Goal: Task Accomplishment & Management: Manage account settings

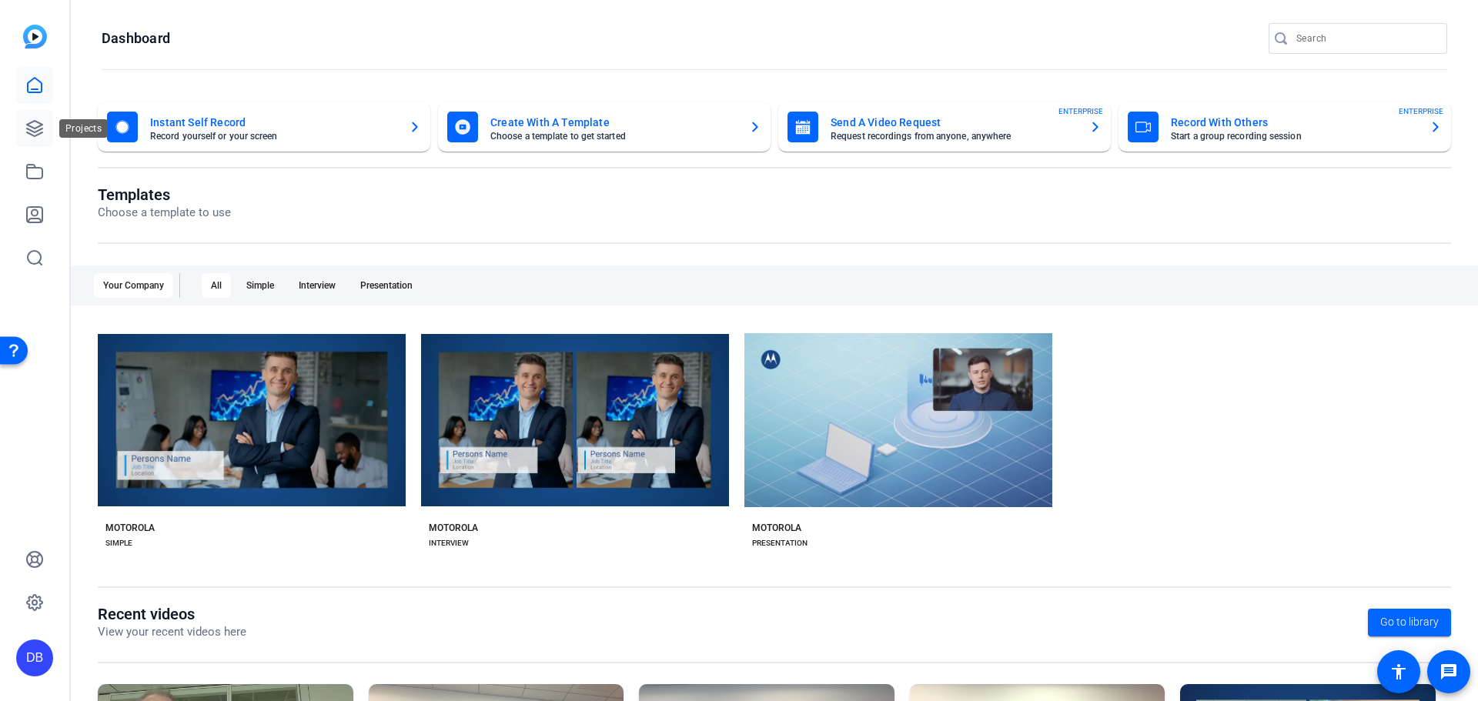
click at [43, 132] on icon at bounding box center [34, 128] width 18 height 18
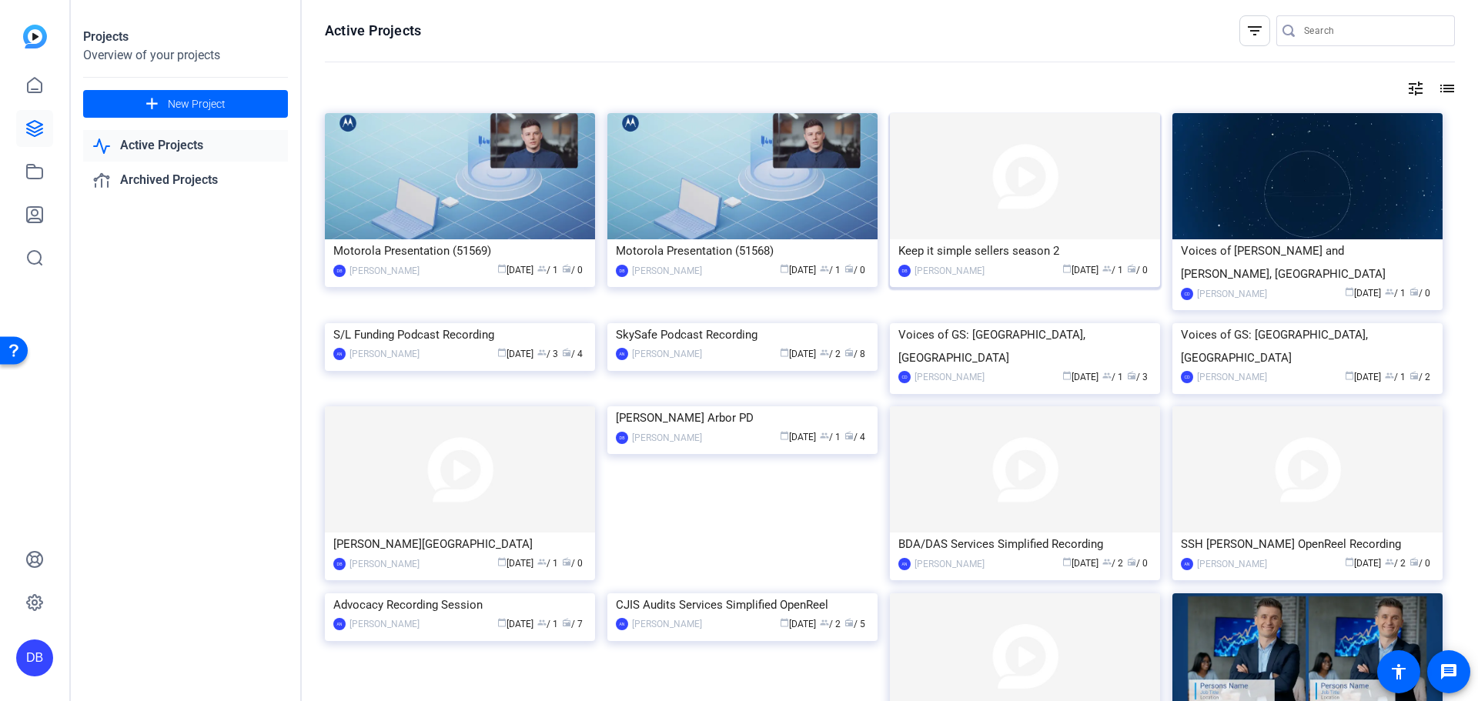
click at [987, 219] on img at bounding box center [1025, 176] width 270 height 126
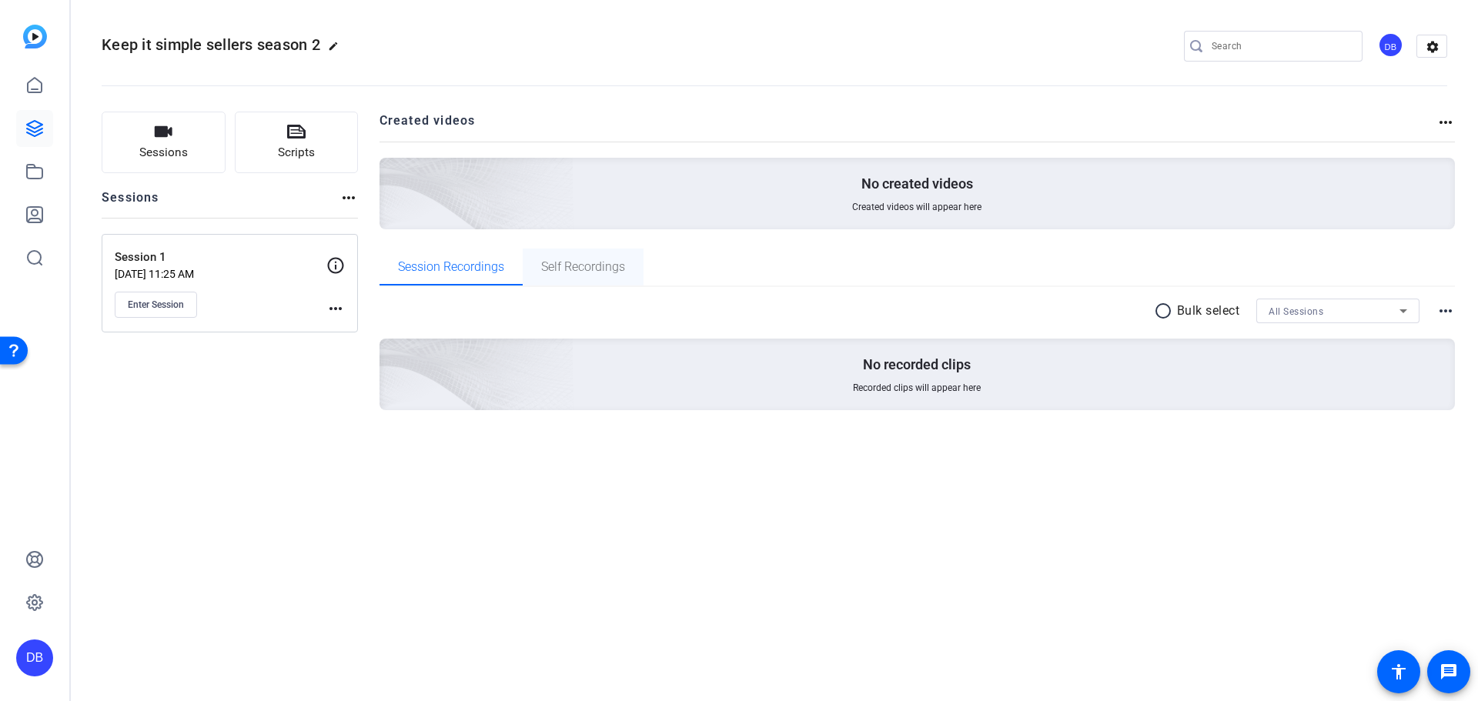
click at [580, 261] on span "Self Recordings" at bounding box center [583, 267] width 84 height 12
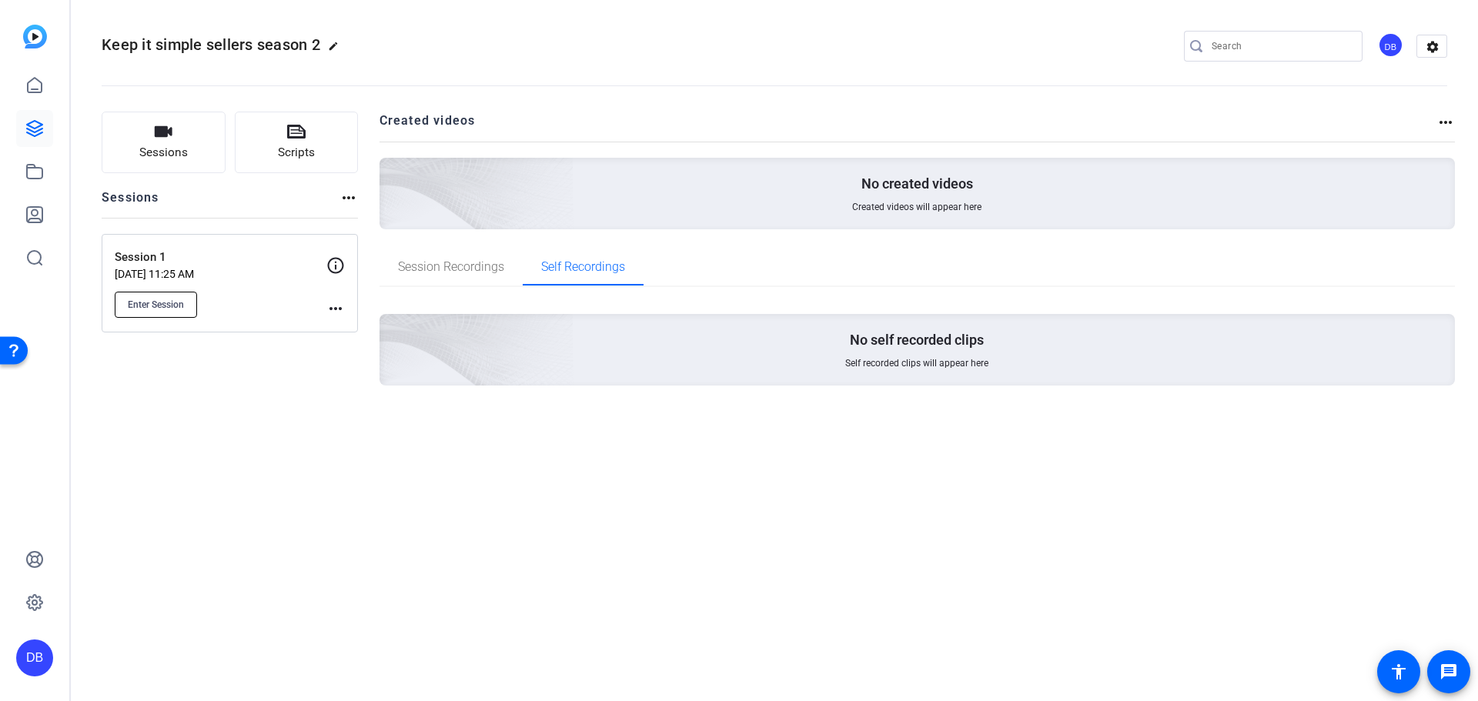
click at [154, 293] on button "Enter Session" at bounding box center [156, 305] width 82 height 26
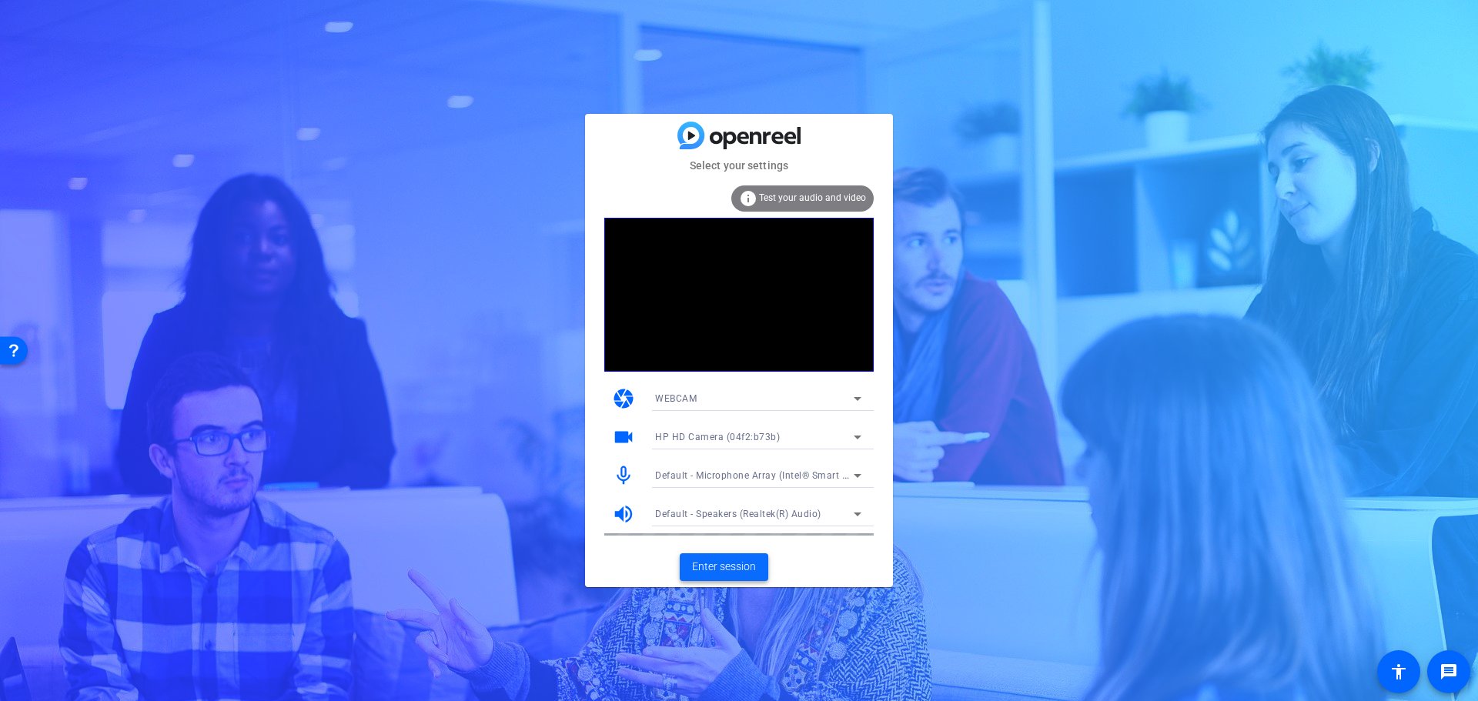
click at [729, 566] on span "Enter session" at bounding box center [724, 567] width 64 height 16
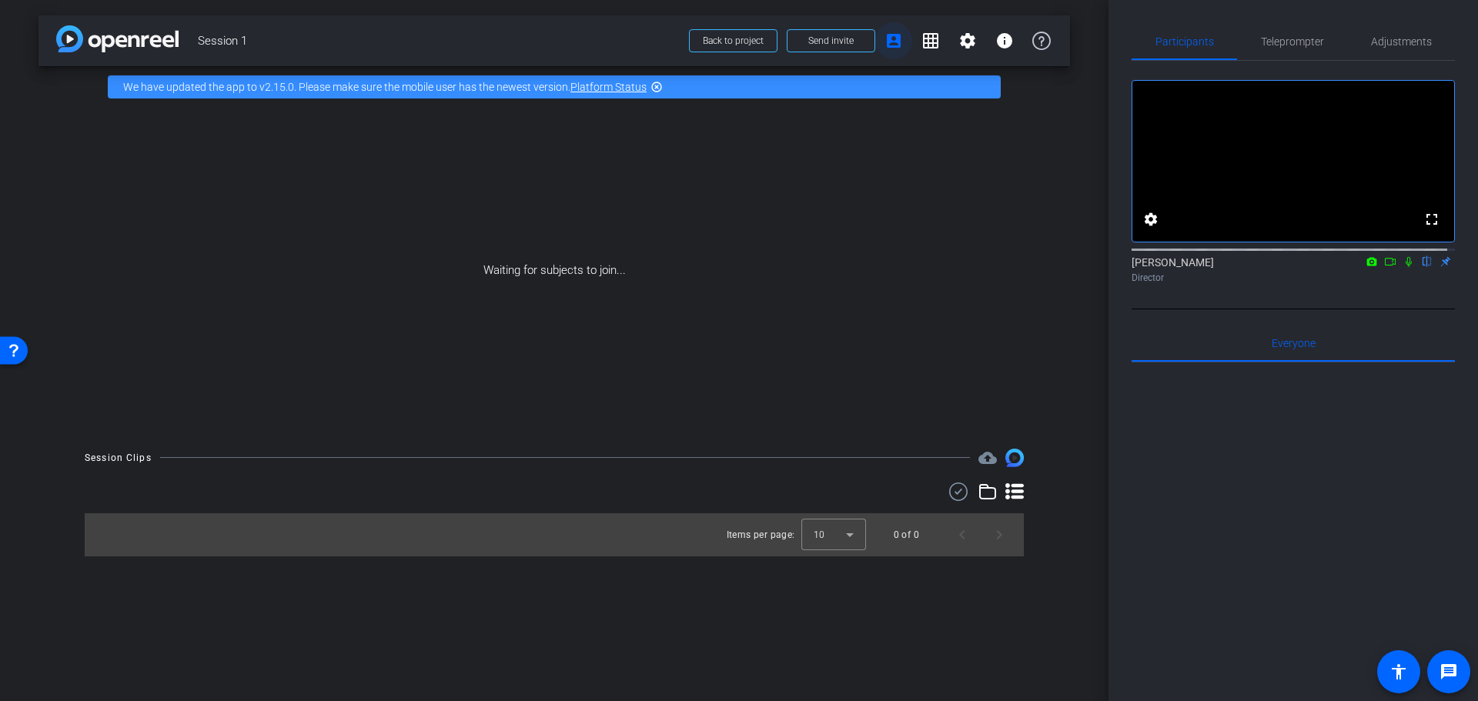
click at [901, 48] on mat-icon "account_box" at bounding box center [893, 41] width 18 height 18
click at [1384, 267] on icon at bounding box center [1390, 261] width 12 height 11
click at [1418, 269] on mat-icon at bounding box center [1427, 262] width 18 height 14
click at [854, 30] on span at bounding box center [831, 40] width 87 height 37
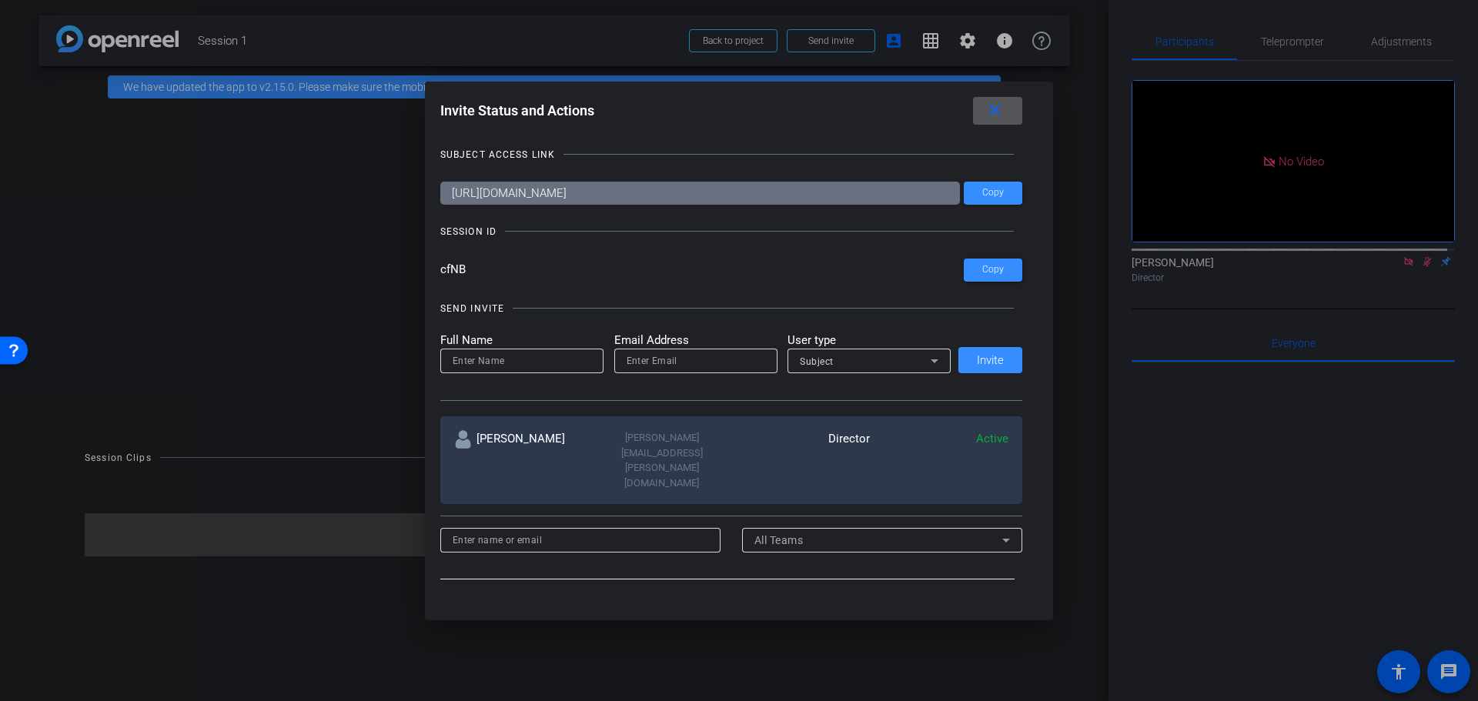
click at [920, 352] on div "Subject" at bounding box center [865, 361] width 131 height 19
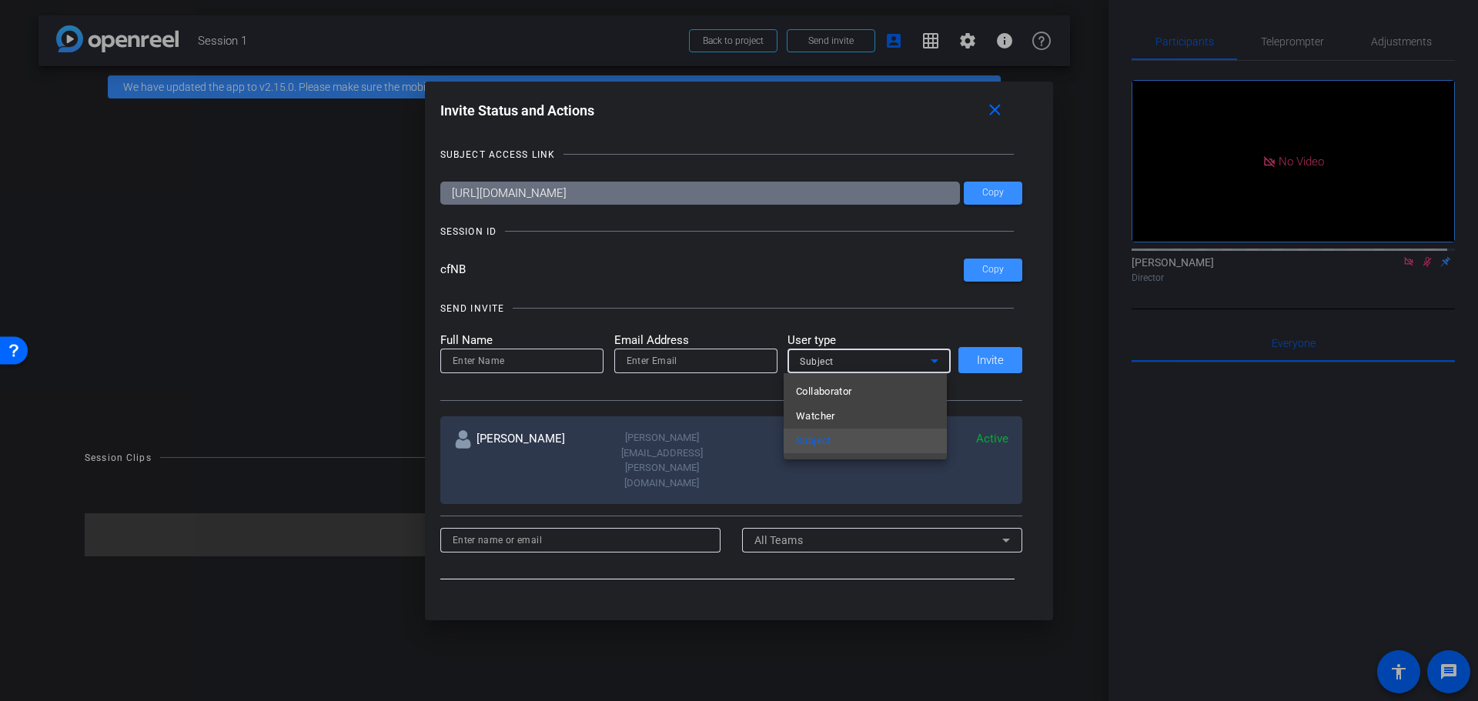
click at [920, 352] on div at bounding box center [739, 350] width 1478 height 701
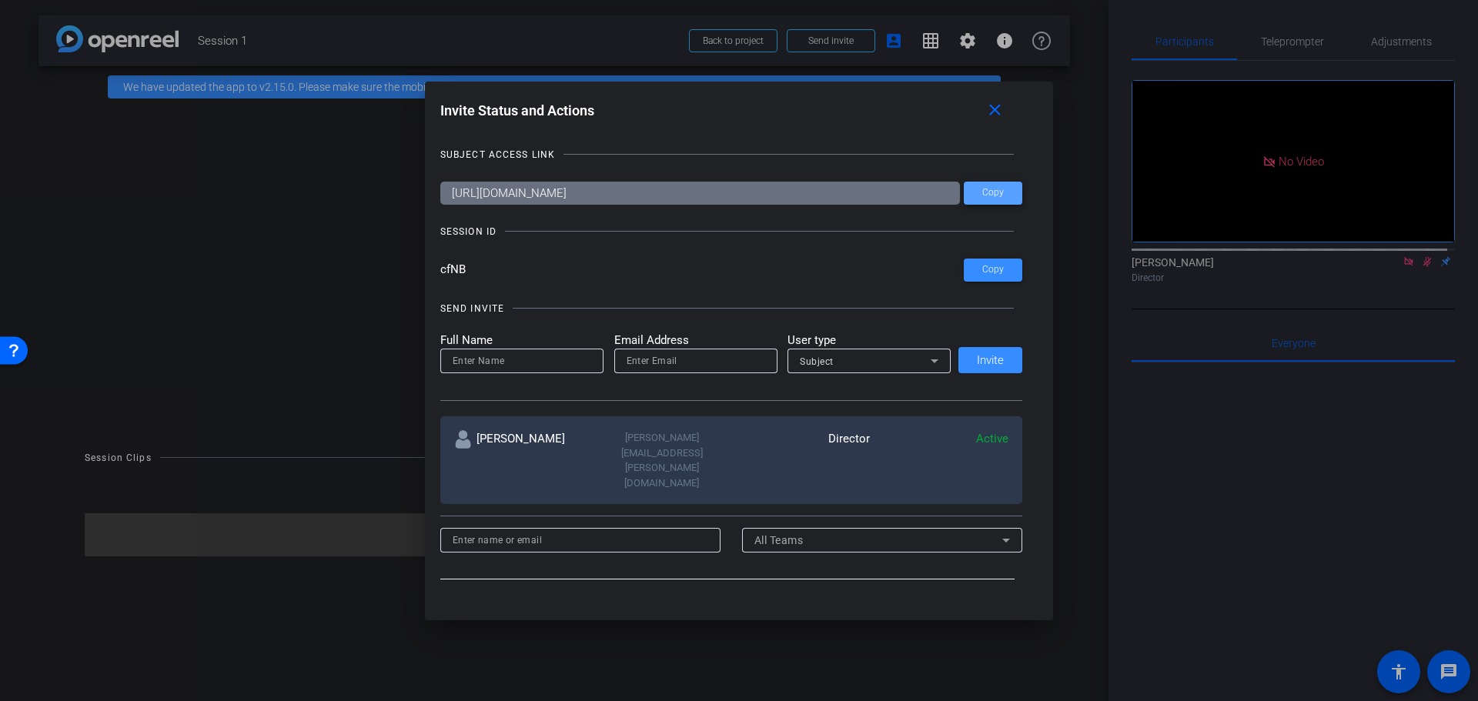
click at [992, 189] on span "Copy" at bounding box center [993, 193] width 22 height 12
click at [997, 111] on mat-icon "close" at bounding box center [994, 110] width 19 height 19
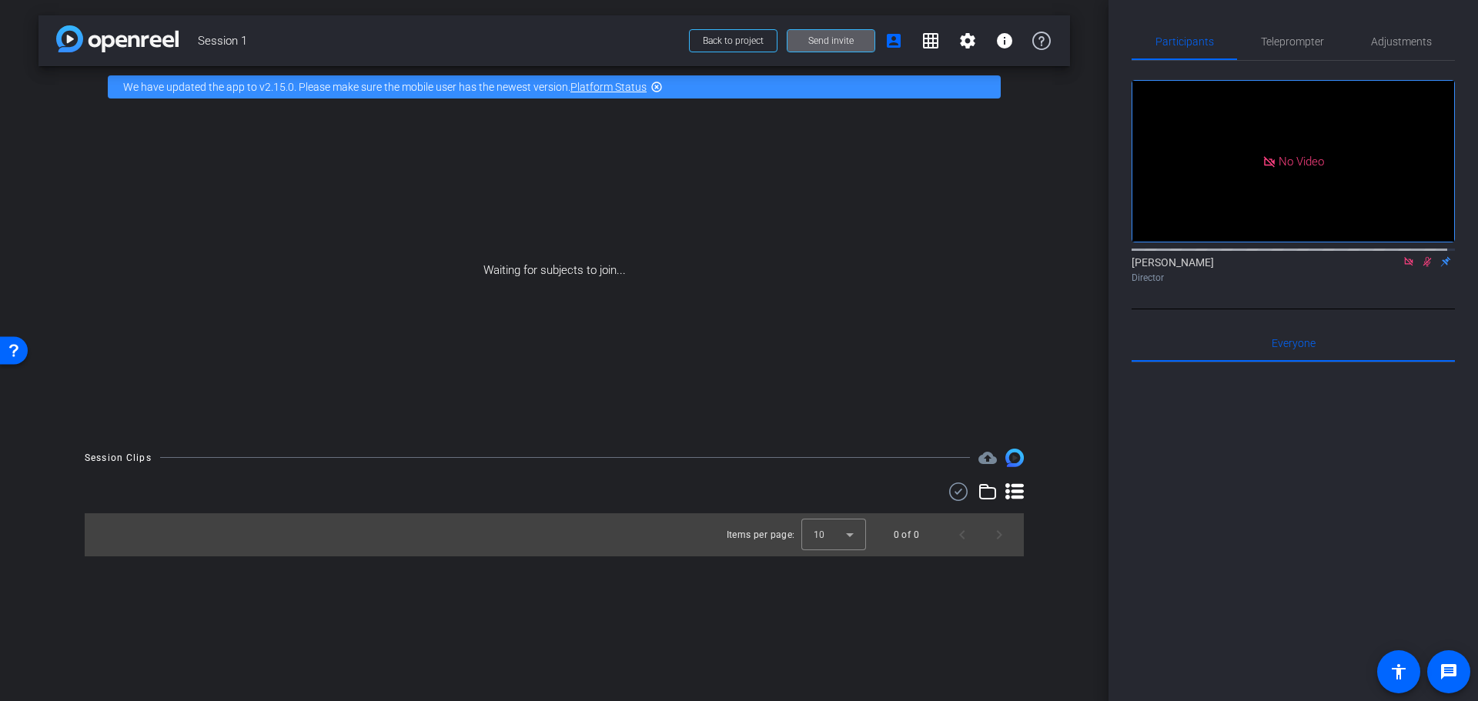
click at [1404, 266] on icon at bounding box center [1408, 261] width 8 height 8
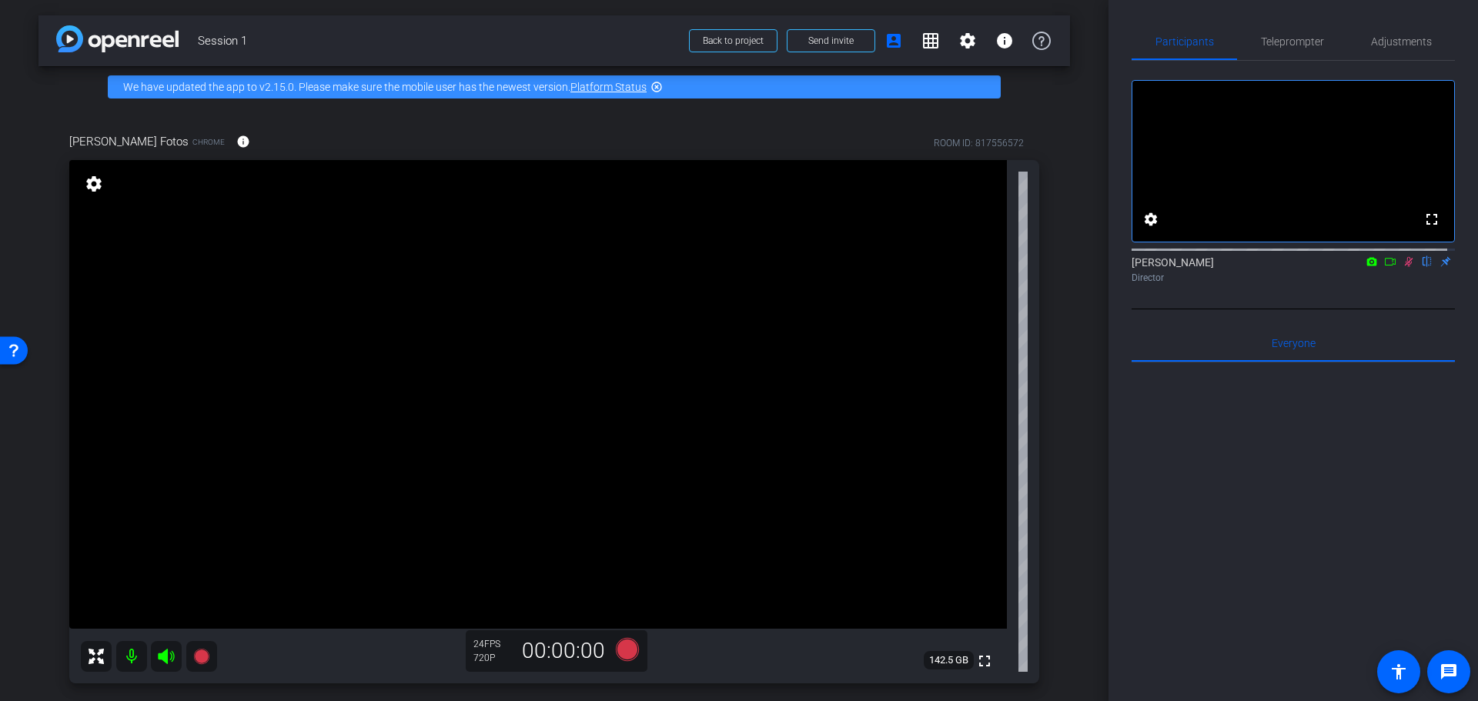
click at [1403, 267] on icon at bounding box center [1409, 261] width 12 height 11
click at [1381, 28] on span "Adjustments" at bounding box center [1401, 41] width 61 height 37
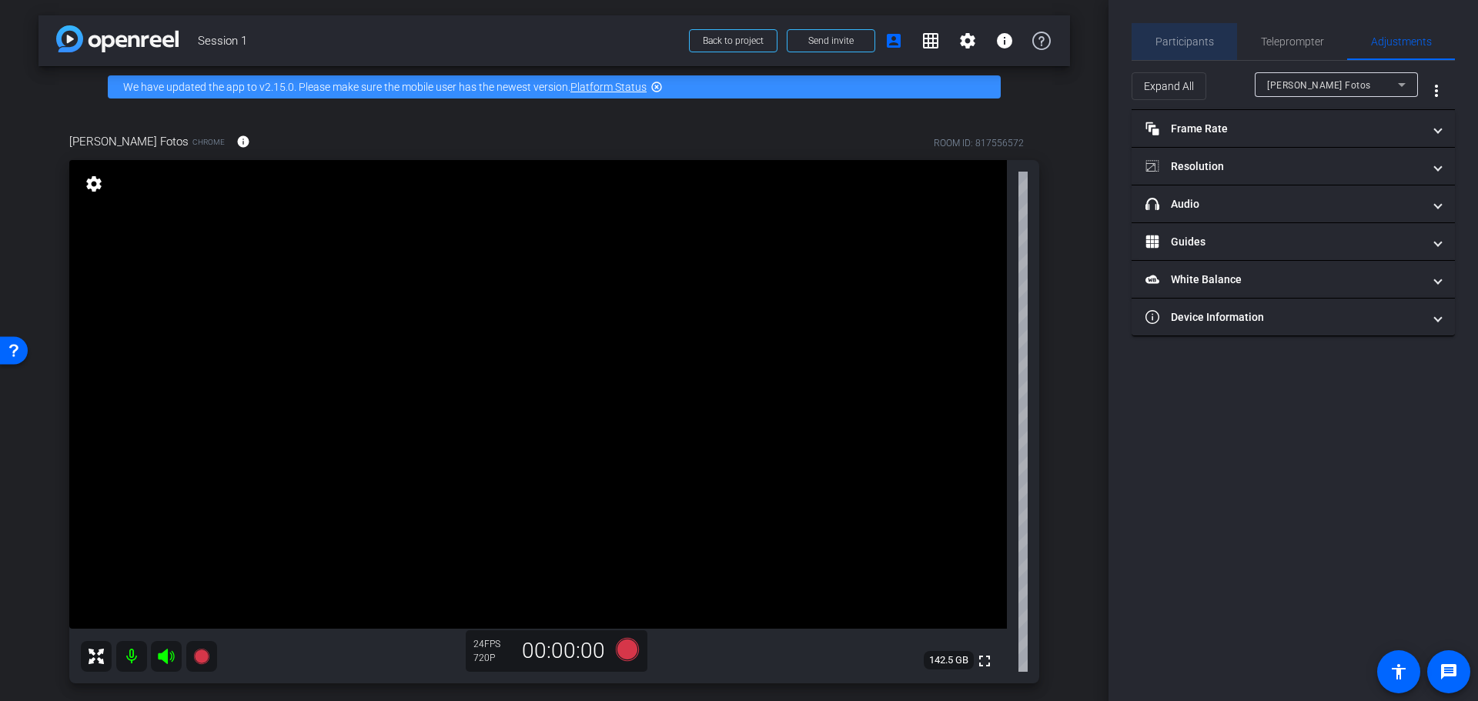
click at [1189, 36] on span "Participants" at bounding box center [1184, 41] width 59 height 11
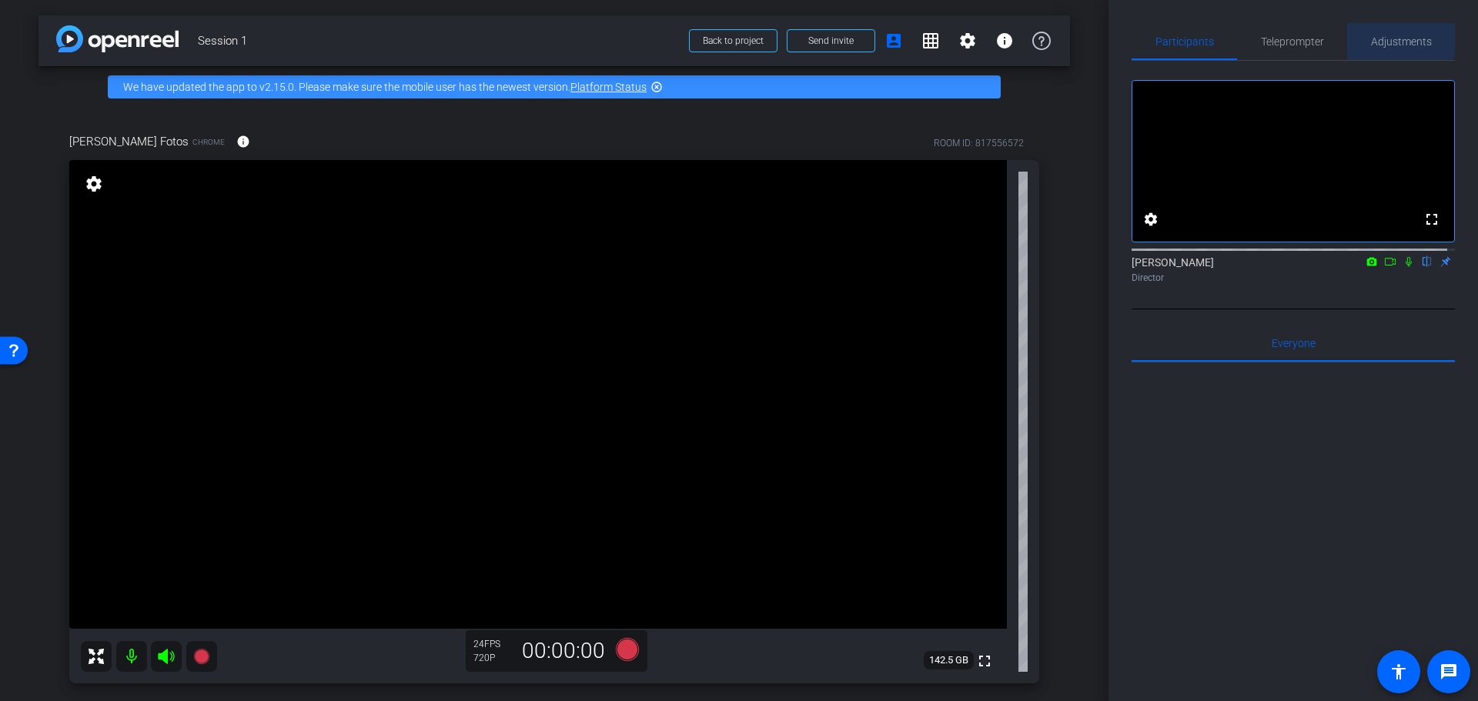
click at [1386, 33] on span "Adjustments" at bounding box center [1401, 41] width 61 height 37
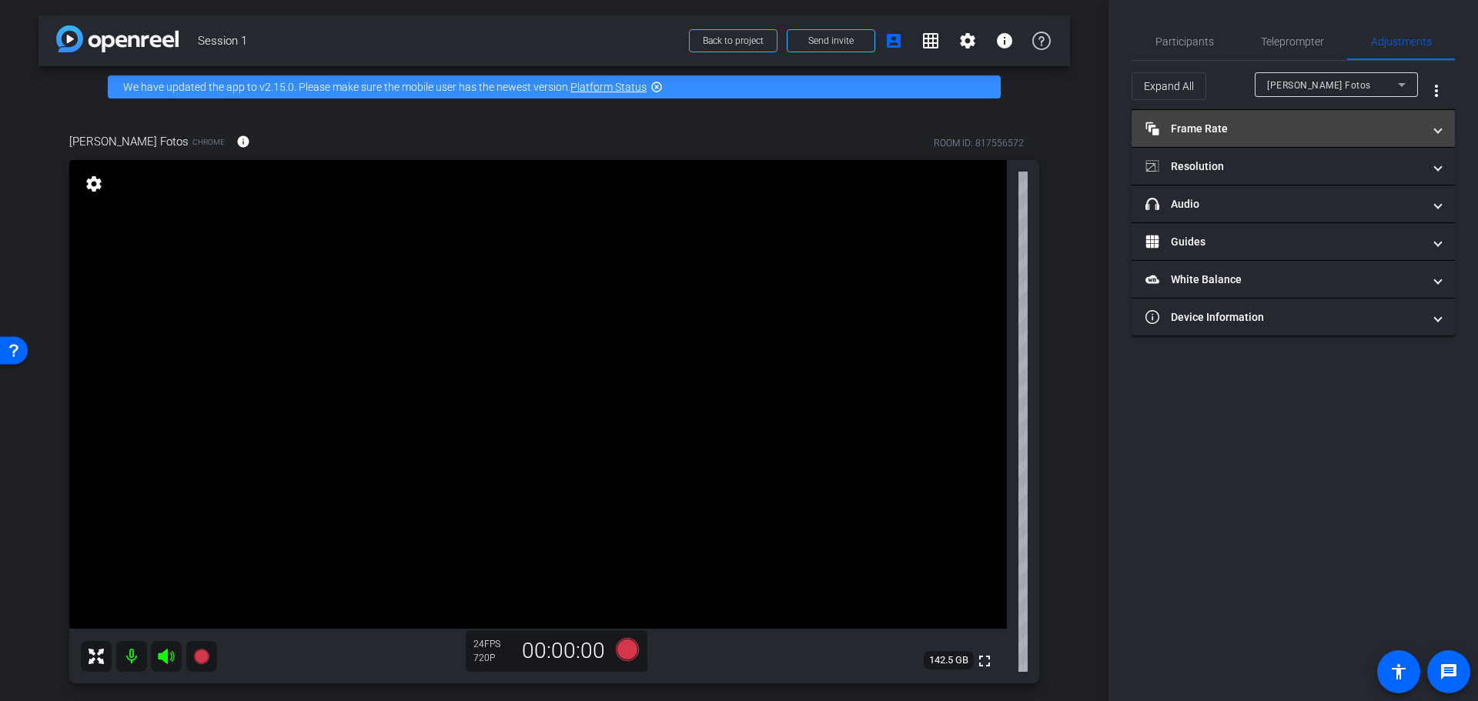
click at [1308, 115] on mat-expansion-panel-header "Frame Rate Frame Rate" at bounding box center [1293, 128] width 323 height 37
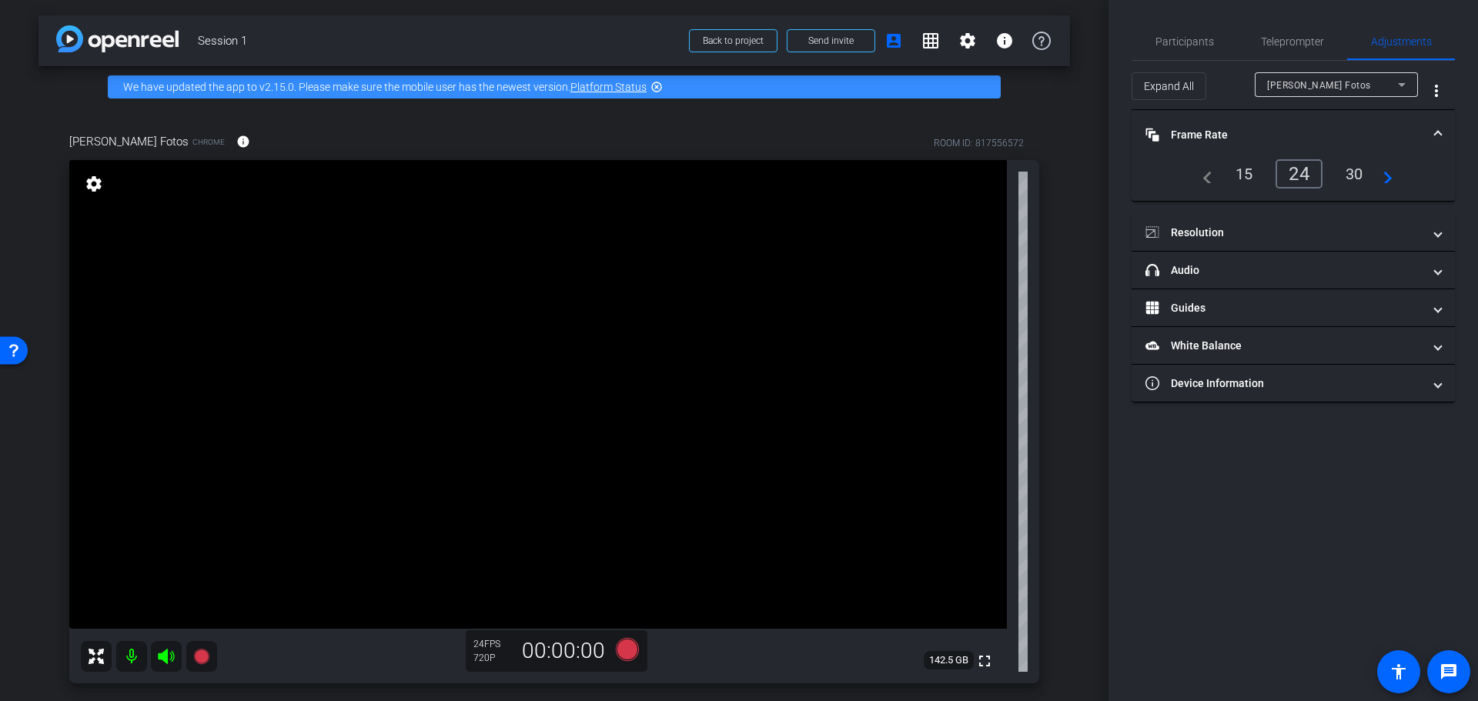
click at [1306, 113] on mat-expansion-panel-header "Frame Rate Frame Rate" at bounding box center [1293, 134] width 323 height 49
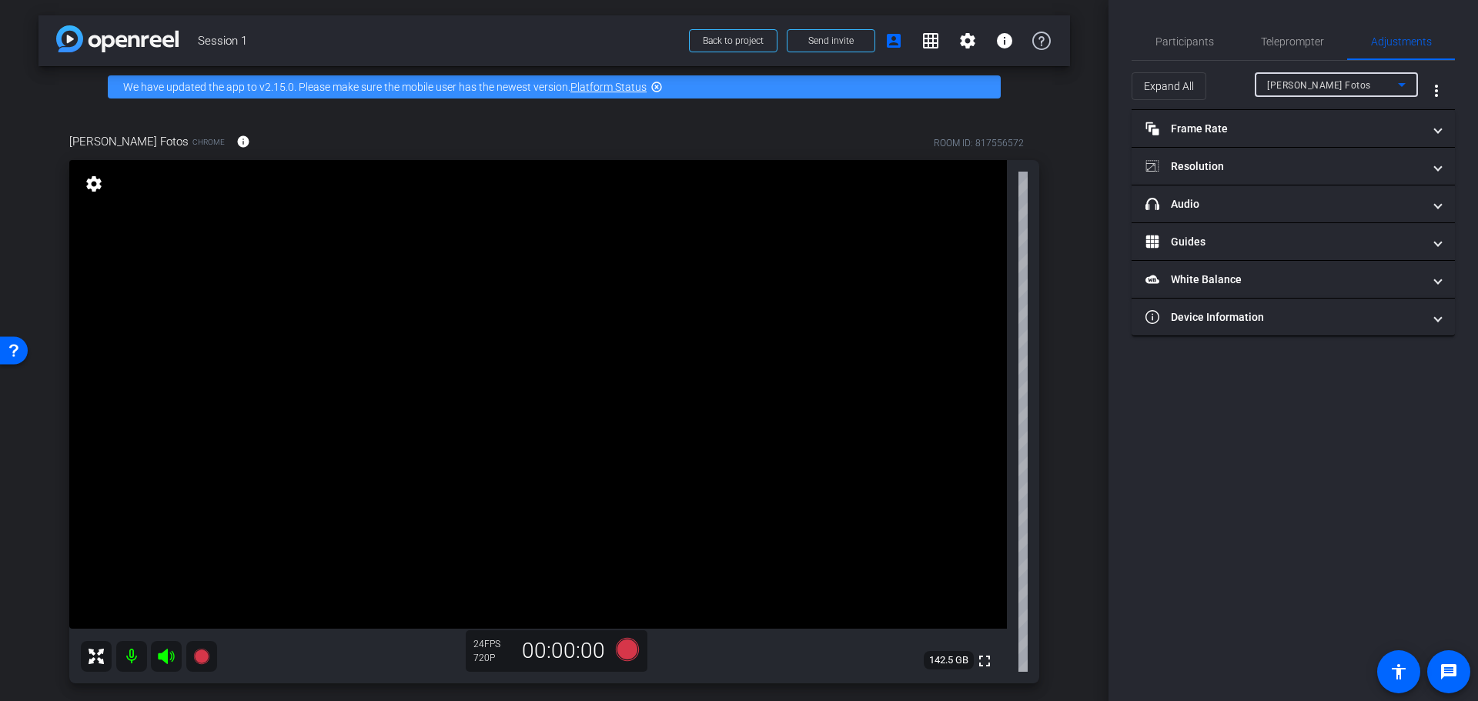
click at [1275, 82] on span "Marianna Fotos" at bounding box center [1319, 85] width 104 height 11
click at [1149, 87] on div at bounding box center [739, 350] width 1478 height 701
click at [1149, 89] on span "Expand All" at bounding box center [1169, 86] width 50 height 29
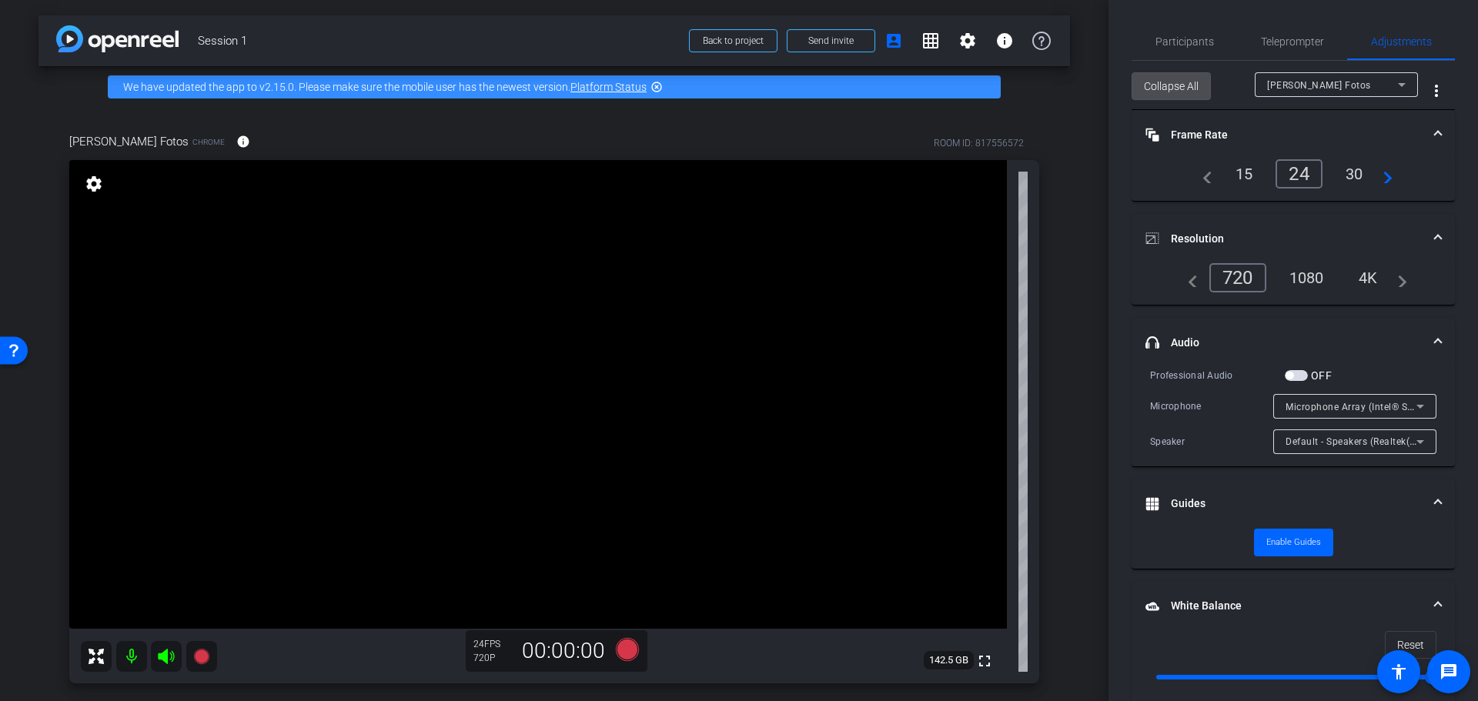
click at [1149, 86] on span "Collapse All" at bounding box center [1171, 86] width 55 height 29
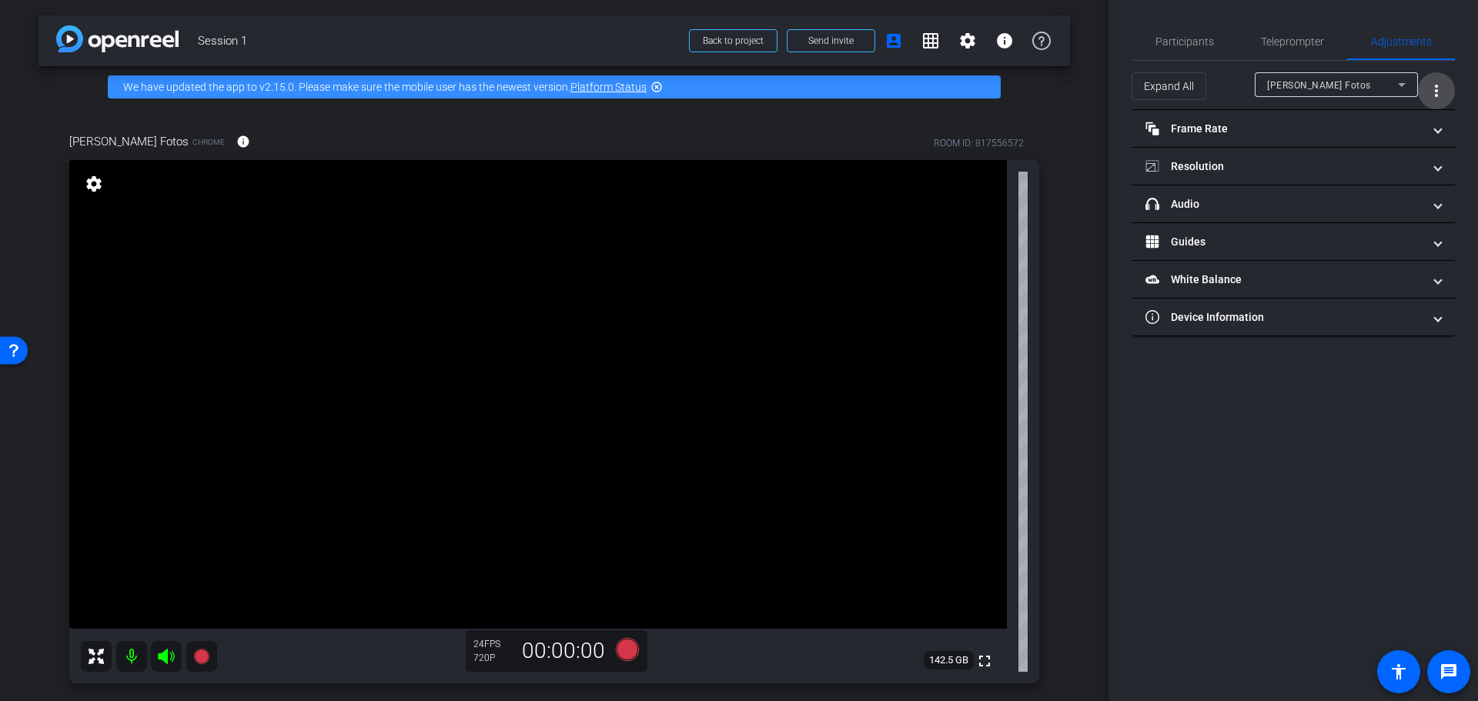
click at [1436, 89] on mat-icon "more_vert" at bounding box center [1436, 91] width 18 height 18
click at [192, 656] on div at bounding box center [739, 350] width 1478 height 701
click at [202, 656] on icon at bounding box center [200, 655] width 15 height 15
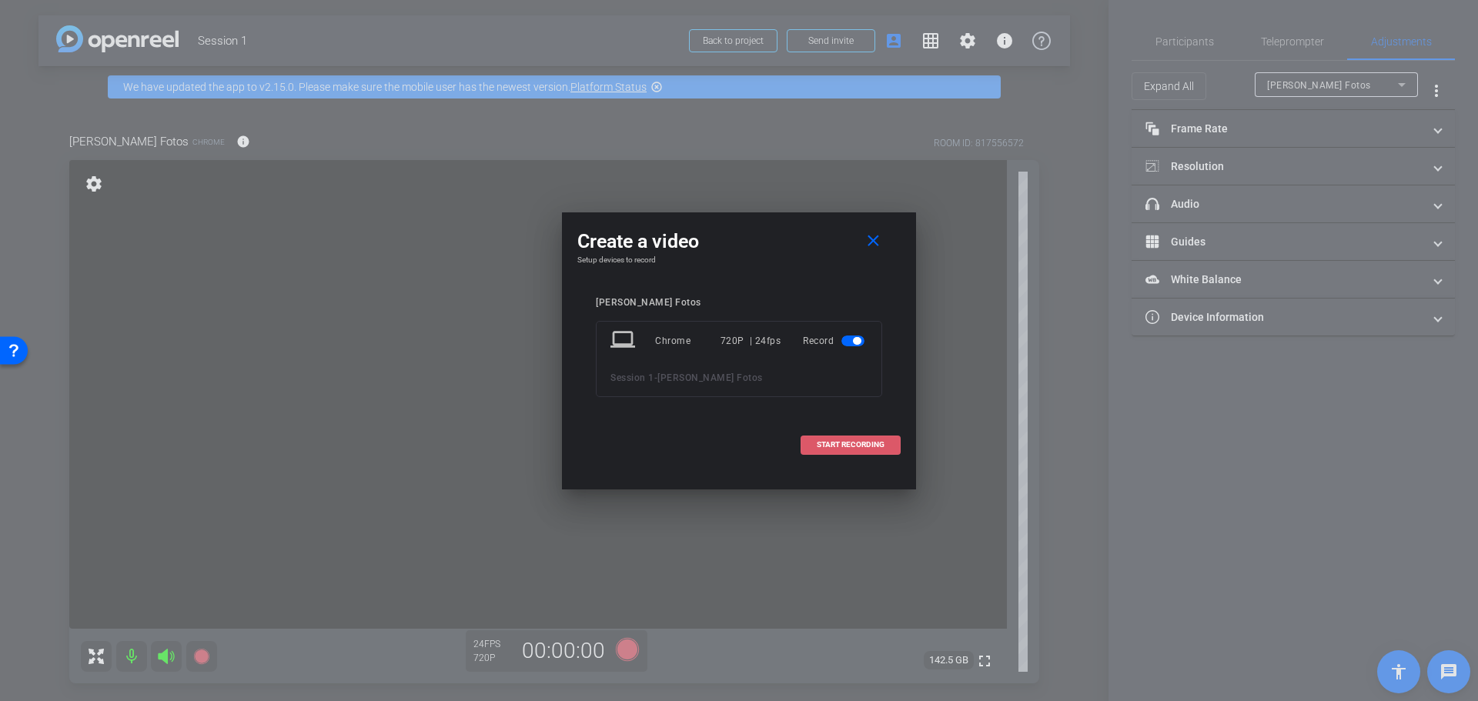
click at [851, 444] on span "START RECORDING" at bounding box center [851, 445] width 68 height 8
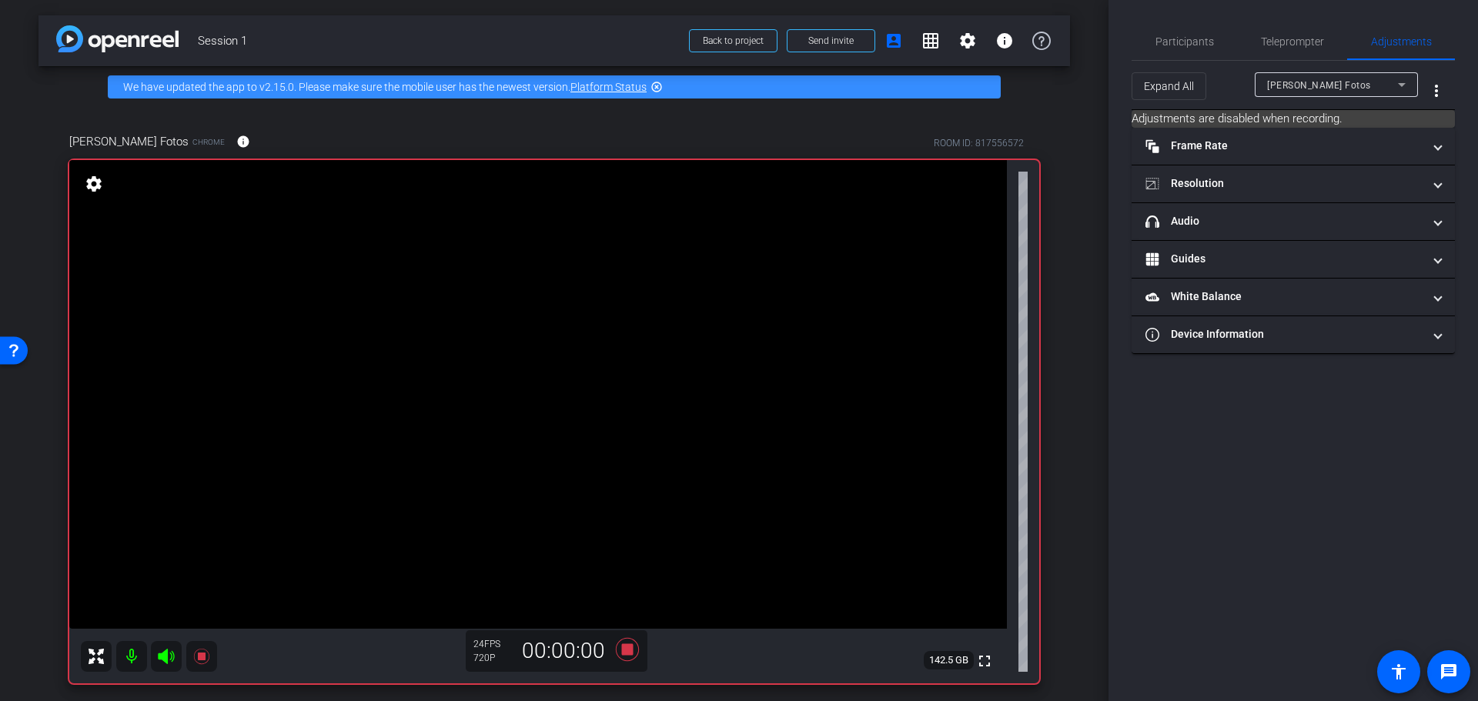
click at [92, 180] on mat-icon "settings" at bounding box center [94, 184] width 22 height 18
click at [92, 186] on mat-icon "settings" at bounding box center [94, 184] width 22 height 18
click at [1273, 271] on mat-expansion-panel-header "Guides" at bounding box center [1293, 259] width 323 height 37
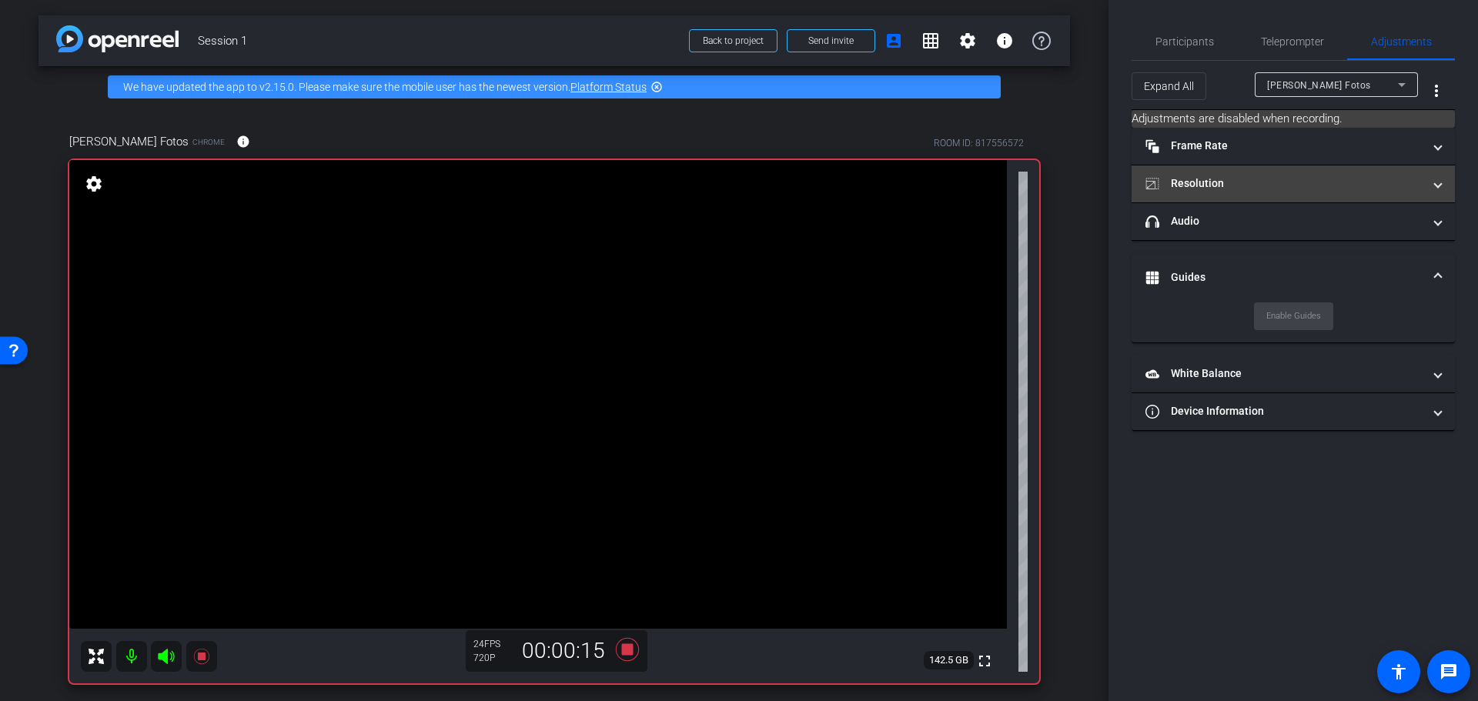
click at [1257, 190] on mat-panel-title "Resolution" at bounding box center [1283, 184] width 277 height 16
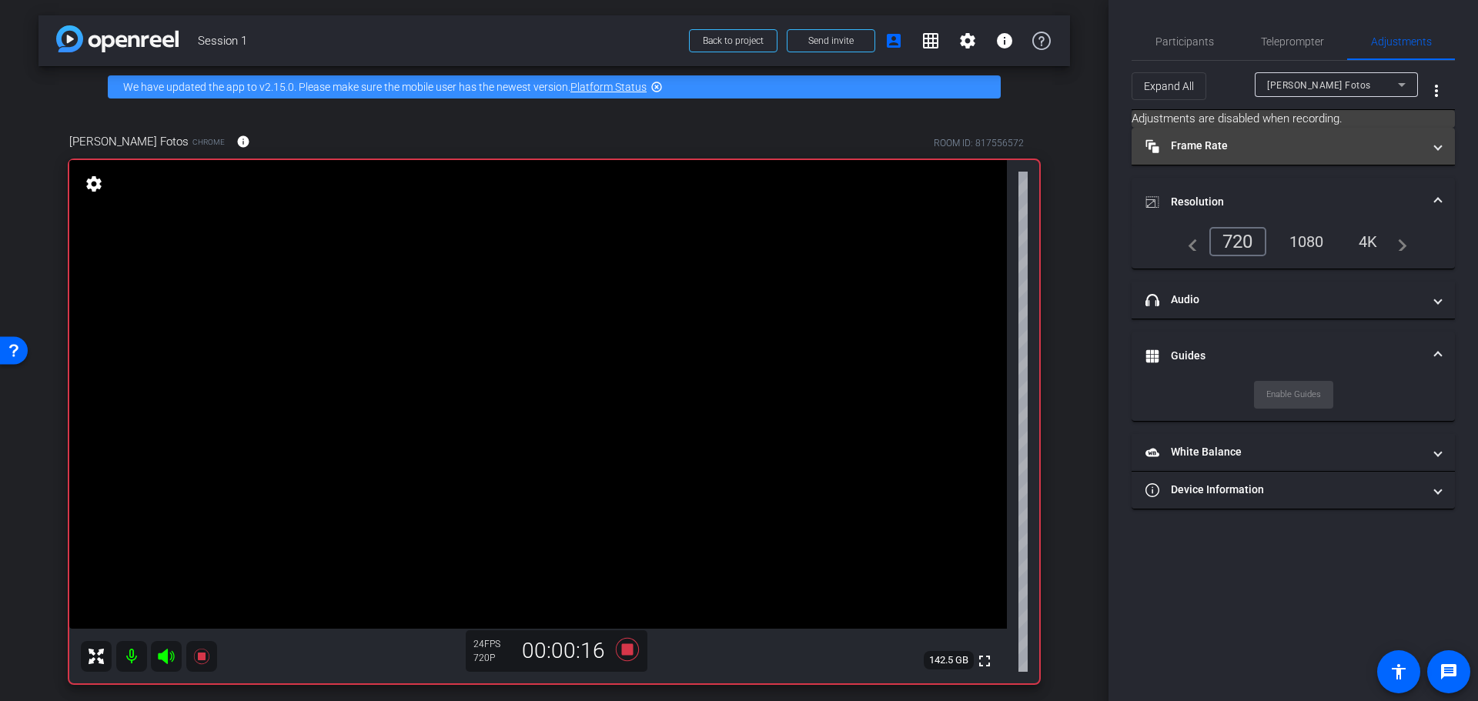
click at [1247, 146] on mat-panel-title "Frame Rate Frame Rate" at bounding box center [1283, 146] width 277 height 16
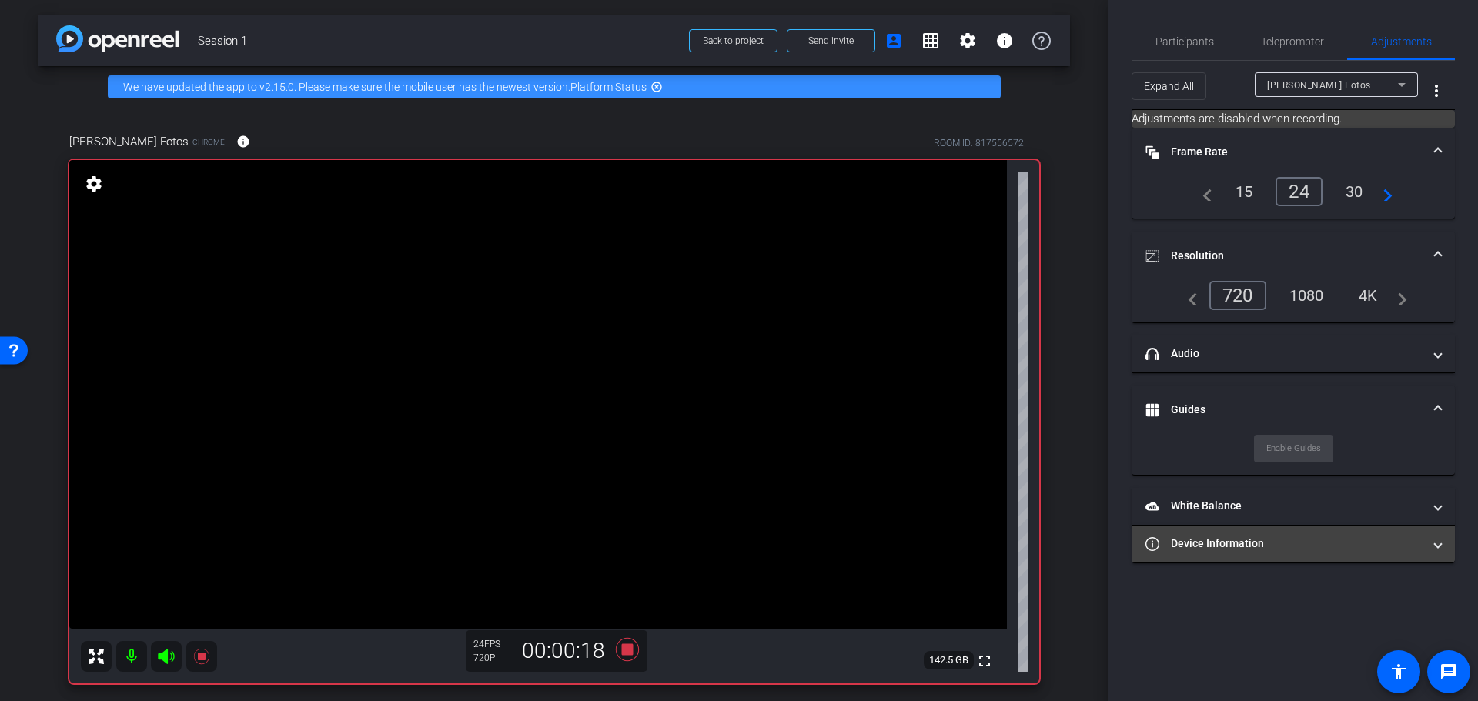
click at [1278, 555] on mat-expansion-panel-header "Device Information" at bounding box center [1293, 544] width 323 height 37
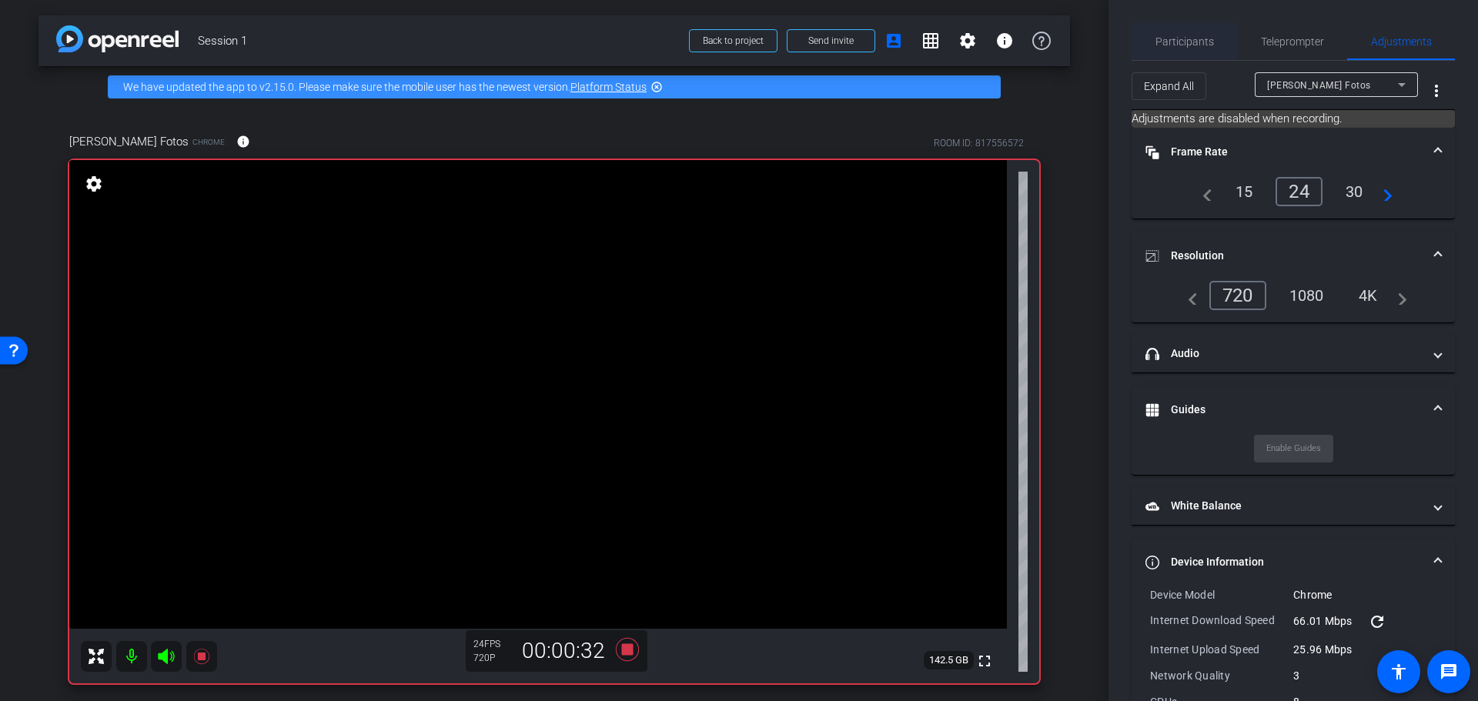
click at [1204, 45] on span "Participants" at bounding box center [1184, 41] width 59 height 11
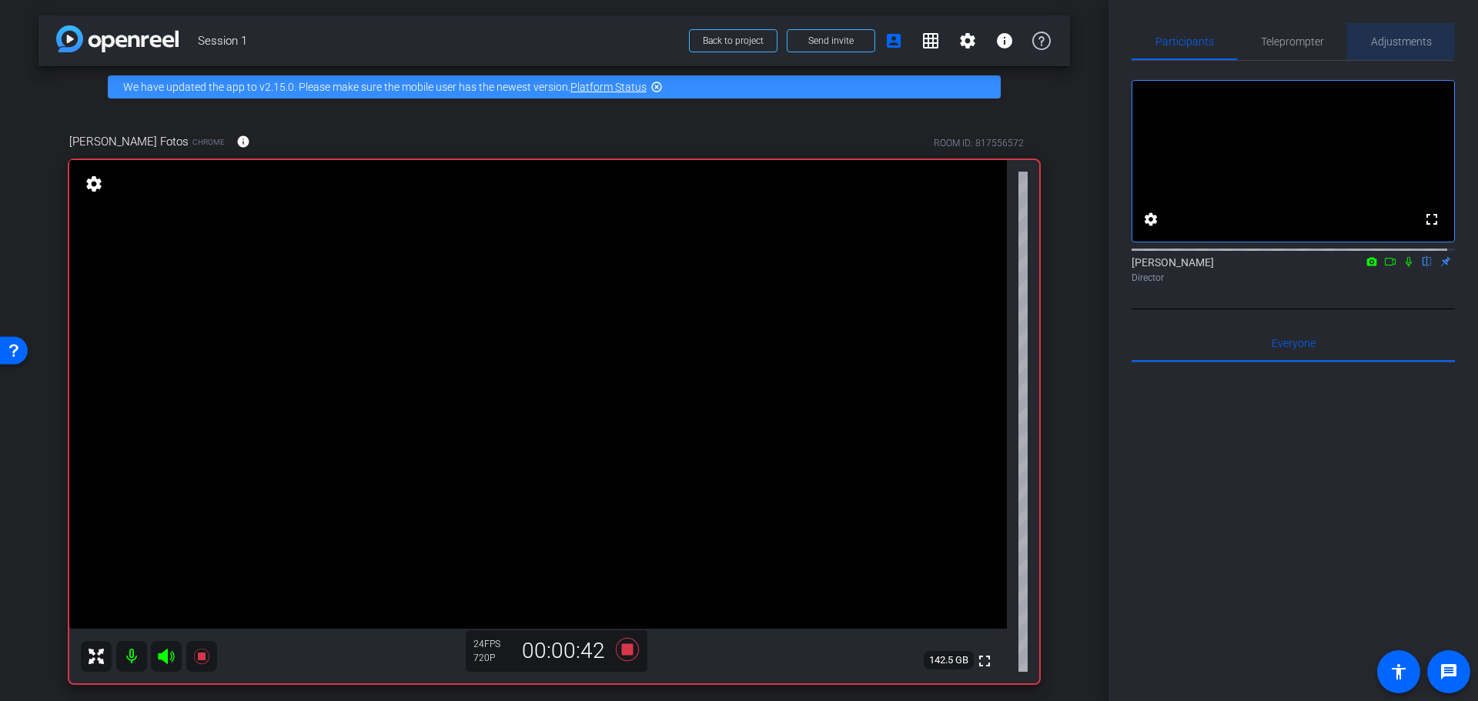
click at [1391, 41] on span "Adjustments" at bounding box center [1401, 41] width 61 height 11
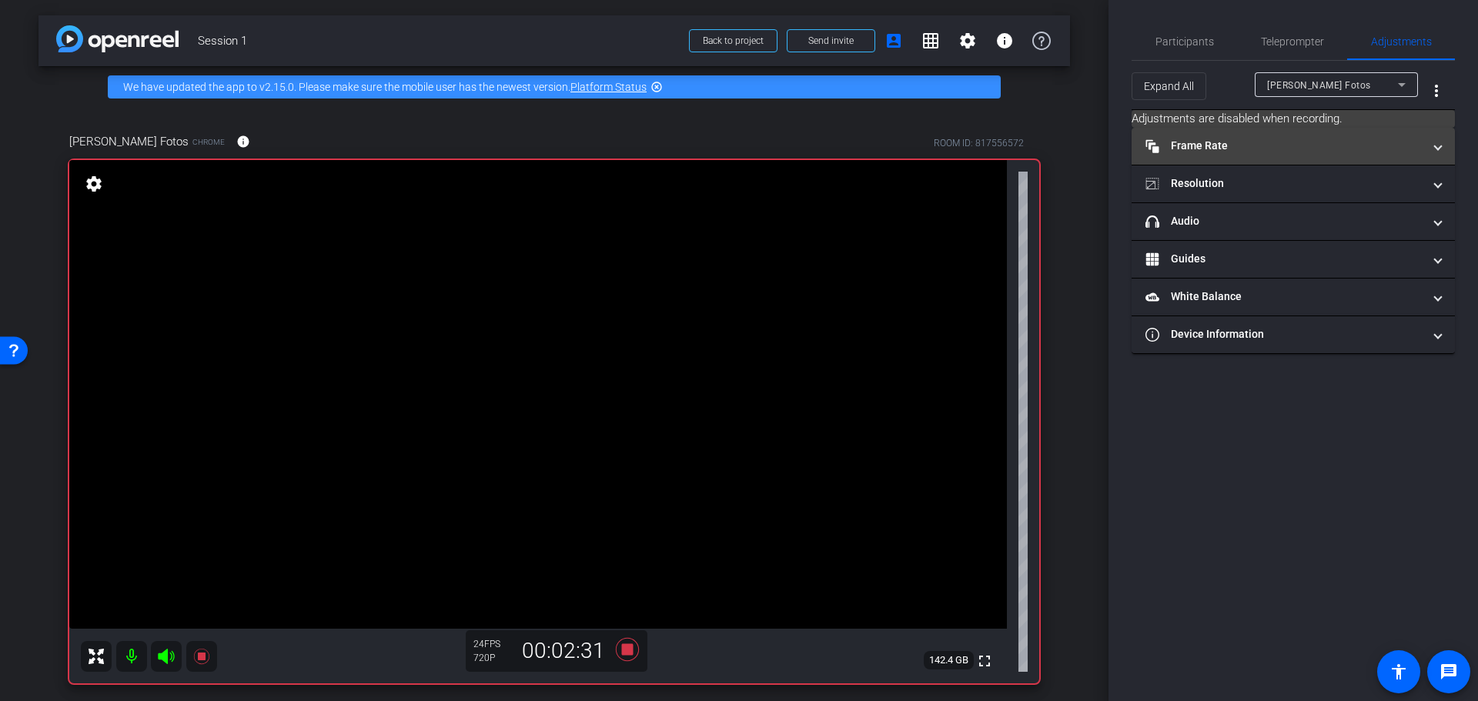
click at [1214, 150] on mat-panel-title "Frame Rate Frame Rate" at bounding box center [1283, 146] width 277 height 16
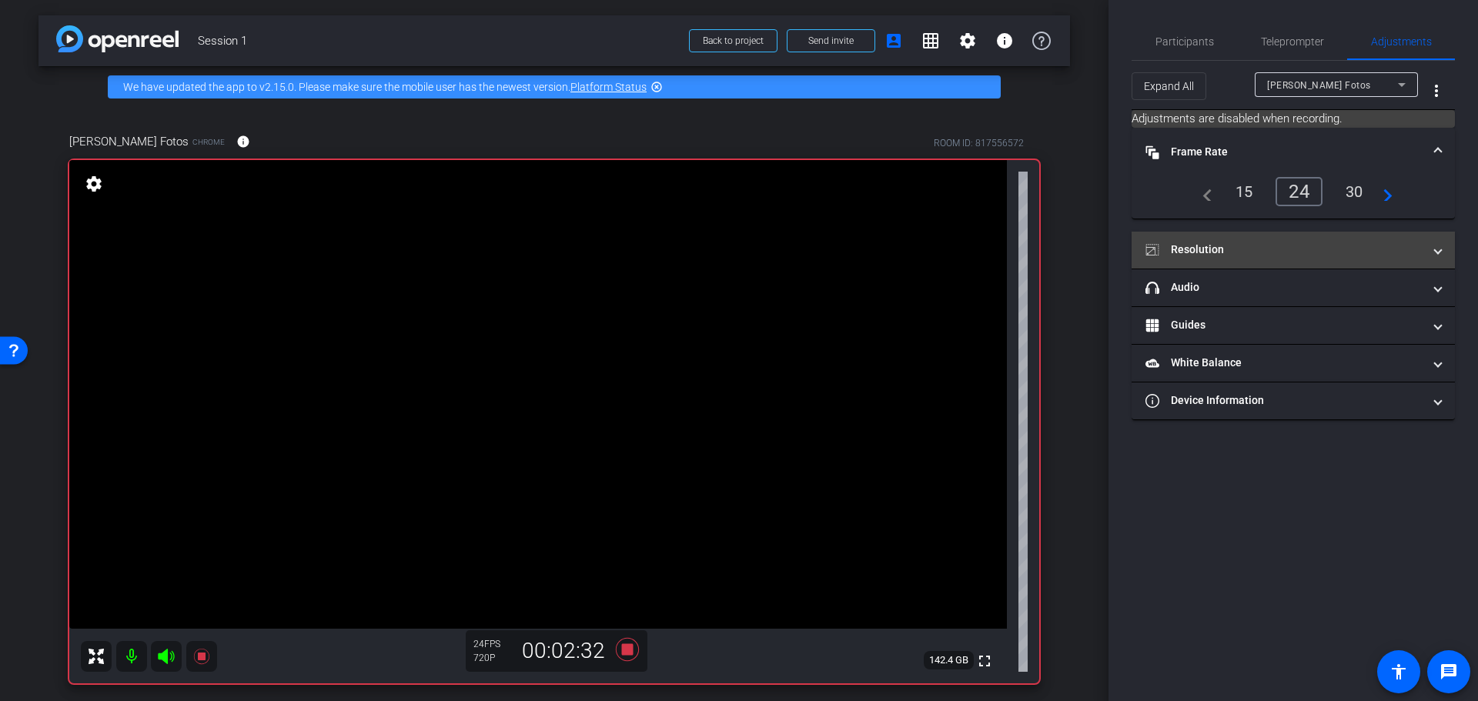
click at [1210, 233] on mat-expansion-panel-header "Resolution" at bounding box center [1293, 250] width 323 height 37
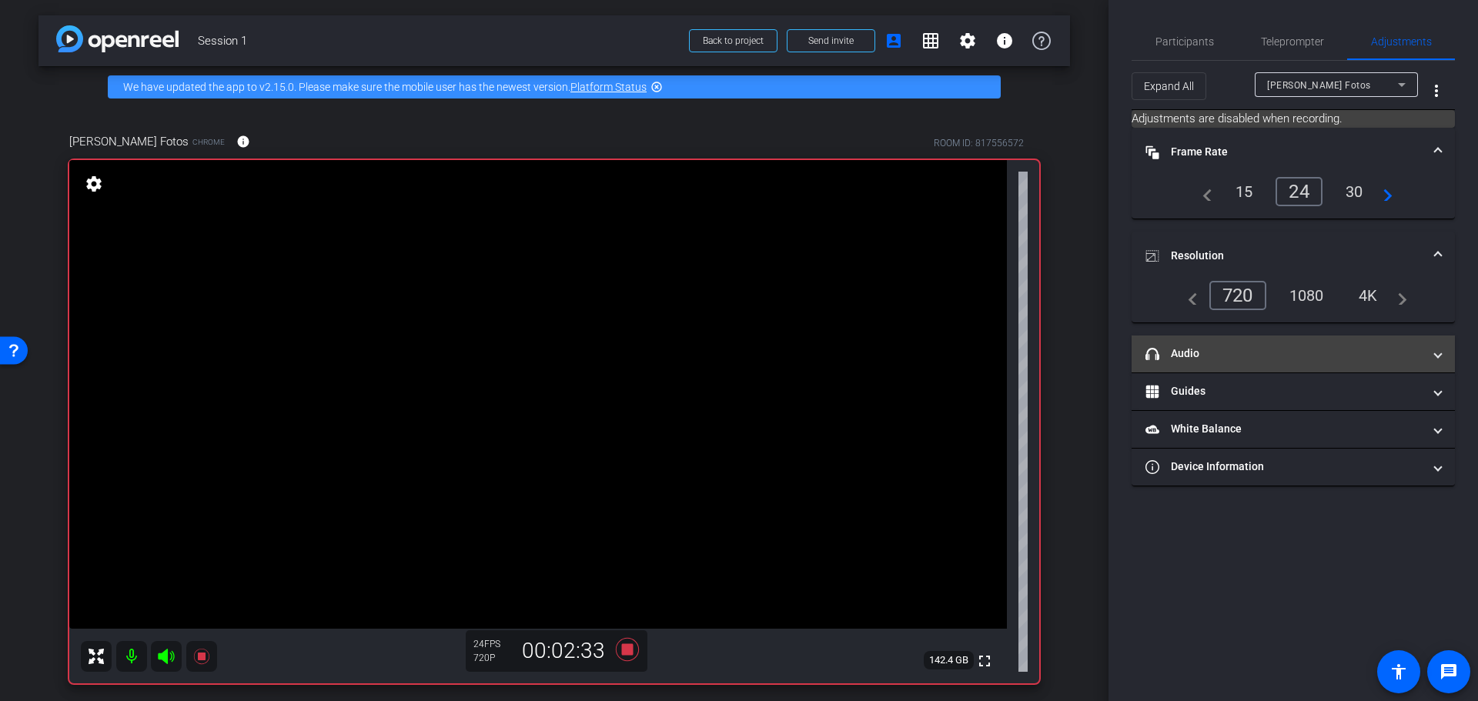
click at [1199, 338] on mat-expansion-panel-header "headphone icon Audio" at bounding box center [1293, 354] width 323 height 37
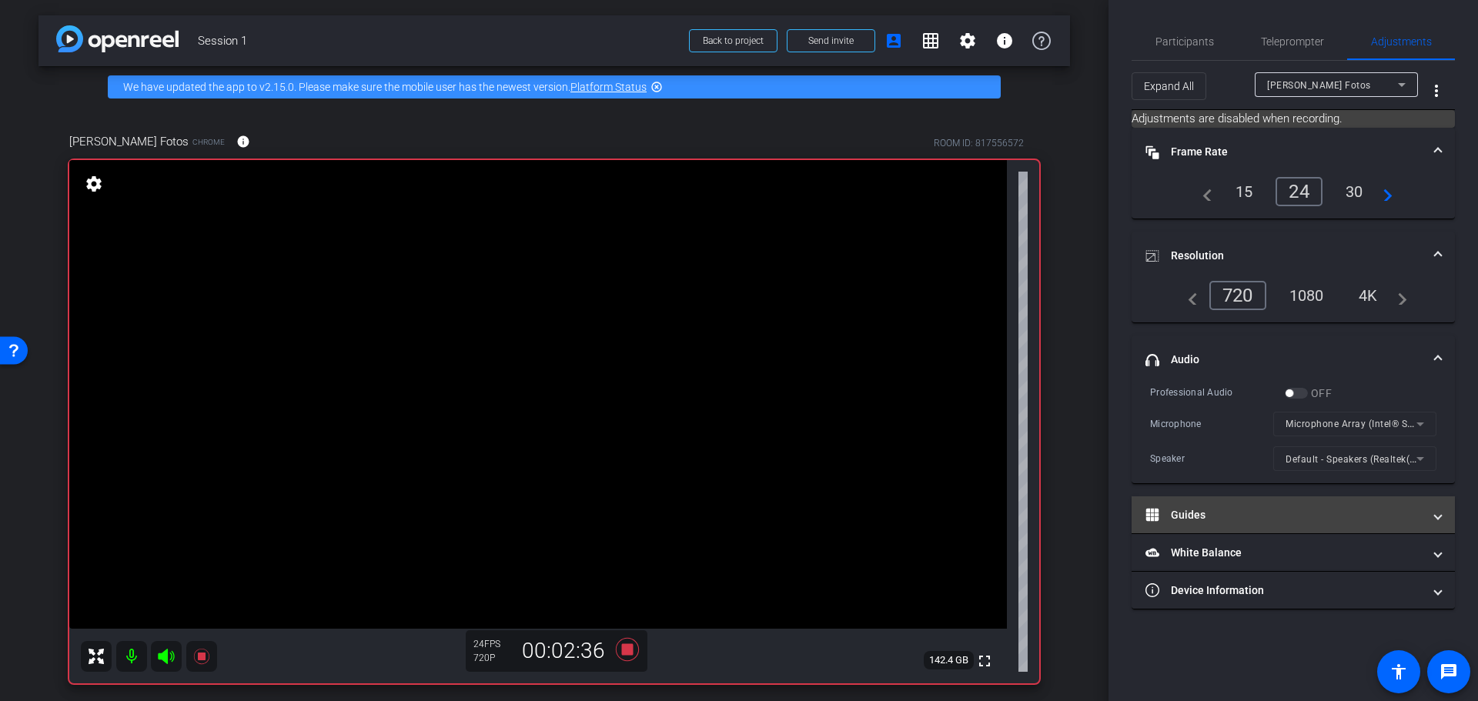
click at [1242, 502] on mat-expansion-panel-header "Guides" at bounding box center [1293, 515] width 323 height 37
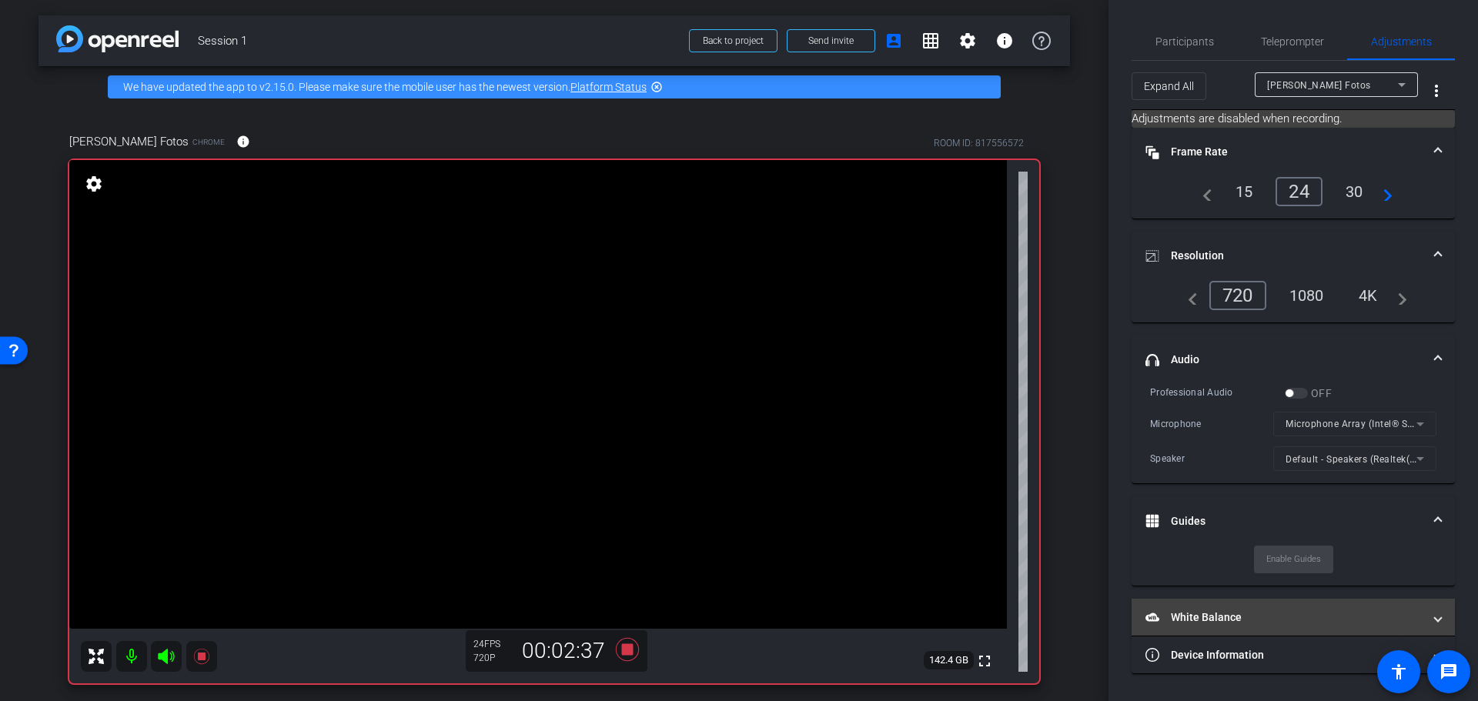
click at [1225, 607] on mat-expansion-panel-header "White Balance White Balance" at bounding box center [1293, 617] width 323 height 37
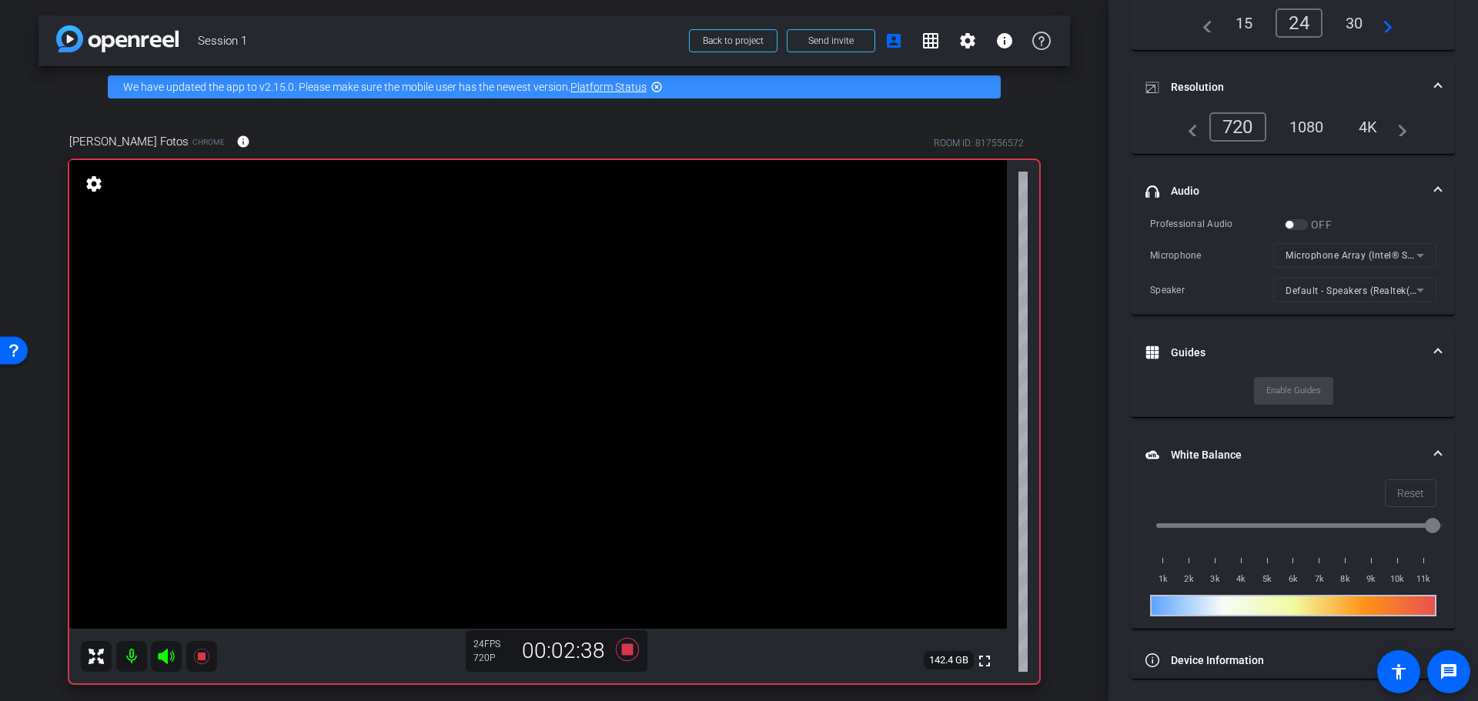
scroll to position [169, 0]
click at [1217, 664] on mat-panel-title "Device Information" at bounding box center [1283, 660] width 277 height 16
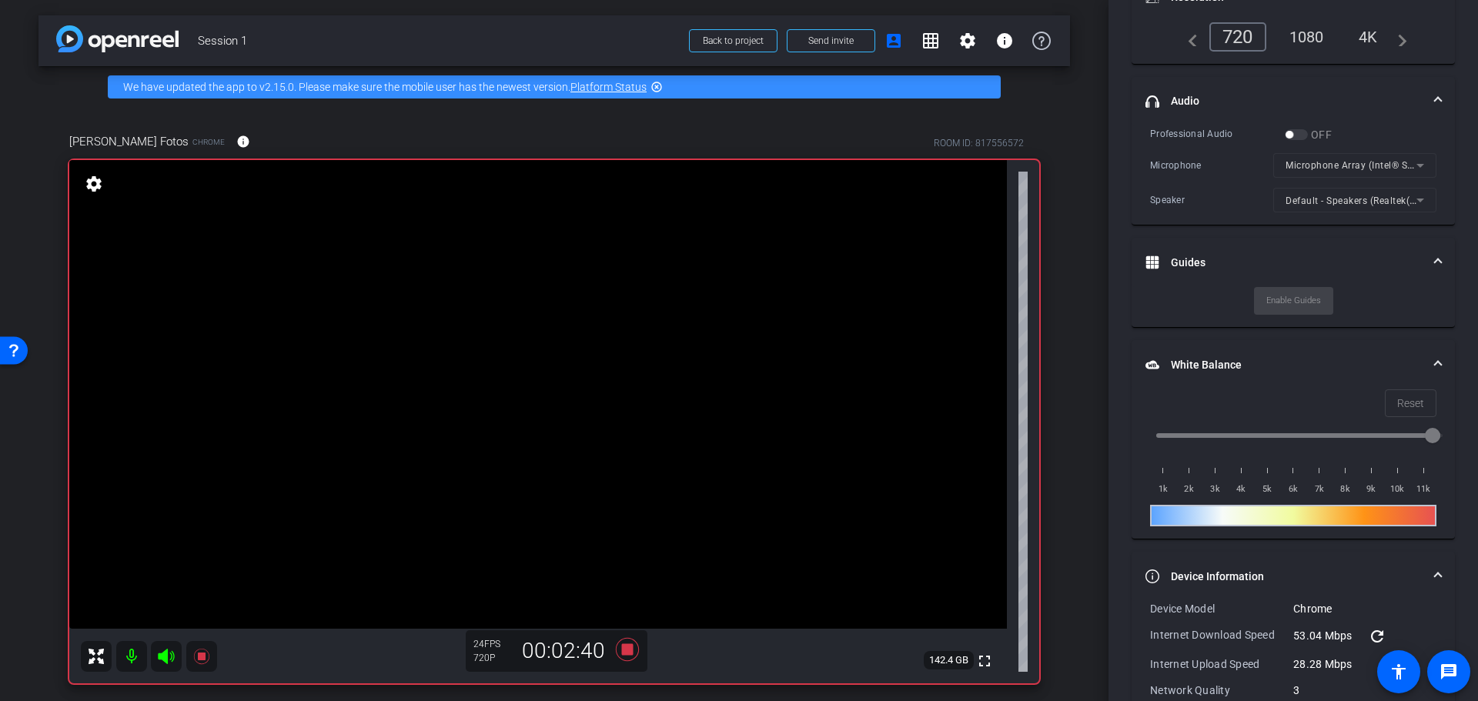
scroll to position [395, 0]
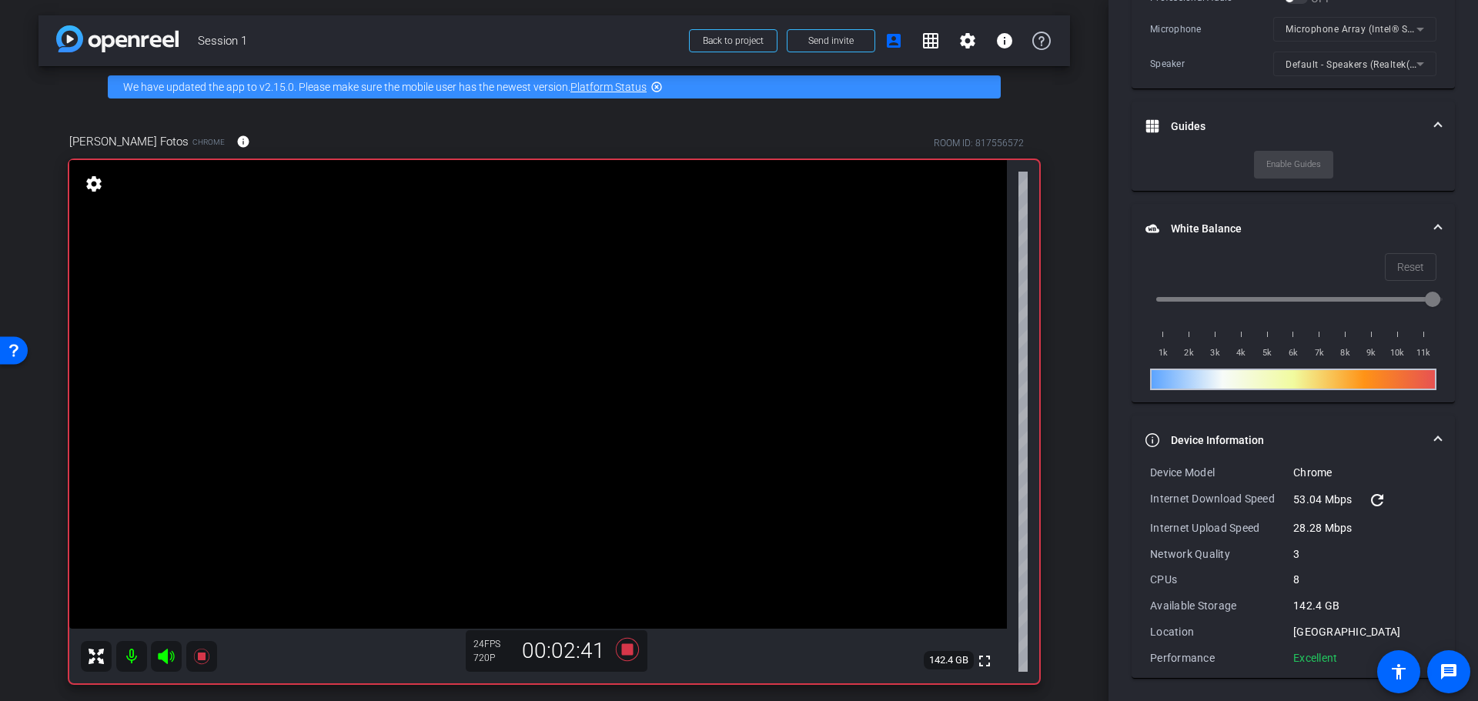
click at [1212, 433] on mat-panel-title "Device Information" at bounding box center [1283, 441] width 277 height 16
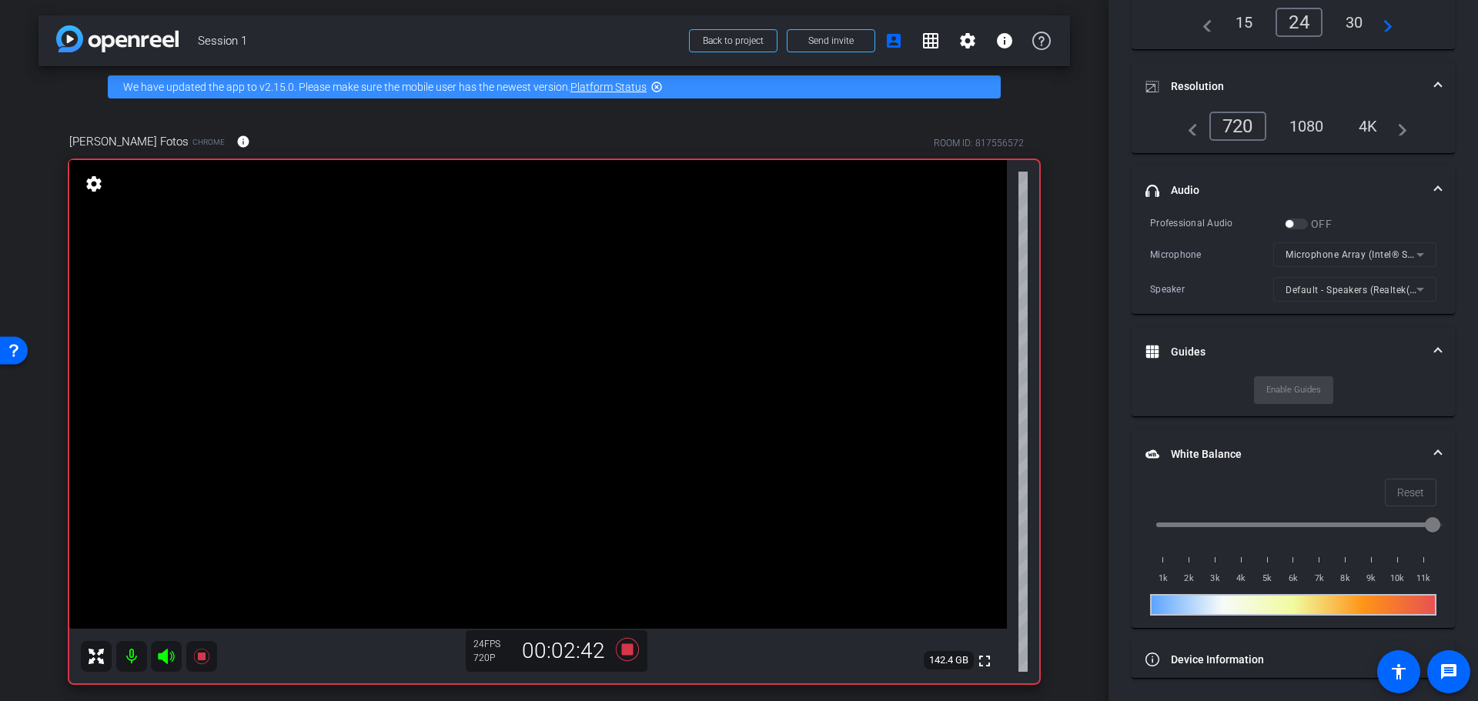
click at [1205, 341] on mat-expansion-panel-header "Guides" at bounding box center [1293, 351] width 323 height 49
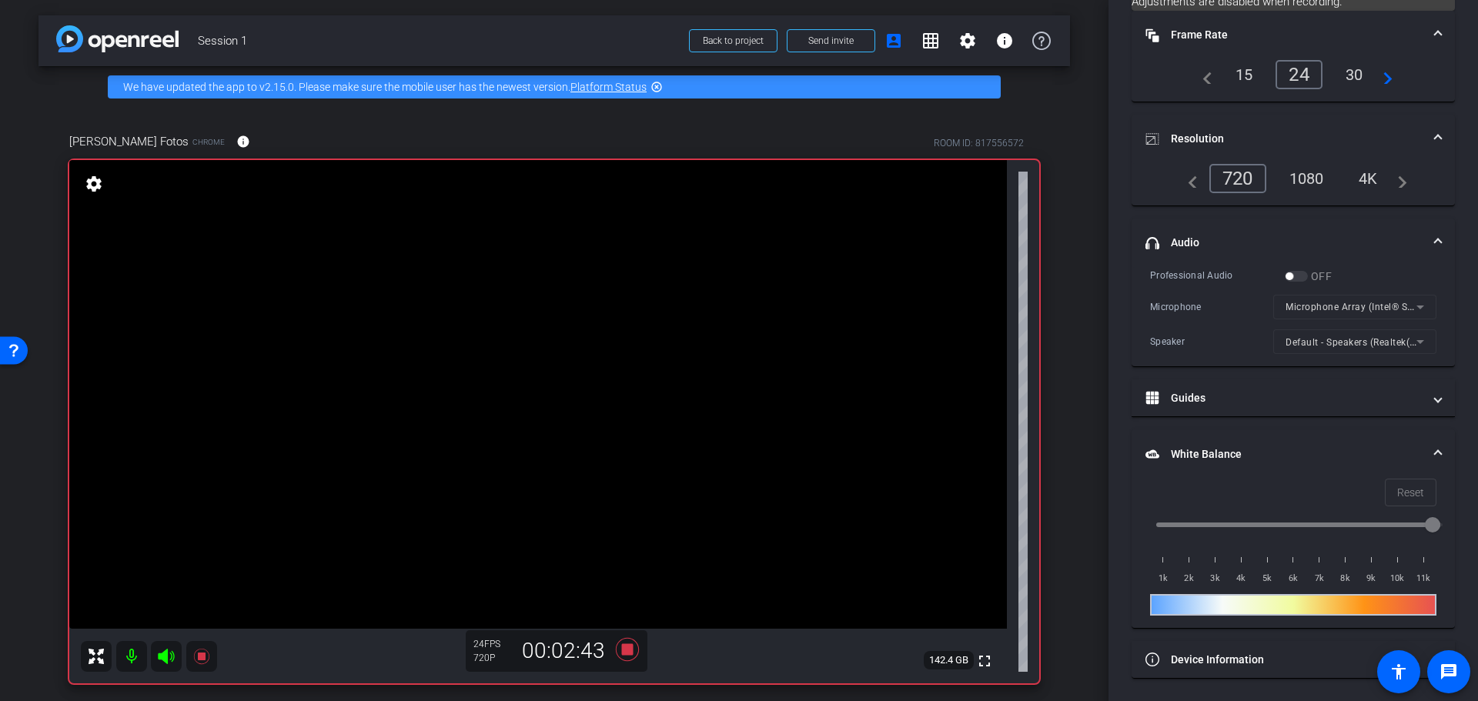
click at [1200, 242] on mat-panel-title "headphone icon Audio" at bounding box center [1283, 243] width 277 height 16
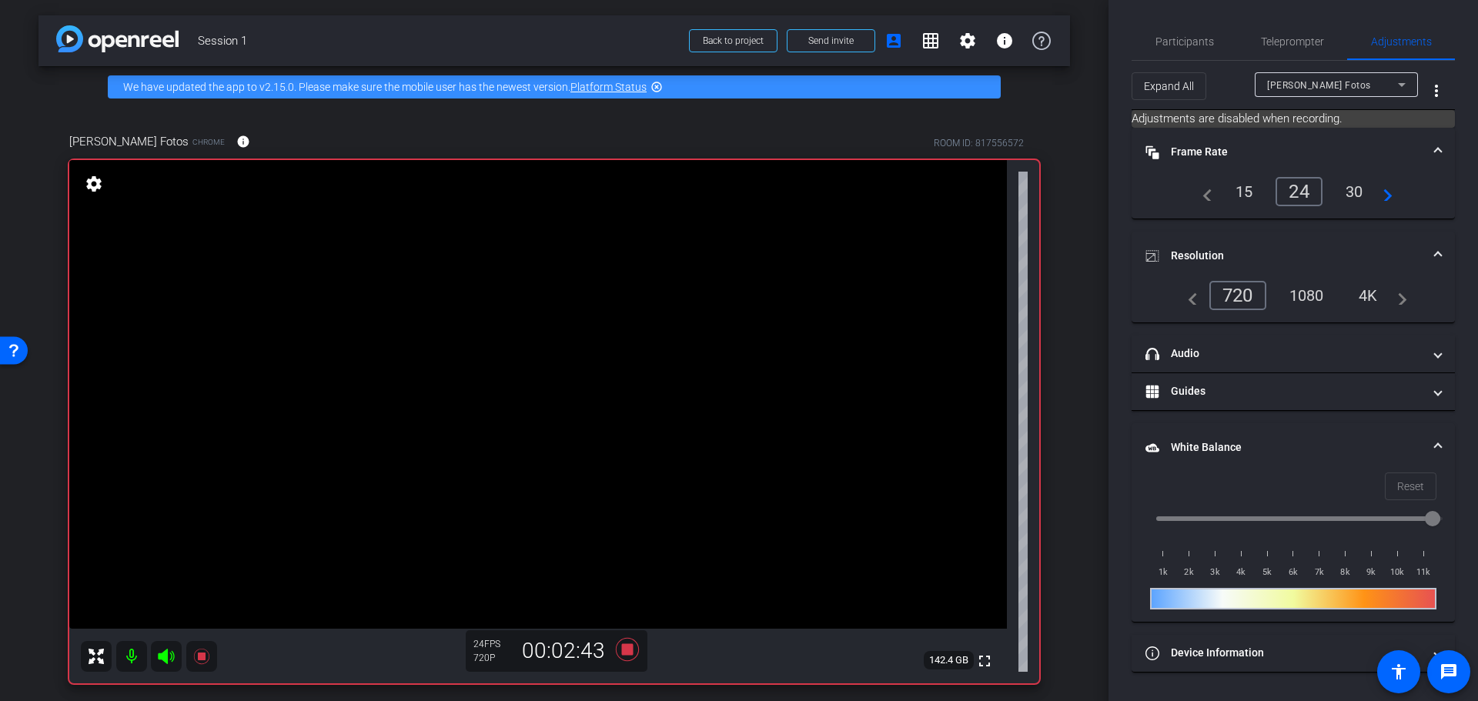
scroll to position [0, 0]
click at [1200, 246] on mat-expansion-panel-header "Resolution" at bounding box center [1293, 256] width 323 height 49
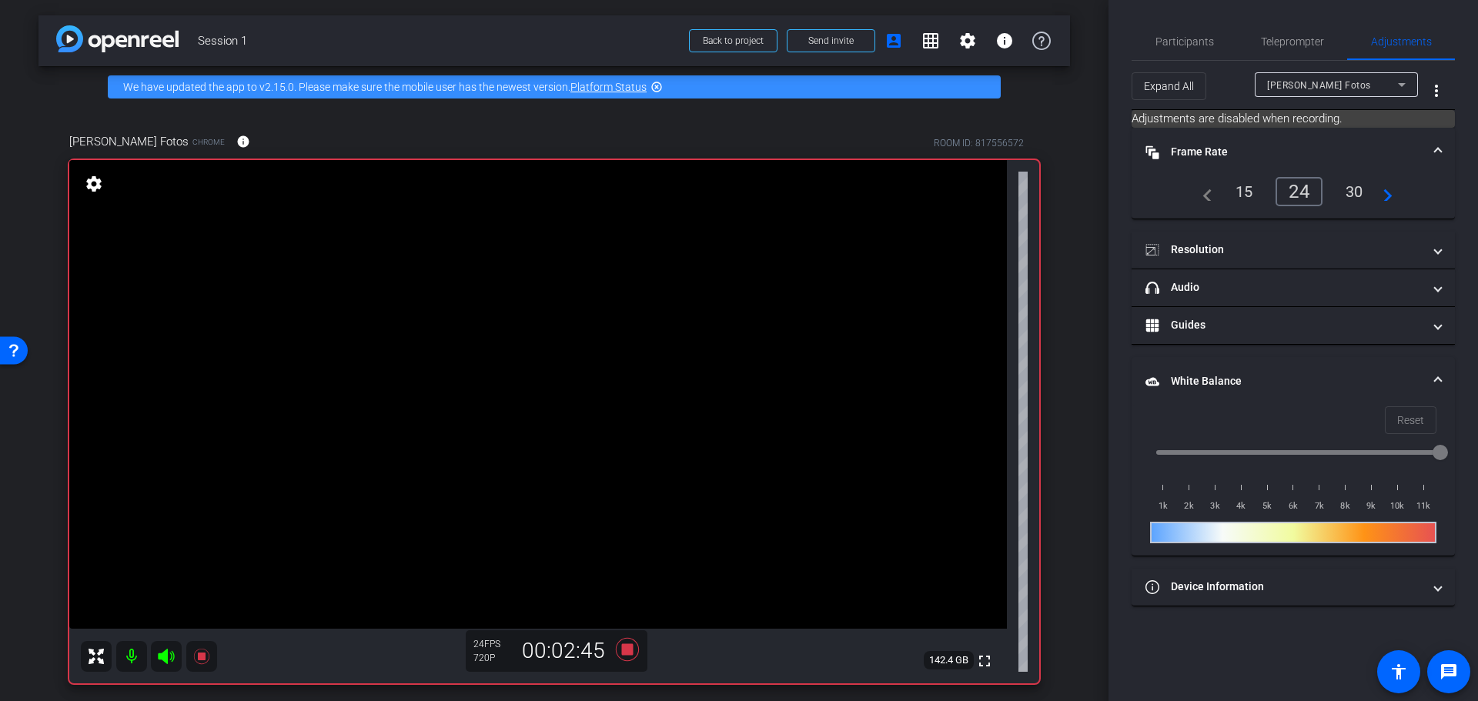
click at [1215, 156] on mat-panel-title "Frame Rate Frame Rate" at bounding box center [1283, 152] width 277 height 16
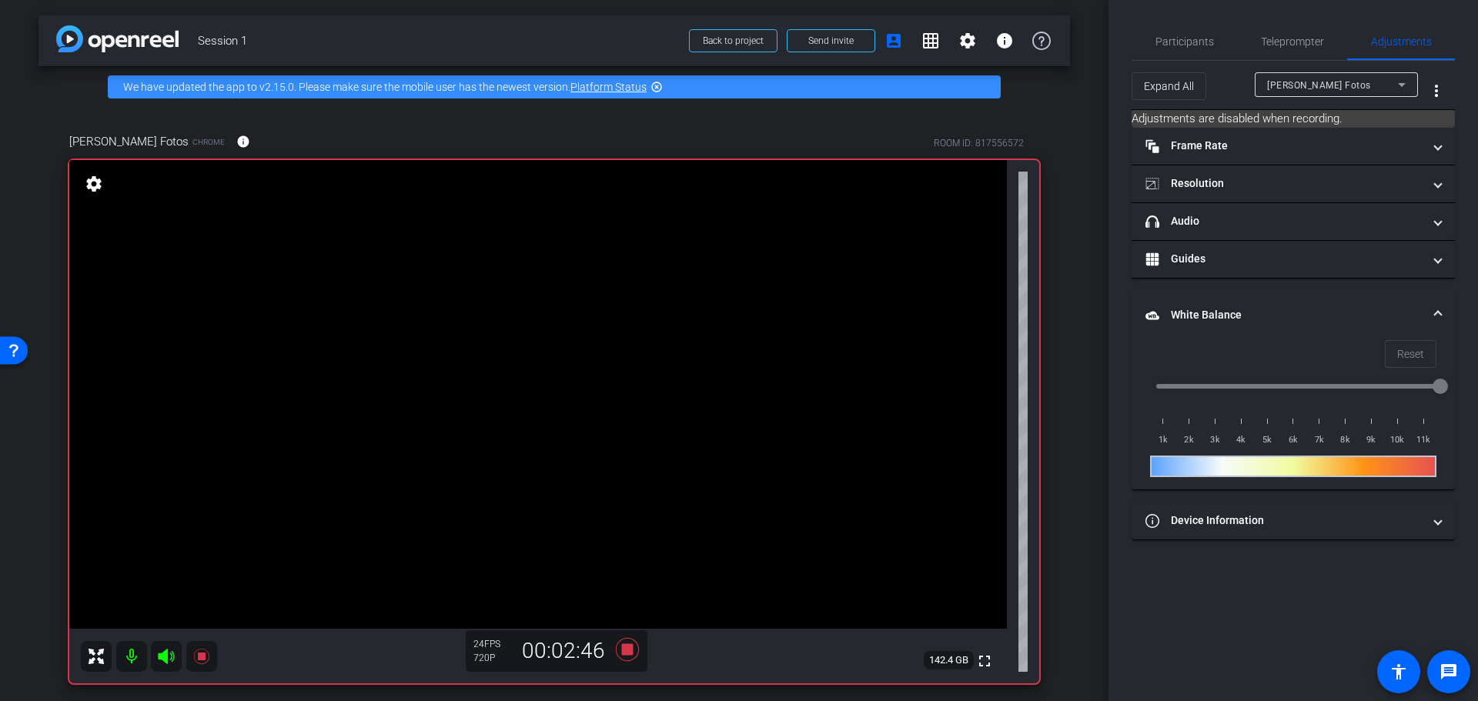
click at [1224, 303] on mat-expansion-panel-header "White Balance White Balance" at bounding box center [1293, 315] width 323 height 49
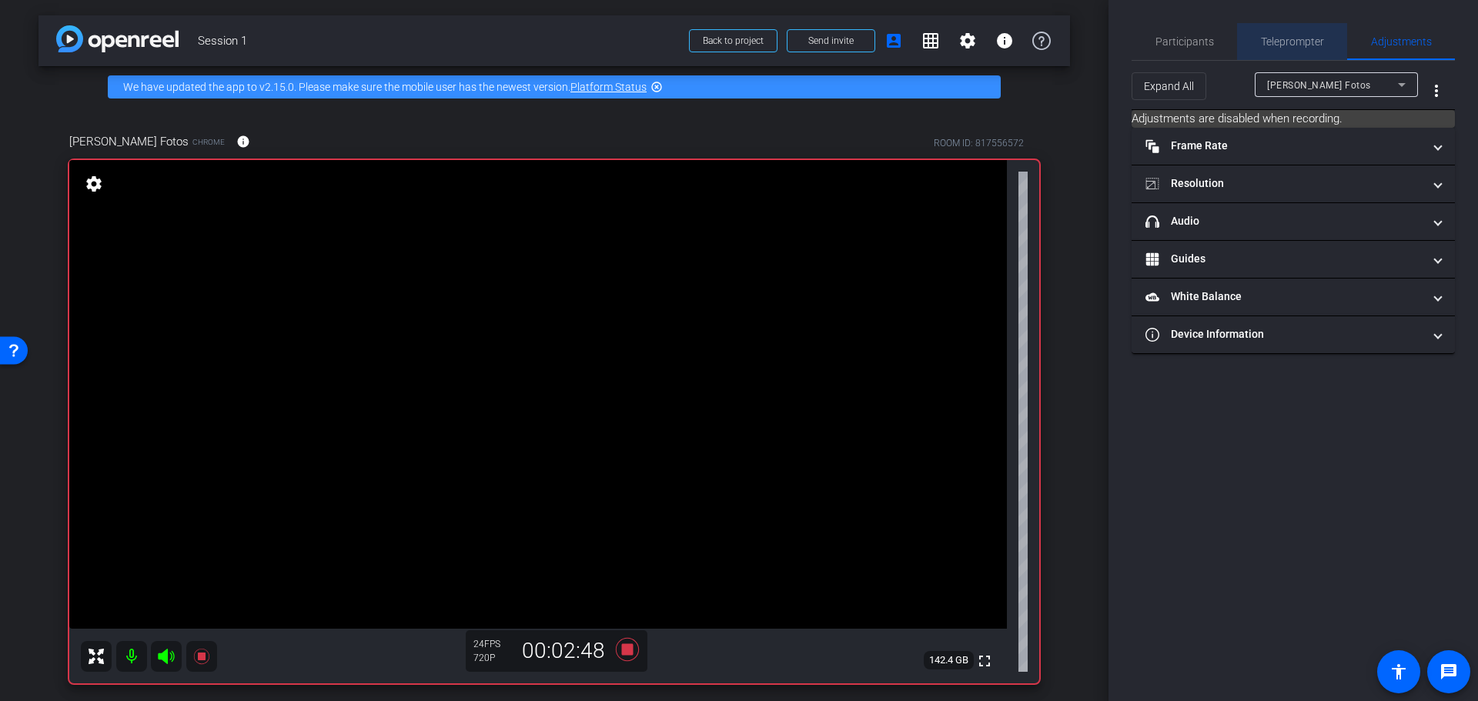
click at [1269, 27] on span "Teleprompter" at bounding box center [1292, 41] width 63 height 37
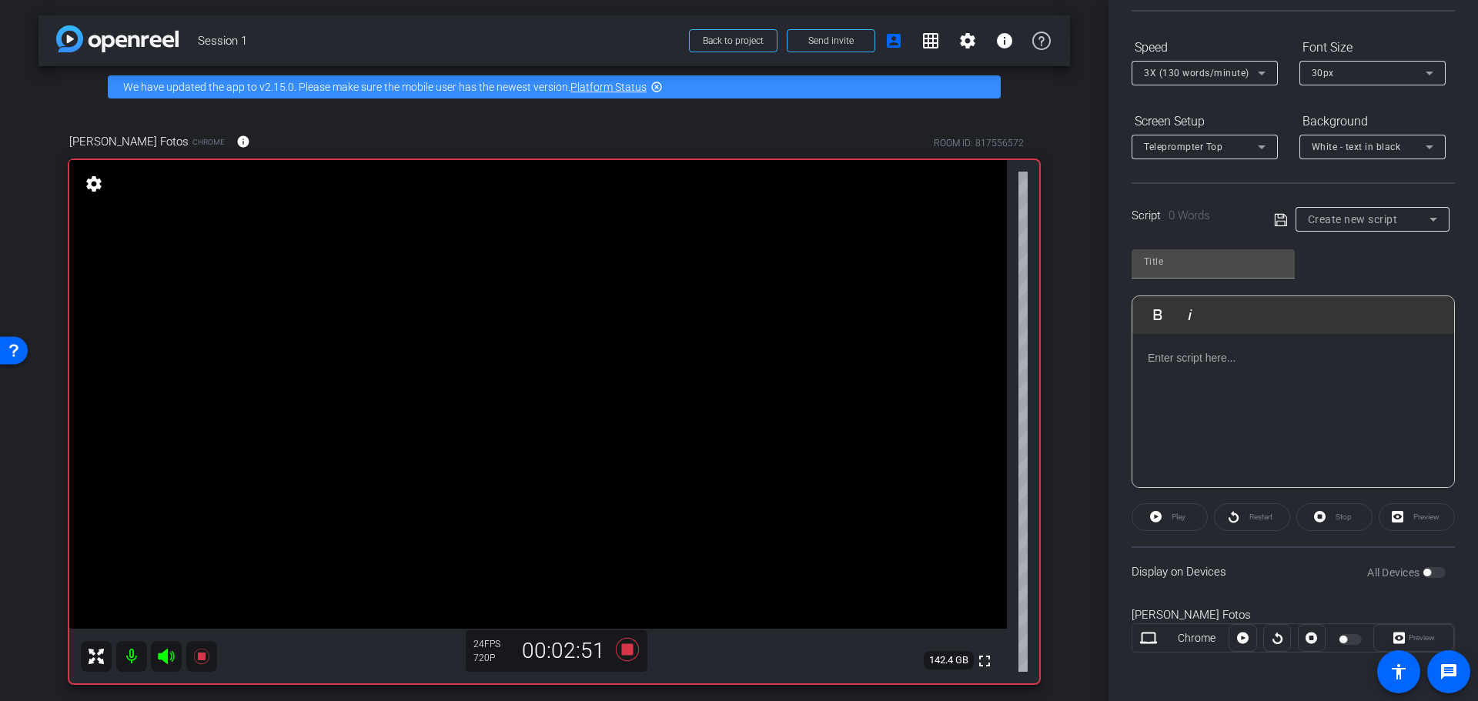
scroll to position [140, 0]
click at [1179, 617] on div "Marianna Fotos" at bounding box center [1293, 615] width 323 height 18
click at [1309, 639] on div at bounding box center [1312, 638] width 28 height 28
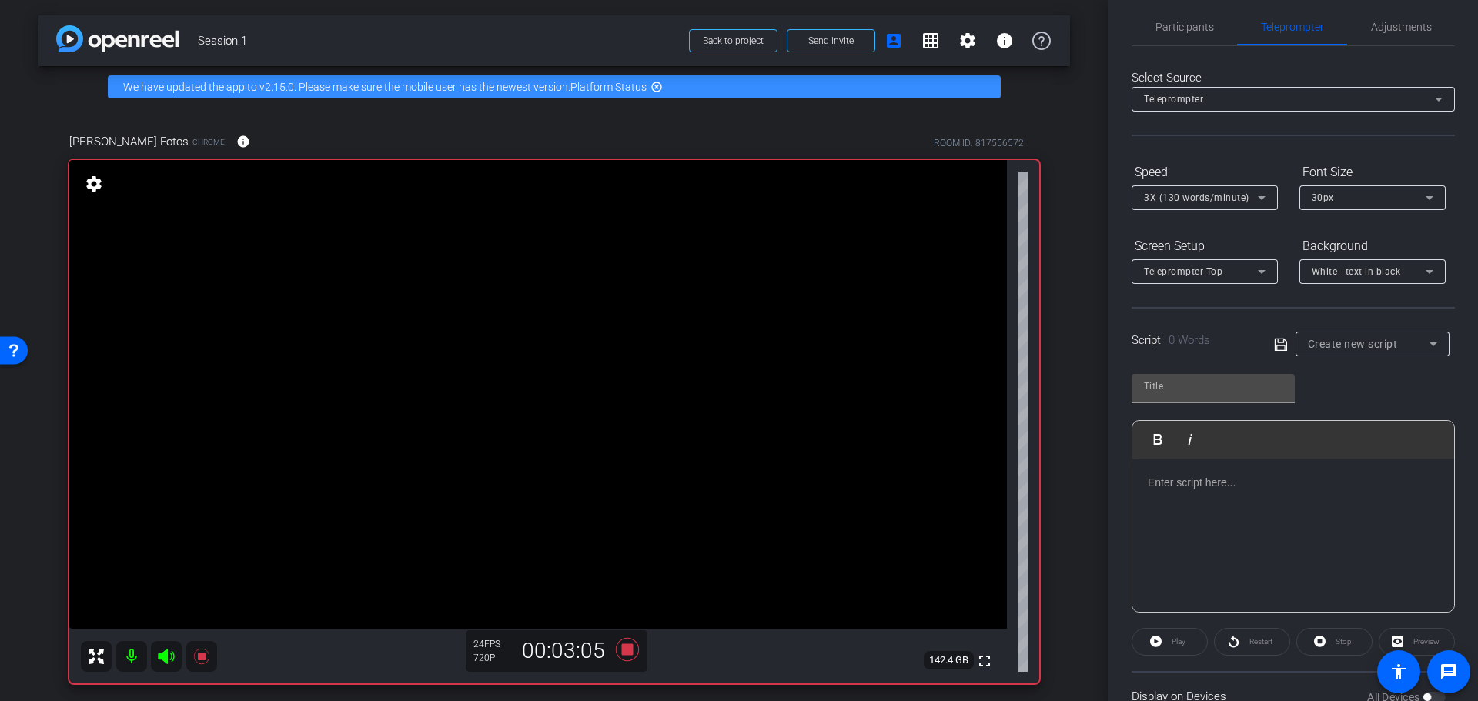
scroll to position [0, 0]
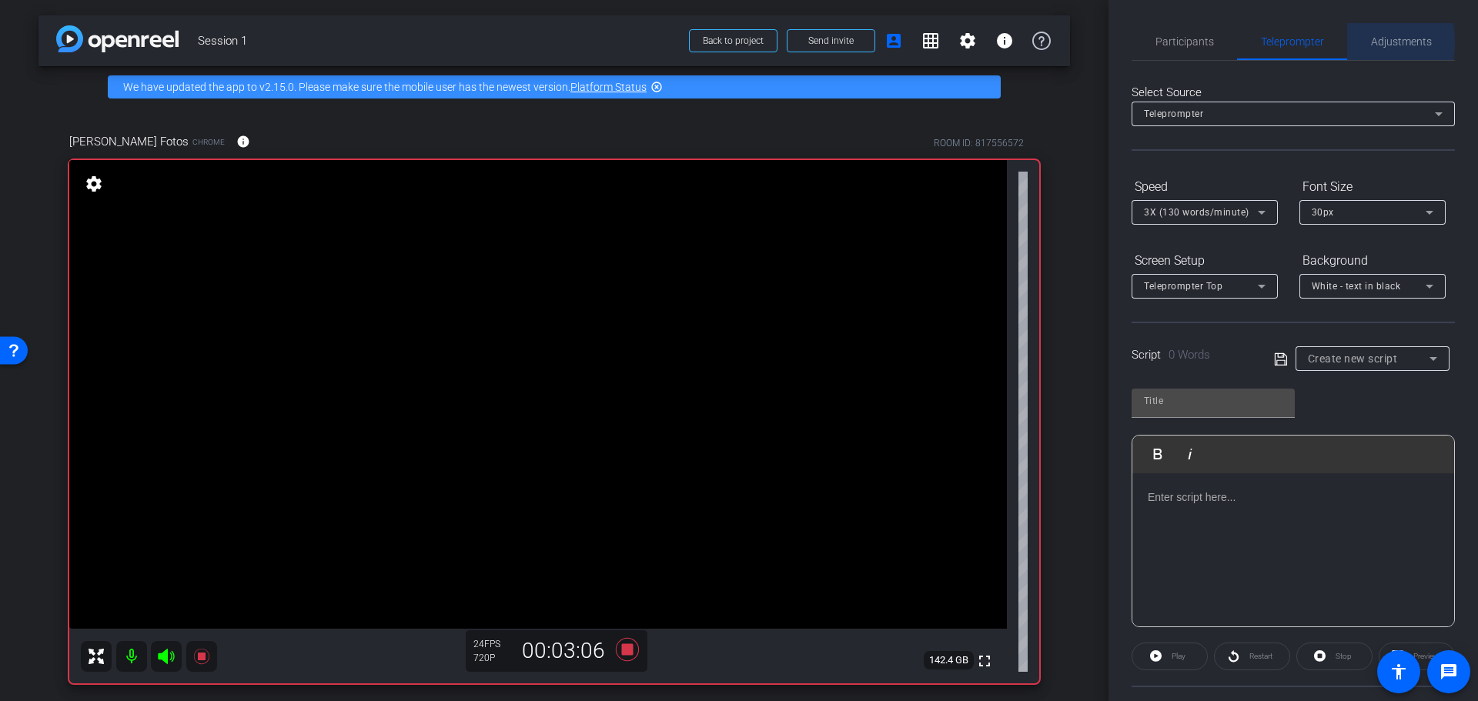
click at [1371, 42] on span "Adjustments" at bounding box center [1401, 41] width 61 height 11
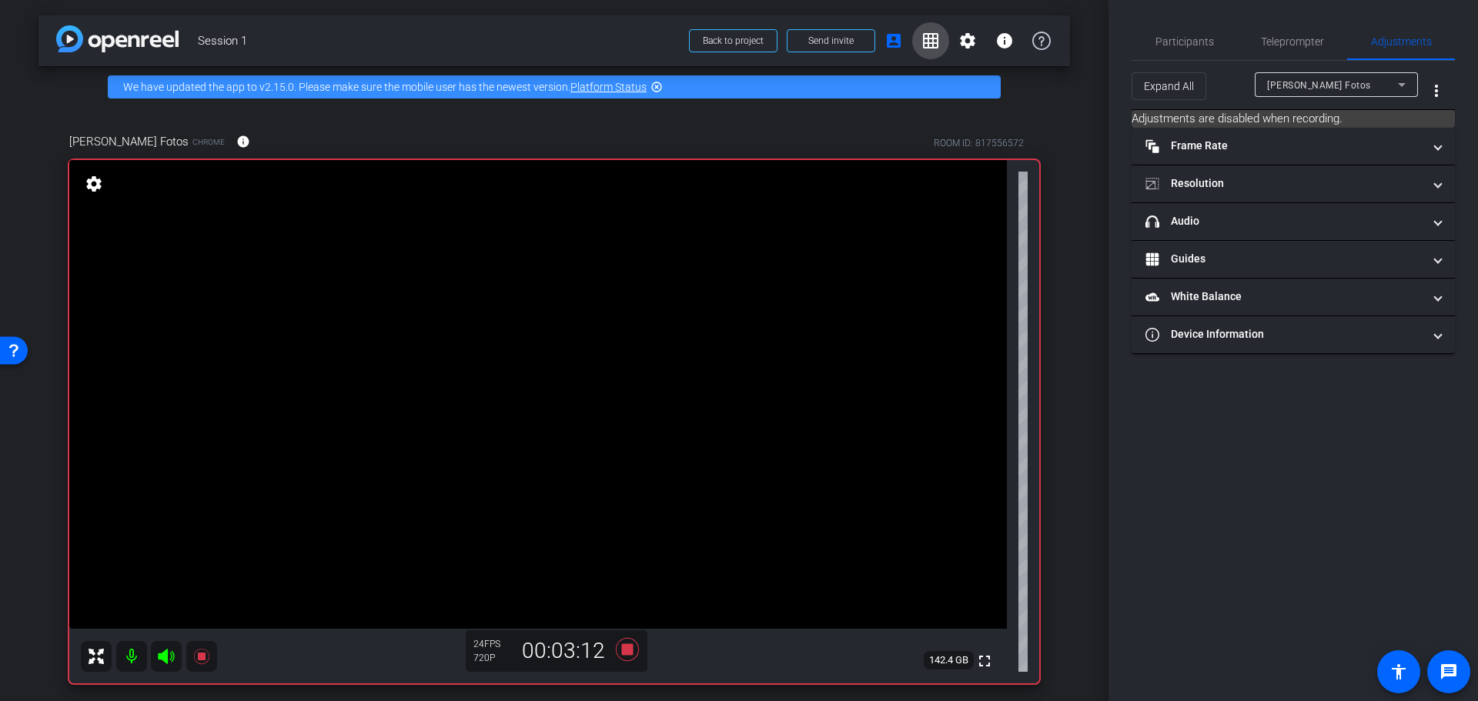
click at [921, 39] on mat-icon "grid_on" at bounding box center [930, 41] width 18 height 18
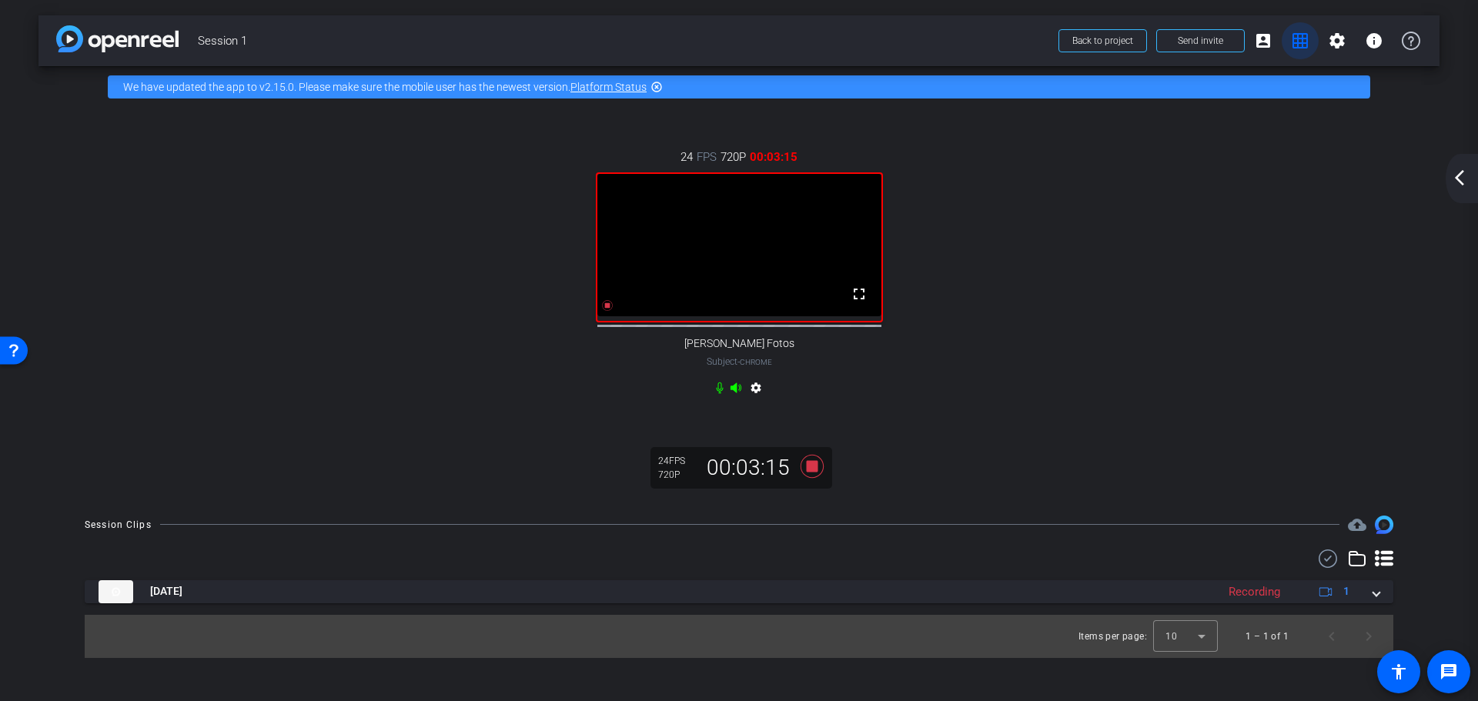
click at [1292, 38] on mat-icon "grid_on" at bounding box center [1300, 41] width 18 height 18
click at [1294, 38] on mat-icon "grid_on" at bounding box center [1300, 41] width 18 height 18
click at [1259, 38] on mat-icon "account_box" at bounding box center [1263, 41] width 18 height 18
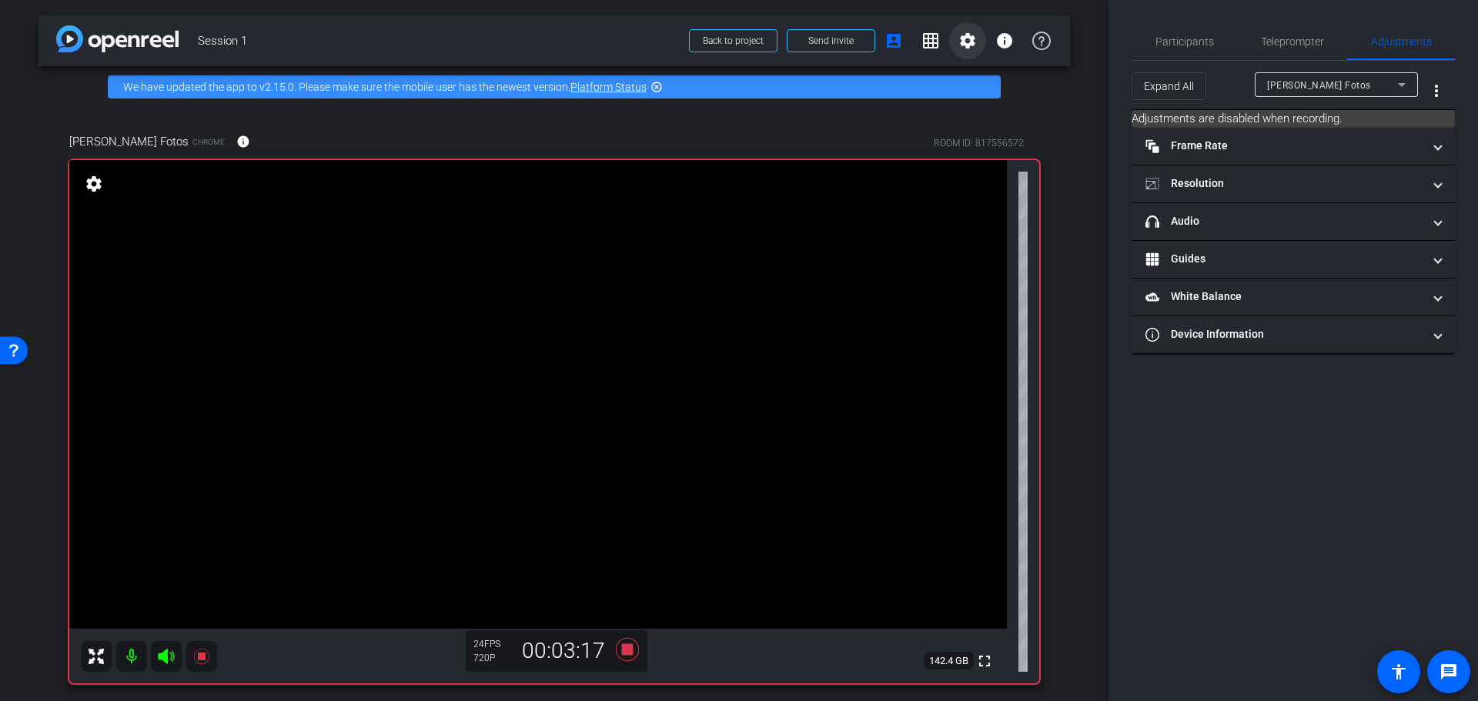
click at [958, 45] on mat-icon "settings" at bounding box center [967, 41] width 18 height 18
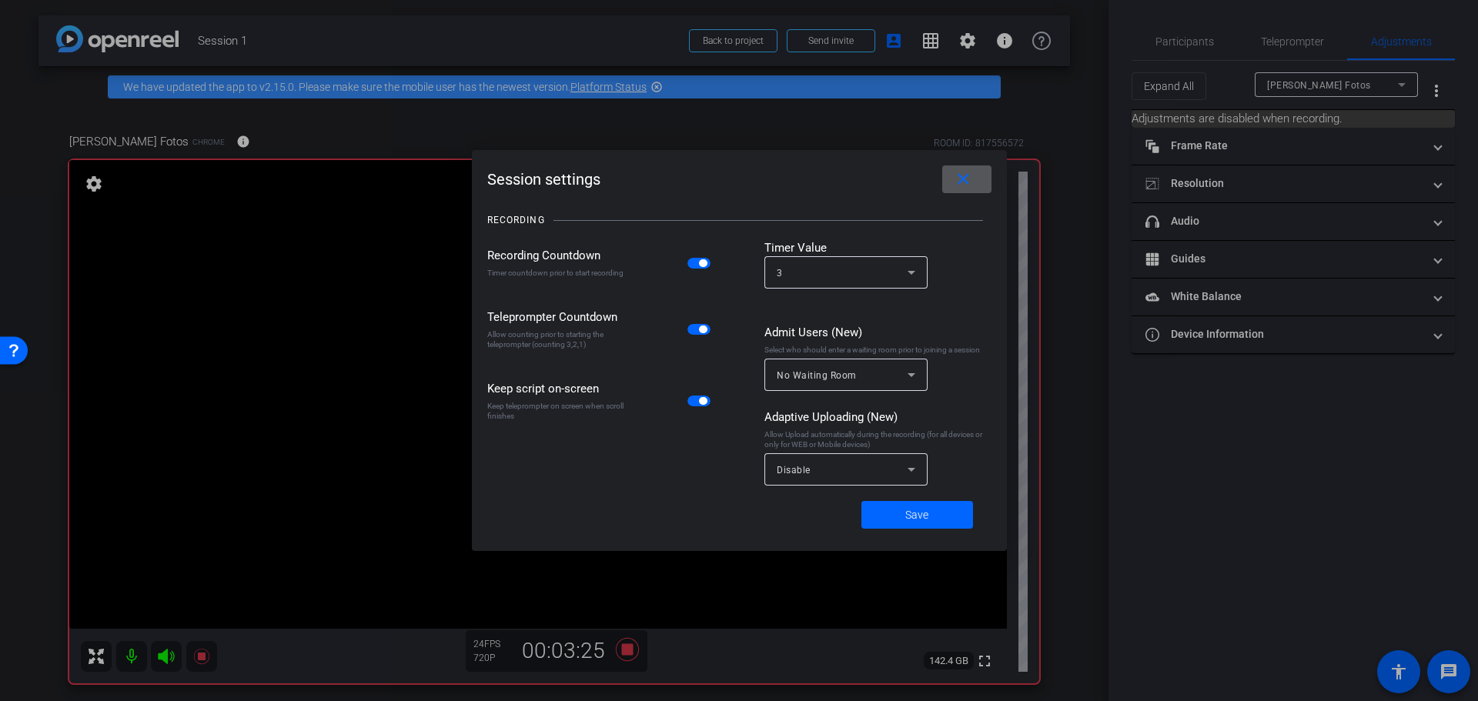
click at [979, 175] on span at bounding box center [966, 179] width 49 height 37
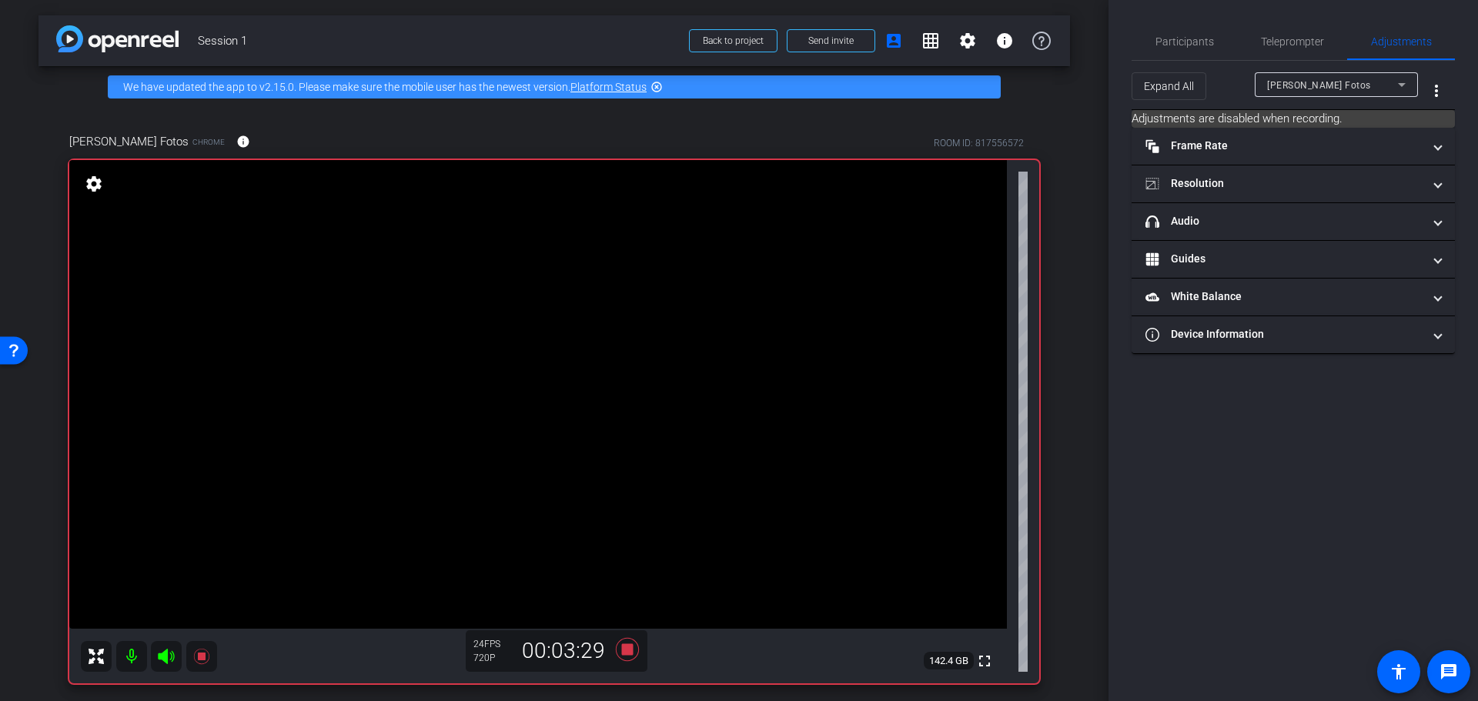
click at [92, 182] on mat-icon "settings" at bounding box center [94, 184] width 22 height 18
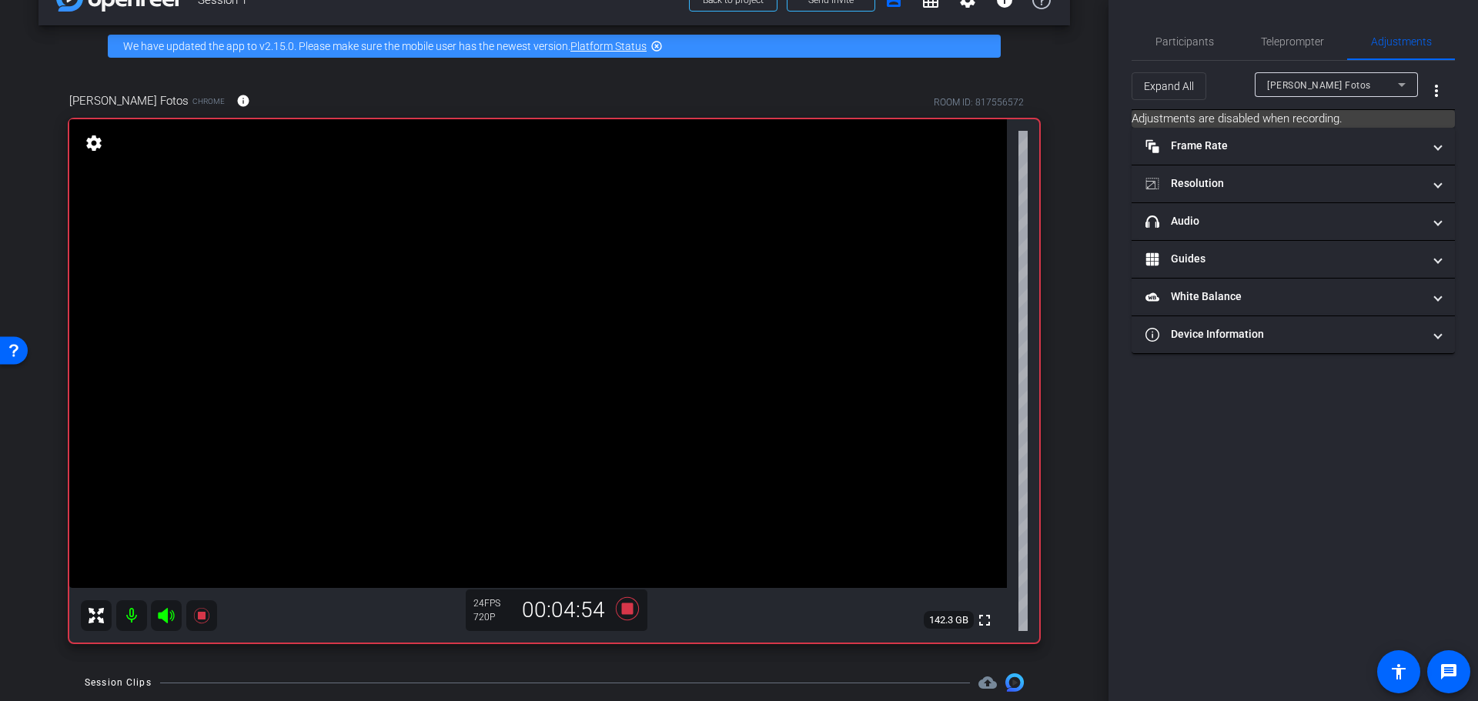
scroll to position [155, 0]
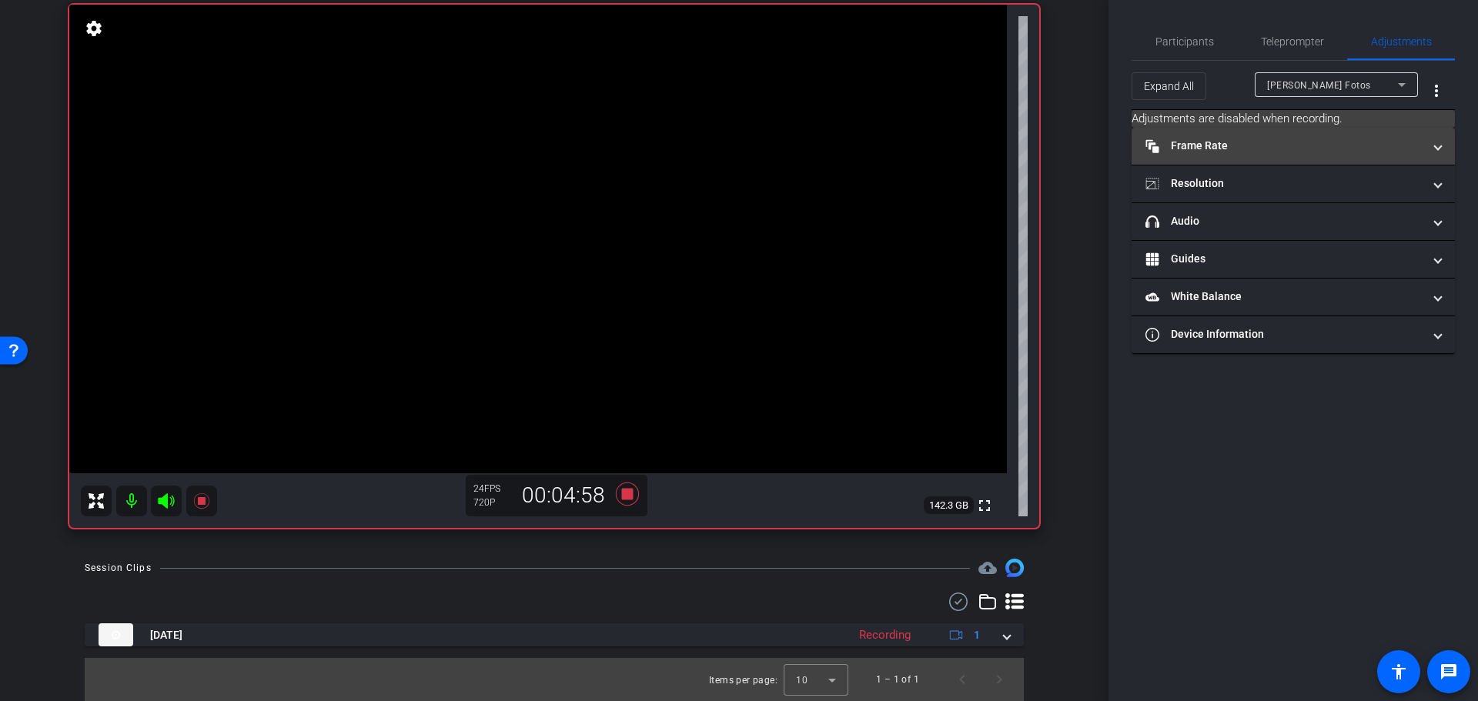
click at [1257, 147] on mat-panel-title "Frame Rate Frame Rate" at bounding box center [1283, 146] width 277 height 16
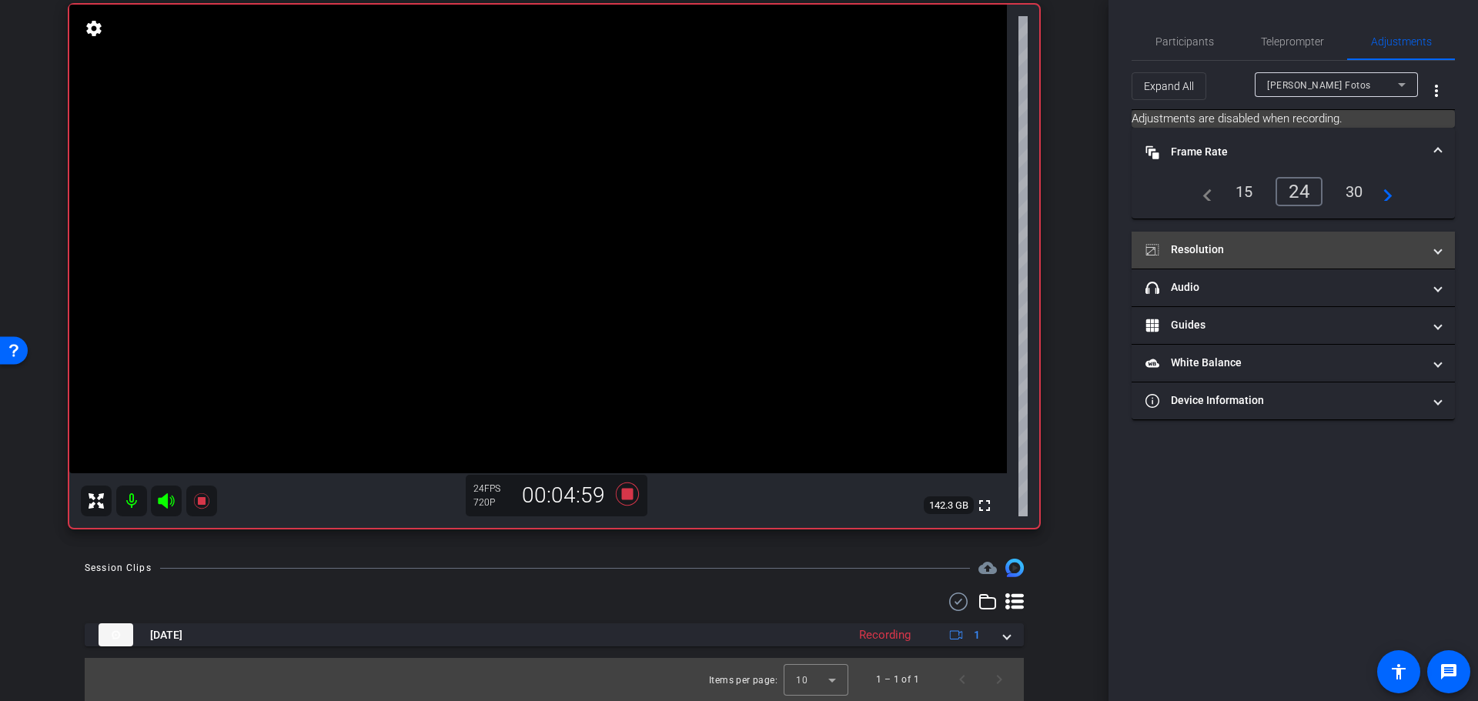
click at [1259, 246] on mat-panel-title "Resolution" at bounding box center [1283, 250] width 277 height 16
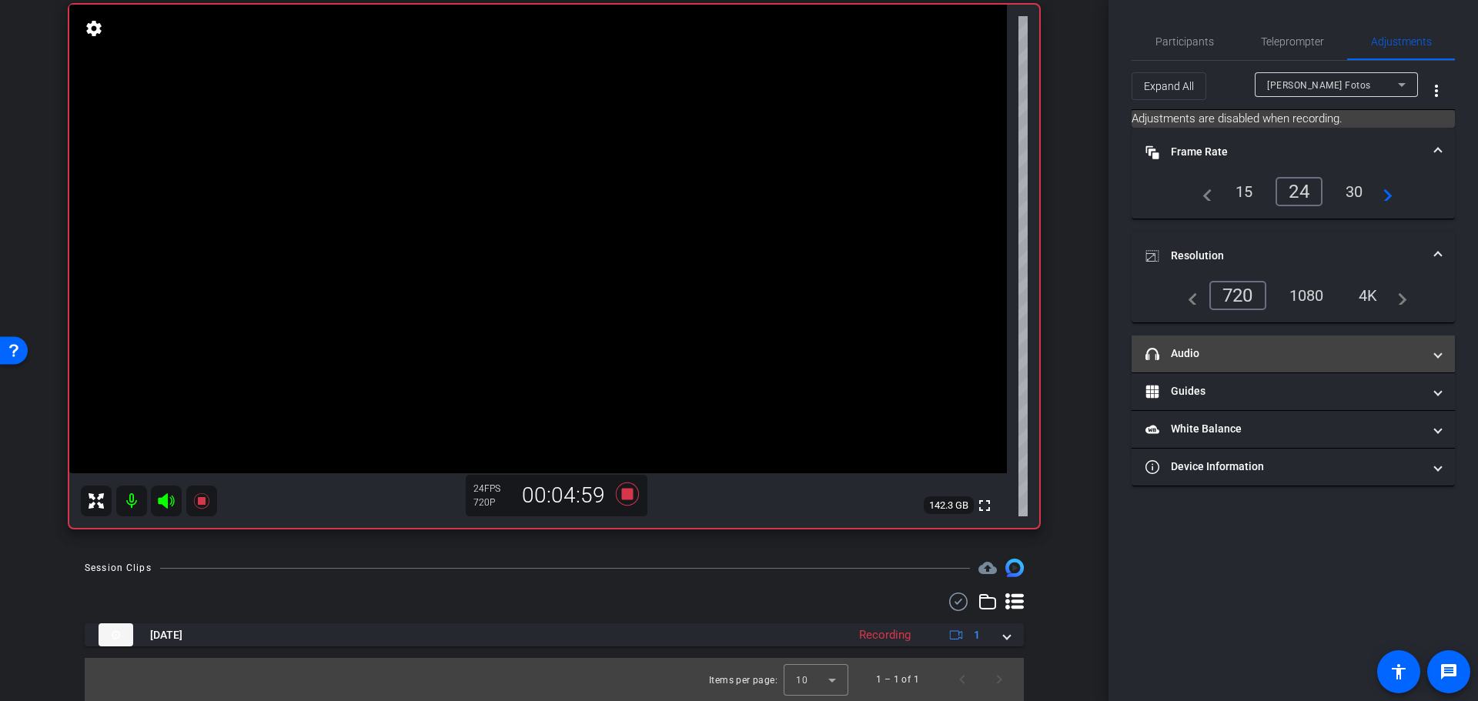
click at [1240, 358] on mat-panel-title "headphone icon Audio" at bounding box center [1283, 354] width 277 height 16
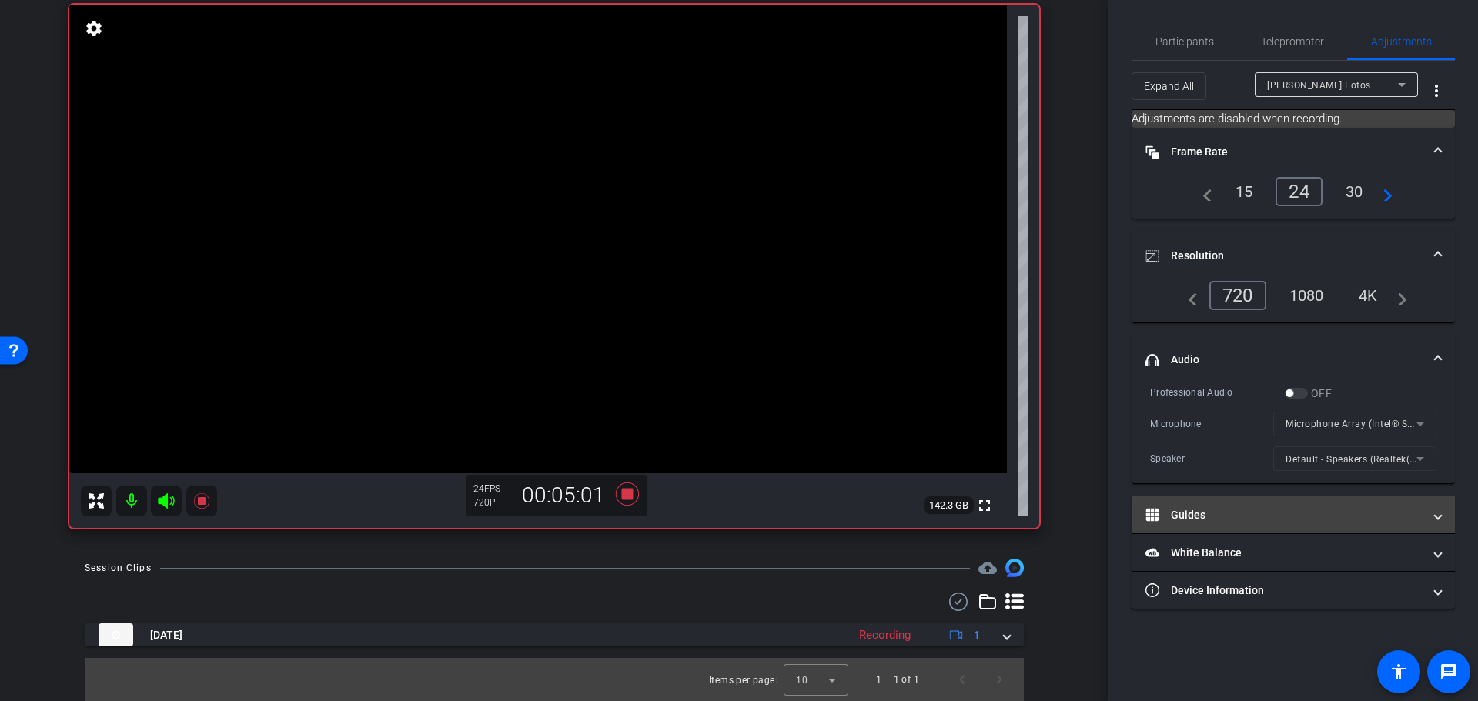
click at [1238, 516] on mat-panel-title "Guides" at bounding box center [1283, 515] width 277 height 16
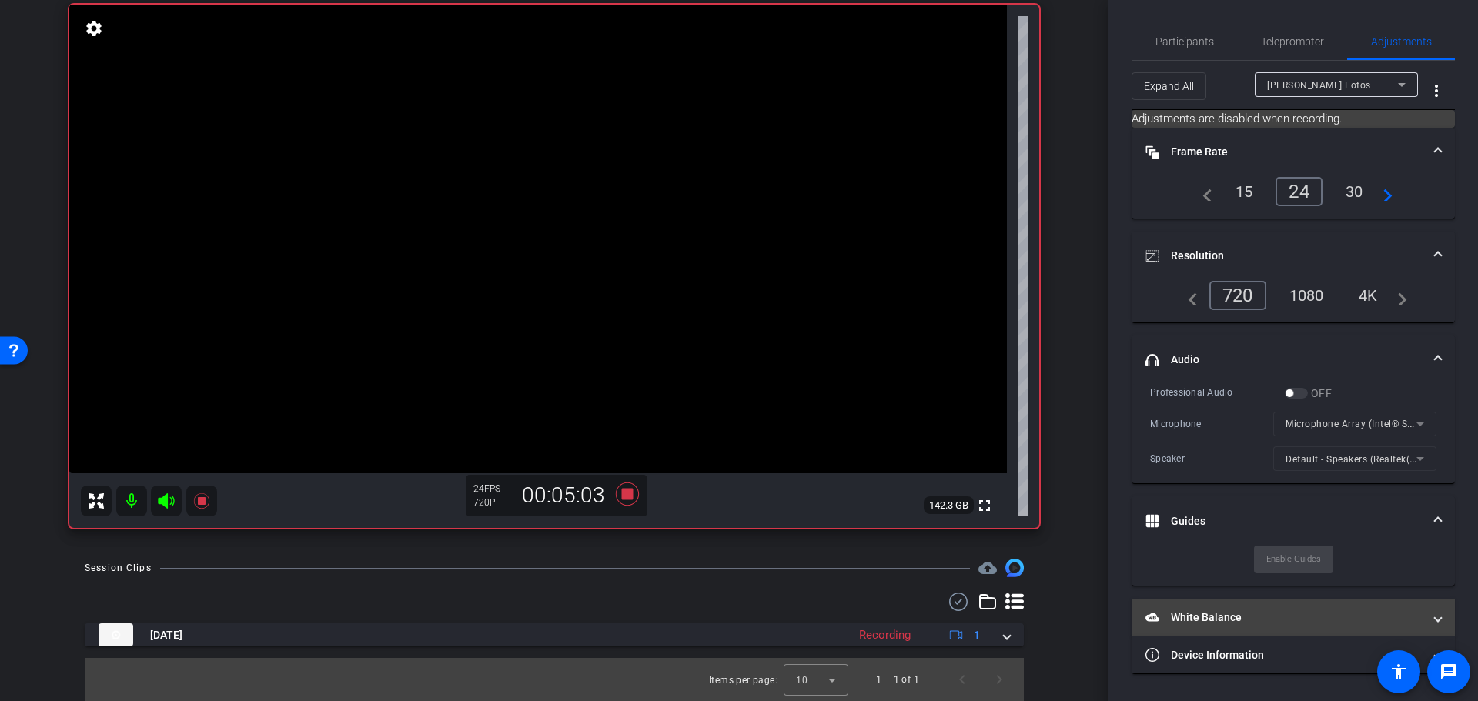
click at [1225, 612] on mat-panel-title "White Balance White Balance" at bounding box center [1283, 618] width 277 height 16
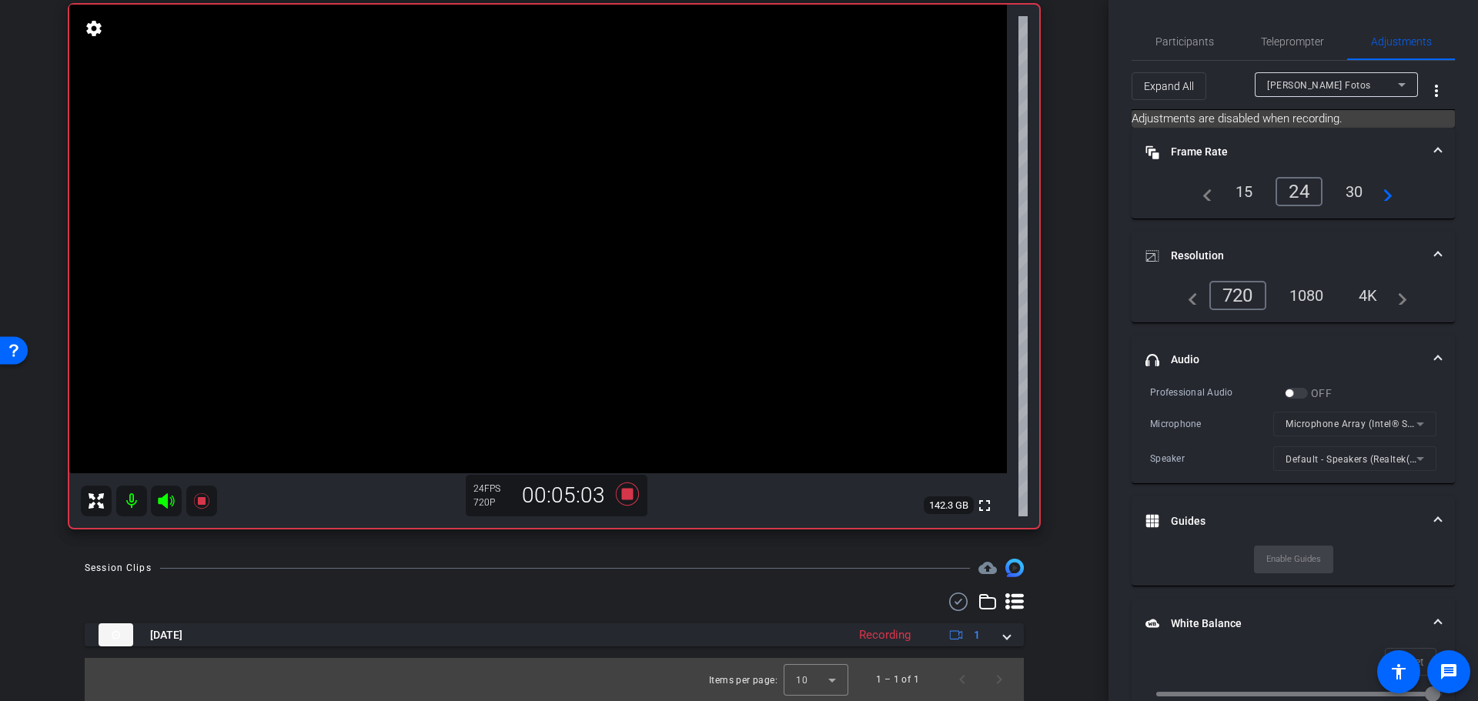
click at [1267, 555] on div "Enable Guides" at bounding box center [1293, 560] width 79 height 28
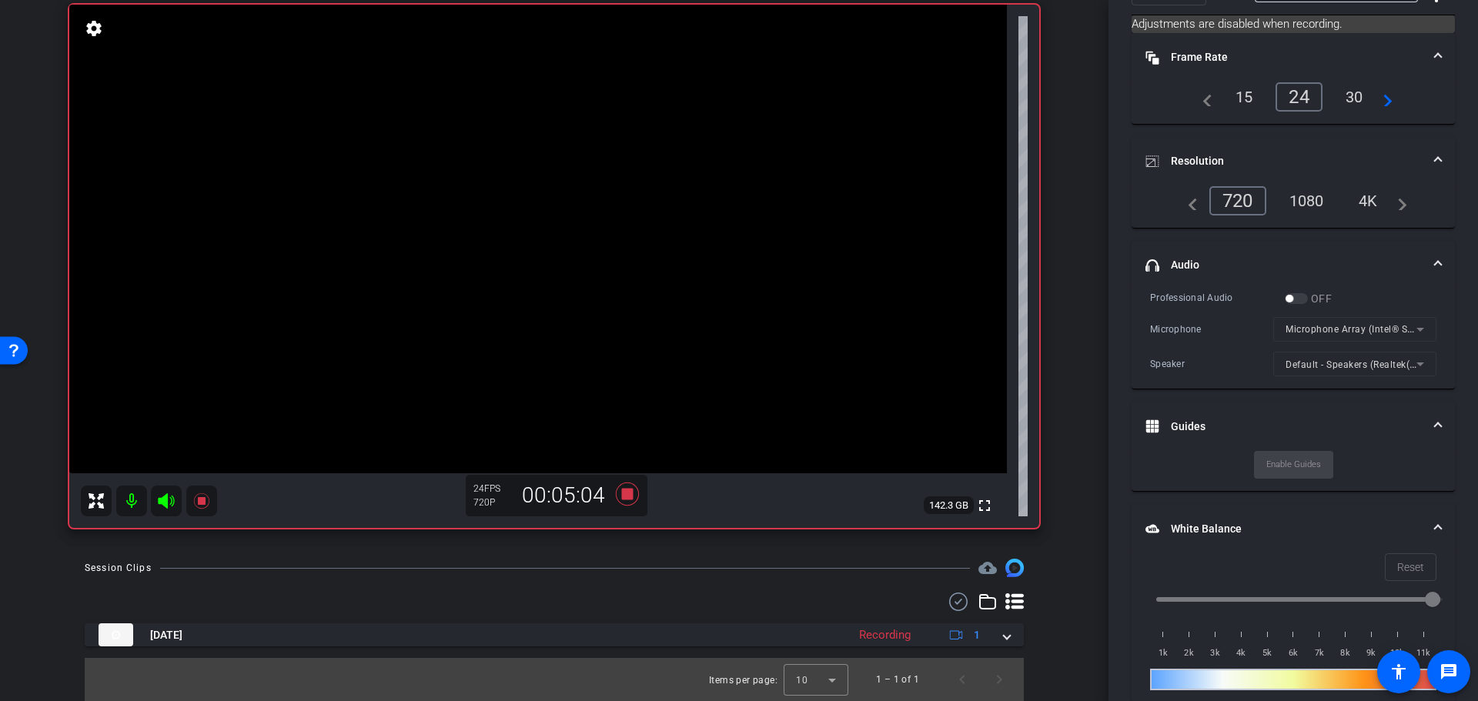
scroll to position [169, 0]
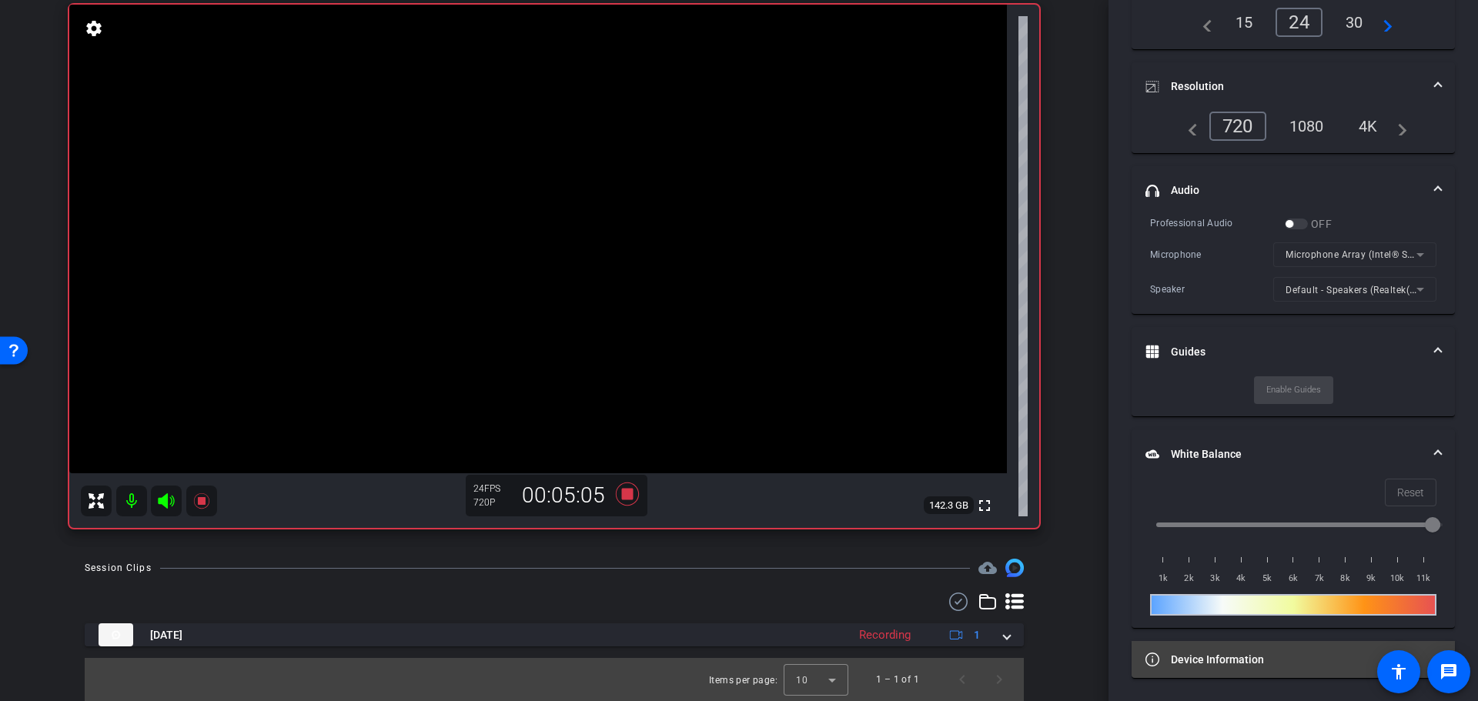
click at [1229, 659] on mat-panel-title "Device Information" at bounding box center [1283, 660] width 277 height 16
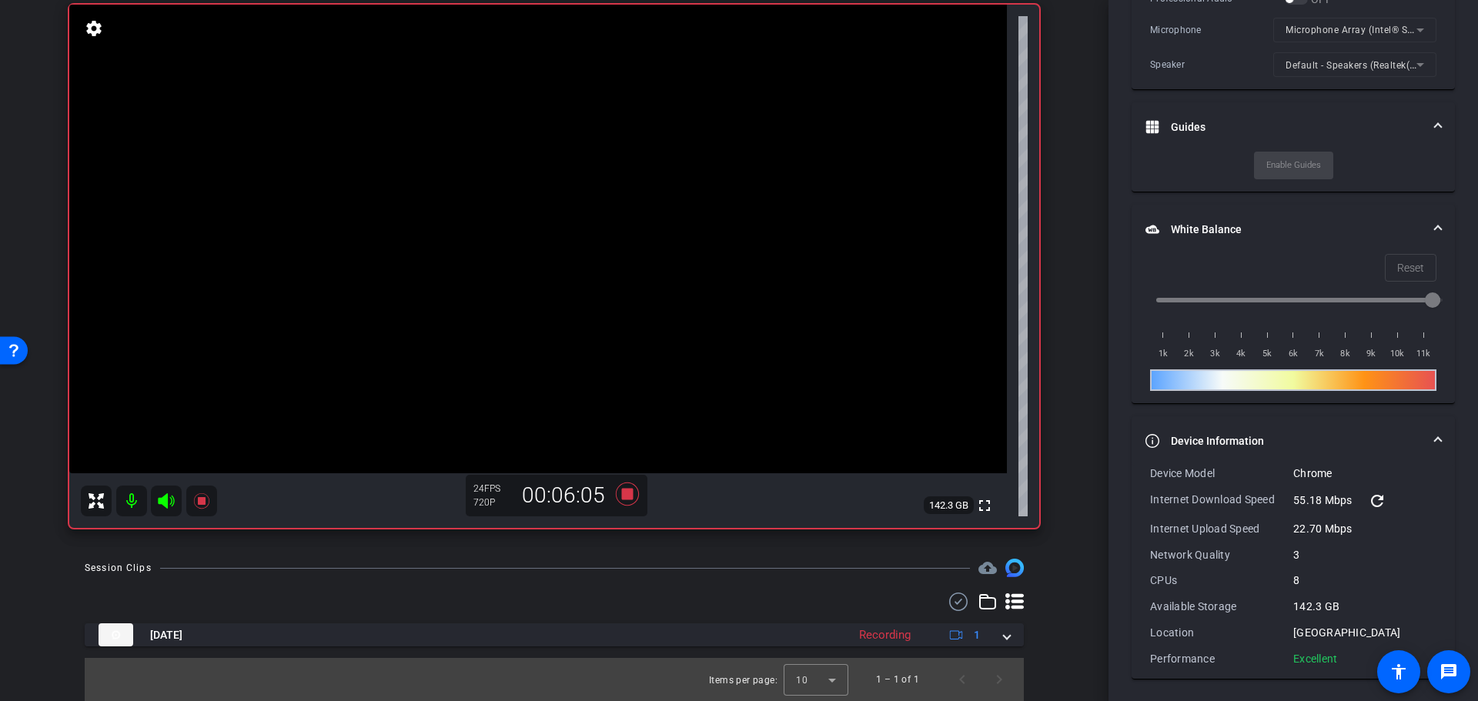
scroll to position [395, 0]
click at [1426, 433] on span "Device Information" at bounding box center [1289, 441] width 289 height 16
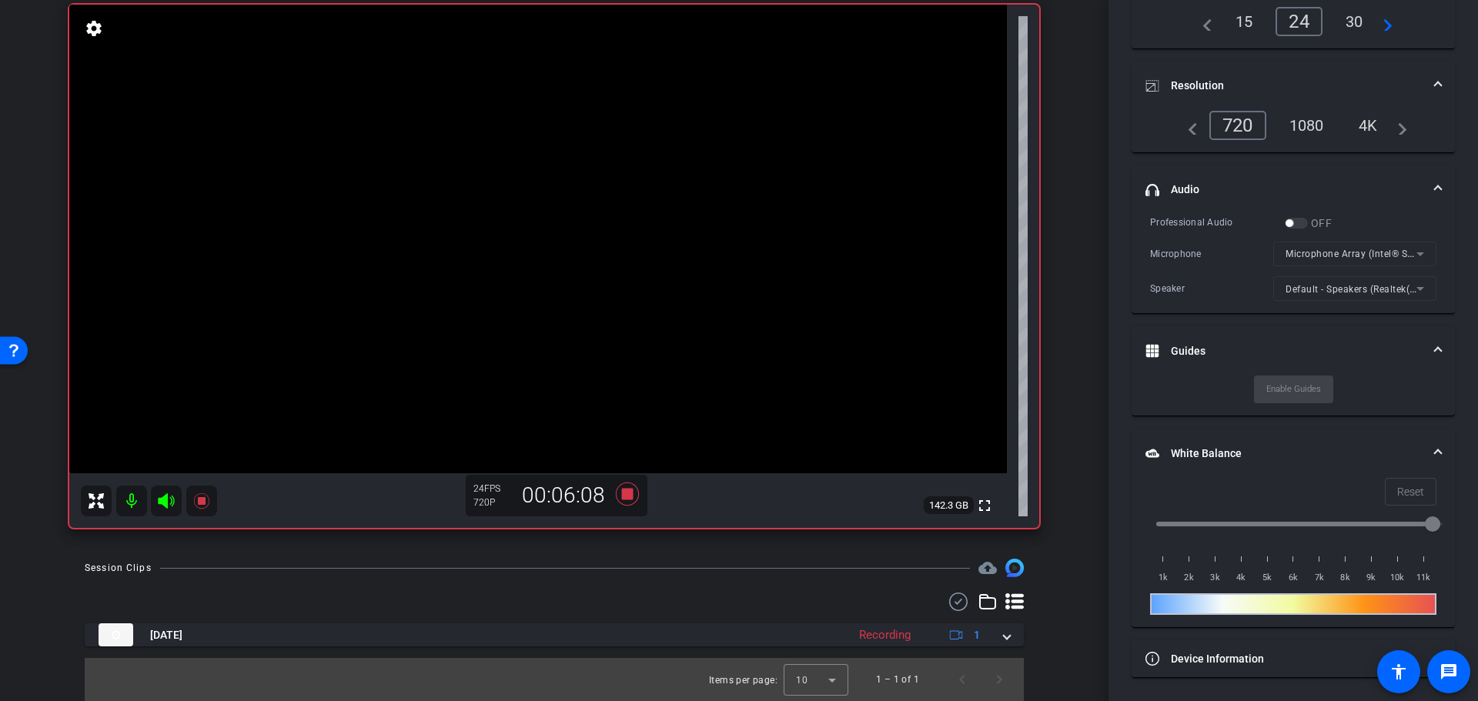
scroll to position [169, 0]
click at [1429, 442] on mat-expansion-panel-header "White Balance White Balance" at bounding box center [1293, 454] width 323 height 49
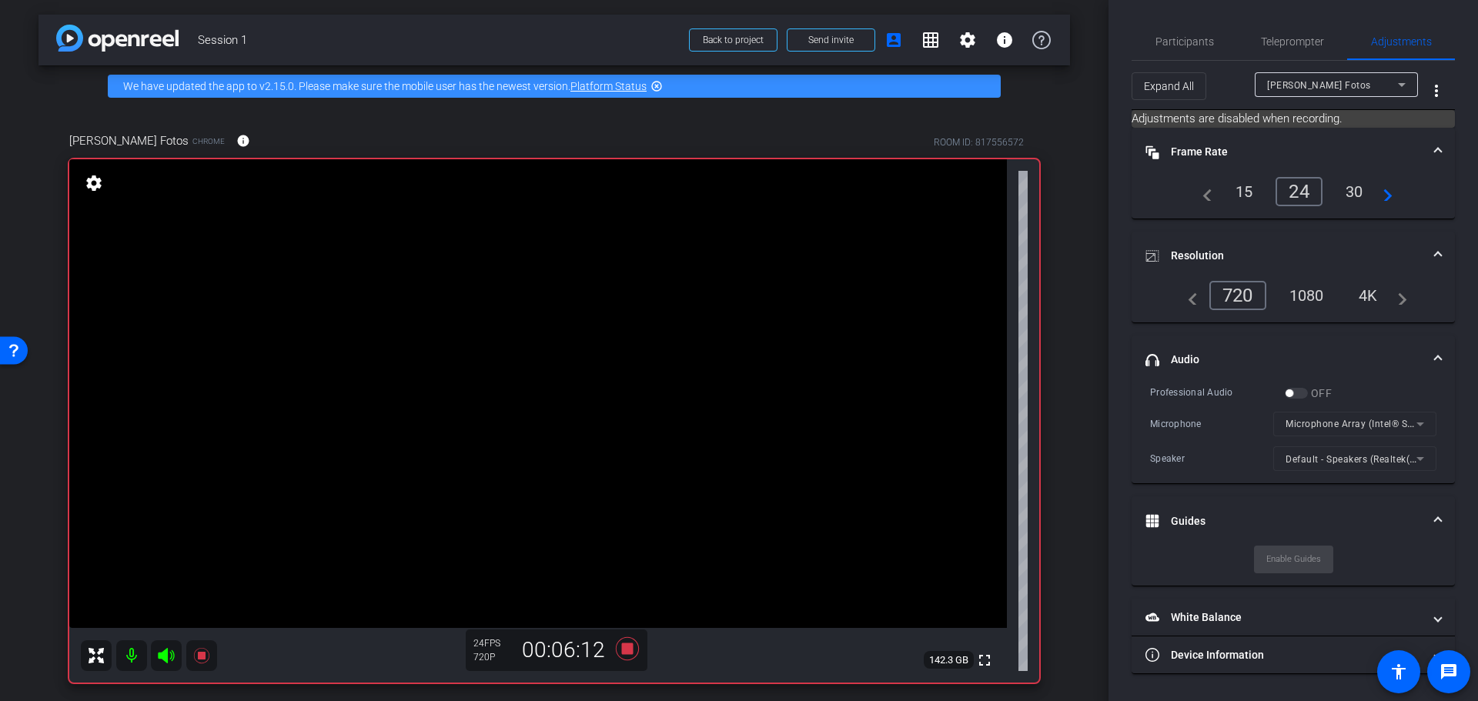
scroll to position [0, 0]
click at [921, 34] on mat-icon "grid_on" at bounding box center [930, 41] width 18 height 18
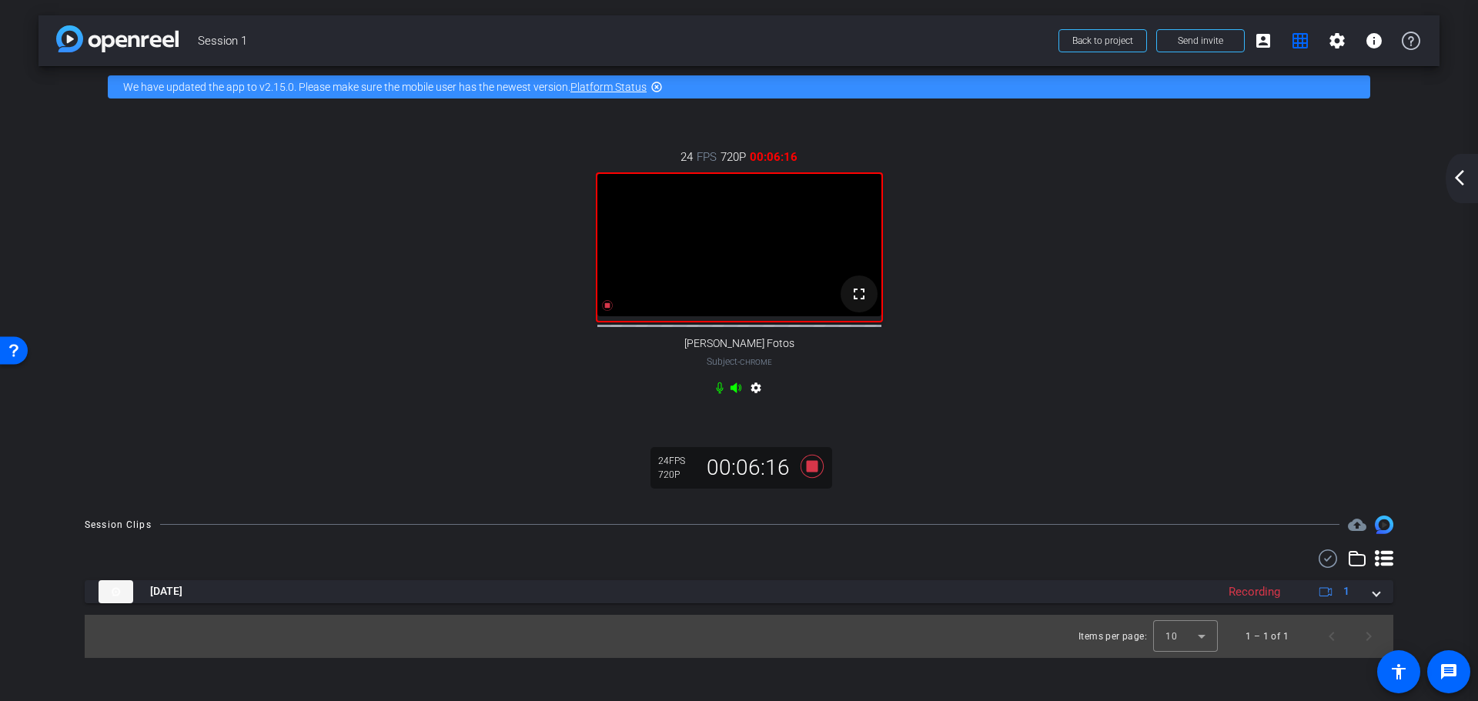
click at [864, 303] on mat-icon "fullscreen" at bounding box center [859, 294] width 18 height 18
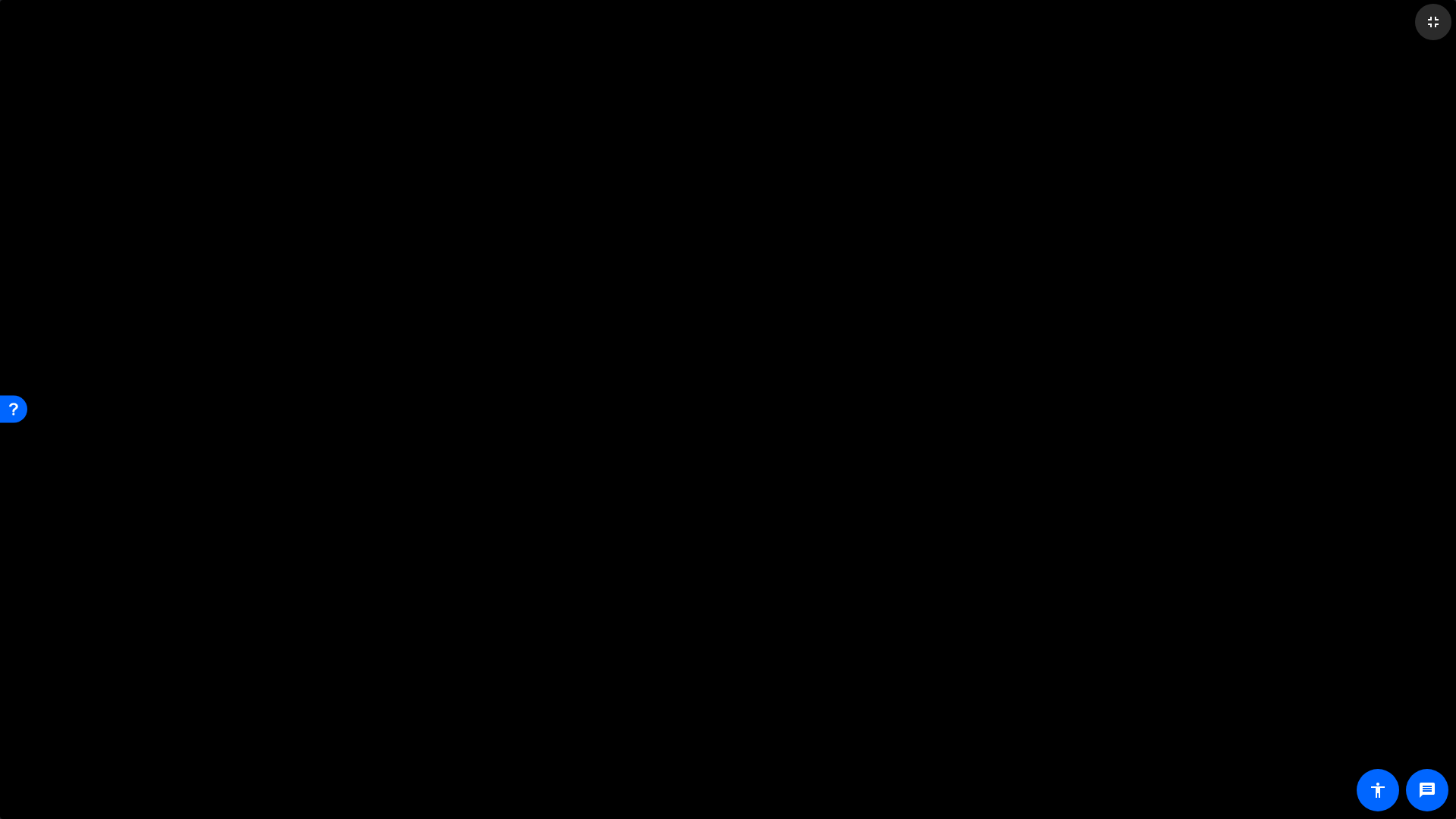
click at [1432, 25] on mat-icon "fullscreen_exit" at bounding box center [1433, 22] width 18 height 18
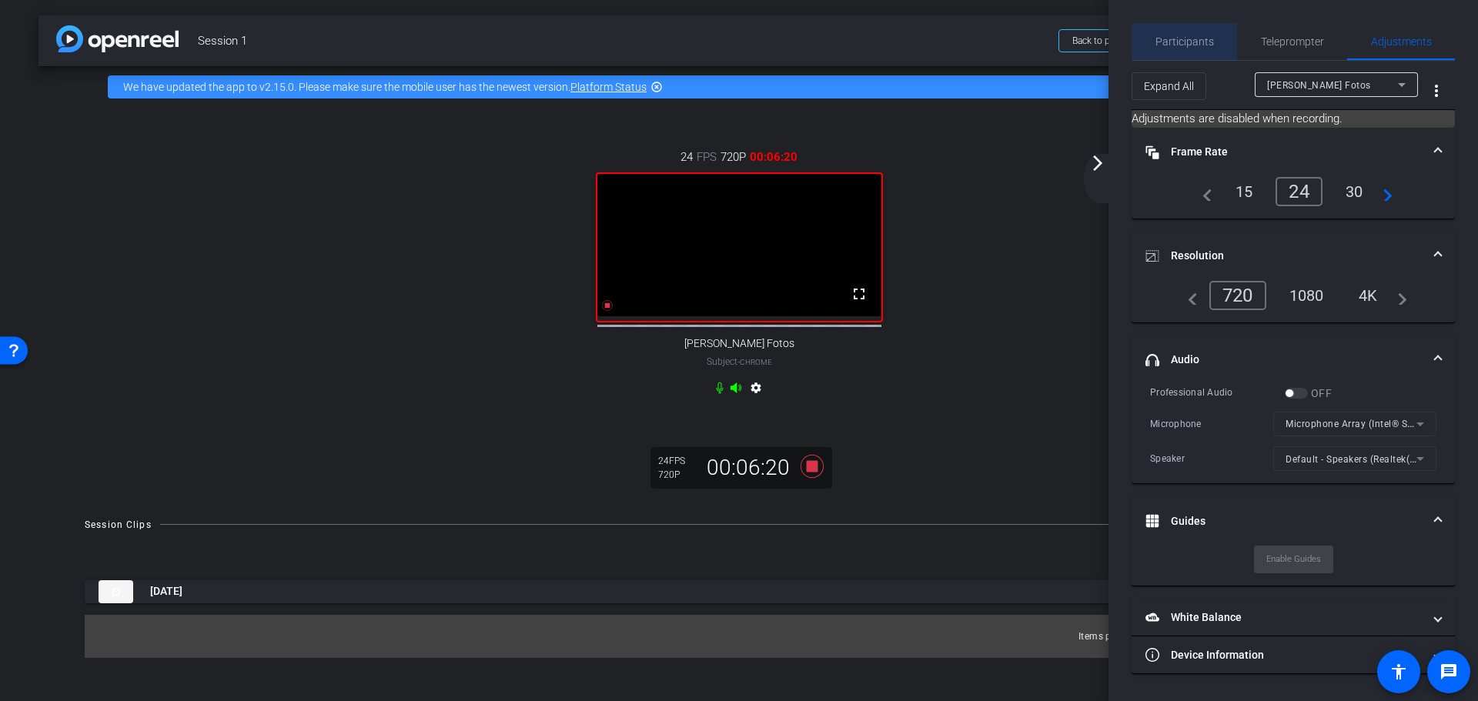
click at [1208, 41] on span "Participants" at bounding box center [1184, 41] width 59 height 11
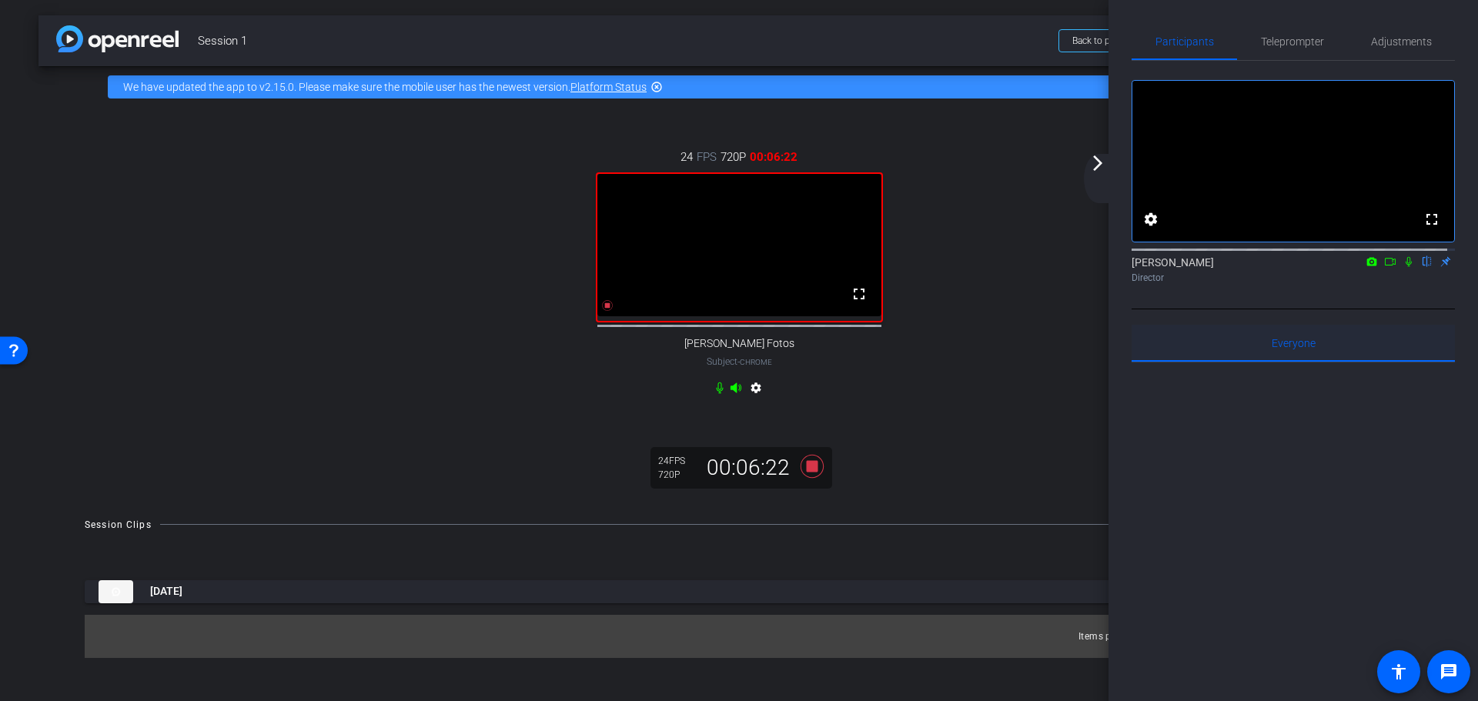
click at [1286, 362] on span "Everyone 0" at bounding box center [1294, 343] width 44 height 37
click at [1286, 349] on span "Everyone 0" at bounding box center [1294, 343] width 44 height 11
click at [1287, 349] on span "Everyone 0" at bounding box center [1294, 343] width 44 height 11
click at [811, 477] on icon at bounding box center [812, 465] width 23 height 23
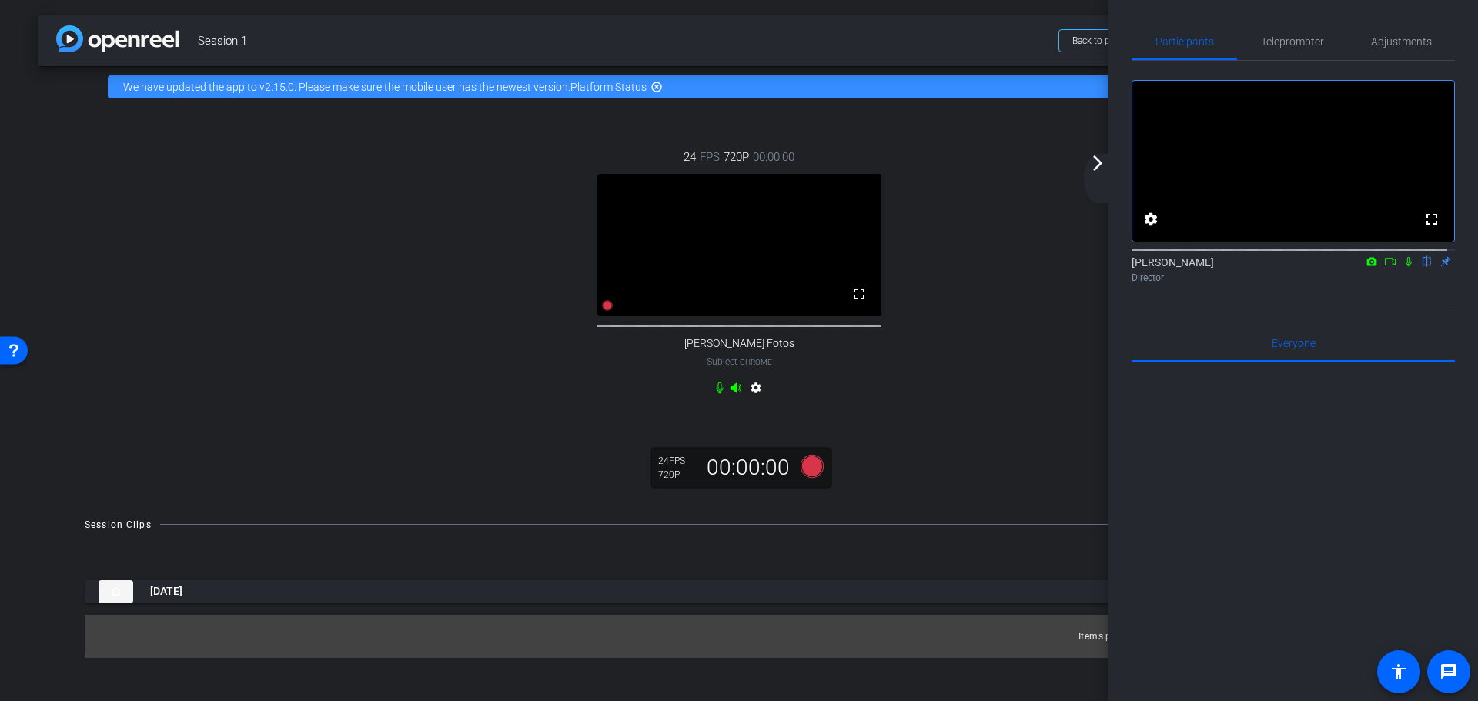
click at [1418, 268] on mat-icon "flip" at bounding box center [1427, 261] width 18 height 14
click at [1388, 39] on span "Adjustments" at bounding box center [1401, 41] width 61 height 11
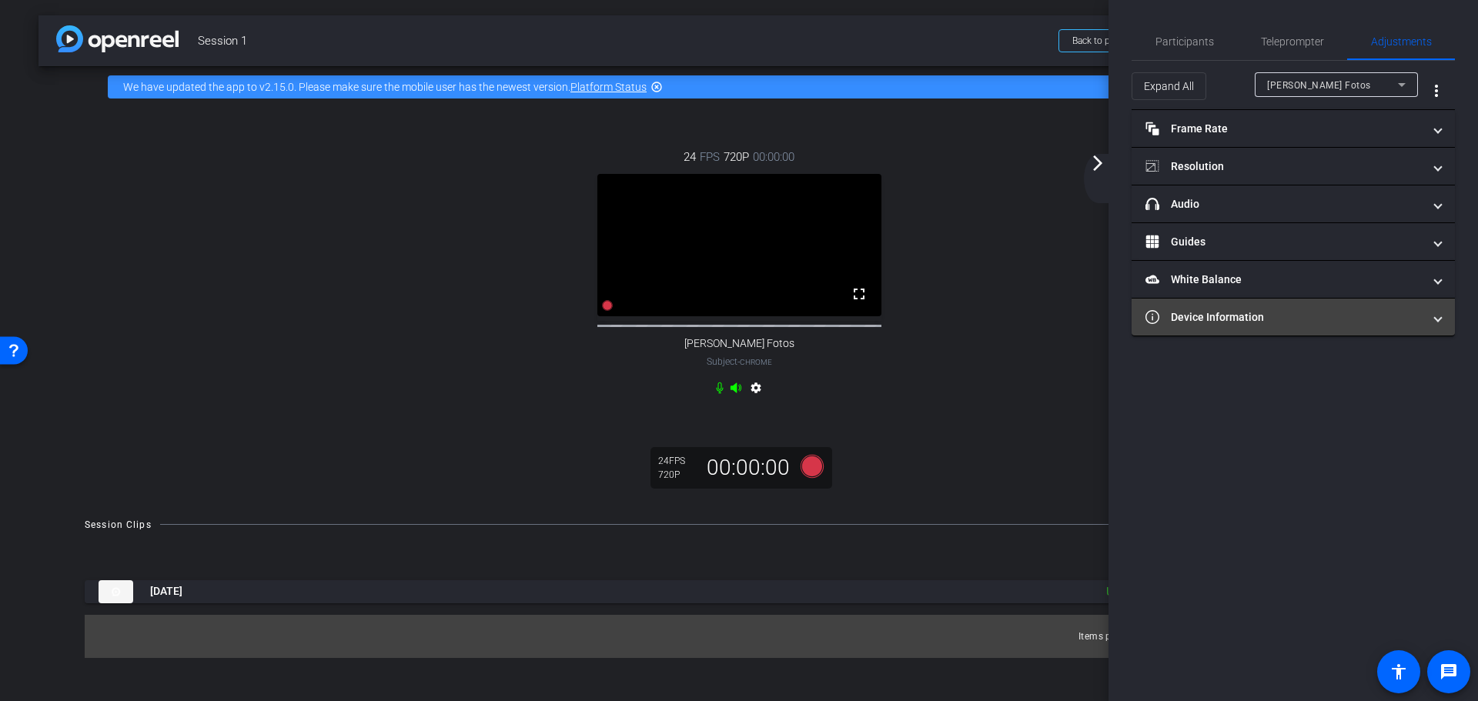
click at [1338, 309] on mat-panel-title "Device Information" at bounding box center [1283, 317] width 277 height 16
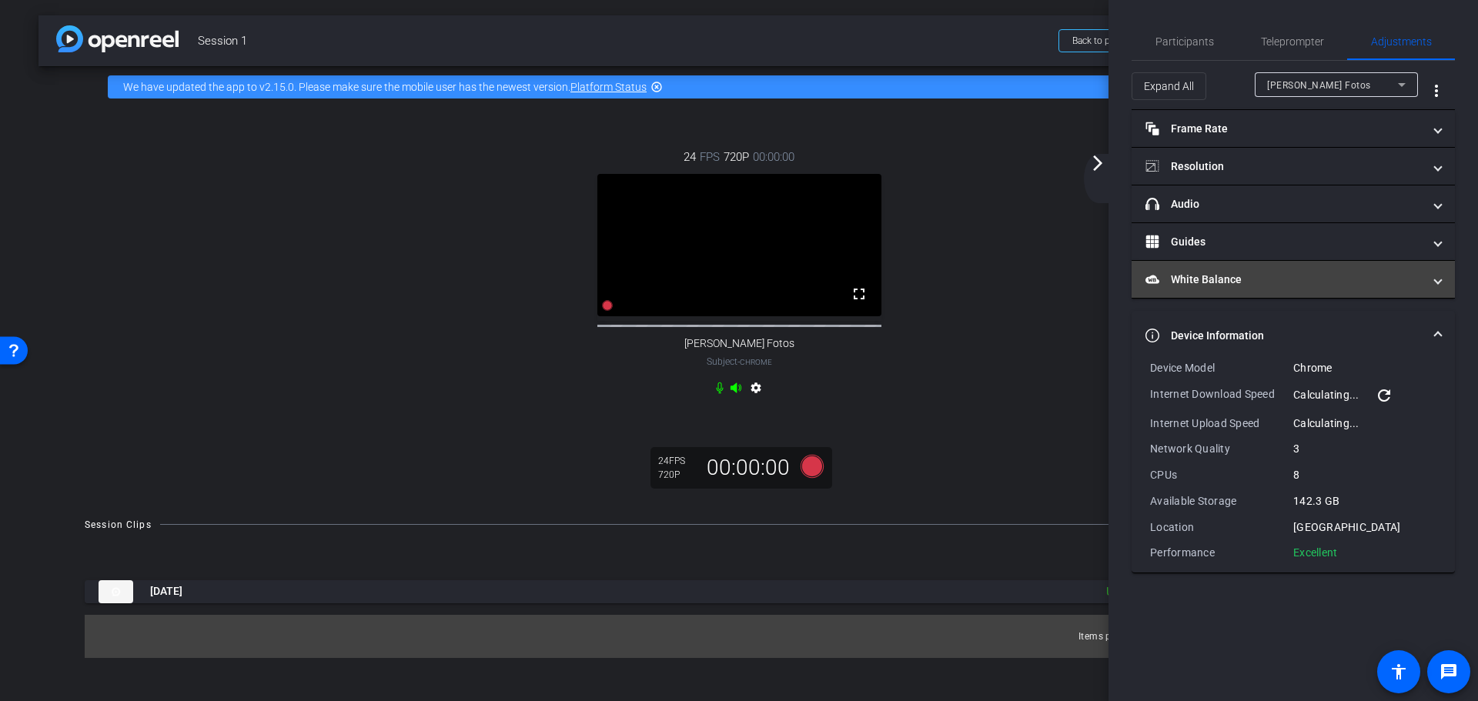
click at [1333, 286] on mat-panel-title "White Balance White Balance" at bounding box center [1283, 280] width 277 height 16
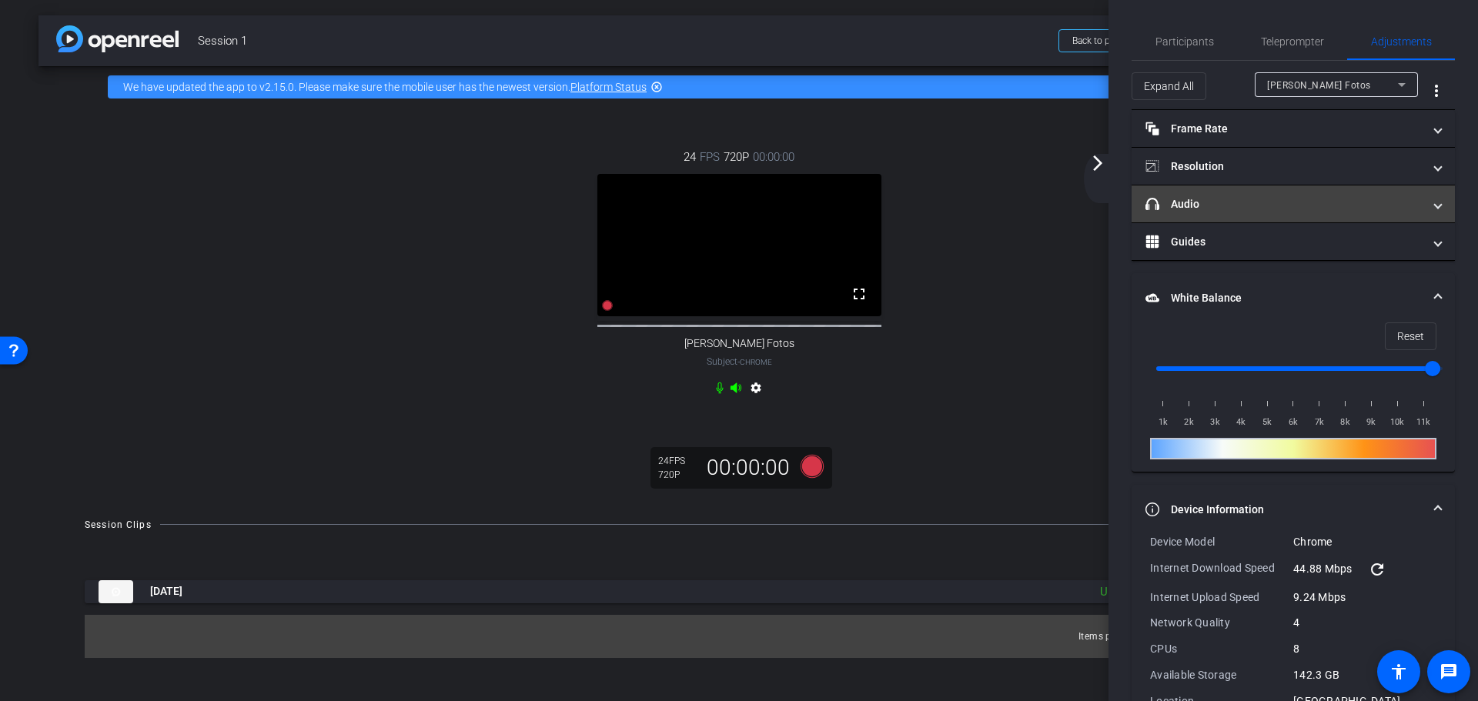
click at [1269, 208] on mat-panel-title "headphone icon Audio" at bounding box center [1283, 204] width 277 height 16
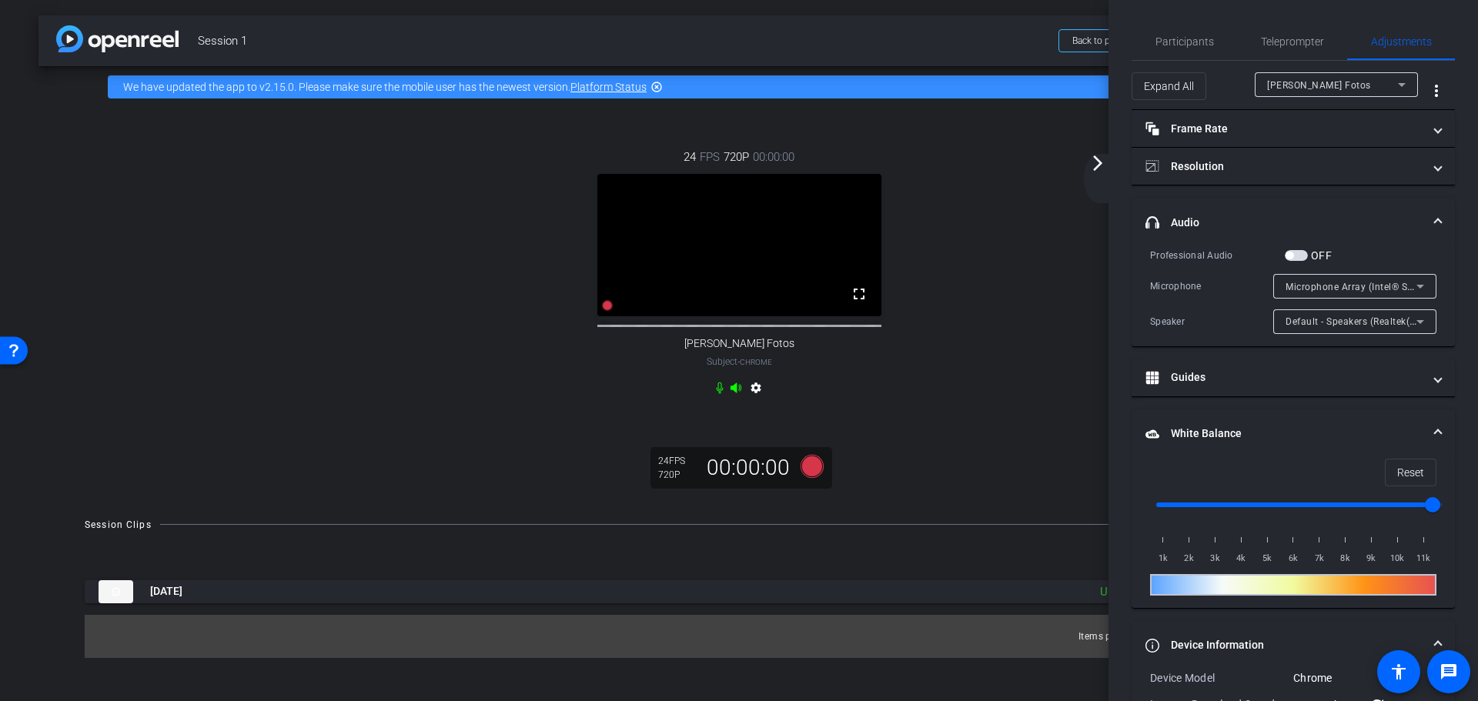
click at [1305, 91] on div "Marianna Fotos" at bounding box center [1332, 84] width 131 height 19
click at [1305, 91] on div at bounding box center [739, 350] width 1478 height 701
click at [1169, 84] on span "Expand All" at bounding box center [1169, 86] width 50 height 29
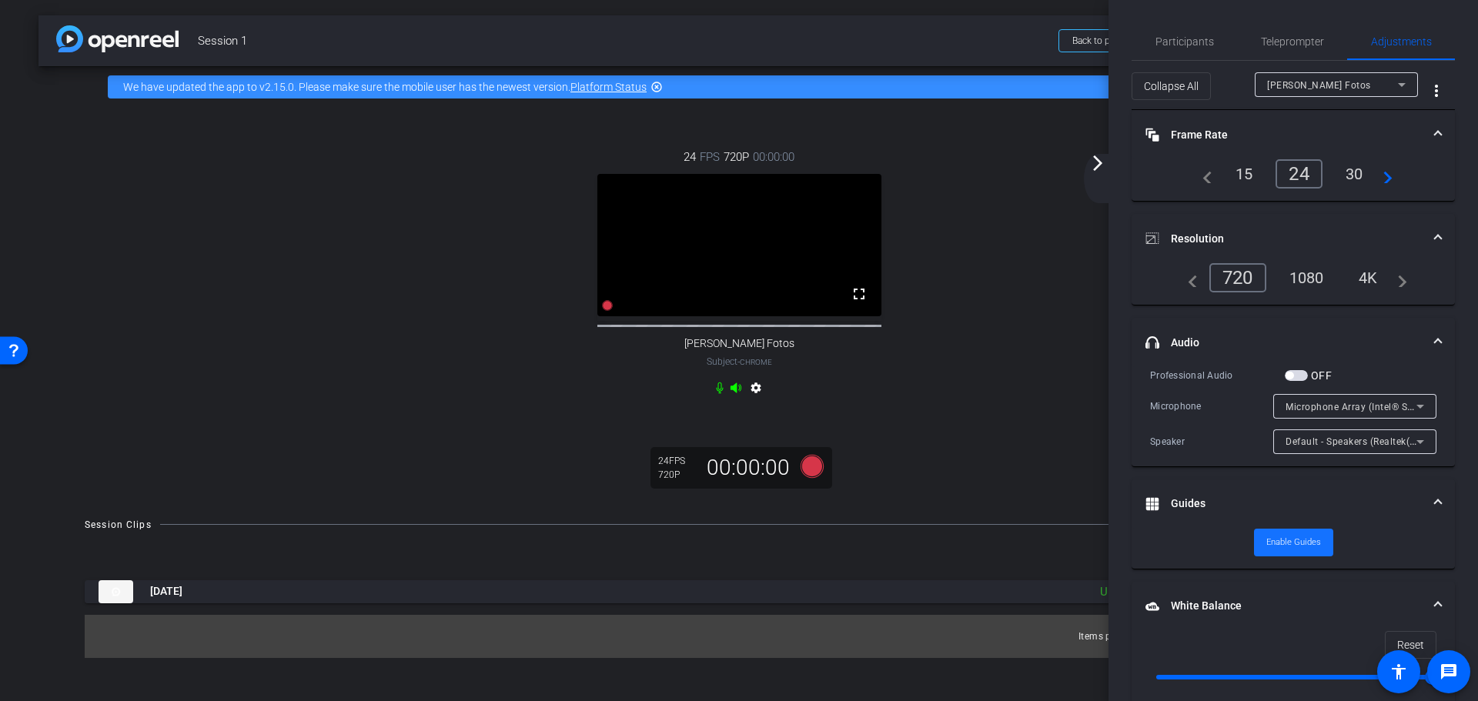
click at [1305, 536] on span "Enable Guides" at bounding box center [1293, 542] width 55 height 23
click at [1304, 537] on span "Disable Guides" at bounding box center [1294, 542] width 58 height 23
click at [1276, 39] on span "Teleprompter" at bounding box center [1292, 41] width 63 height 11
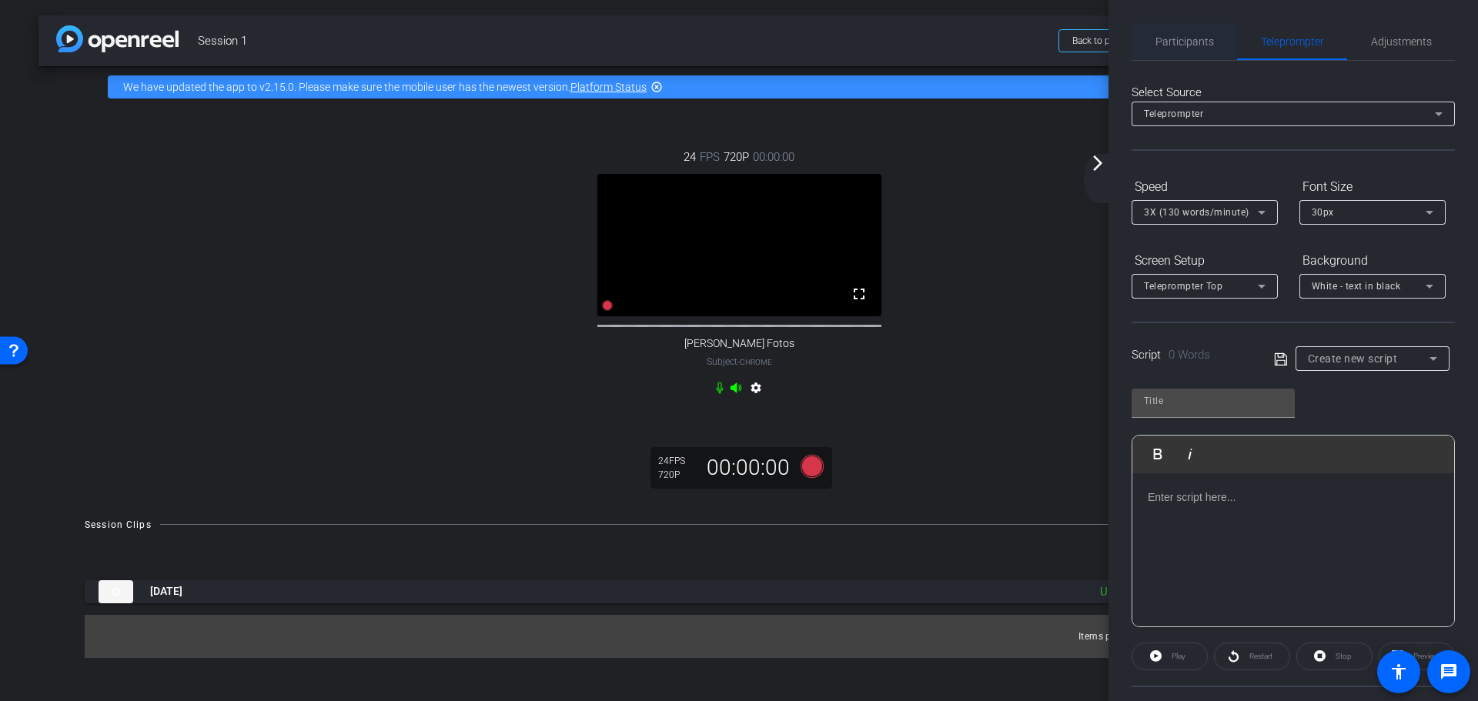
click at [1139, 35] on div "Participants" at bounding box center [1184, 41] width 105 height 37
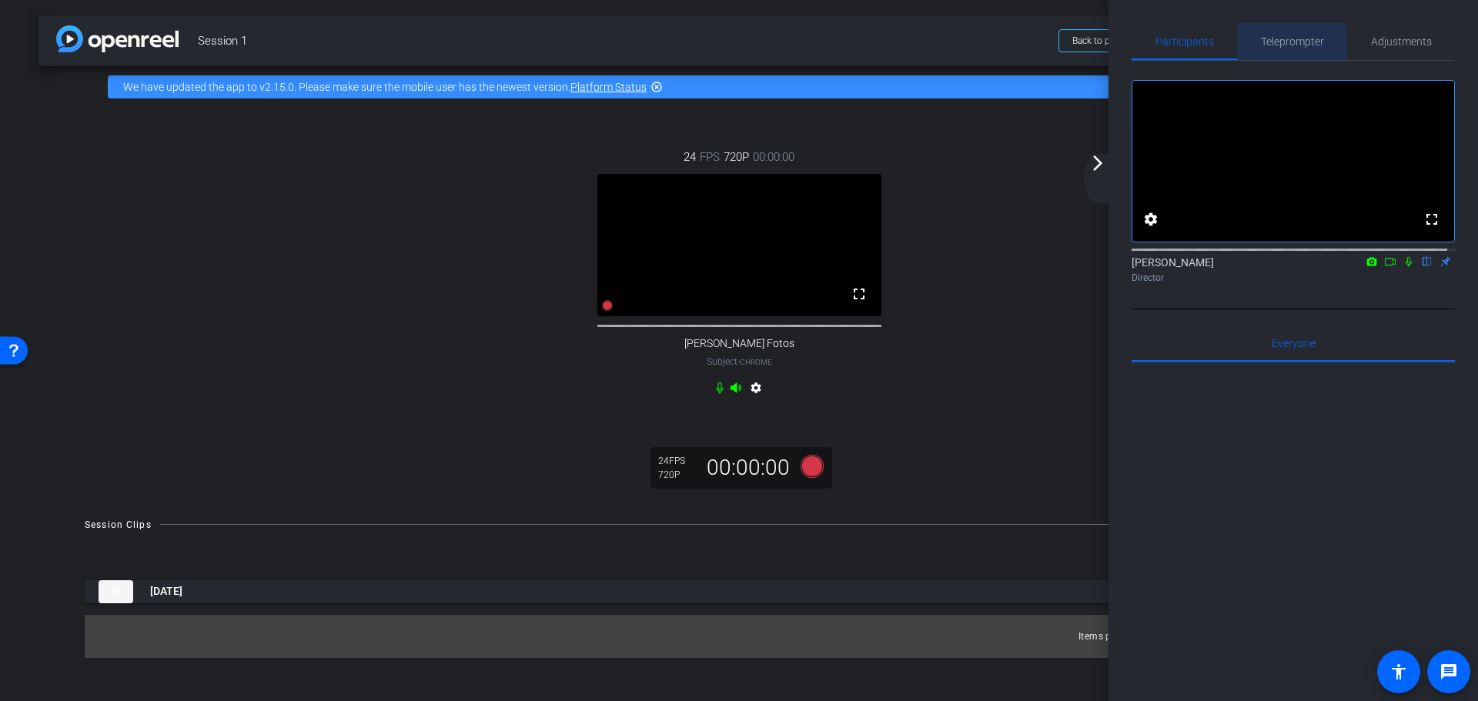
click at [1286, 42] on span "Teleprompter" at bounding box center [1292, 41] width 63 height 11
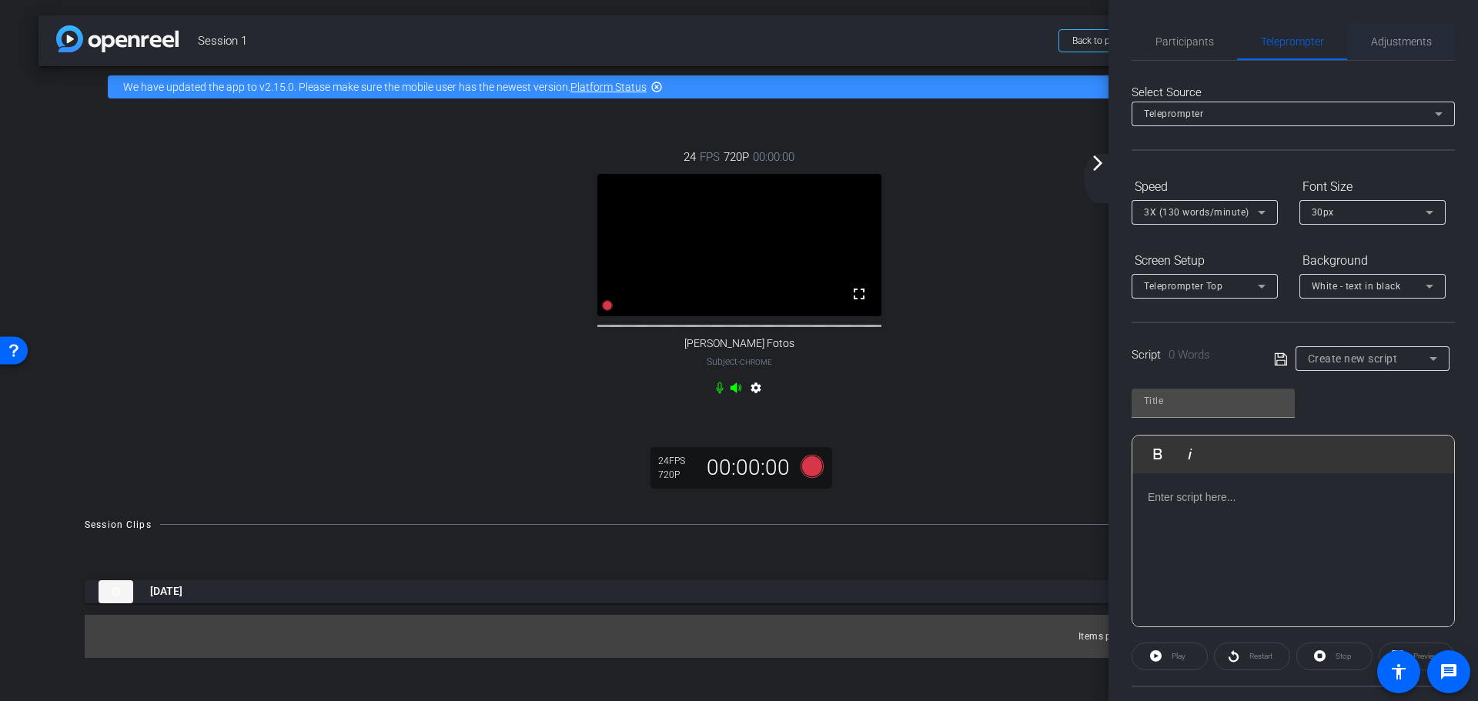
click at [1362, 40] on div "Adjustments" at bounding box center [1401, 41] width 108 height 37
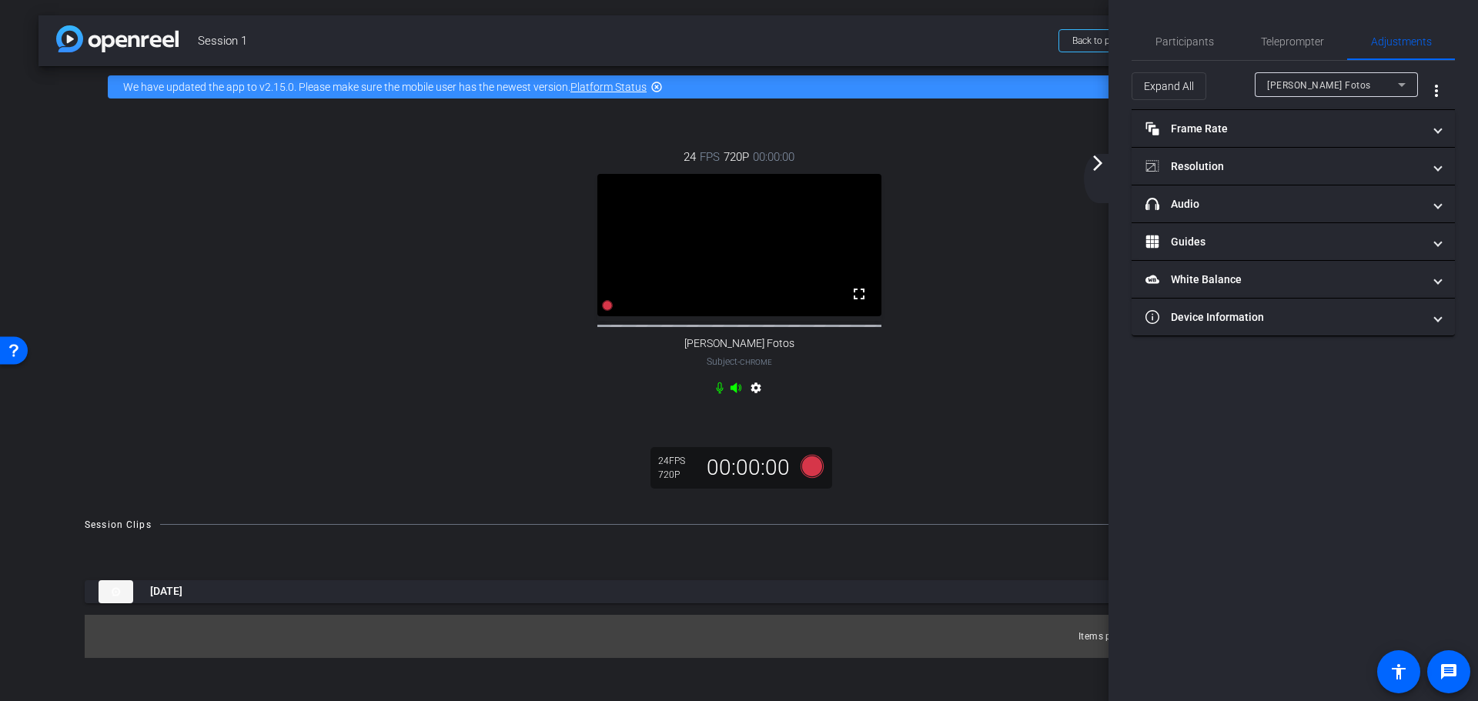
click at [1009, 261] on div "24 FPS 720P 00:00:00 fullscreen Marianna Fotos Subject - Chrome settings" at bounding box center [738, 274] width 1339 height 303
click at [1100, 164] on mat-icon "arrow_forward_ios" at bounding box center [1097, 163] width 18 height 18
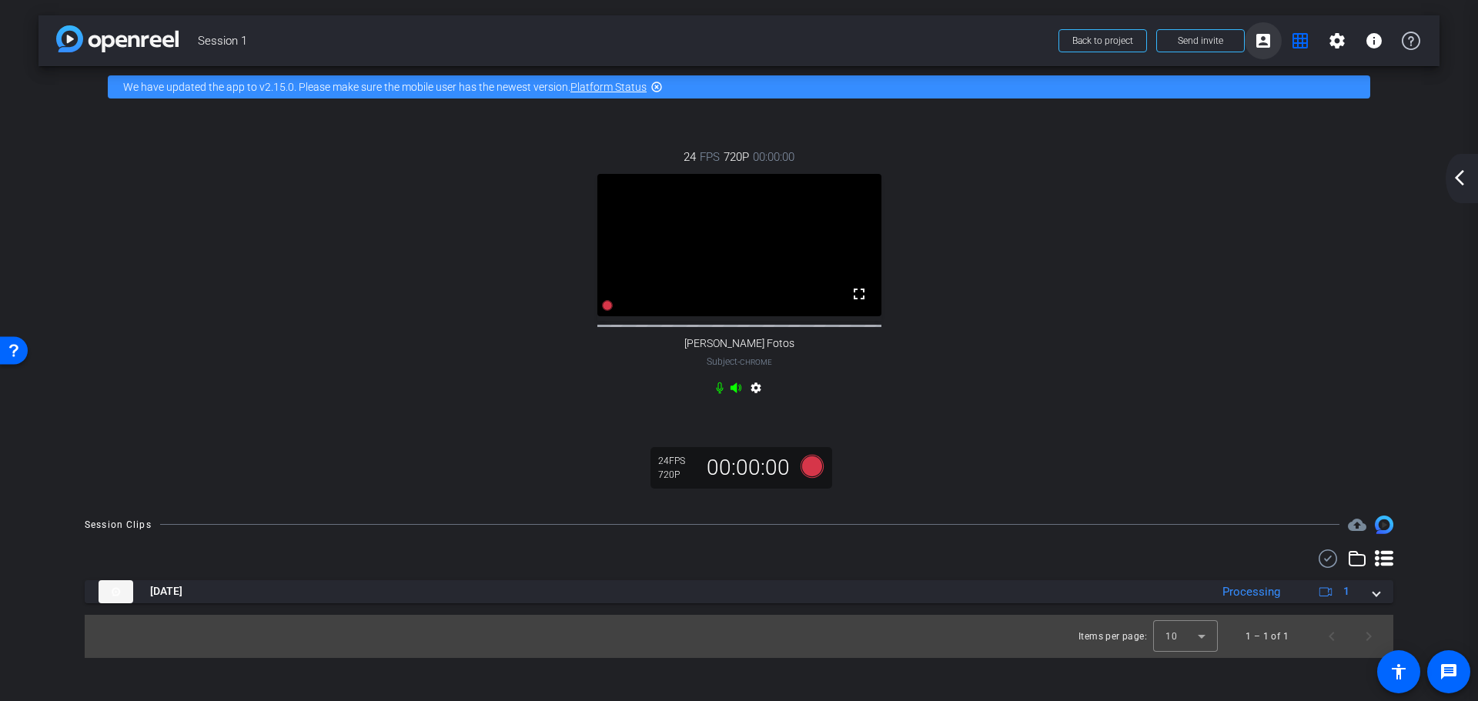
click at [1263, 34] on mat-icon "account_box" at bounding box center [1263, 41] width 18 height 18
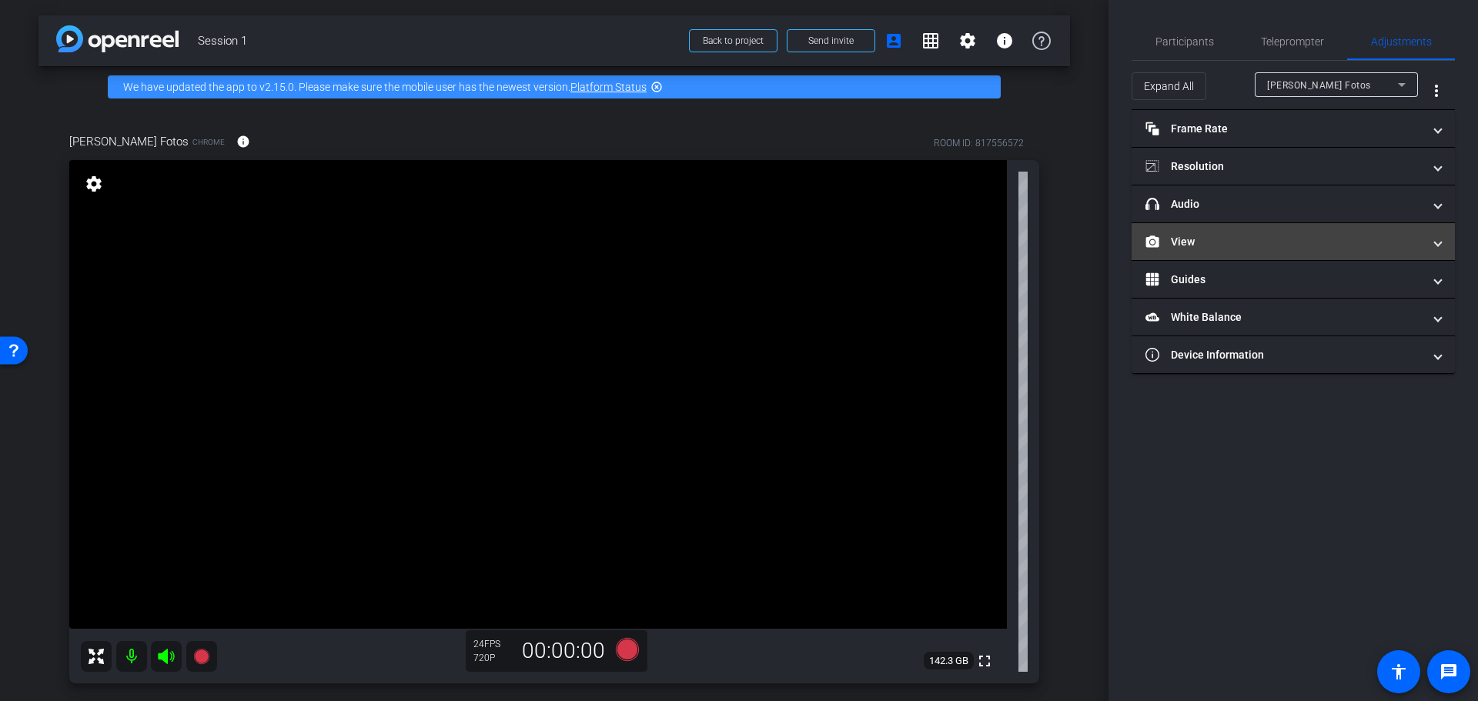
click at [1268, 243] on mat-panel-title "View" at bounding box center [1283, 242] width 277 height 16
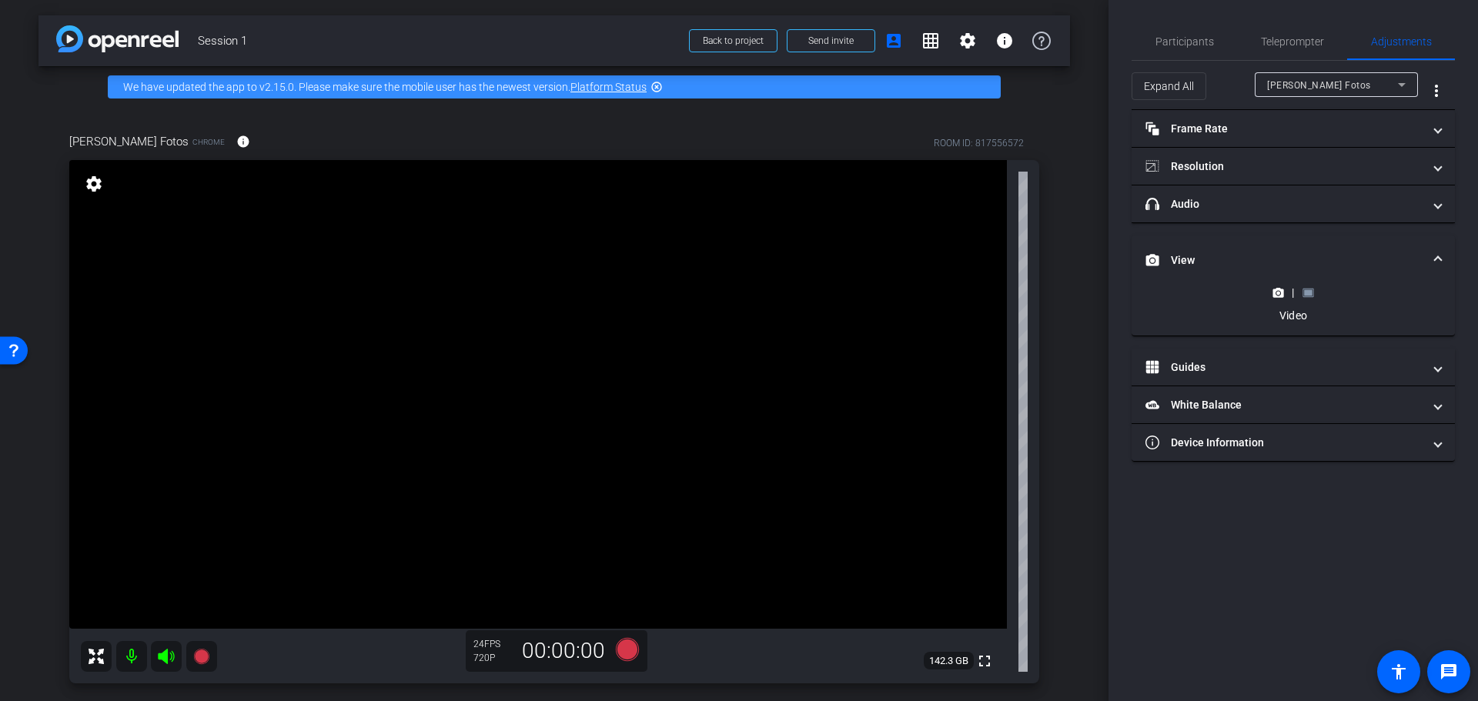
click at [1305, 291] on rect at bounding box center [1308, 292] width 8 height 6
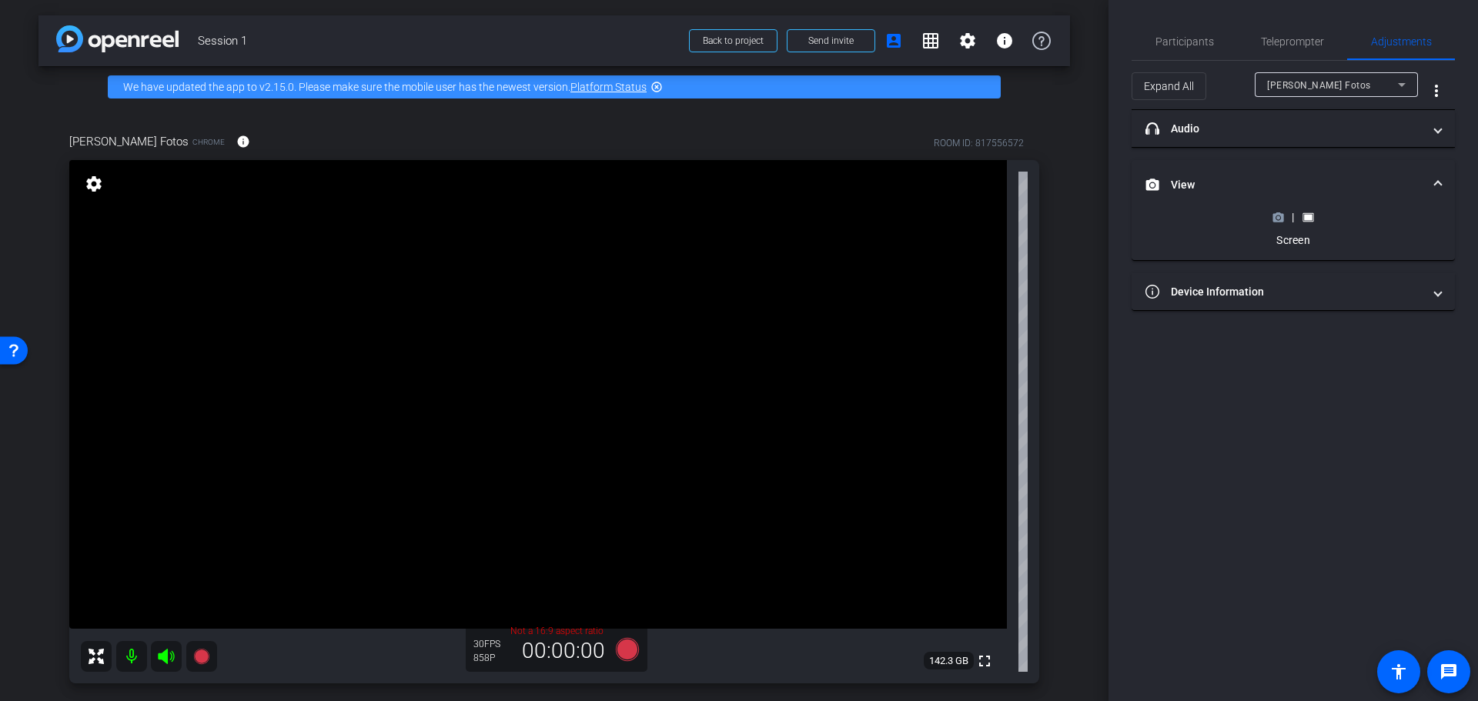
click at [1276, 216] on icon at bounding box center [1278, 217] width 11 height 8
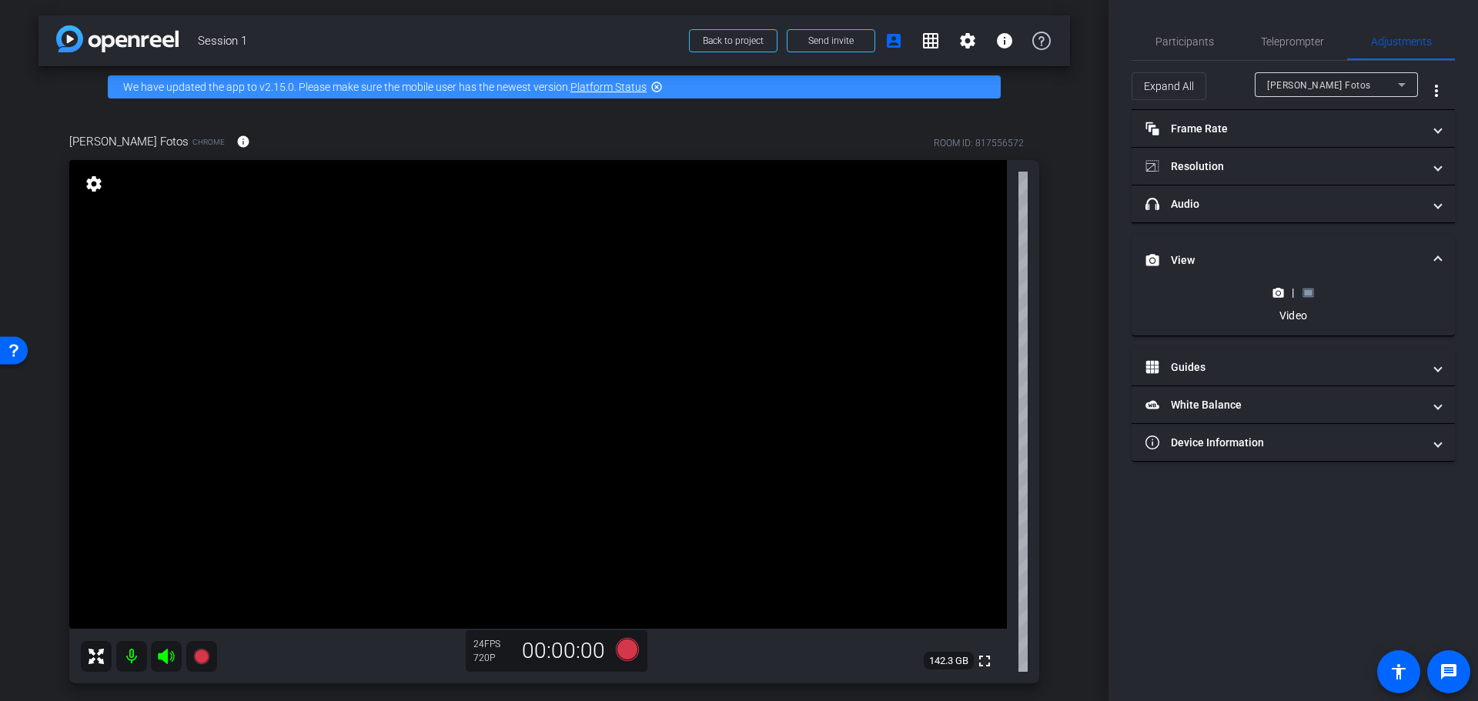
click at [1304, 215] on mat-expansion-panel-header "headphone icon Audio" at bounding box center [1293, 204] width 323 height 37
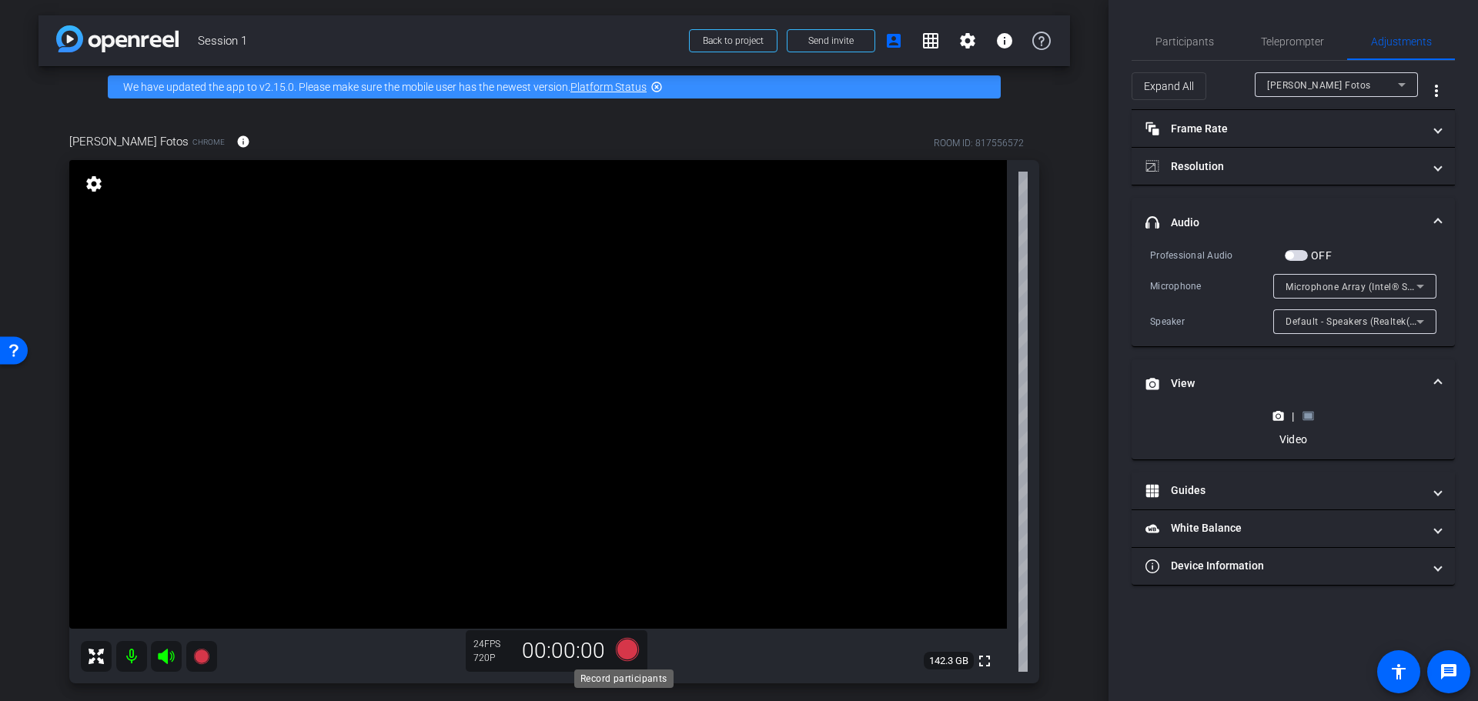
click at [627, 650] on icon at bounding box center [627, 649] width 23 height 23
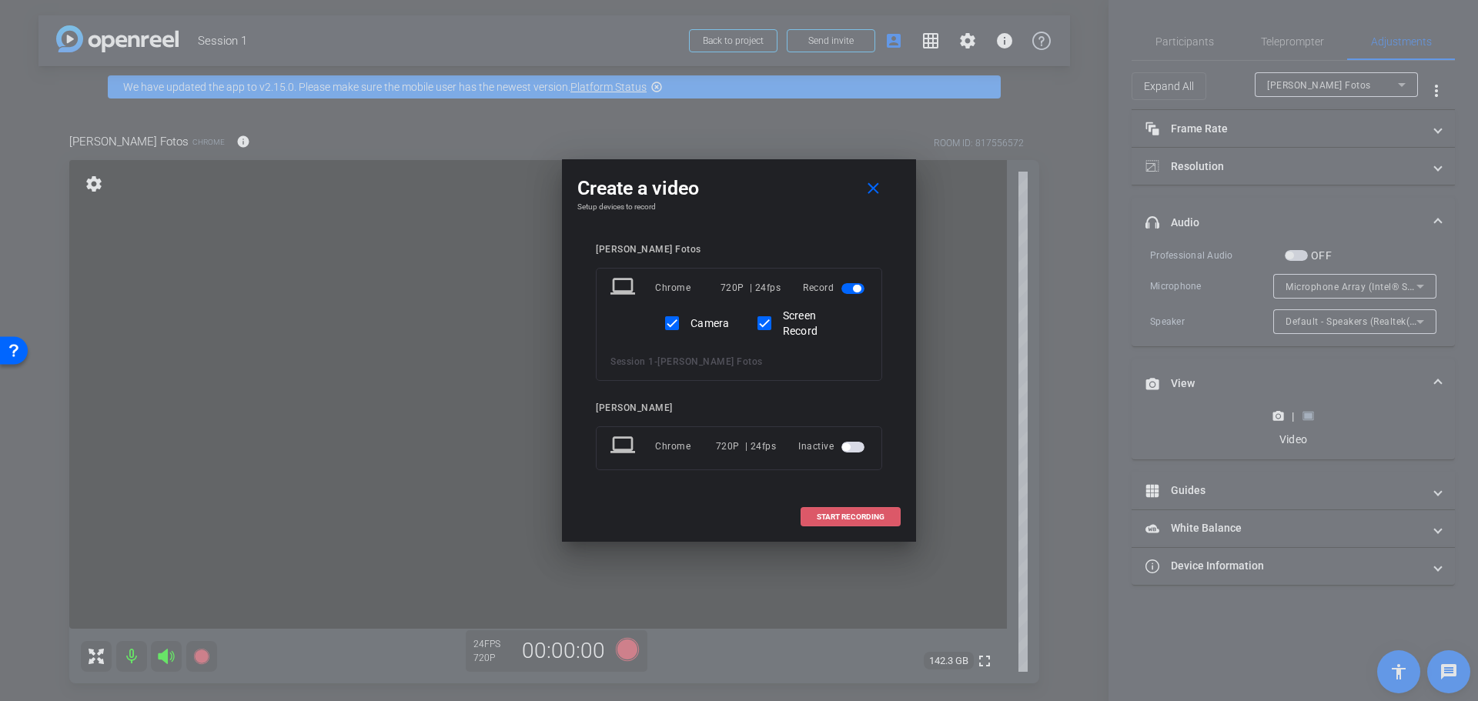
click at [834, 513] on span "START RECORDING" at bounding box center [851, 517] width 68 height 8
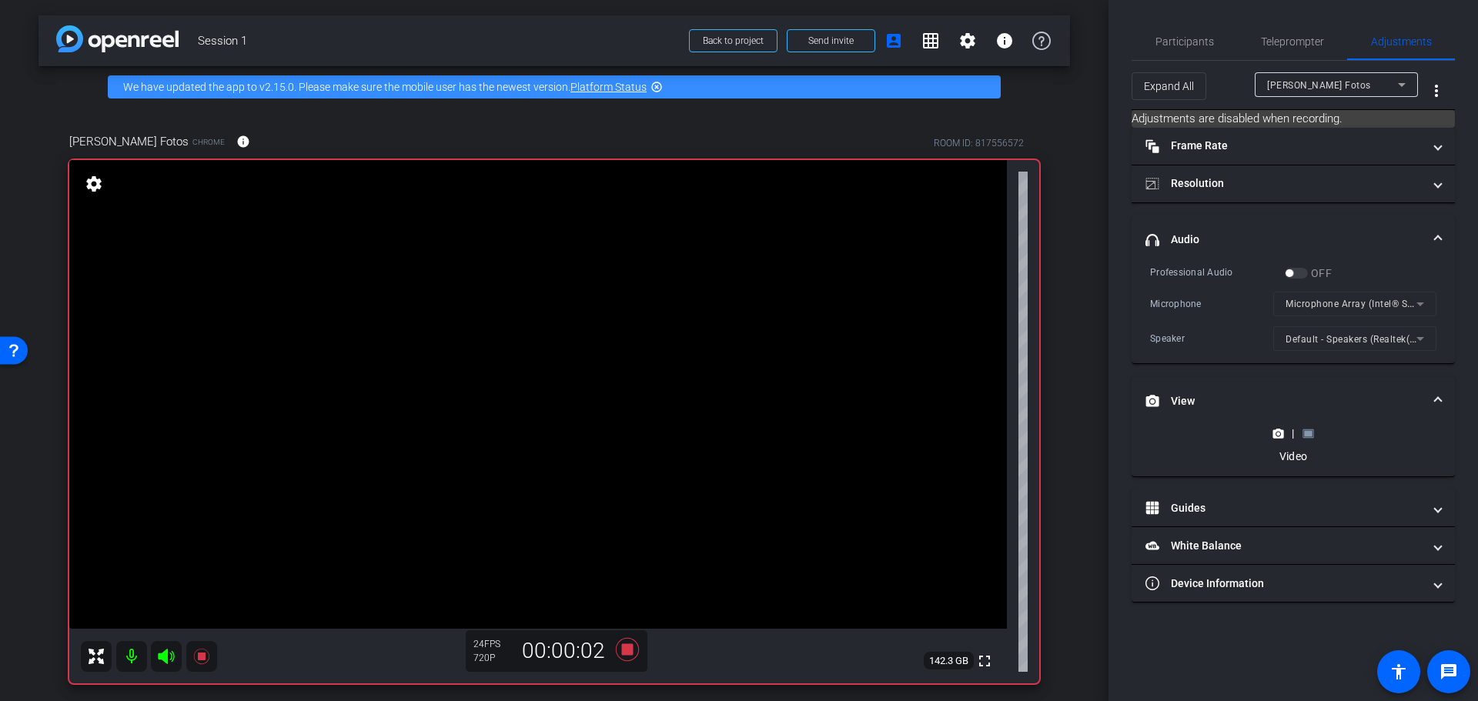
click at [1306, 432] on rect at bounding box center [1308, 433] width 8 height 6
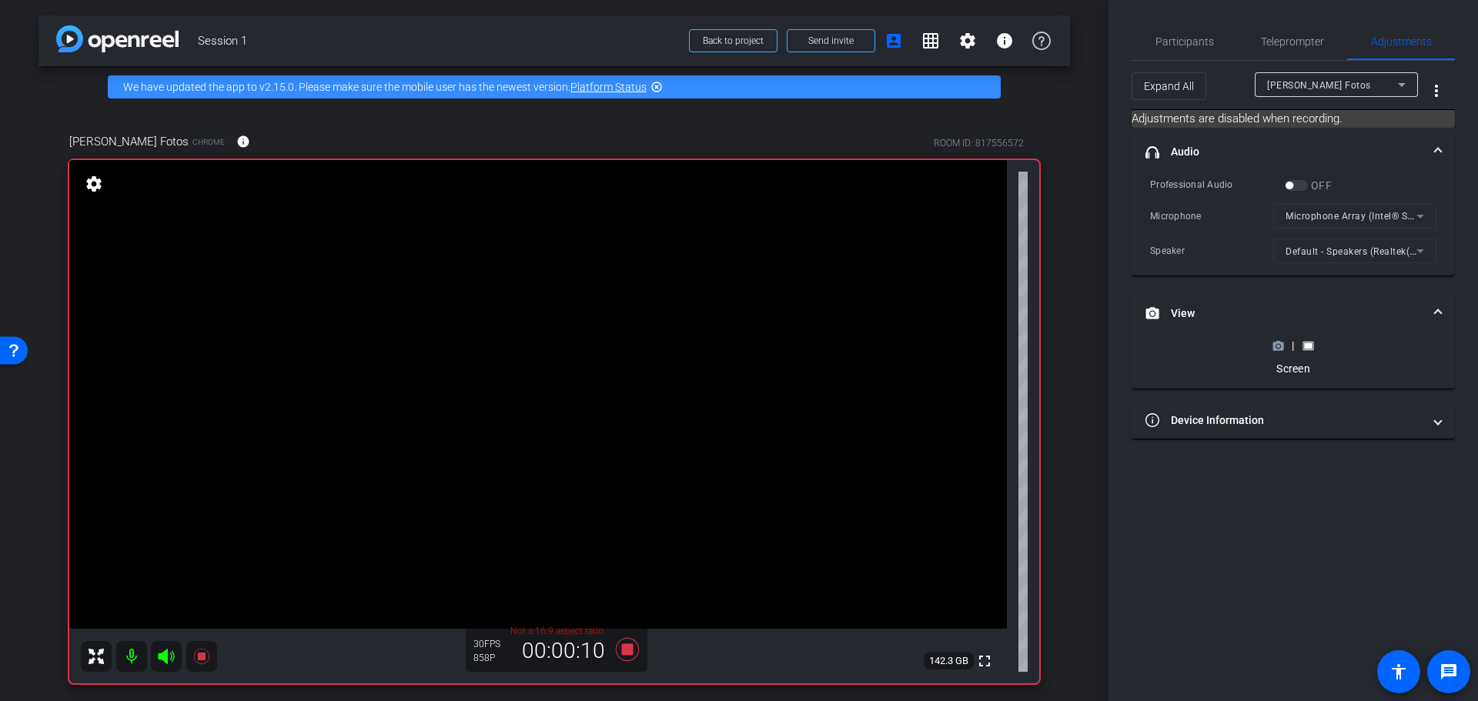
click at [1279, 343] on icon at bounding box center [1278, 346] width 11 height 8
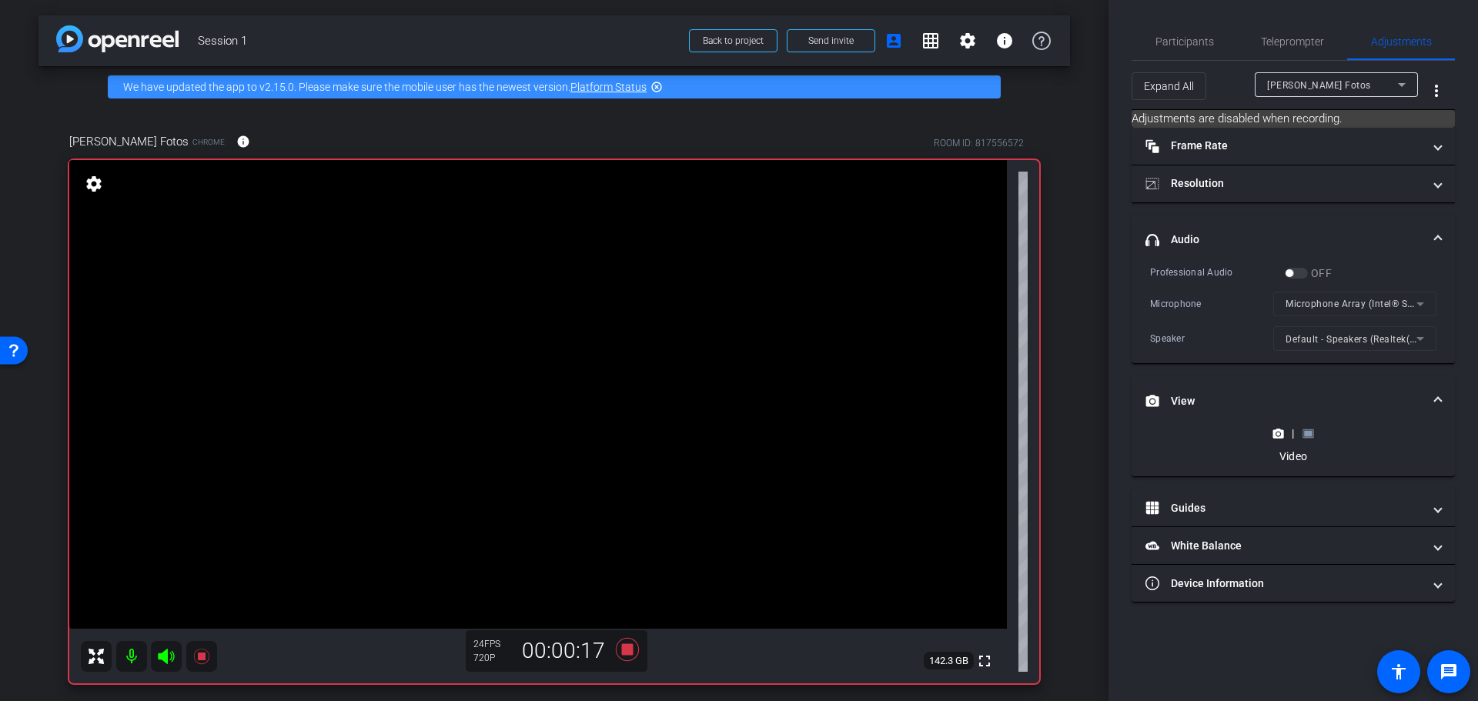
click at [1309, 433] on rect at bounding box center [1308, 433] width 8 height 6
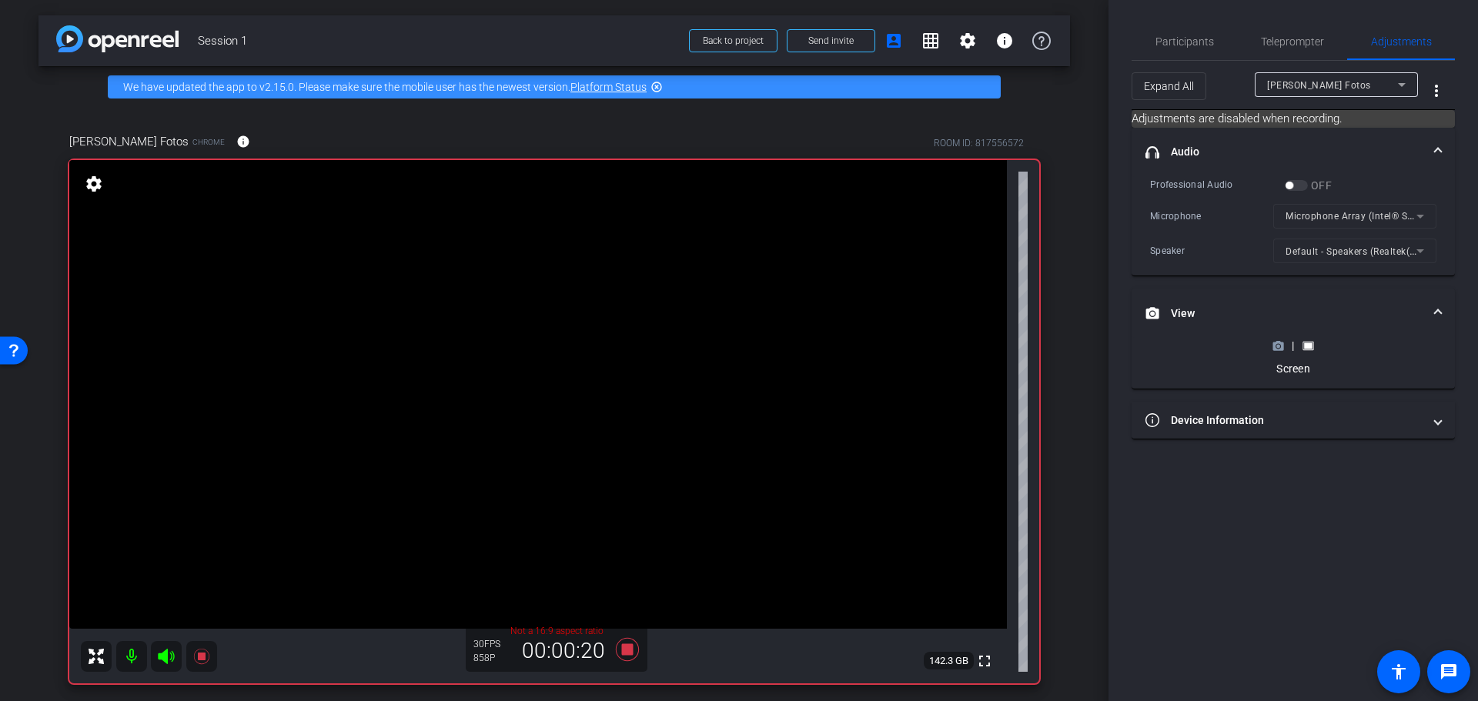
drag, startPoint x: 1276, startPoint y: 430, endPoint x: 1289, endPoint y: 342, distance: 89.4
click at [1289, 342] on mat-accordion "headphone icon Audio Professional Audio OFF Microphone Microphone Array (Intel®…" at bounding box center [1293, 284] width 323 height 313
click at [1280, 341] on polygon at bounding box center [1279, 342] width 7 height 2
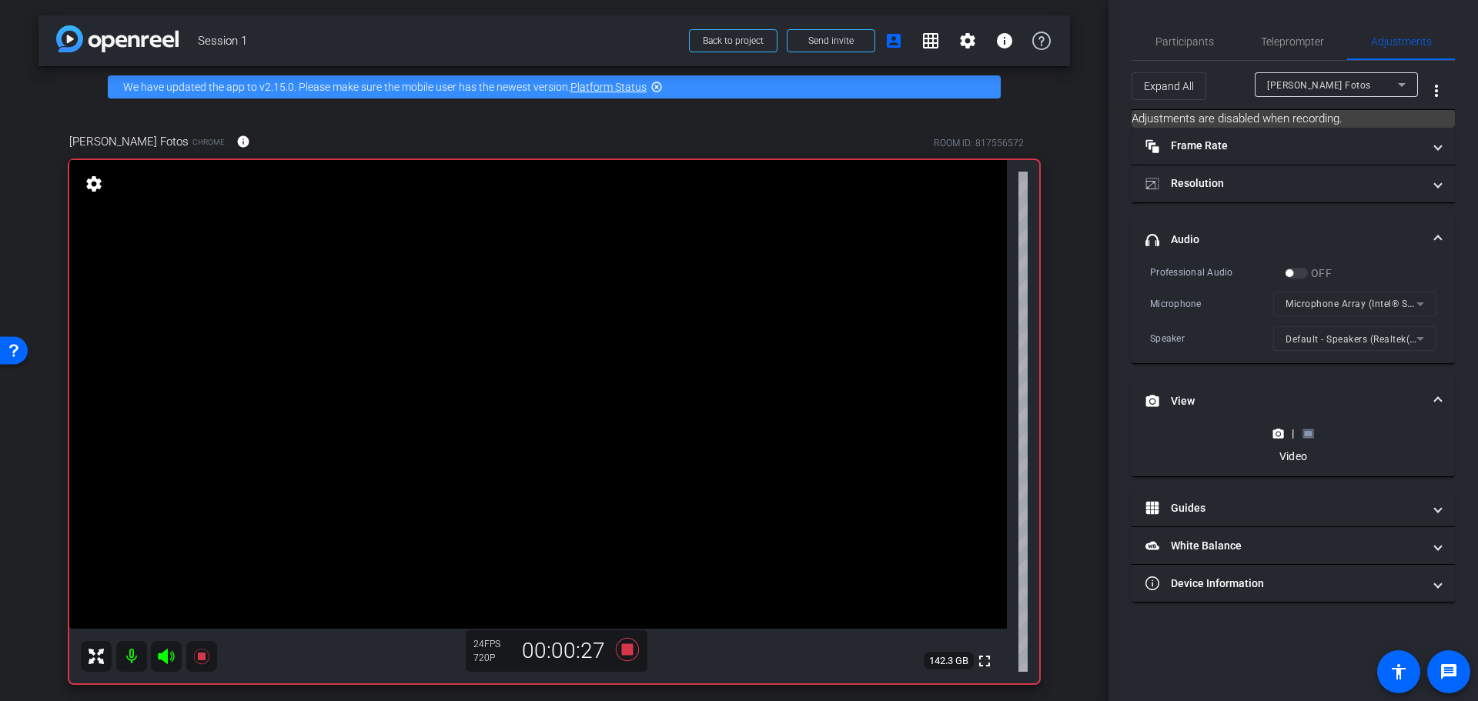
click at [1303, 433] on icon at bounding box center [1308, 434] width 11 height 8
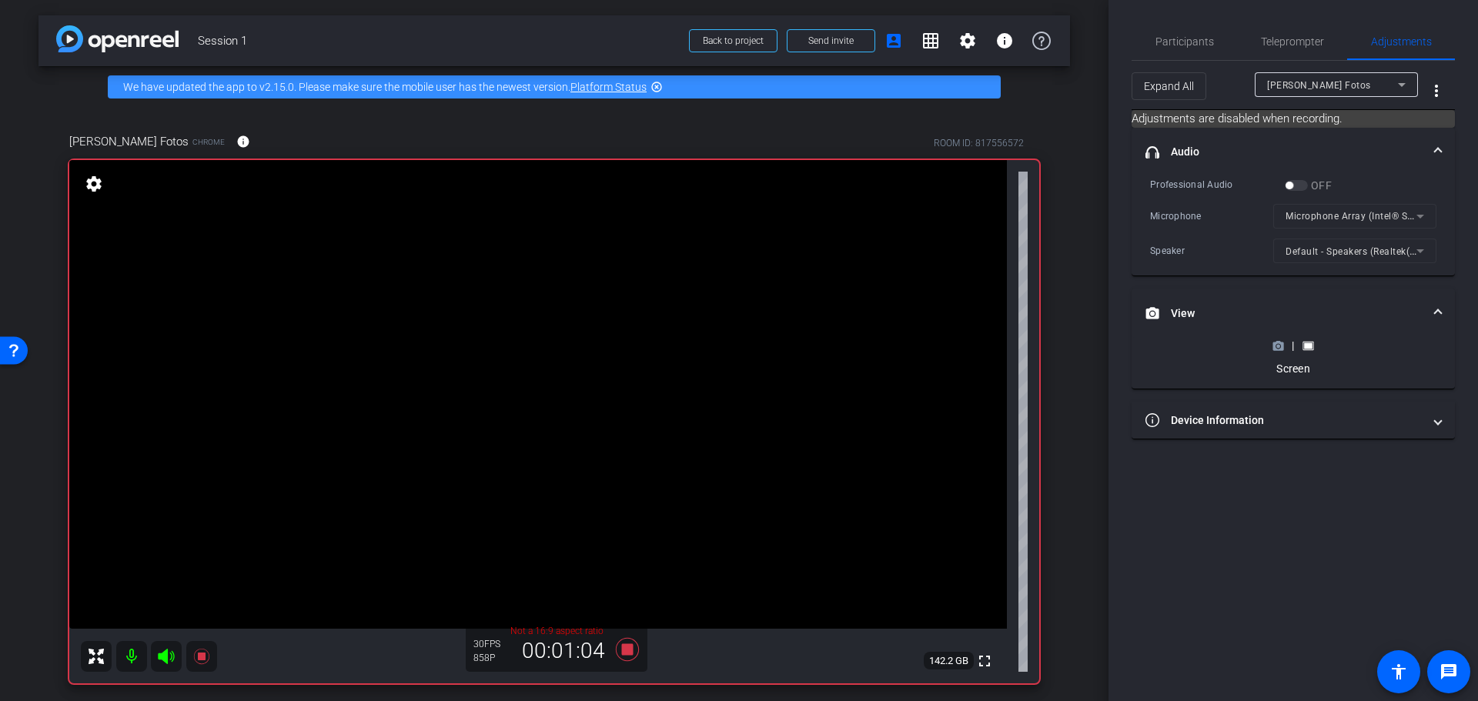
click at [1149, 313] on icon at bounding box center [1152, 313] width 14 height 14
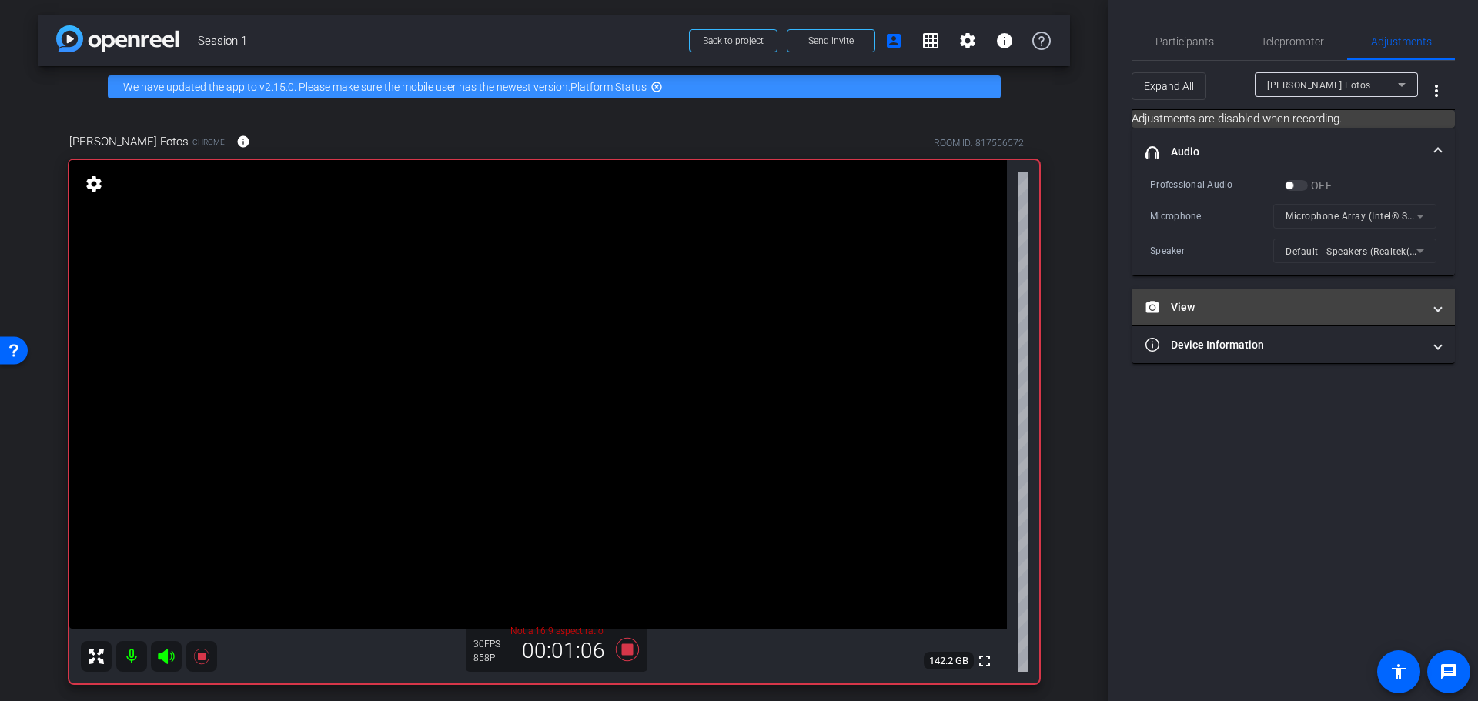
click at [1152, 305] on icon at bounding box center [1152, 307] width 14 height 14
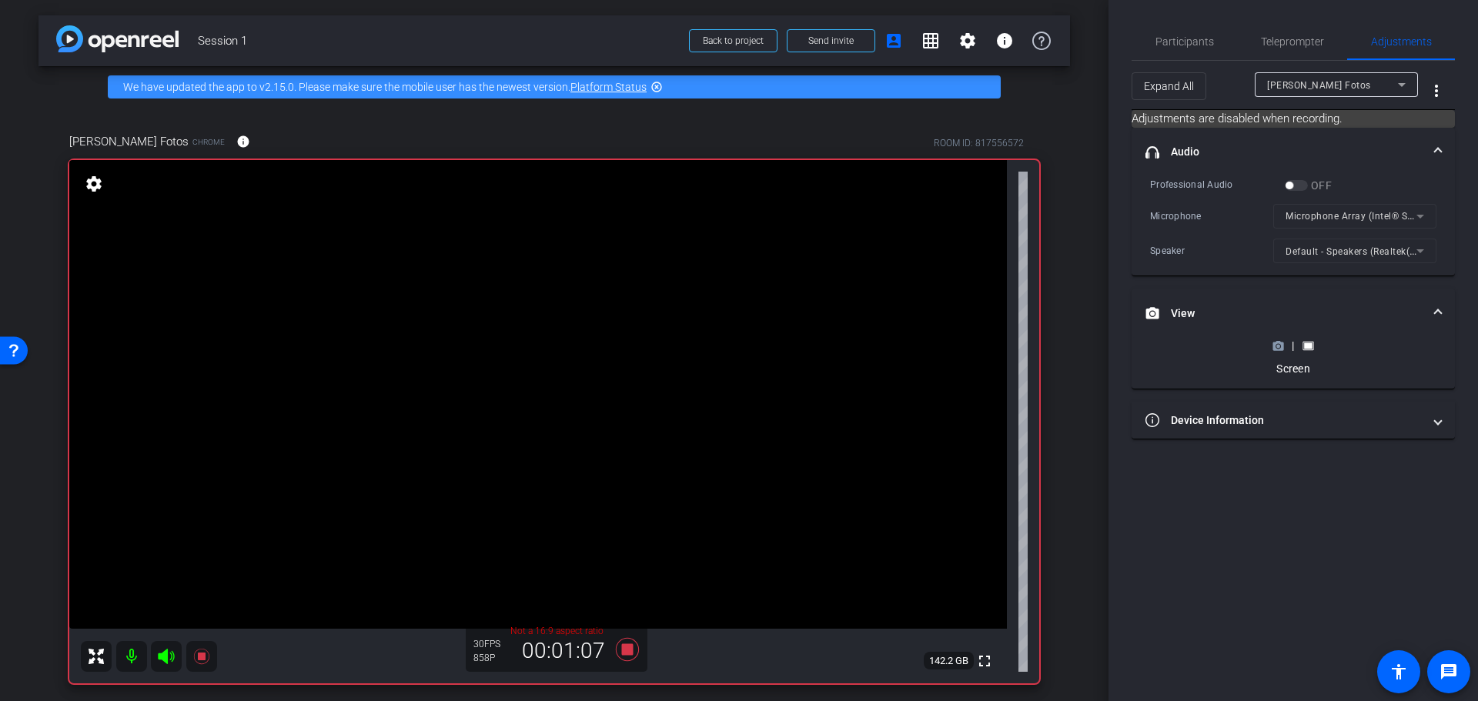
click at [1276, 346] on icon at bounding box center [1278, 346] width 11 height 8
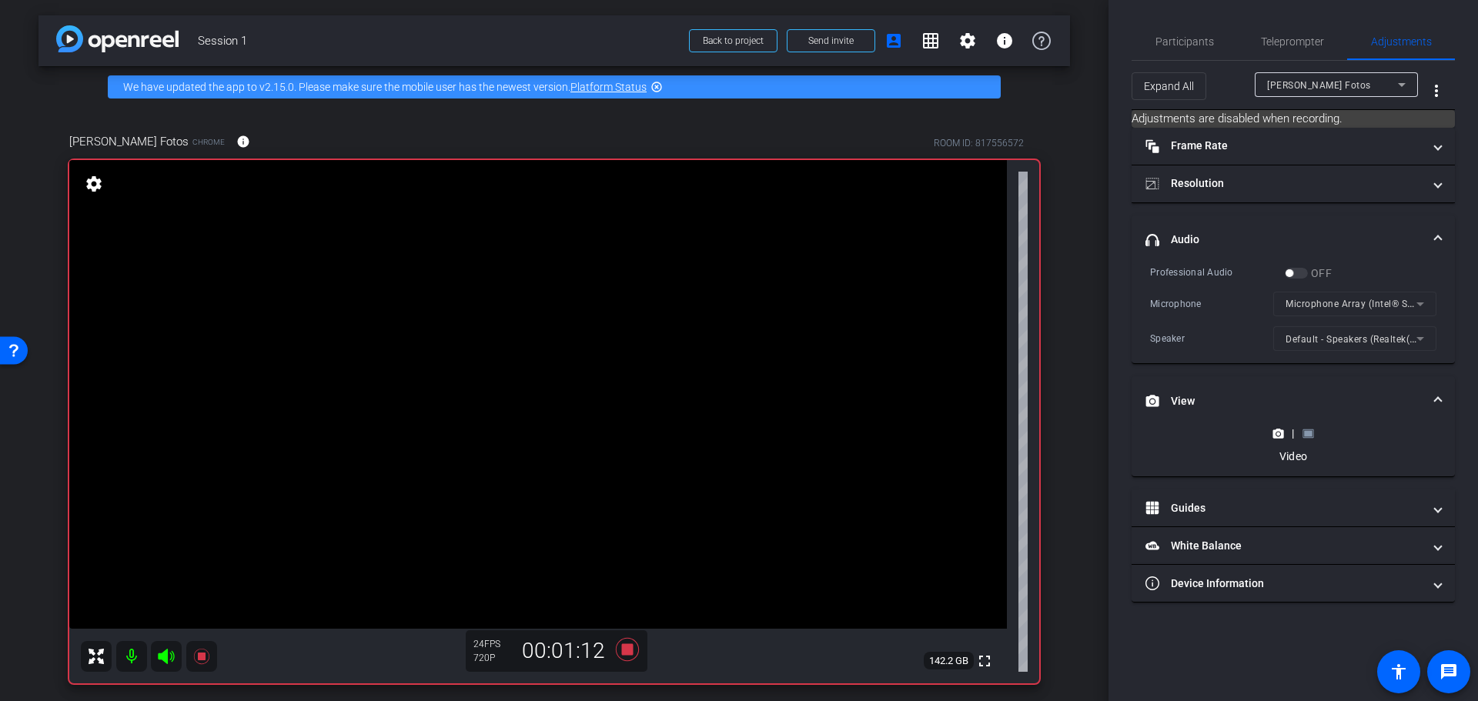
click at [1305, 430] on icon at bounding box center [1309, 434] width 12 height 12
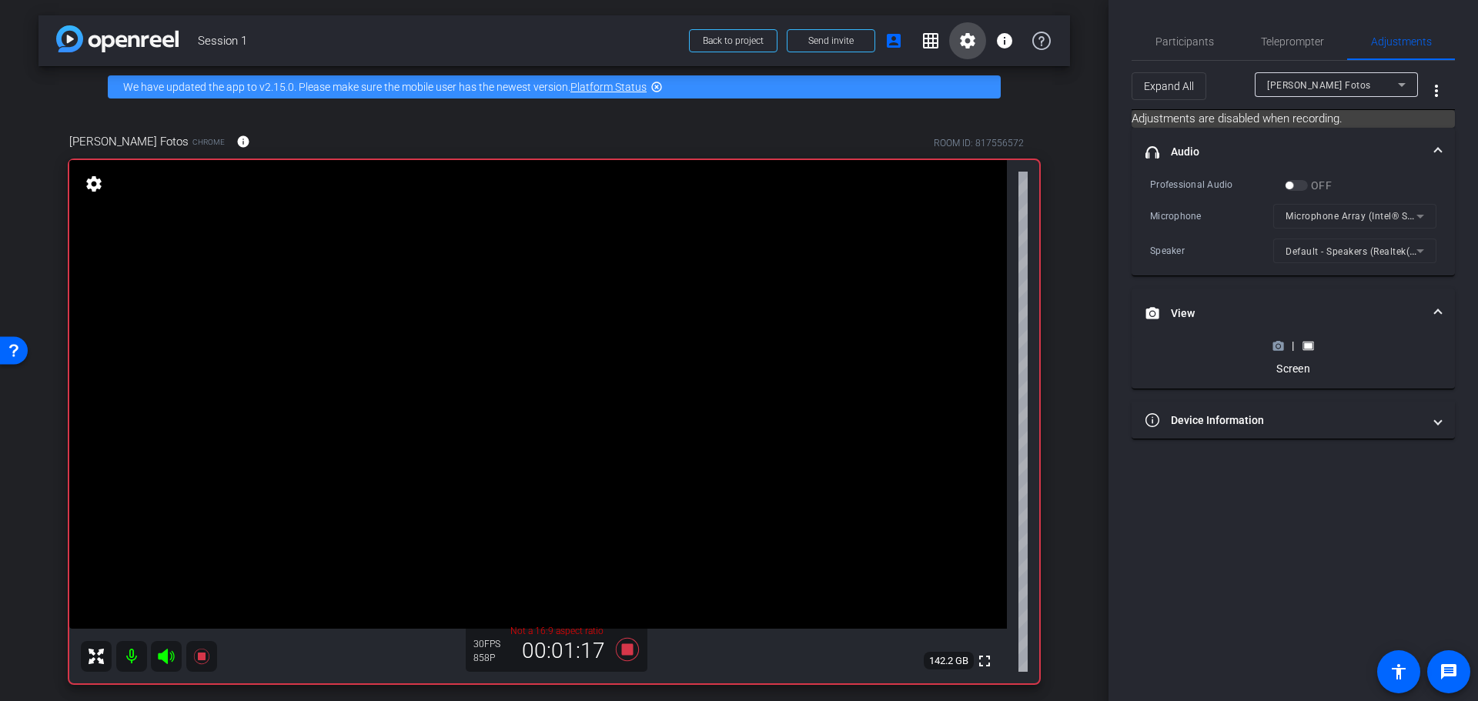
click at [958, 42] on mat-icon "settings" at bounding box center [967, 41] width 18 height 18
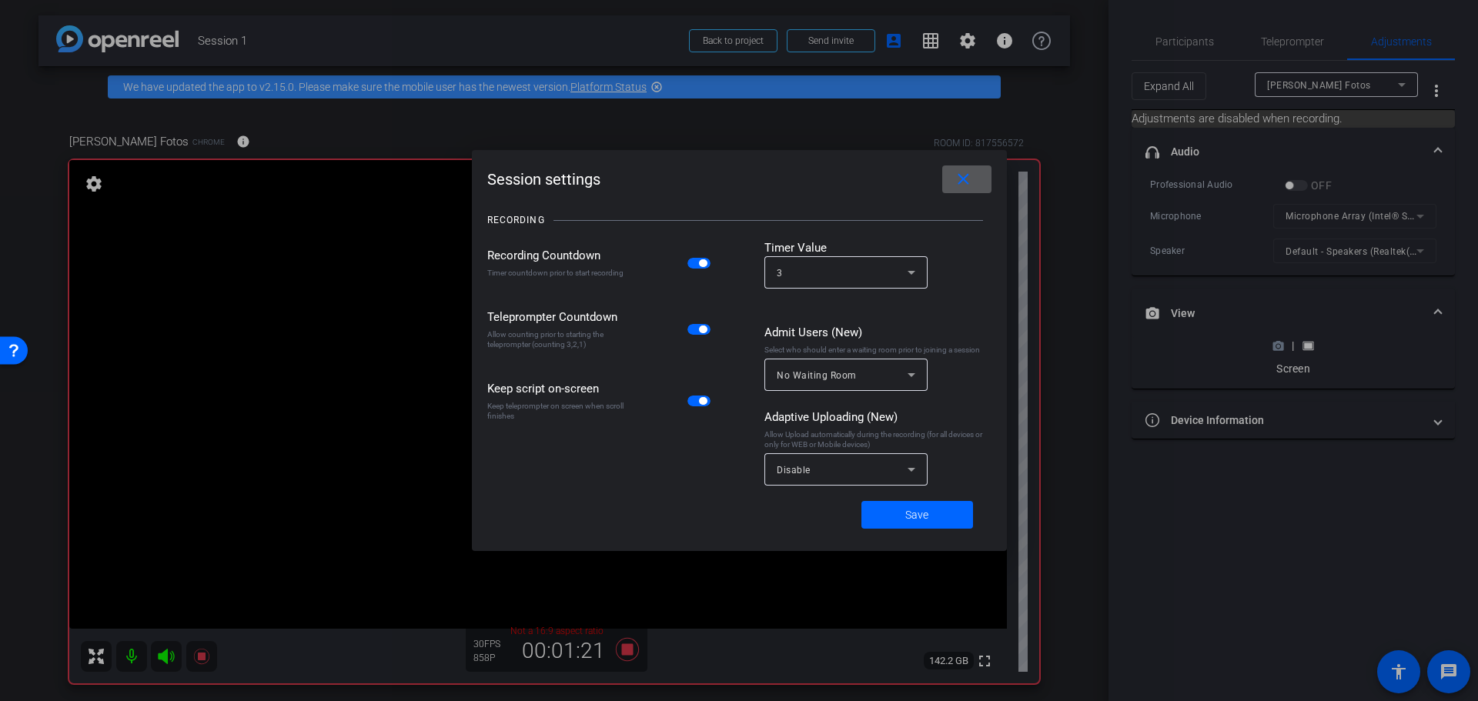
click at [809, 481] on div "Disable" at bounding box center [846, 469] width 139 height 32
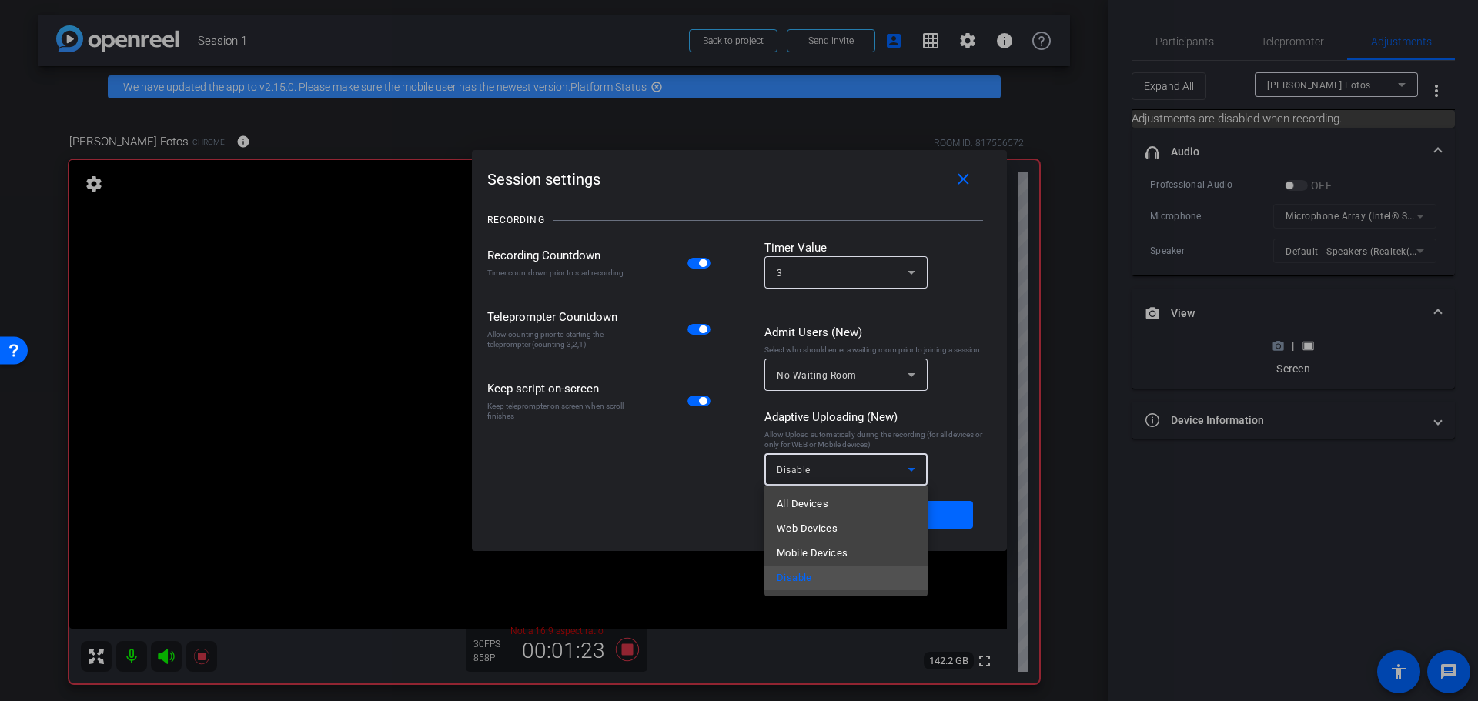
click at [694, 504] on div at bounding box center [739, 350] width 1478 height 701
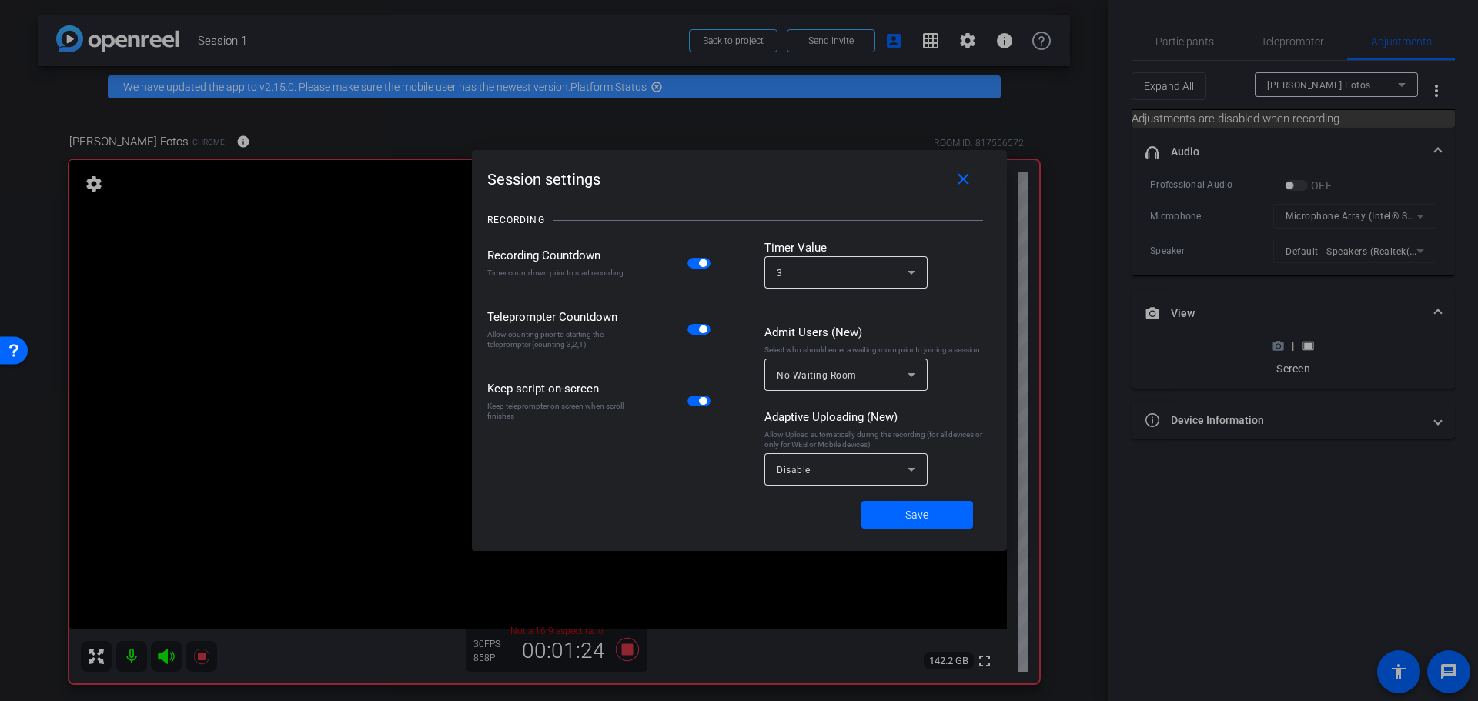
click at [1179, 560] on div at bounding box center [739, 350] width 1478 height 701
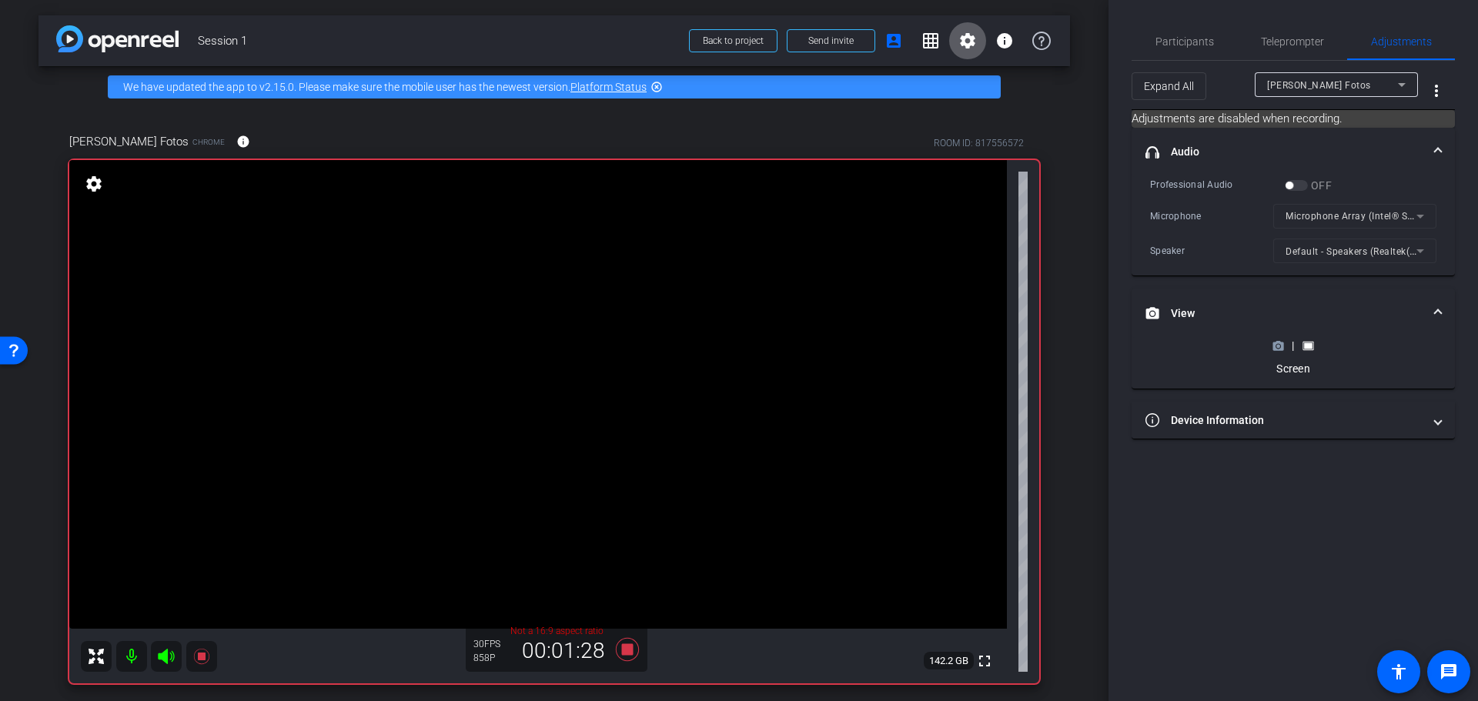
click at [1294, 370] on div "Screen" at bounding box center [1293, 368] width 56 height 15
click at [1272, 345] on icon at bounding box center [1278, 346] width 12 height 12
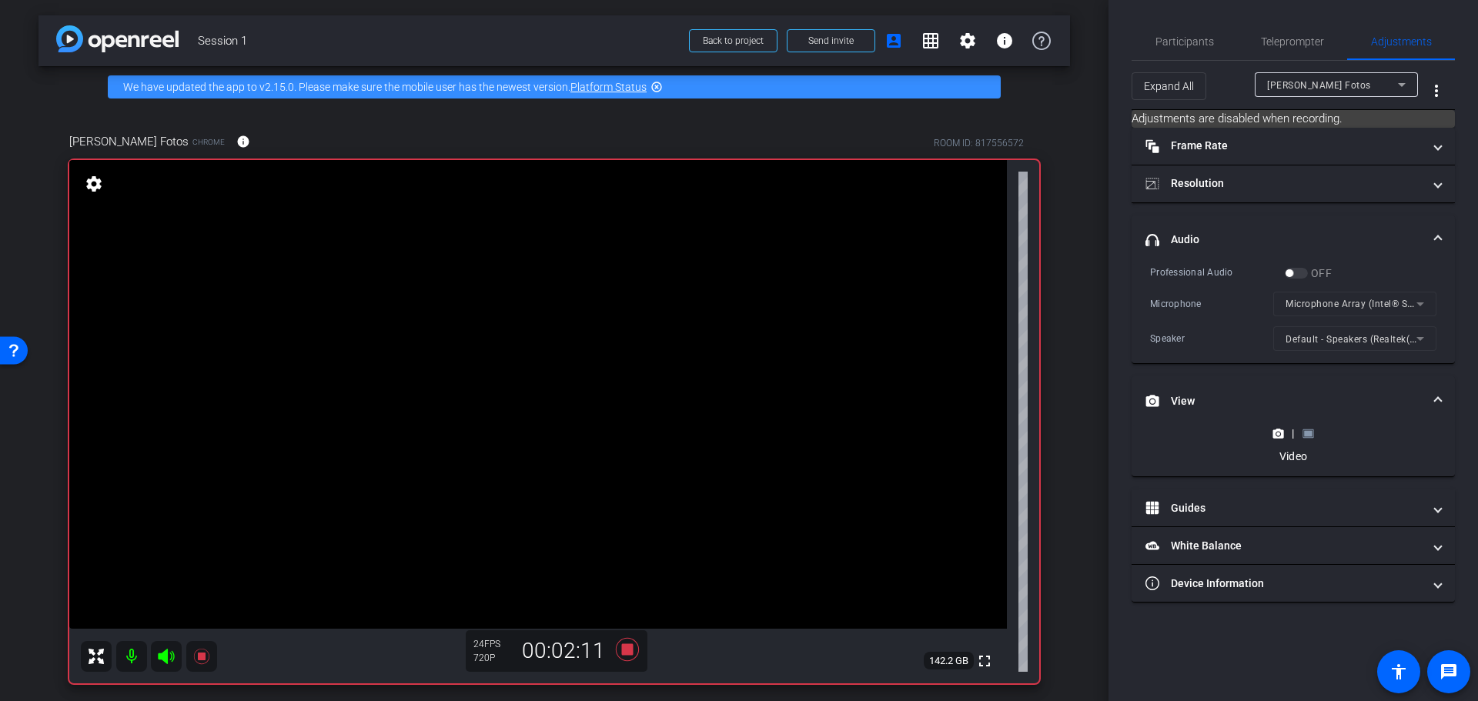
click at [1306, 347] on mat-form-field "Default - Speakers (Realtek(R) Audio)" at bounding box center [1354, 338] width 163 height 25
click at [1306, 436] on icon at bounding box center [1309, 434] width 12 height 12
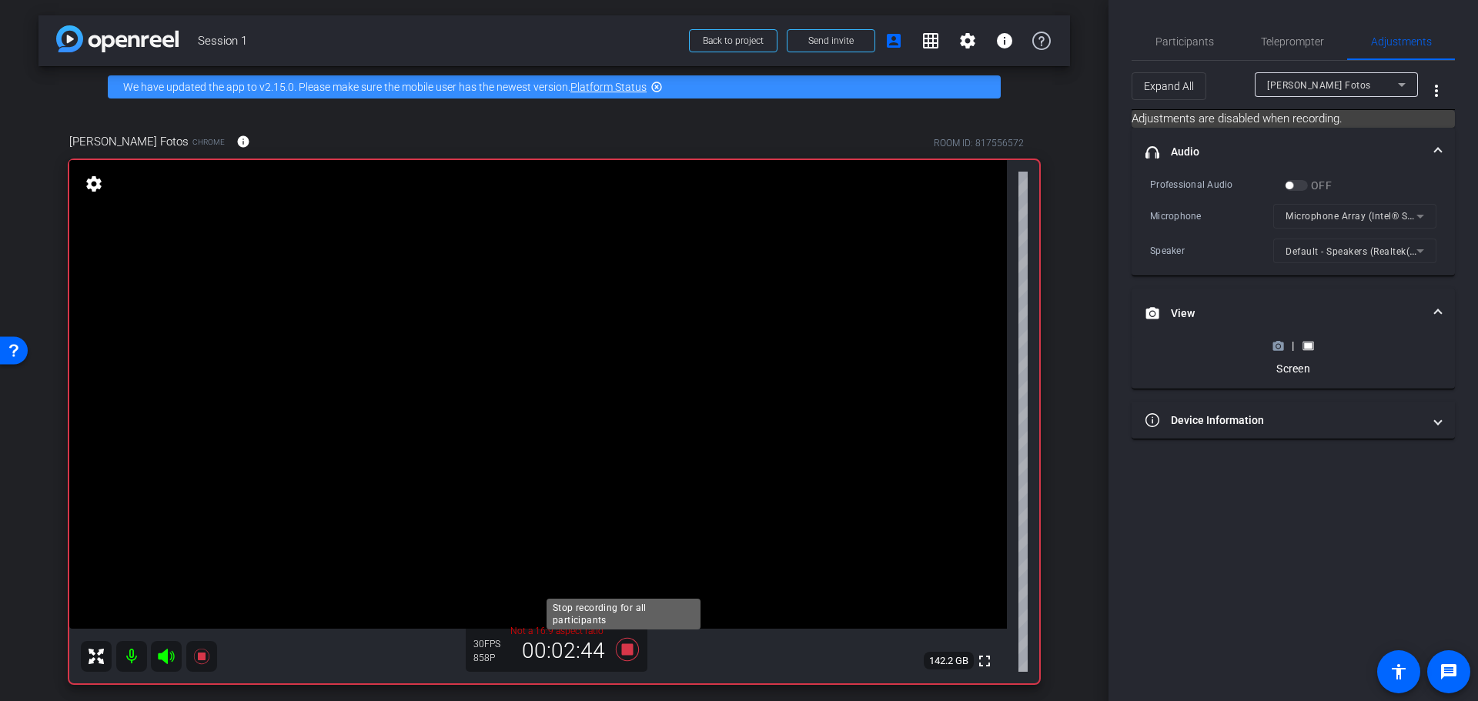
click at [630, 652] on icon at bounding box center [627, 650] width 37 height 28
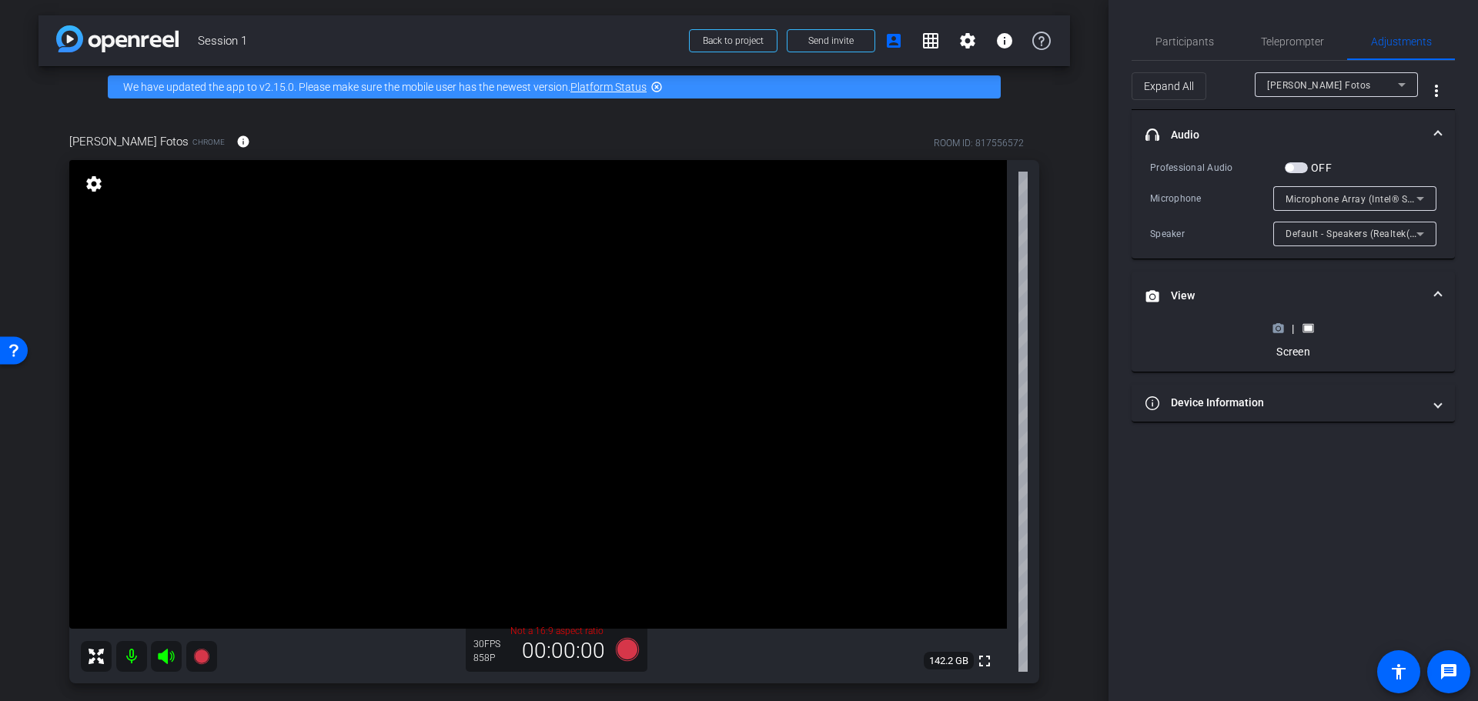
click at [1280, 326] on icon at bounding box center [1278, 329] width 11 height 8
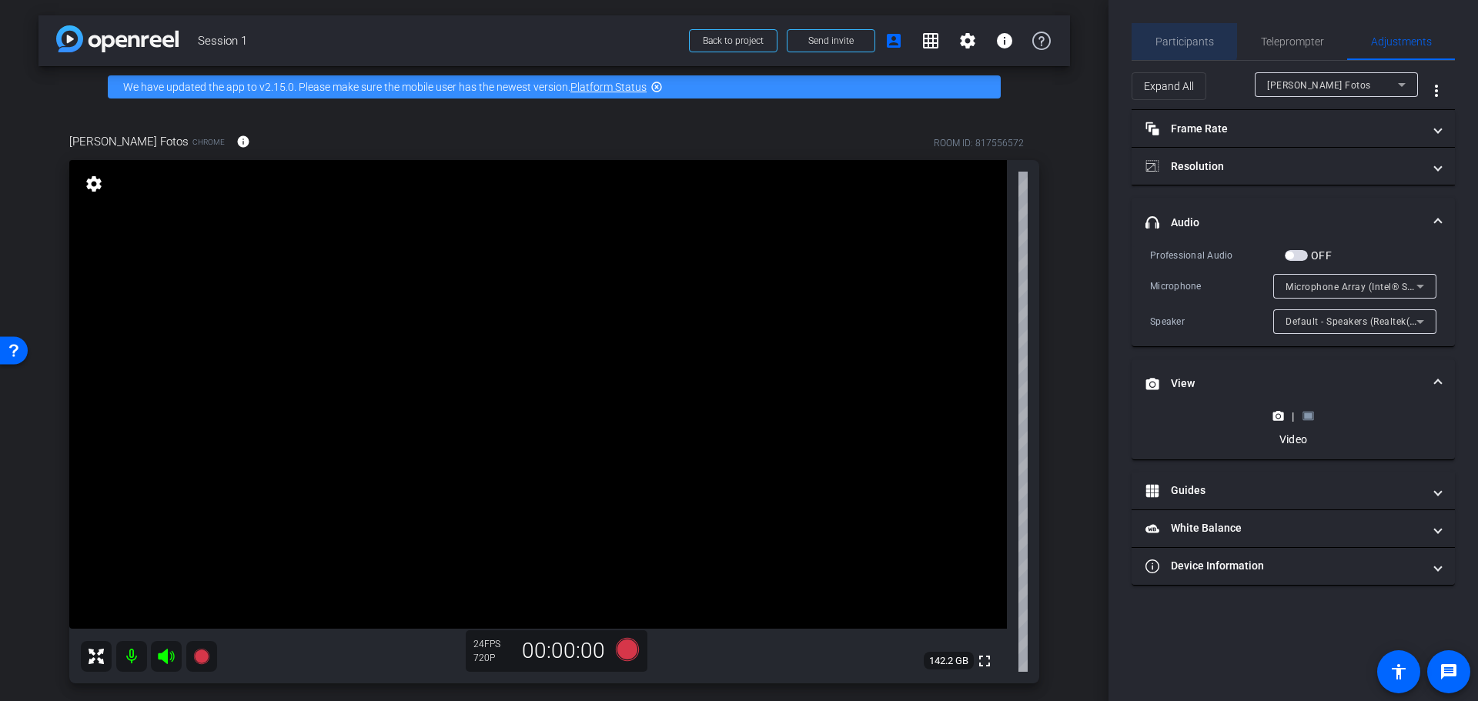
click at [1176, 37] on span "Participants" at bounding box center [1184, 41] width 59 height 11
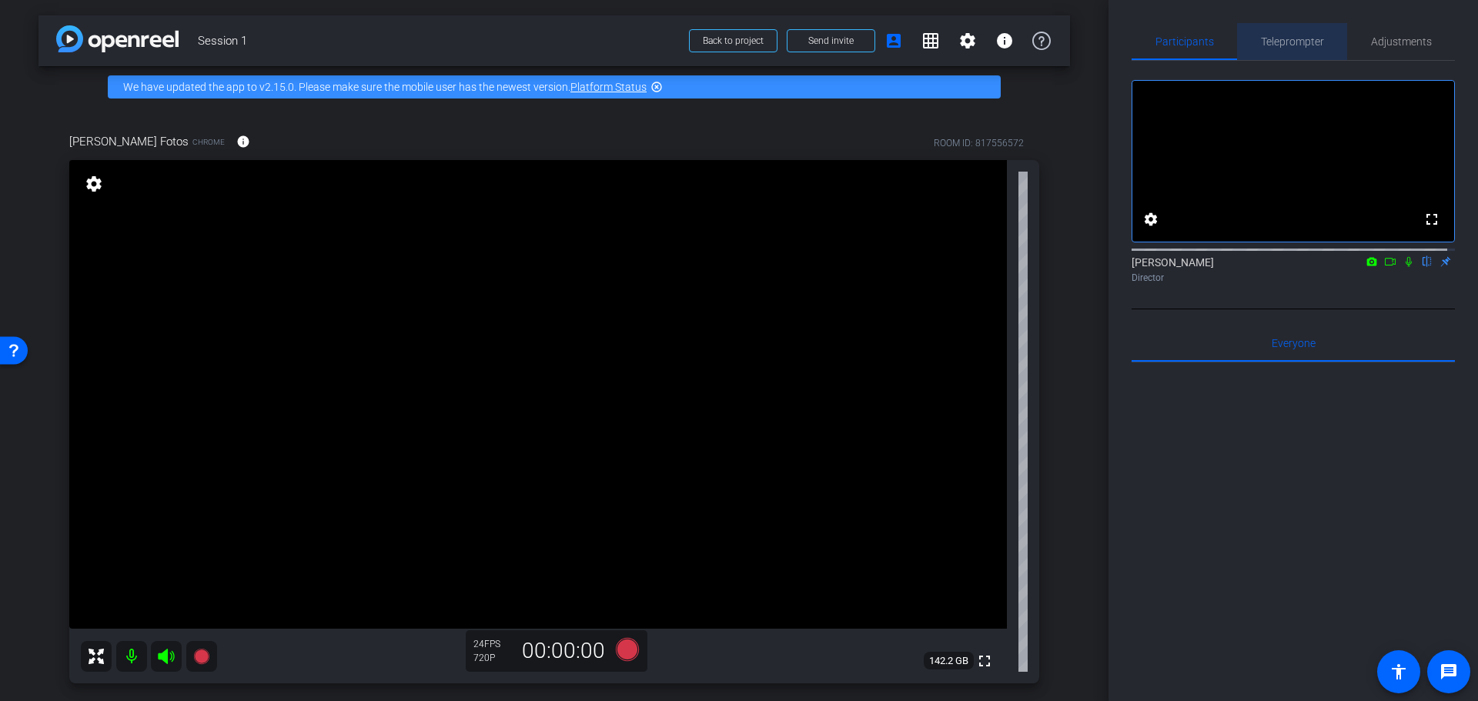
click at [1290, 41] on span "Teleprompter" at bounding box center [1292, 41] width 63 height 11
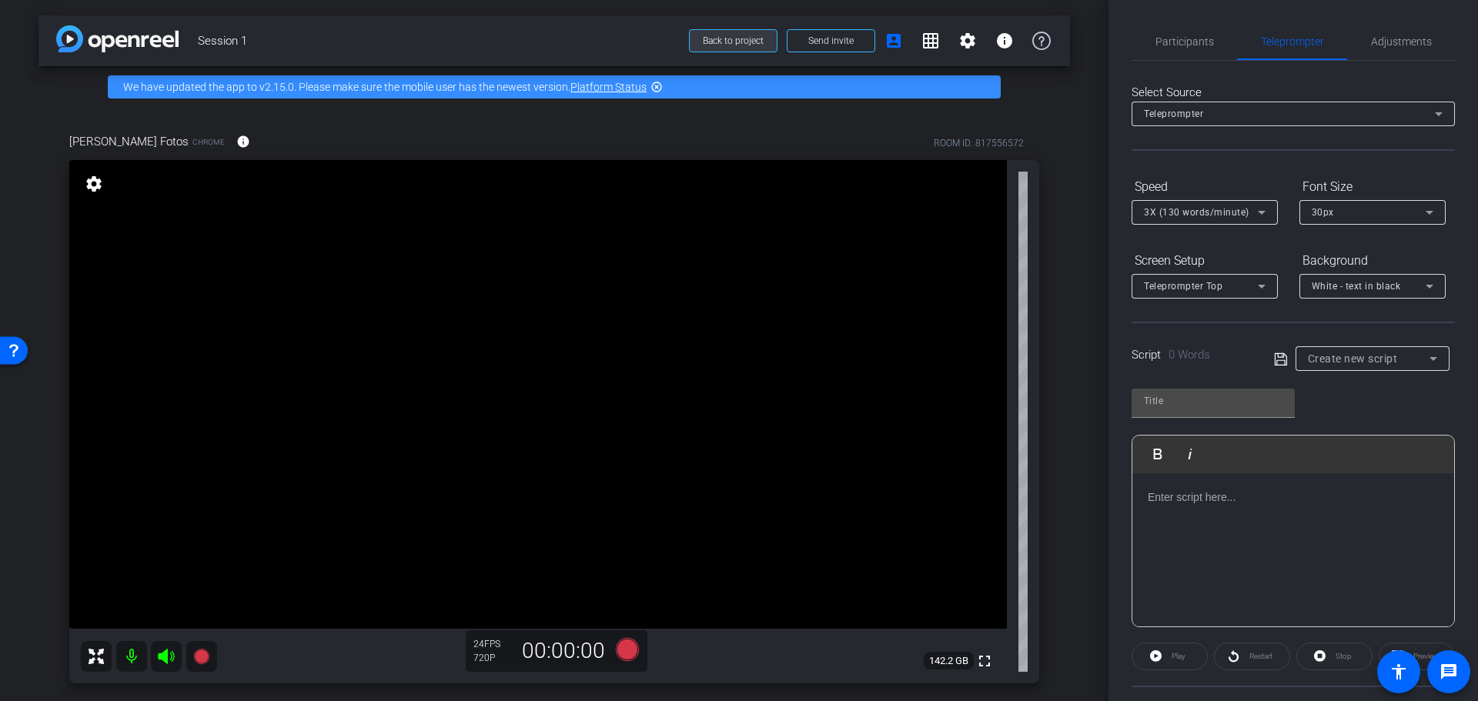
click at [726, 35] on span "Back to project" at bounding box center [733, 40] width 61 height 11
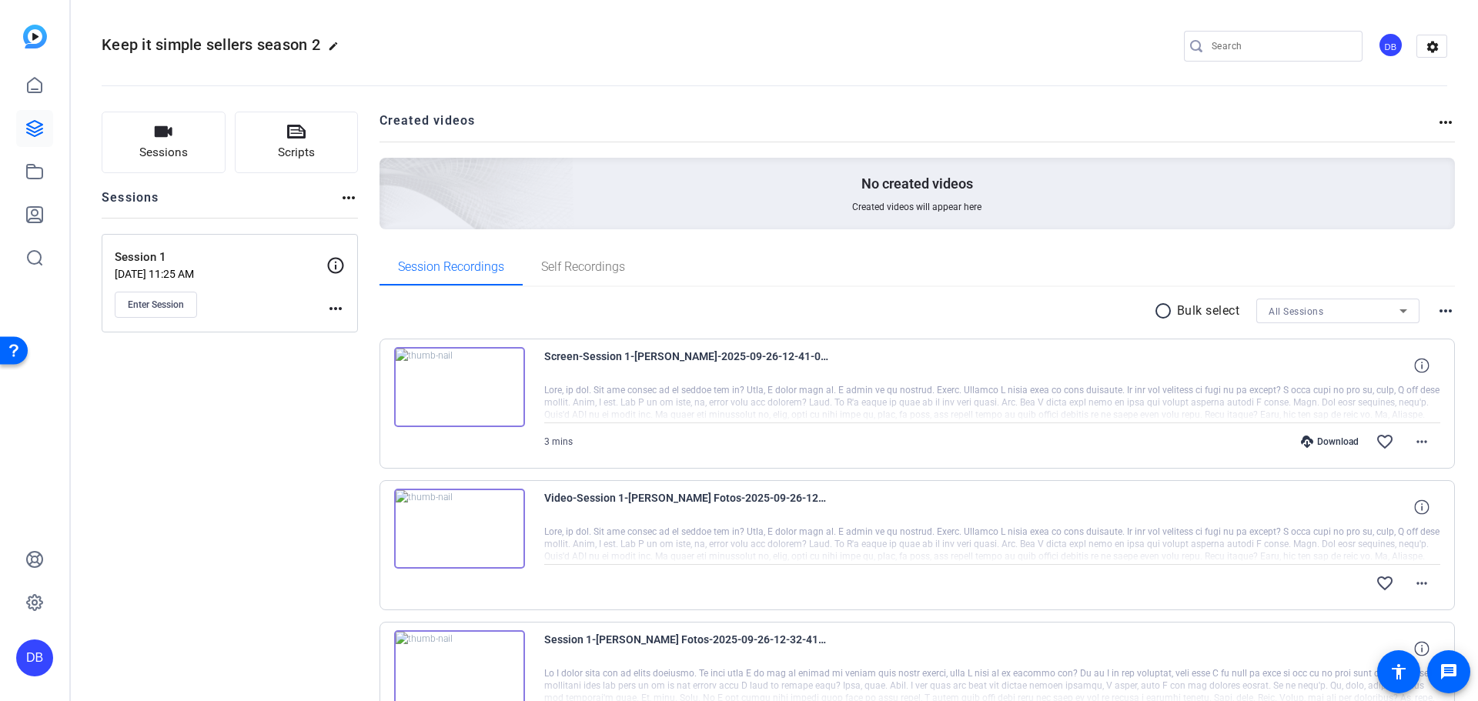
click at [1443, 313] on mat-icon "more_horiz" at bounding box center [1445, 311] width 18 height 18
click at [610, 491] on div at bounding box center [739, 350] width 1478 height 701
click at [487, 506] on img at bounding box center [459, 529] width 131 height 80
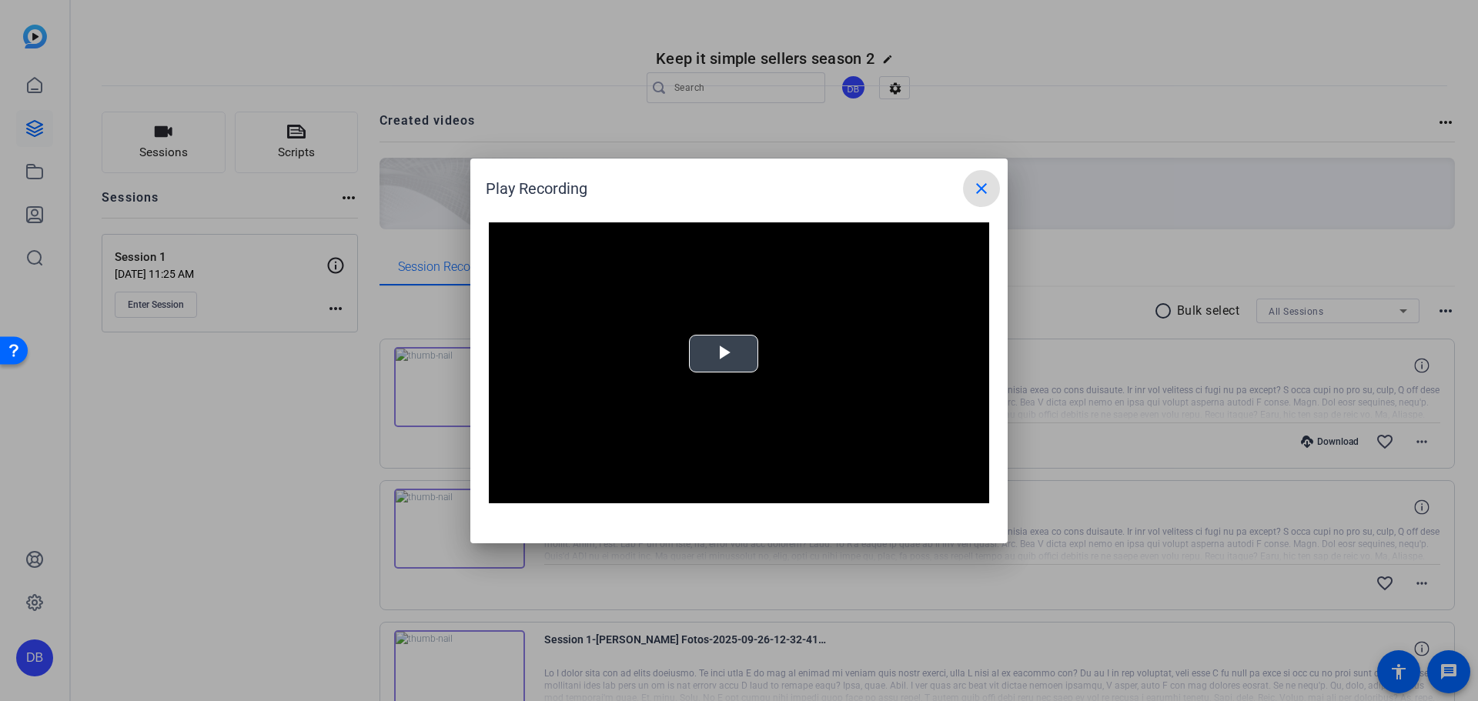
click at [724, 353] on span "Video Player" at bounding box center [724, 353] width 0 height 0
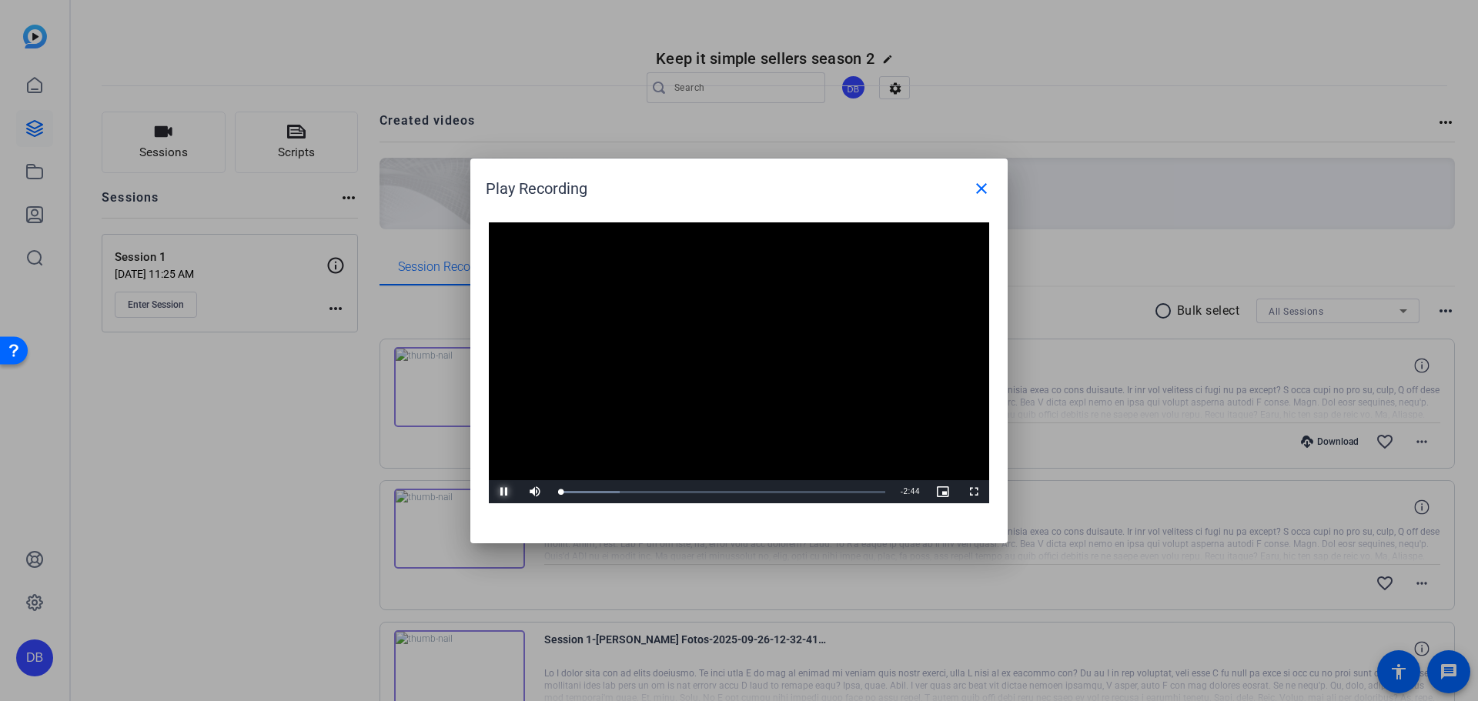
click at [505, 492] on span "Video Player" at bounding box center [504, 492] width 31 height 0
click at [371, 450] on div at bounding box center [739, 350] width 1478 height 701
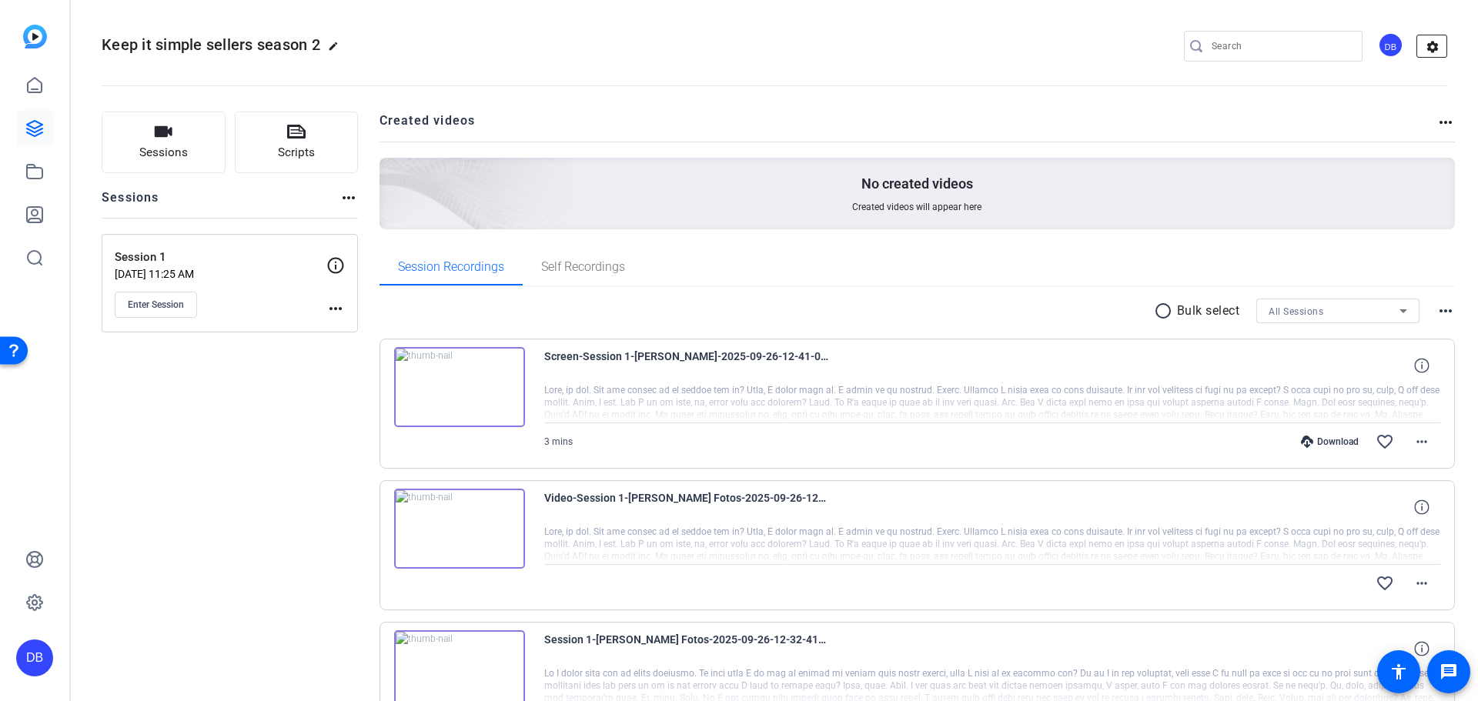
click at [1417, 45] on mat-icon "settings" at bounding box center [1432, 46] width 31 height 23
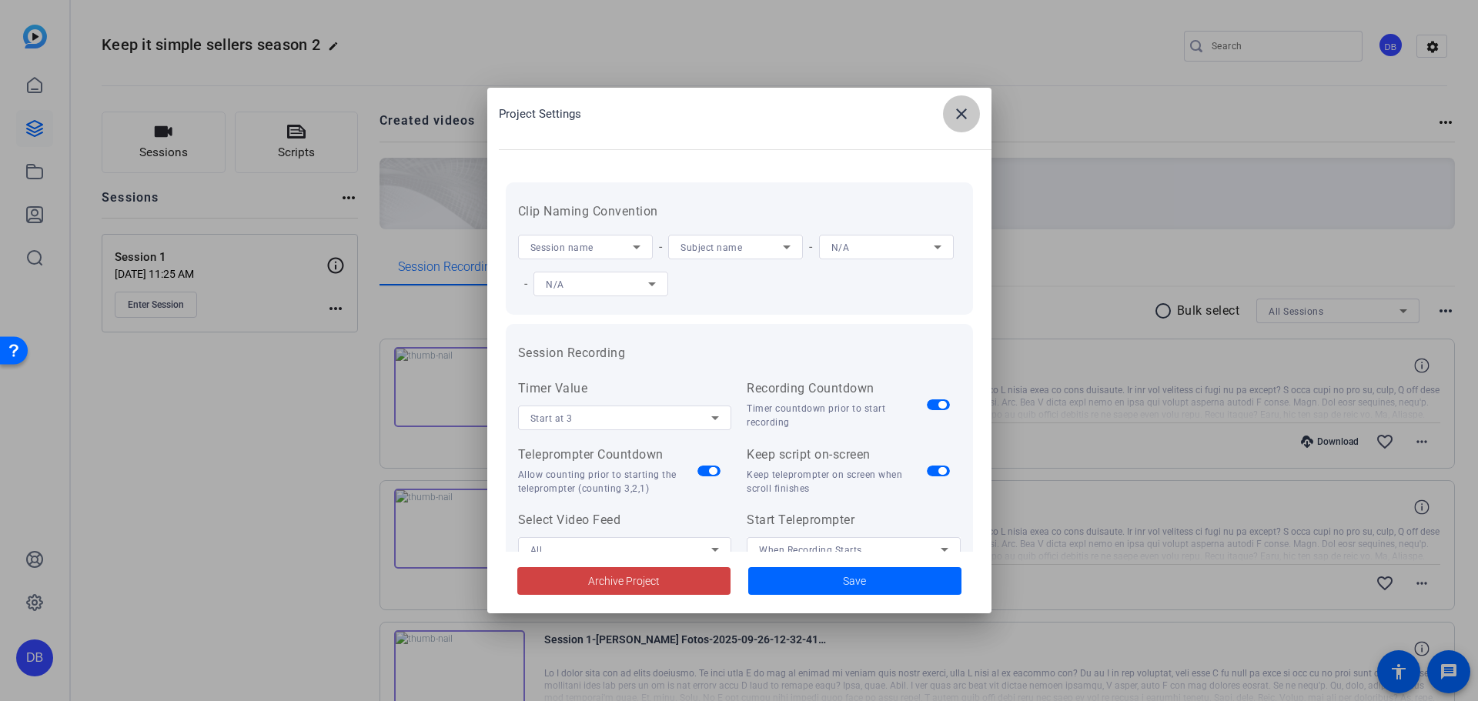
click at [969, 113] on mat-icon "close" at bounding box center [961, 114] width 18 height 18
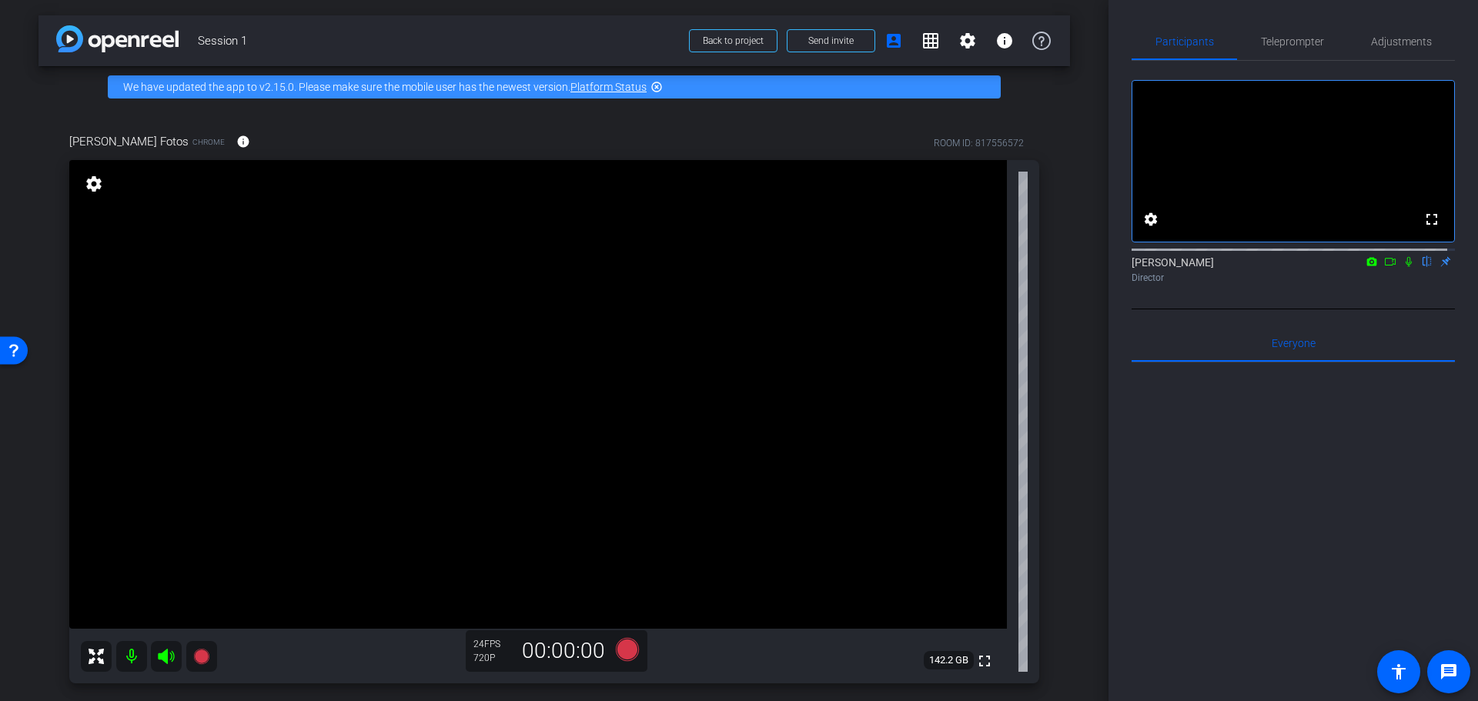
click at [1369, 267] on icon at bounding box center [1372, 261] width 12 height 11
click at [1382, 413] on div at bounding box center [739, 350] width 1478 height 701
click at [1384, 267] on icon at bounding box center [1390, 261] width 12 height 11
click at [1381, 285] on div "Damon Boler Director" at bounding box center [1293, 270] width 323 height 30
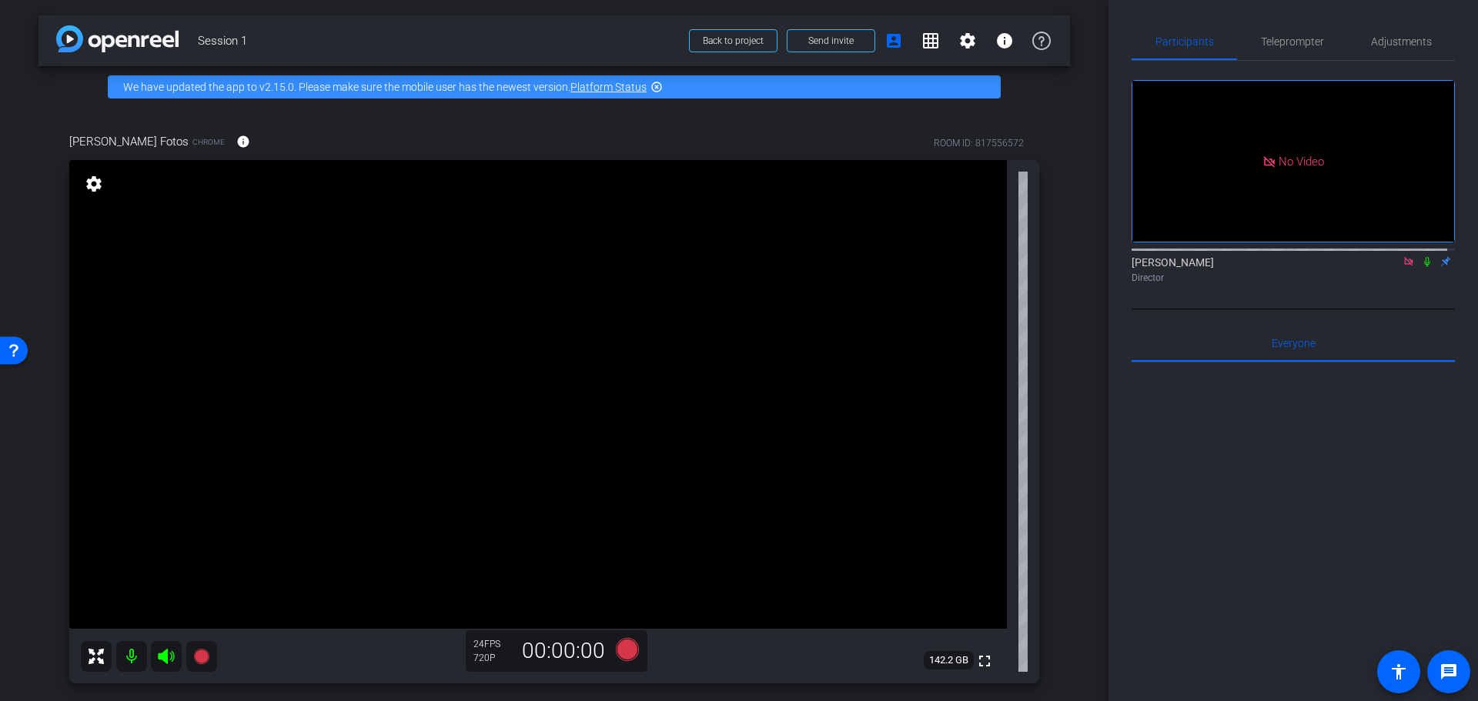
click at [1403, 267] on icon at bounding box center [1409, 261] width 12 height 11
click at [1405, 267] on icon at bounding box center [1409, 262] width 8 height 10
click at [1403, 267] on icon at bounding box center [1409, 261] width 12 height 11
click at [1405, 267] on icon at bounding box center [1409, 262] width 8 height 10
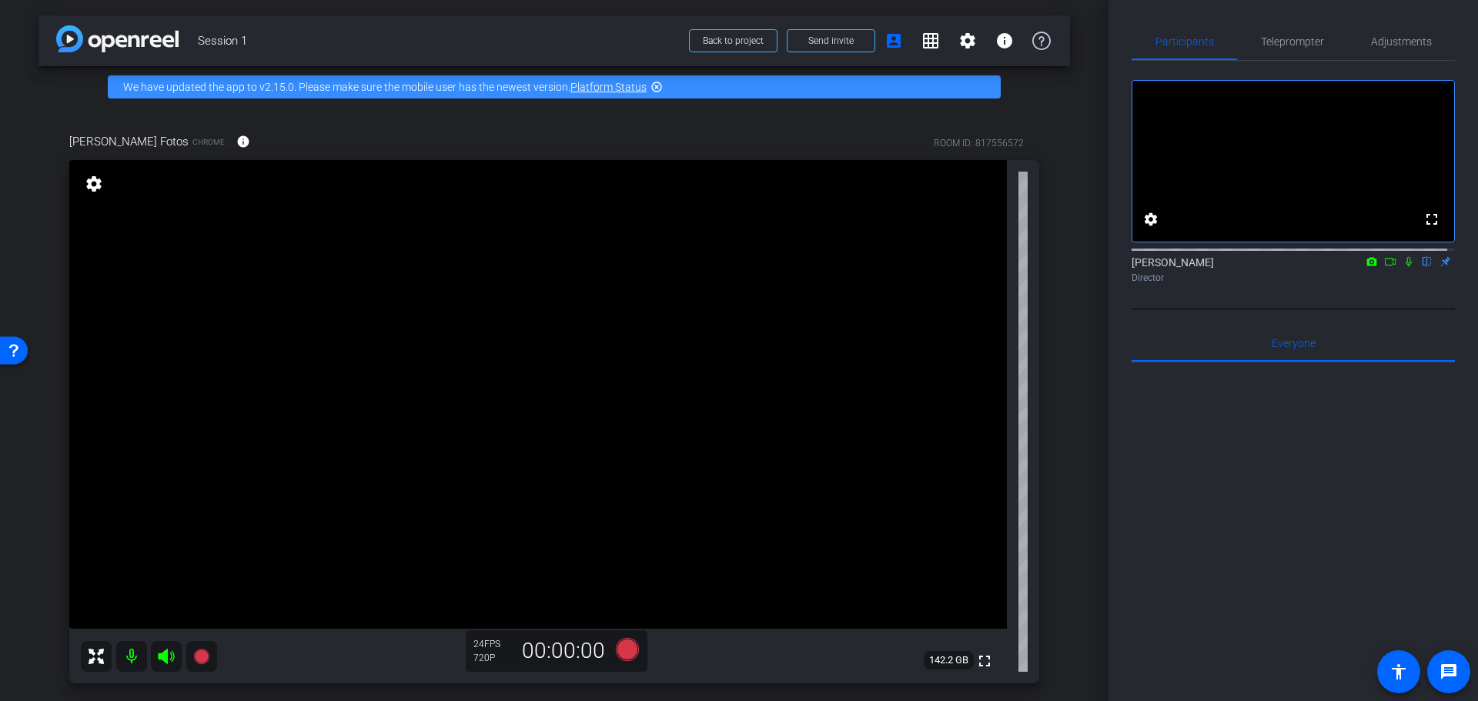
drag, startPoint x: 707, startPoint y: 39, endPoint x: 349, endPoint y: 42, distance: 358.0
click at [349, 42] on span "Session 1" at bounding box center [439, 40] width 482 height 31
click at [1263, 535] on div at bounding box center [1293, 553] width 323 height 381
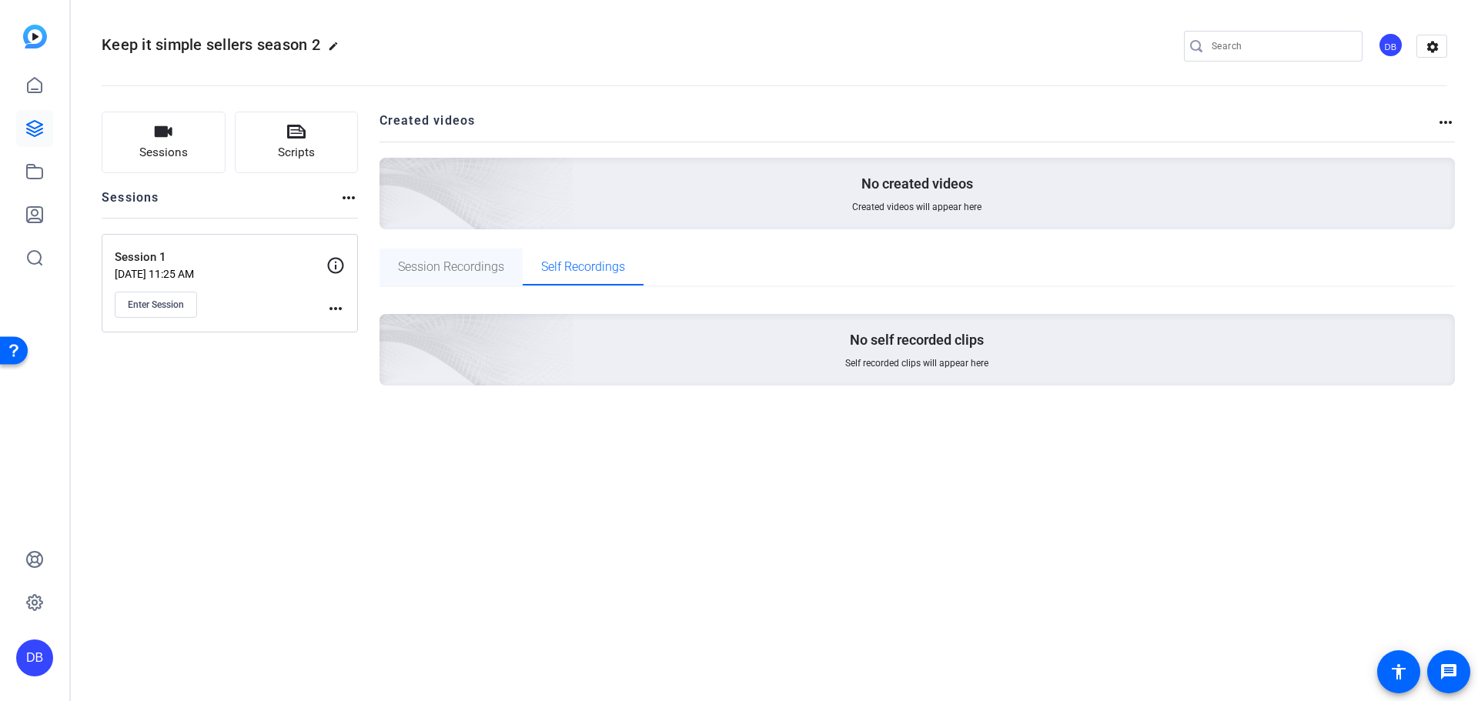
click at [461, 259] on span "Session Recordings" at bounding box center [451, 267] width 106 height 37
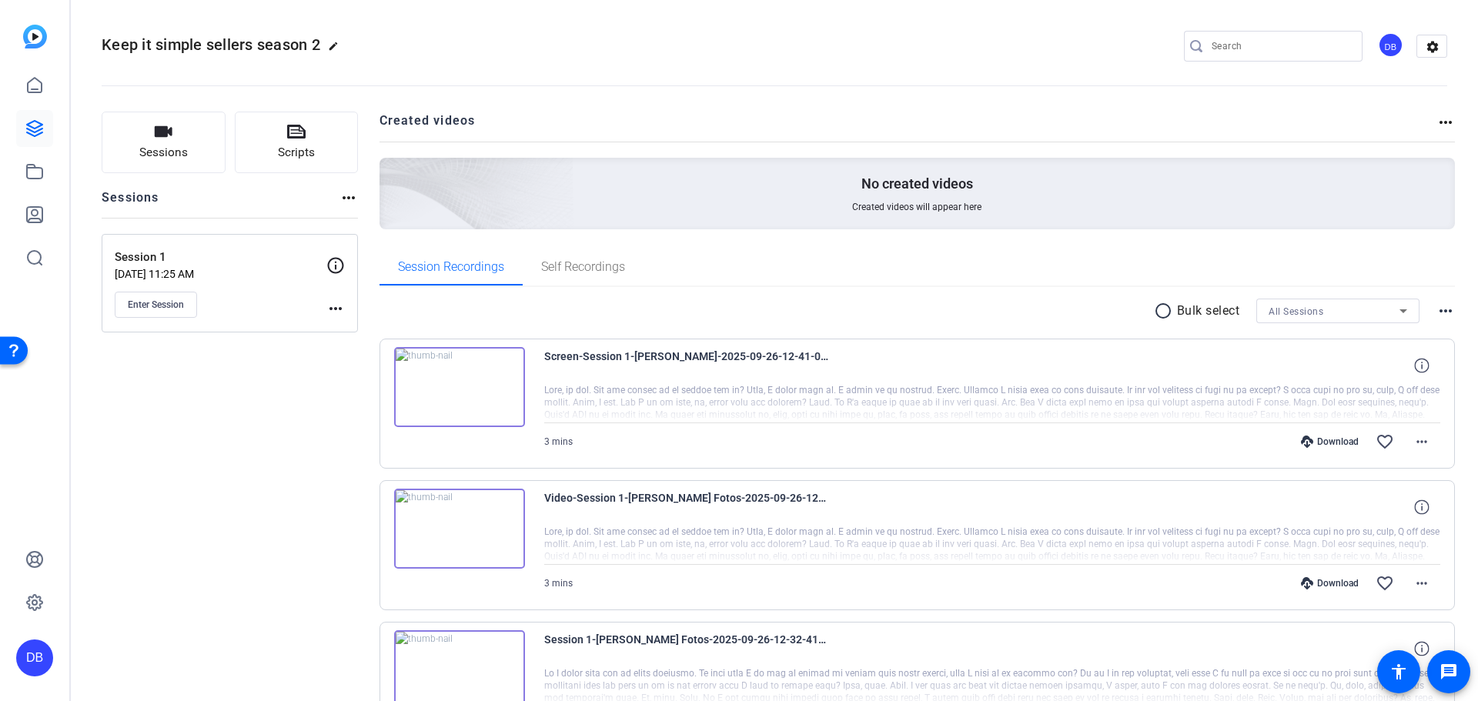
click at [351, 196] on mat-icon "more_horiz" at bounding box center [348, 198] width 18 height 18
click at [1440, 125] on div at bounding box center [739, 350] width 1478 height 701
click at [1436, 119] on mat-icon "more_horiz" at bounding box center [1445, 122] width 18 height 18
click at [112, 135] on div at bounding box center [739, 350] width 1478 height 701
click at [156, 149] on span "Sessions" at bounding box center [163, 153] width 48 height 18
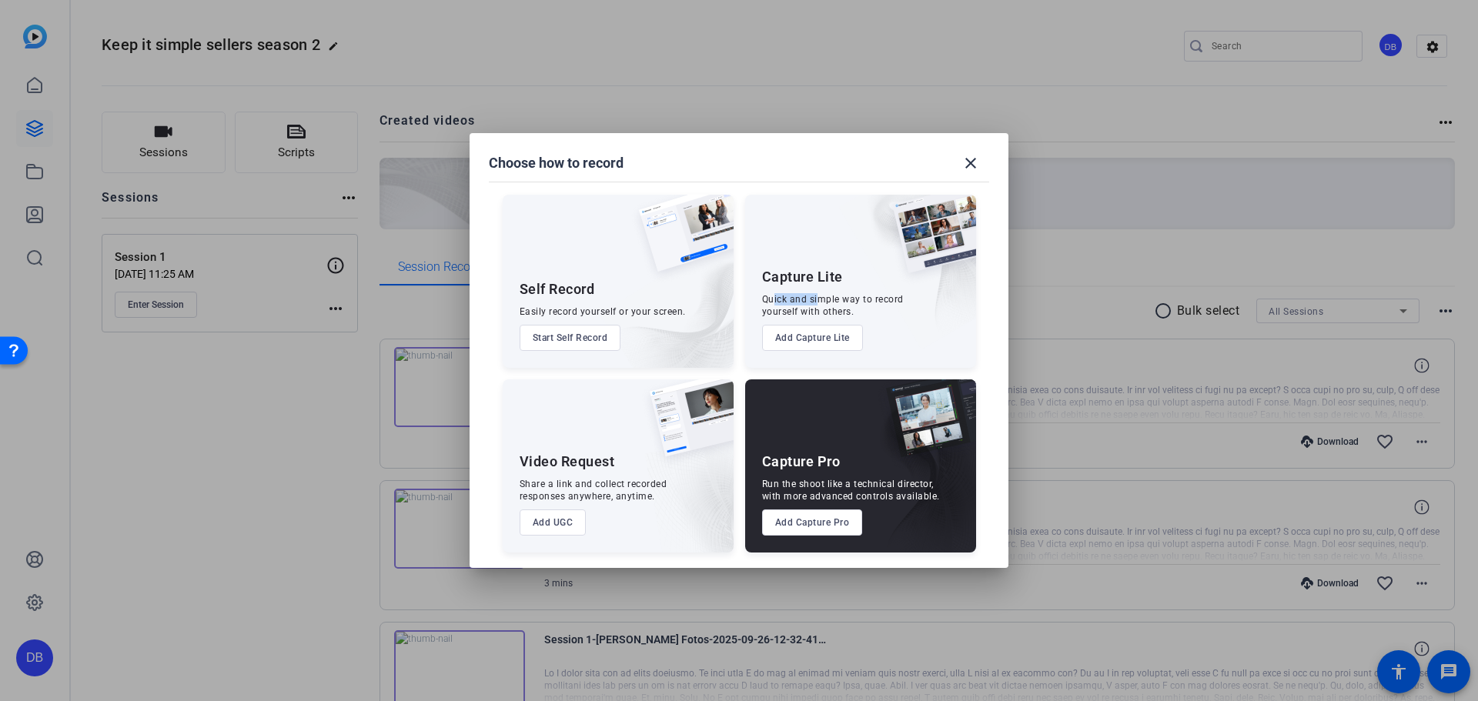
drag, startPoint x: 774, startPoint y: 299, endPoint x: 817, endPoint y: 305, distance: 42.7
click at [817, 305] on div "Quick and simple way to record yourself with others." at bounding box center [833, 305] width 142 height 25
drag, startPoint x: 536, startPoint y: 484, endPoint x: 600, endPoint y: 494, distance: 64.7
click at [600, 490] on div "Share a link and collect recorded responses anywhere, anytime." at bounding box center [594, 490] width 148 height 25
click at [557, 526] on button "Add UGC" at bounding box center [553, 523] width 67 height 26
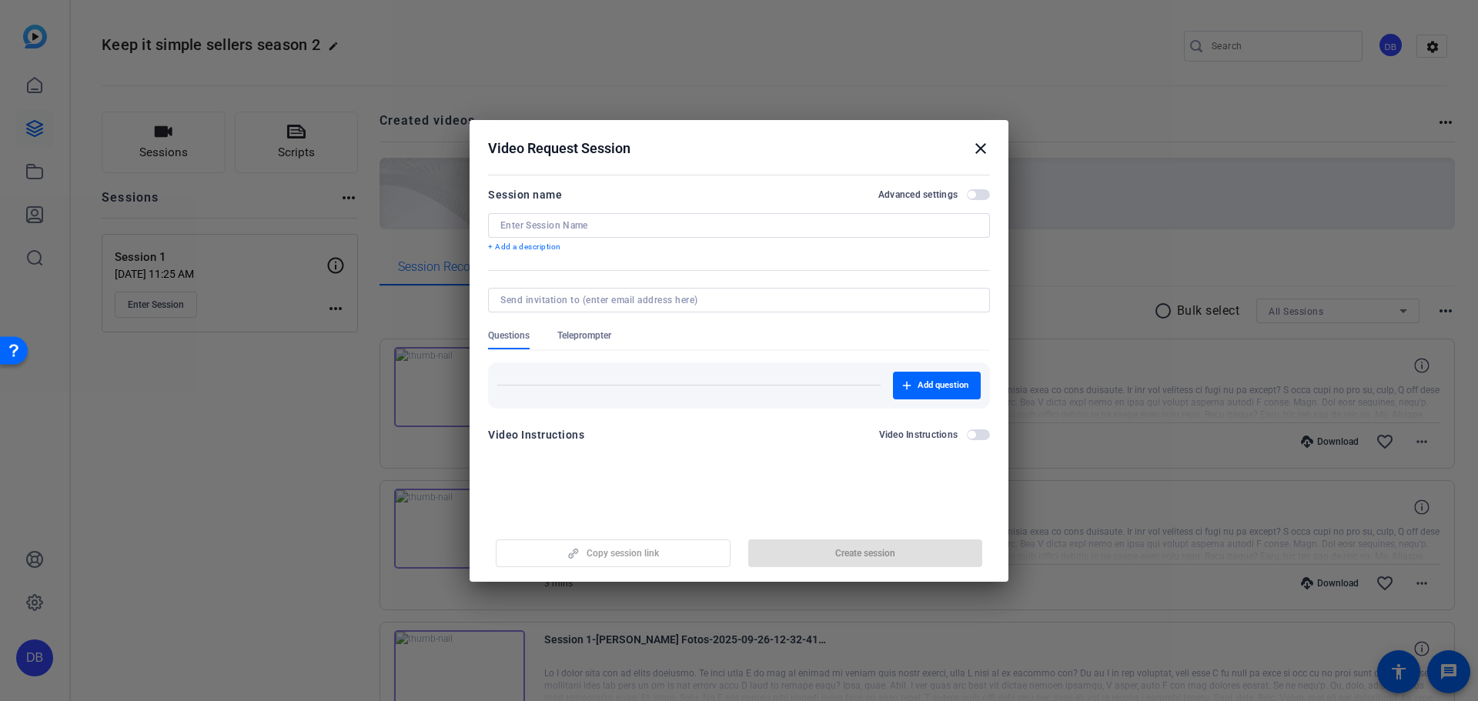
click at [631, 229] on input at bounding box center [738, 225] width 477 height 12
drag, startPoint x: 634, startPoint y: 223, endPoint x: 430, endPoint y: 228, distance: 204.8
click at [430, 228] on div "Choose how to record close Self Record Easily record yourself or your screen. S…" at bounding box center [739, 350] width 1478 height 701
type input "Test"
click at [979, 195] on span "button" at bounding box center [978, 194] width 23 height 11
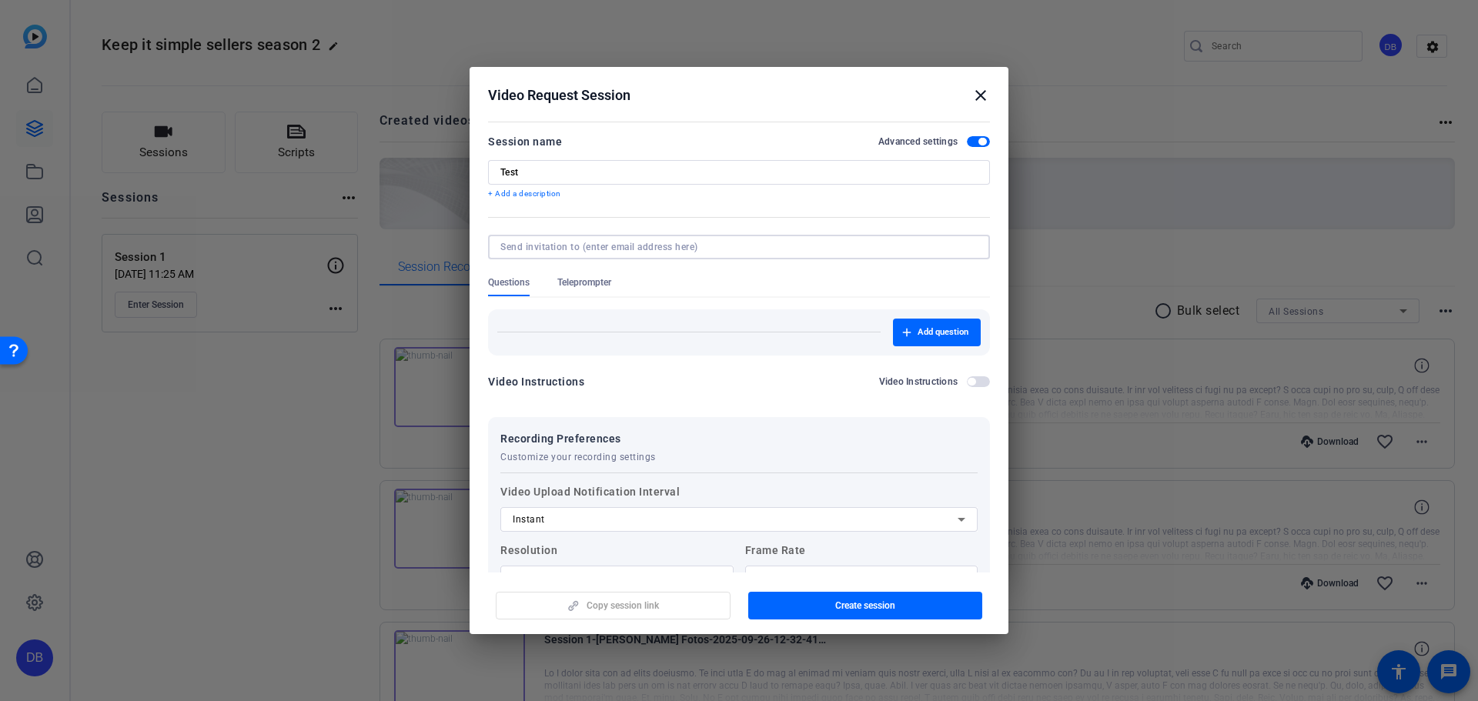
click at [559, 250] on input at bounding box center [735, 247] width 471 height 12
click at [972, 89] on mat-icon "close" at bounding box center [980, 95] width 18 height 18
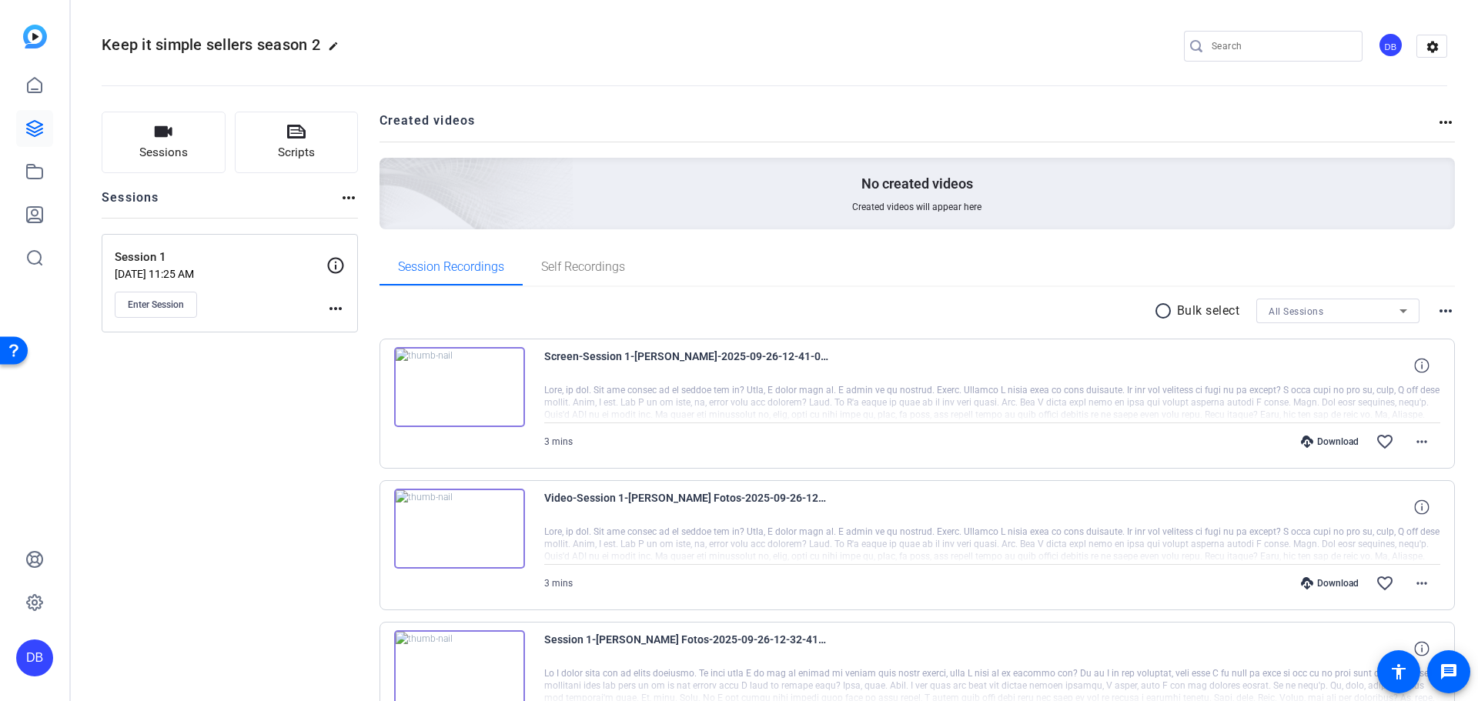
click at [618, 370] on span "Screen-Session 1-[PERSON_NAME]-2025-09-26-12-41-01-382-0" at bounding box center [686, 365] width 285 height 37
click at [497, 384] on img at bounding box center [459, 387] width 131 height 80
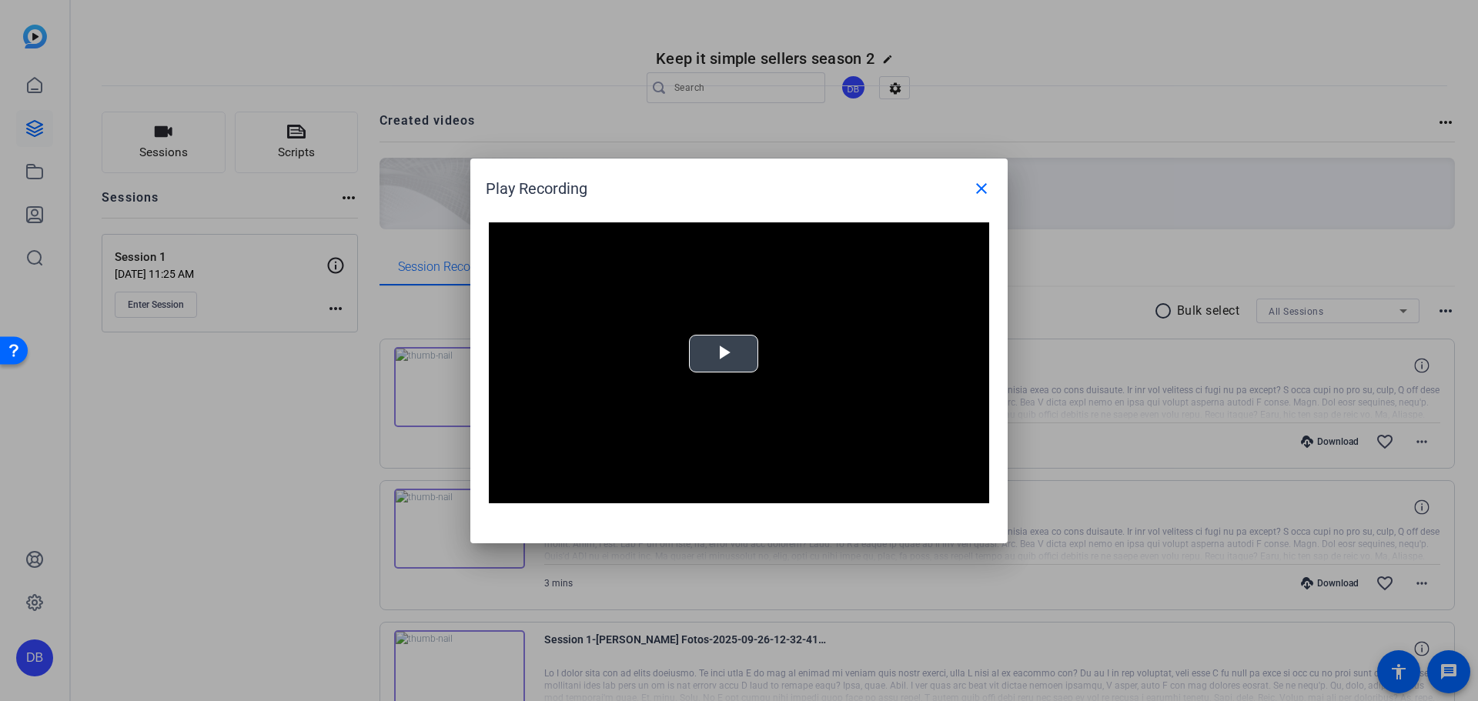
click at [768, 386] on video "Video Player" at bounding box center [739, 363] width 500 height 282
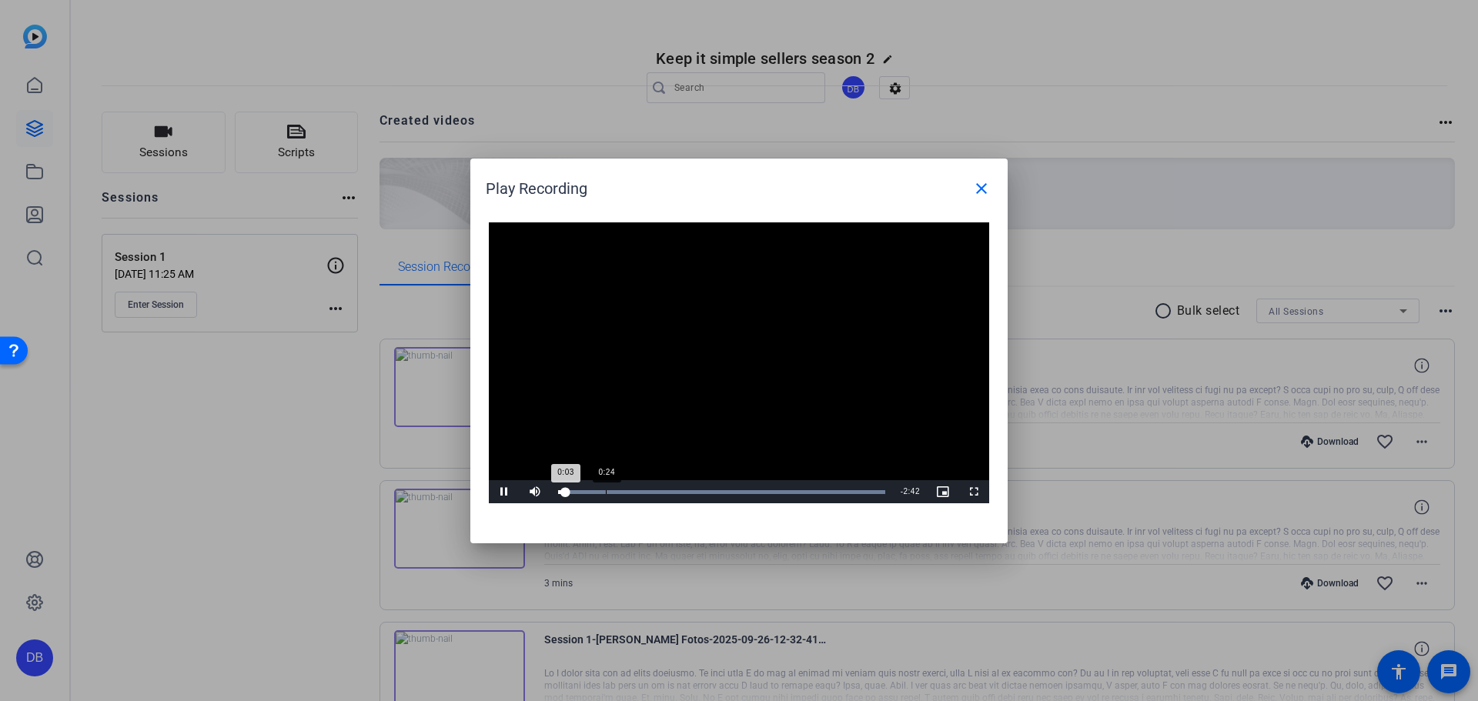
click at [606, 490] on div "Loaded : 100.00% 0:24 0:03" at bounding box center [721, 492] width 327 height 4
click at [594, 494] on div "Loaded : 100.00% 0:18 0:18" at bounding box center [721, 491] width 343 height 23
click at [578, 492] on div "Loaded : 100.00% 0:10 0:20" at bounding box center [721, 492] width 327 height 4
click at [977, 492] on span "Video Player" at bounding box center [973, 492] width 31 height 0
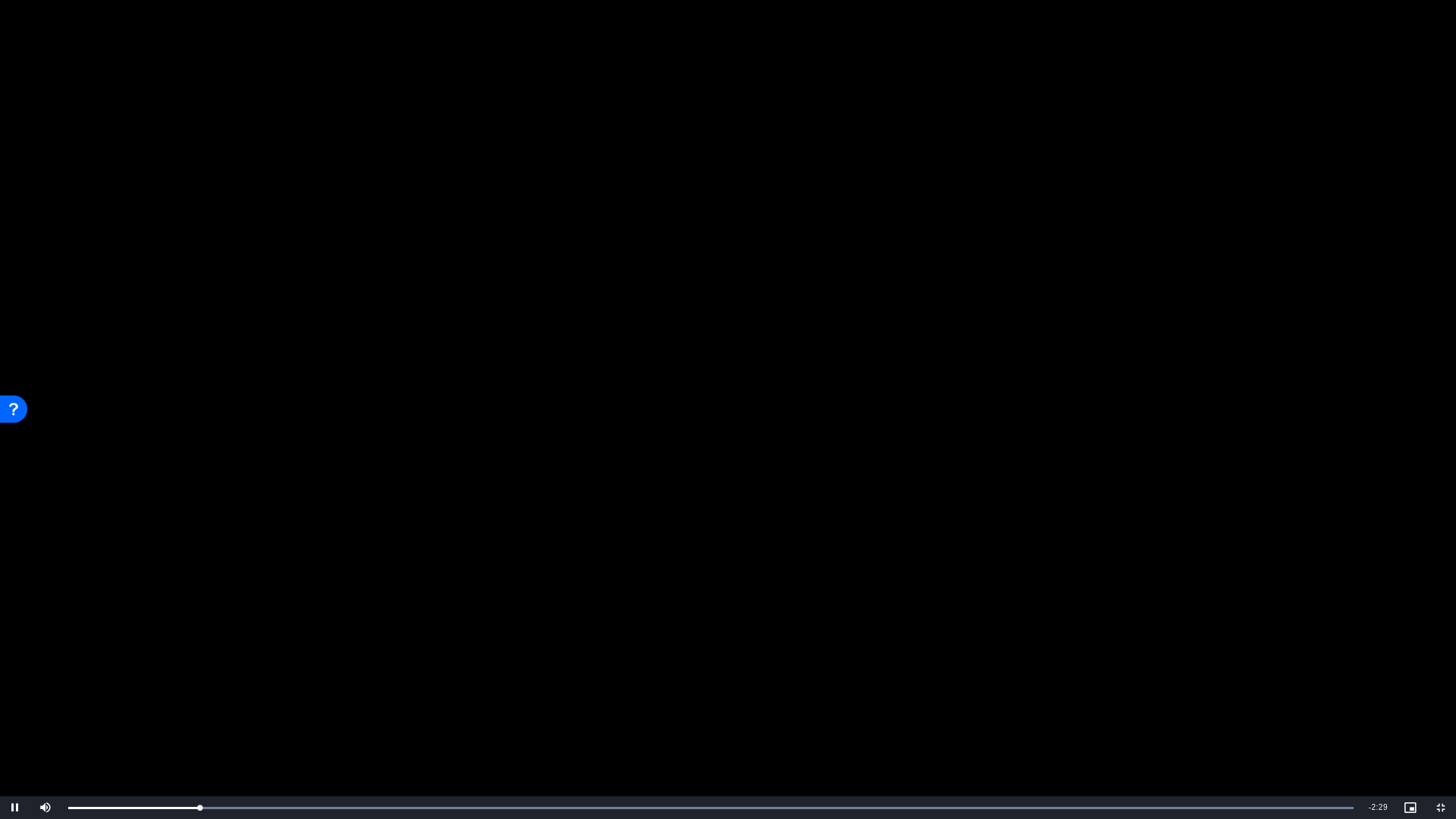
click at [441, 500] on video "Video Player" at bounding box center [728, 409] width 1456 height 819
click at [505, 452] on video "Video Player" at bounding box center [728, 409] width 1456 height 819
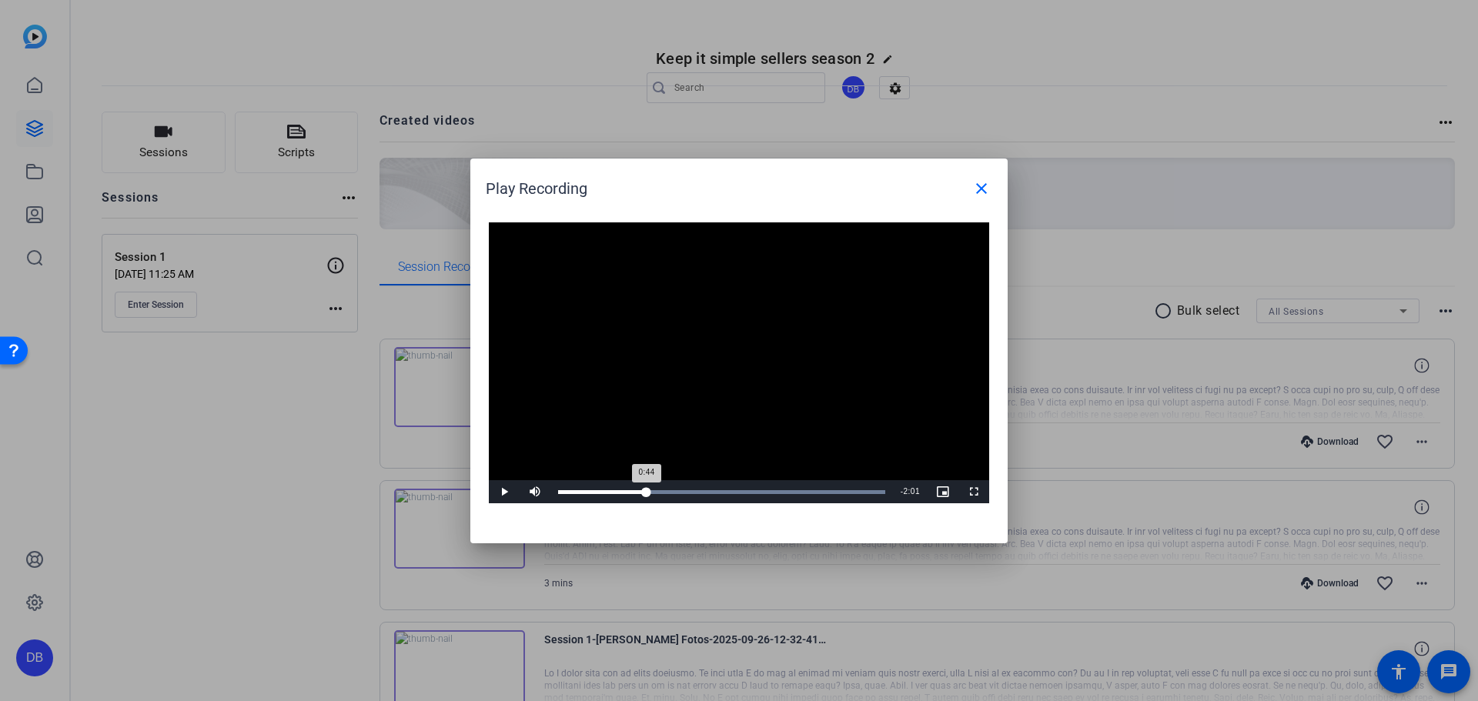
click at [647, 487] on div "Loaded : 100.00% 0:44 0:44" at bounding box center [721, 491] width 343 height 23
click at [784, 490] on div "Loaded : 100.00% 1:54 0:44" at bounding box center [721, 492] width 327 height 4
click at [860, 497] on div "Loaded : 100.00% 2:32 1:54" at bounding box center [721, 491] width 343 height 23
click at [451, 515] on div at bounding box center [739, 350] width 1478 height 701
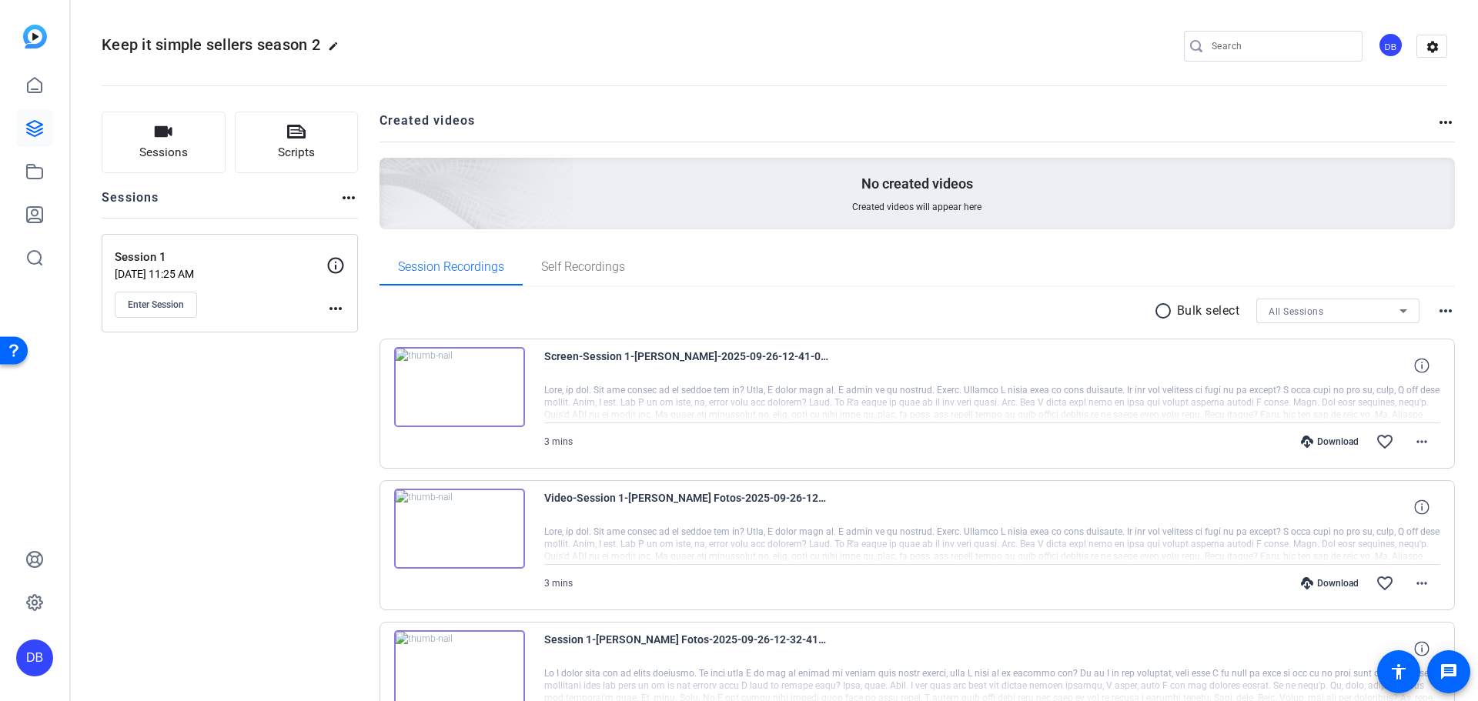
click at [483, 517] on img at bounding box center [459, 529] width 131 height 80
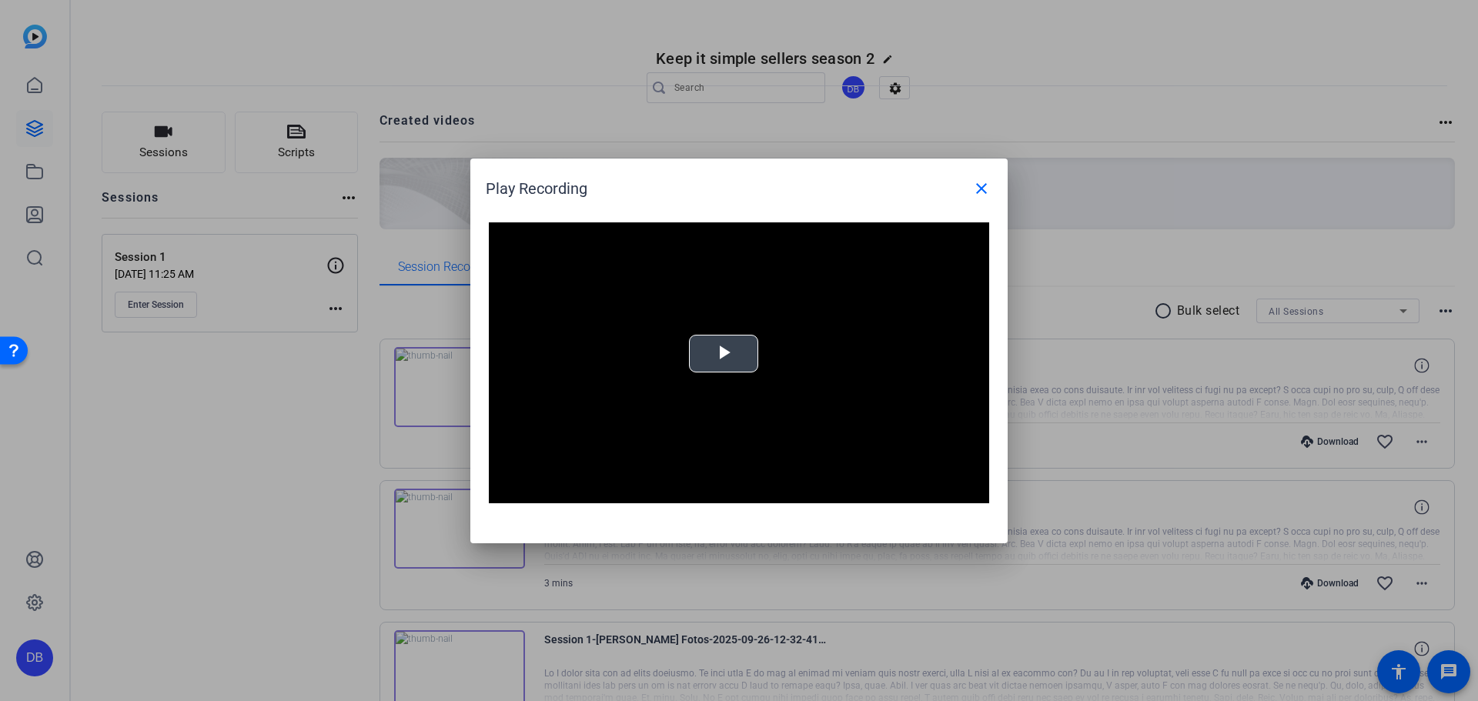
click at [646, 379] on video "Video Player" at bounding box center [739, 363] width 500 height 282
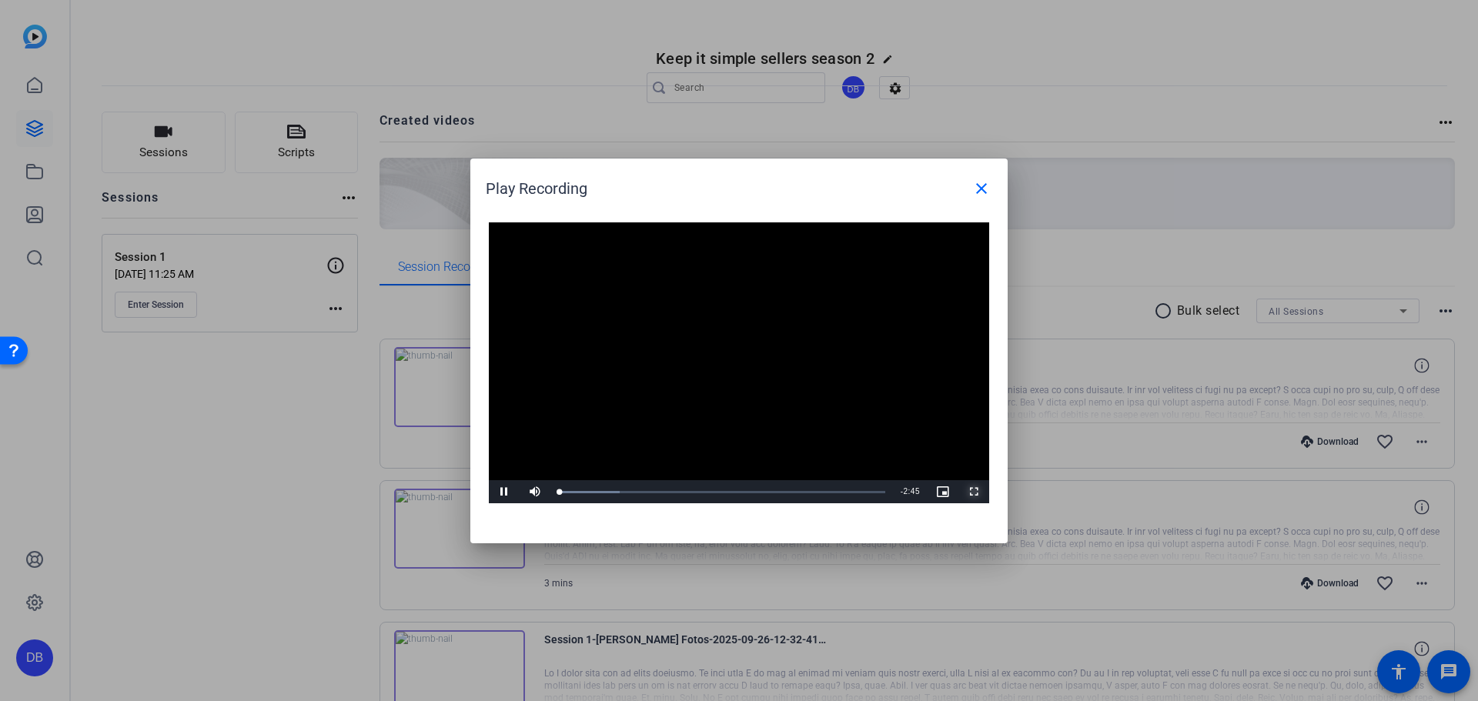
click at [980, 492] on span "Video Player" at bounding box center [973, 492] width 31 height 0
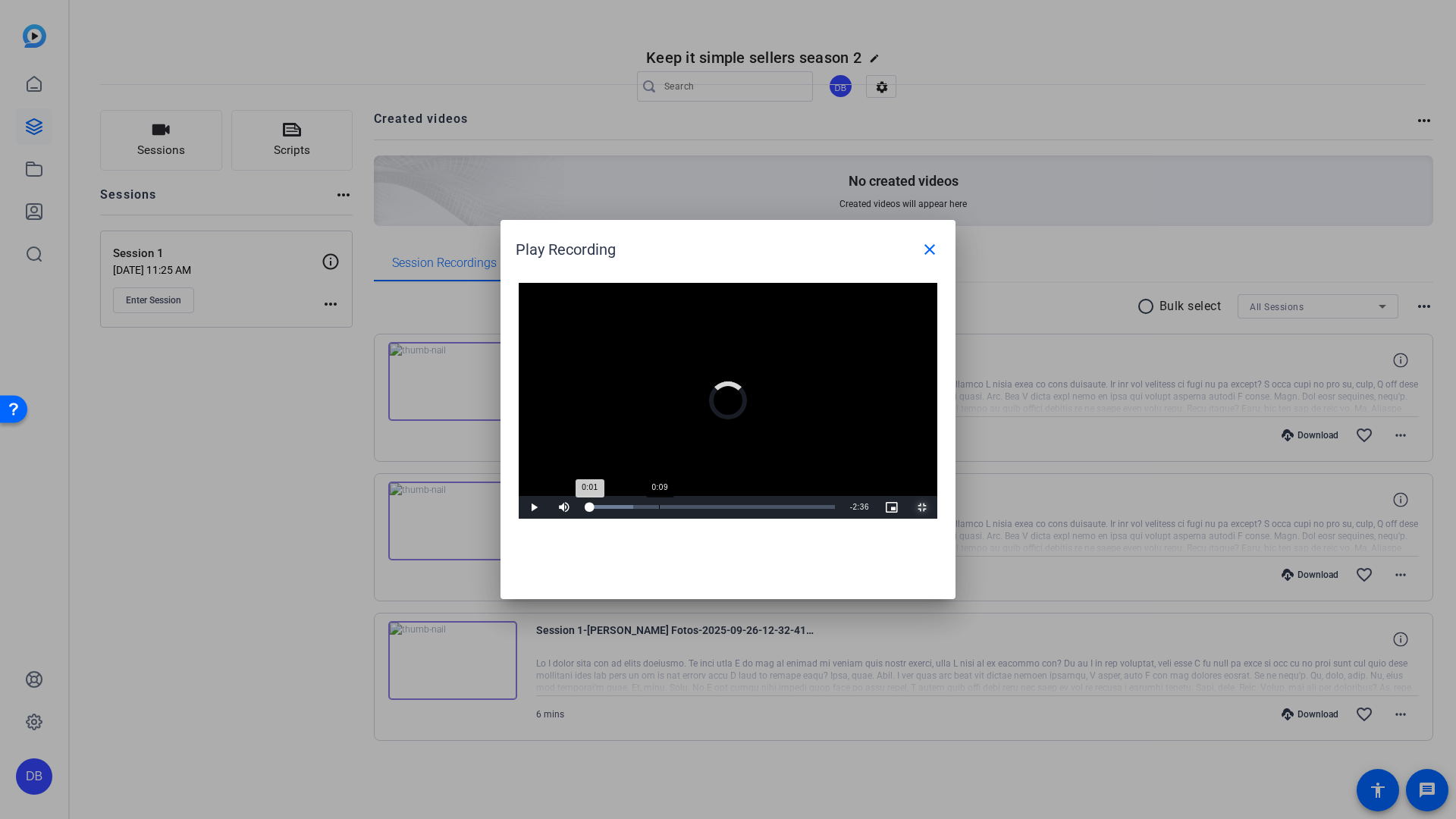
click at [579, 519] on div "Loaded : 18.75% 0:09 0:01" at bounding box center [710, 507] width 263 height 23
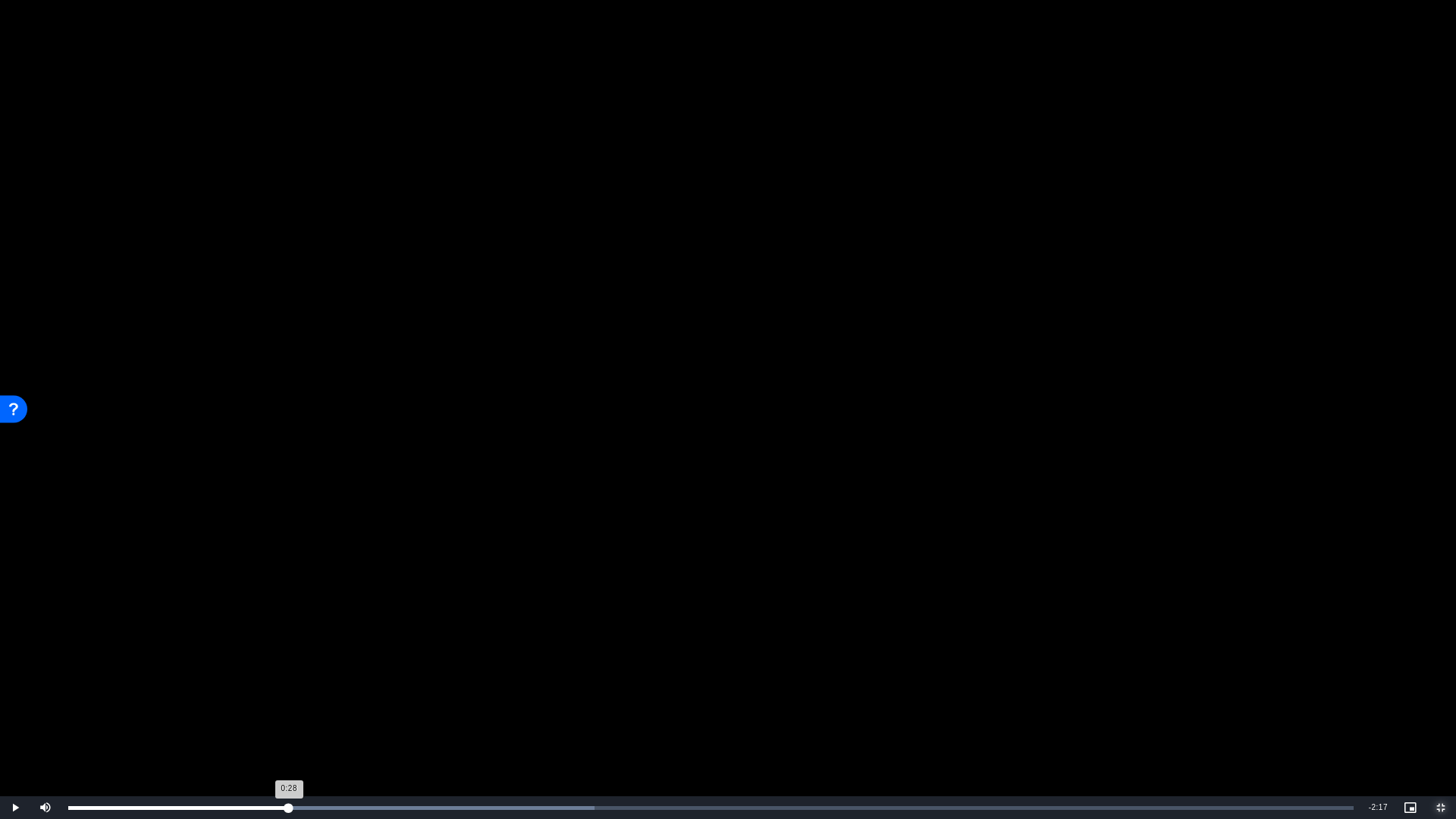
click at [289, 691] on div "Loaded : 40.94% 0:28 0:28" at bounding box center [711, 807] width 1300 height 23
click at [530, 691] on div "Loaded : 55.99% 0:59 0:59" at bounding box center [711, 807] width 1300 height 23
click at [772, 691] on div "Loaded : 55.99% 1:29 0:59" at bounding box center [711, 807] width 1300 height 23
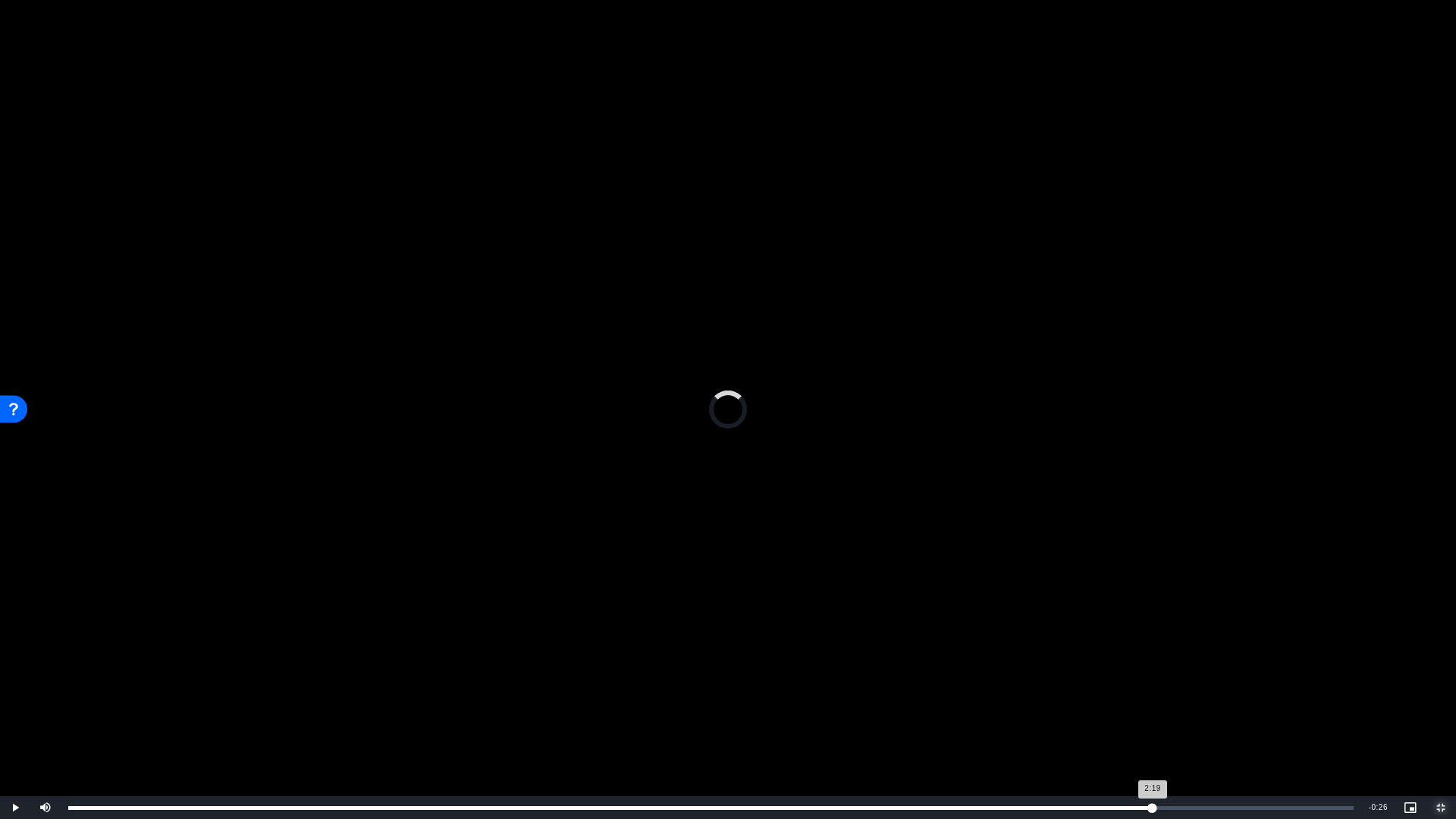
drag, startPoint x: 1153, startPoint y: 812, endPoint x: 1243, endPoint y: 809, distance: 90.0
click at [1157, 691] on div "Loaded : 77.48% 2:19 2:19" at bounding box center [711, 807] width 1300 height 23
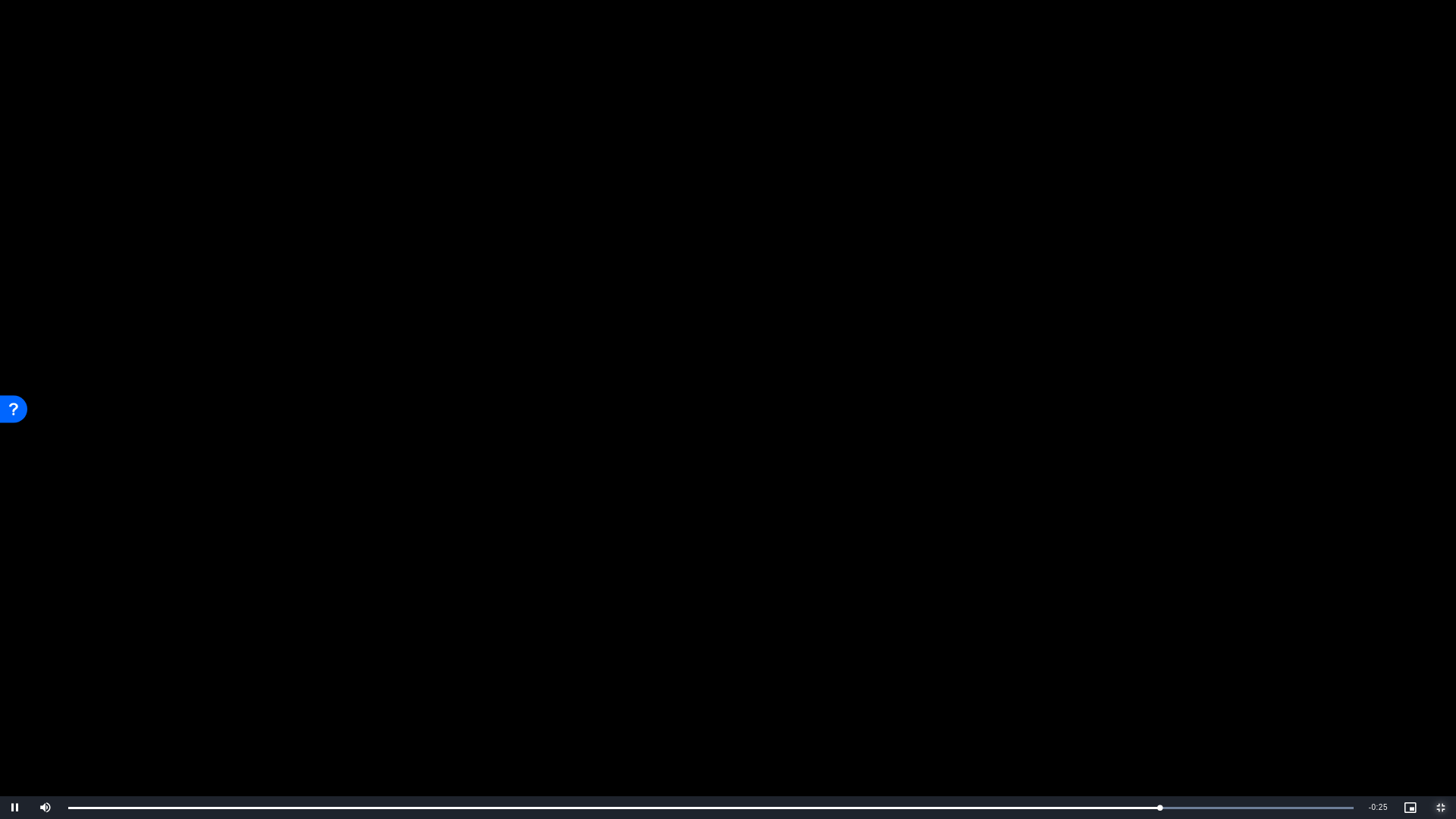
click at [1454, 691] on span "Video Player" at bounding box center [1440, 808] width 31 height 0
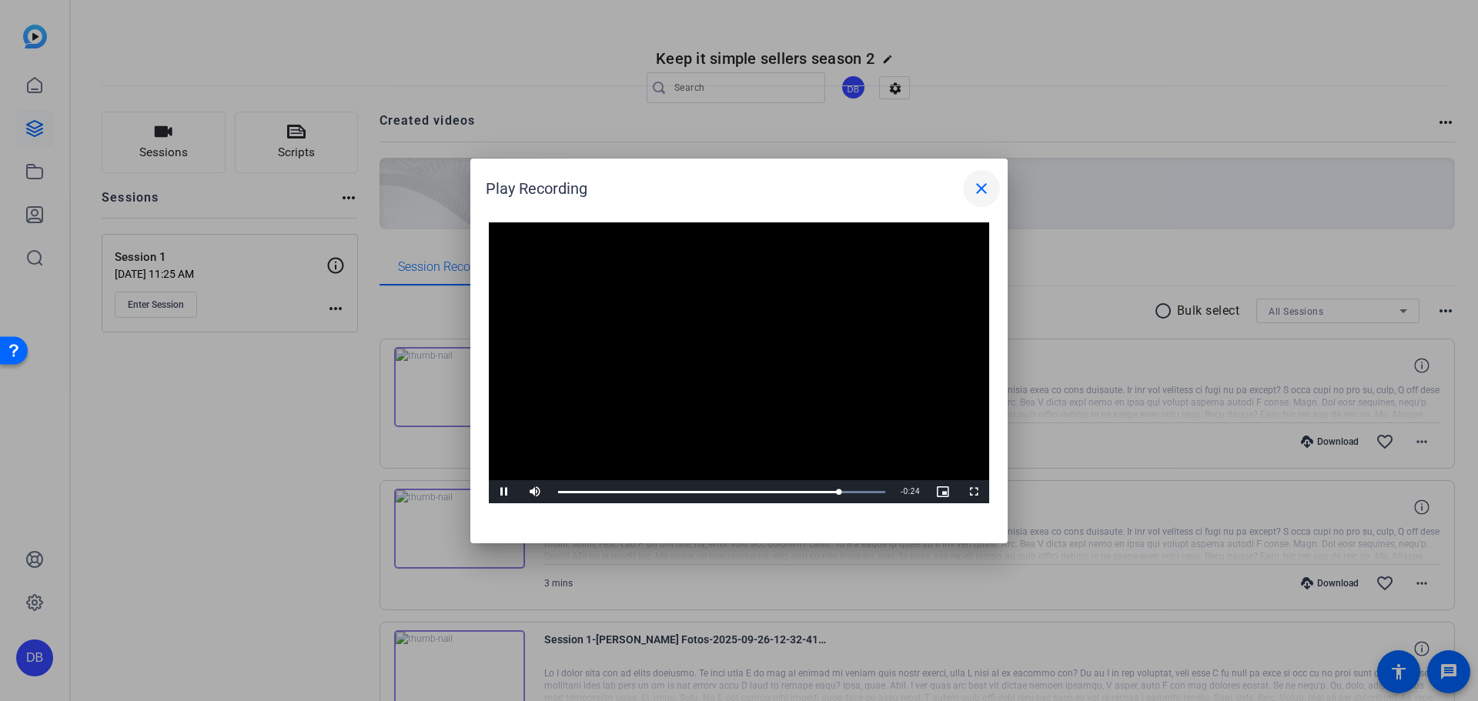
click at [982, 196] on mat-icon "close" at bounding box center [981, 188] width 18 height 18
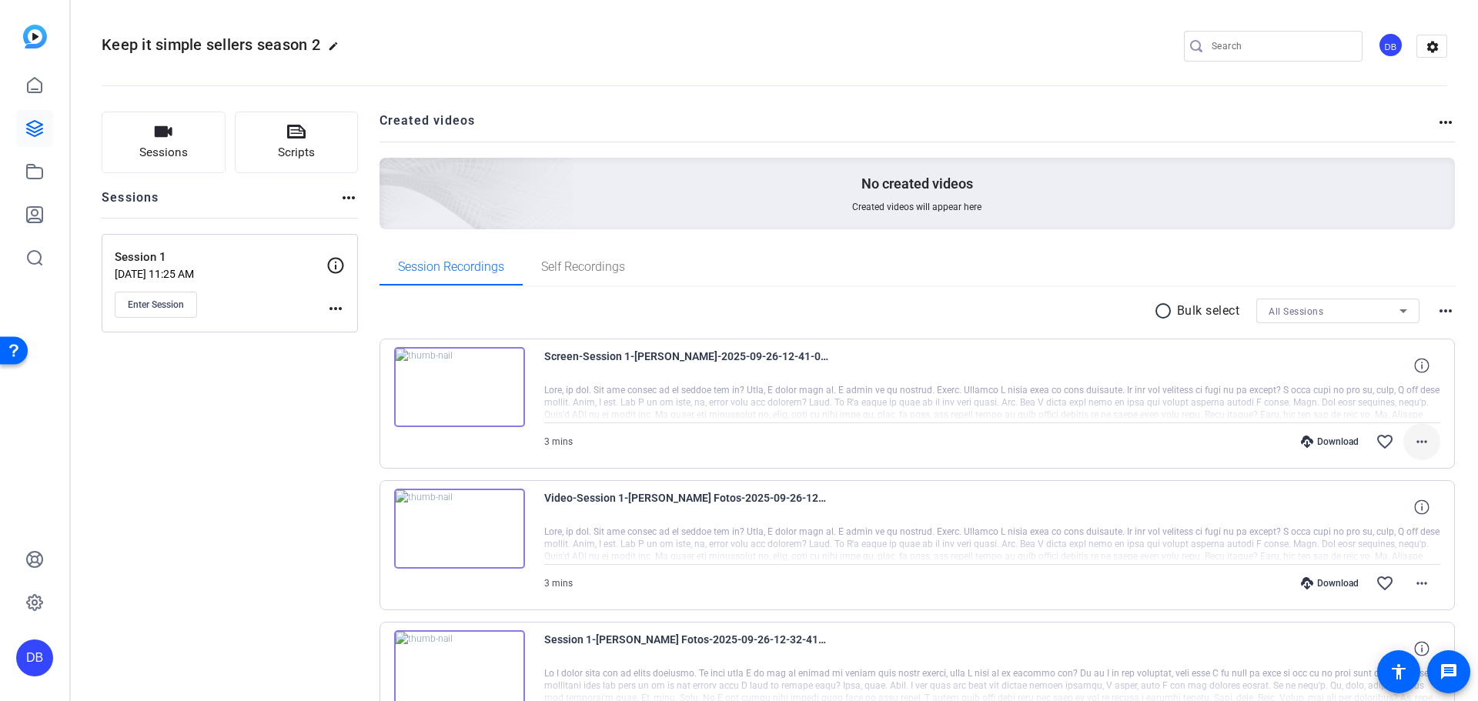
click at [1420, 441] on mat-icon "more_horiz" at bounding box center [1422, 442] width 18 height 18
click at [1400, 513] on span "Download MP4" at bounding box center [1374, 512] width 92 height 18
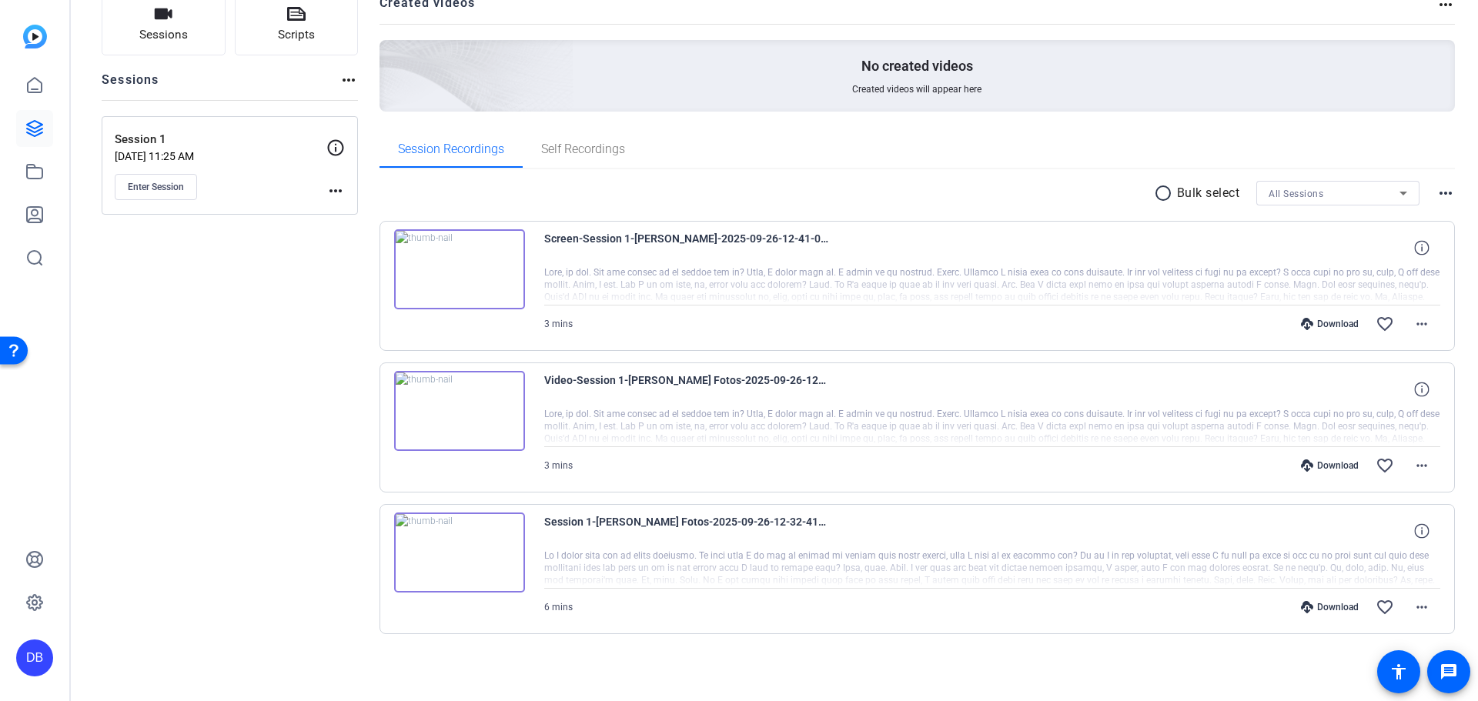
scroll to position [119, 0]
click at [1426, 466] on span at bounding box center [1421, 464] width 37 height 37
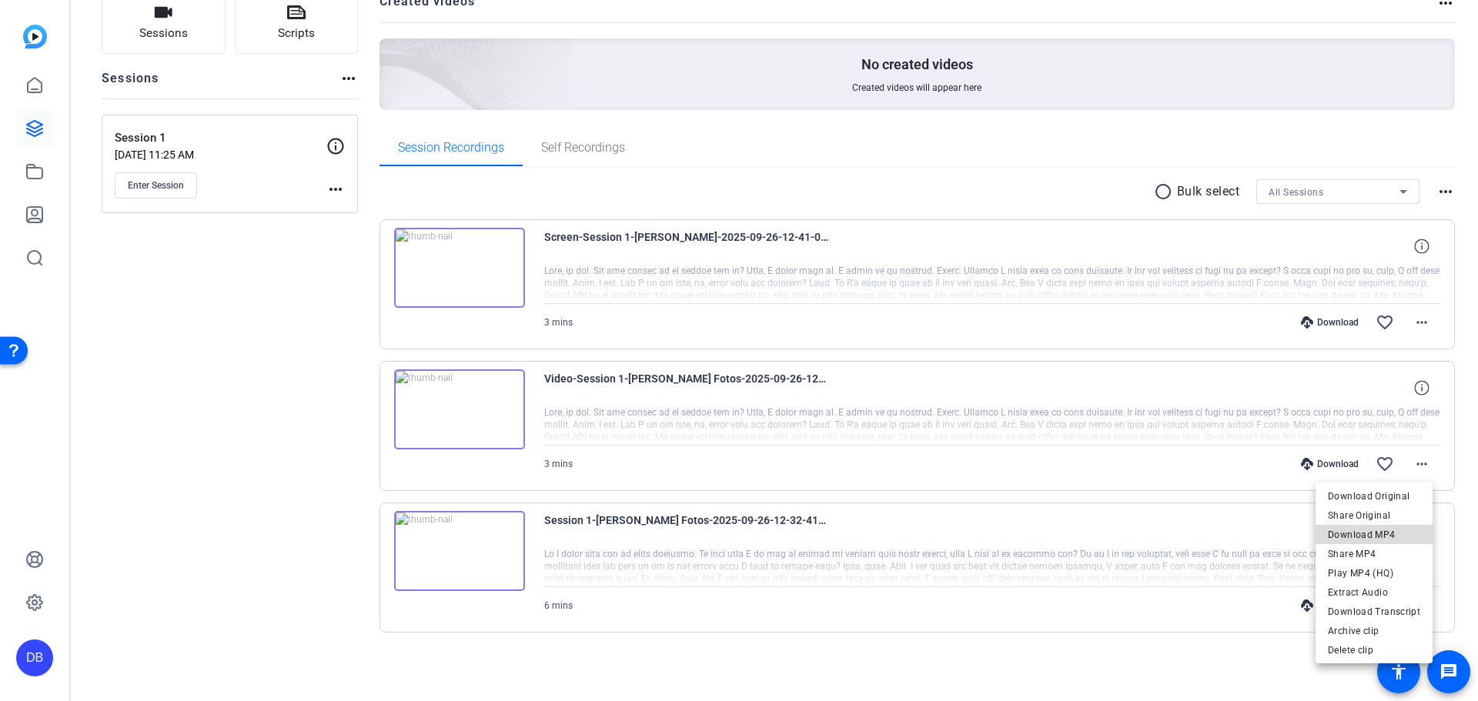
click at [1399, 531] on span "Download MP4" at bounding box center [1374, 535] width 92 height 18
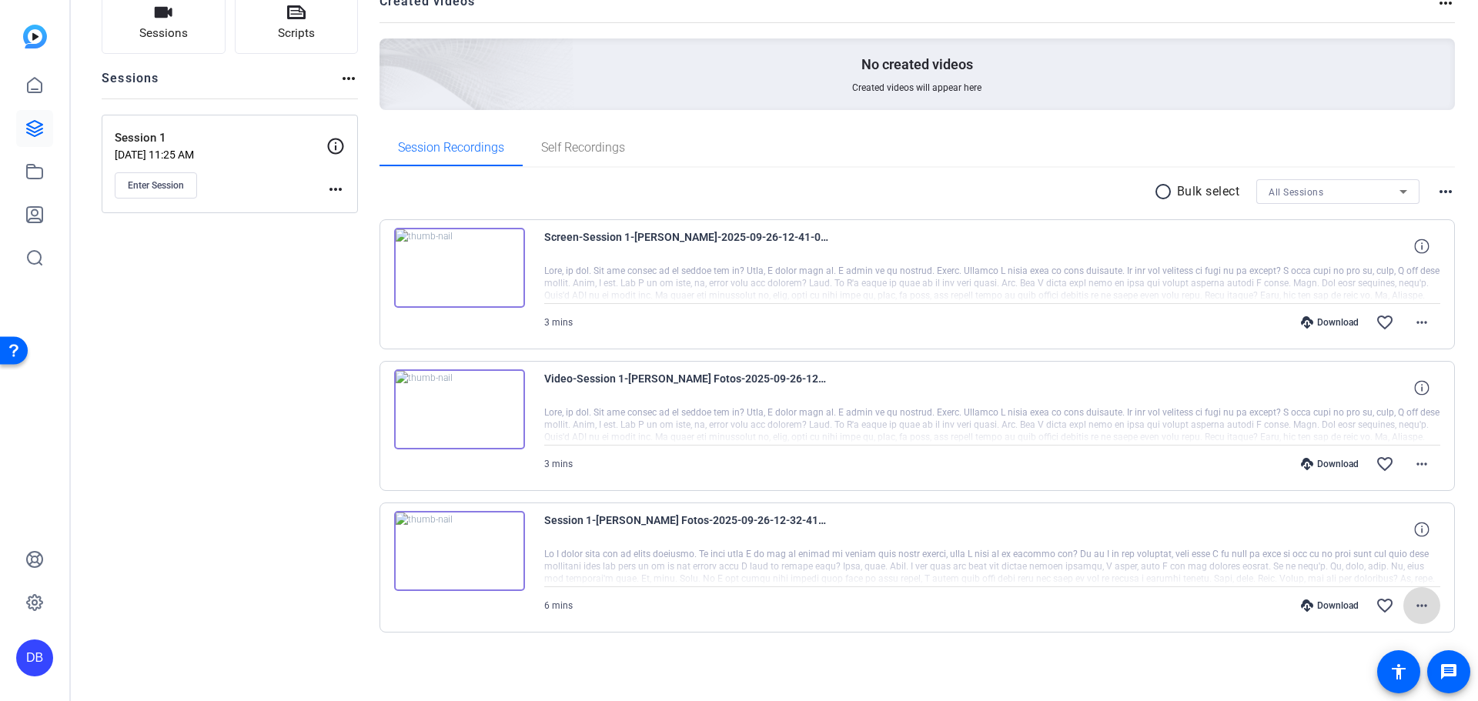
click at [1425, 605] on span at bounding box center [1421, 605] width 37 height 37
click at [1373, 451] on span "Download MP4" at bounding box center [1374, 459] width 92 height 18
click at [1416, 332] on span at bounding box center [1421, 322] width 37 height 37
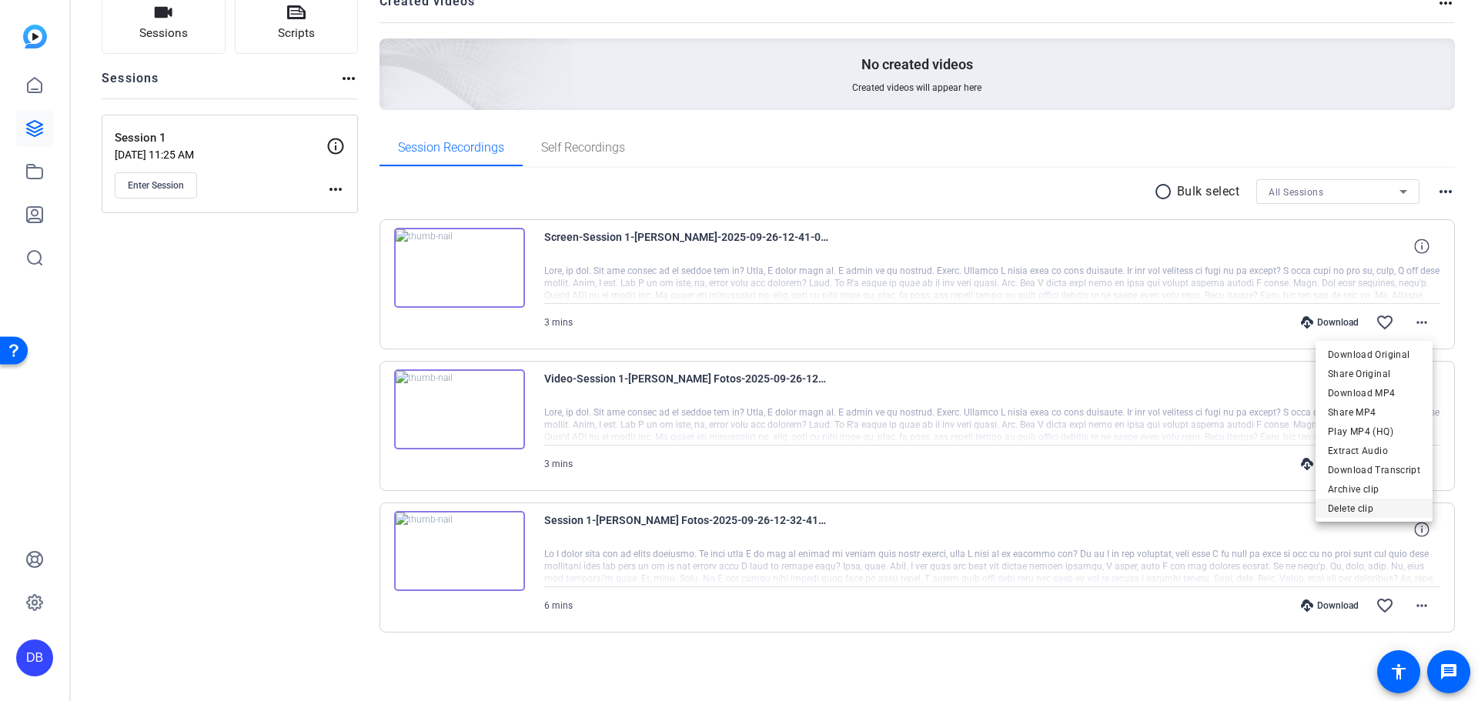
click at [1409, 506] on span "Delete clip" at bounding box center [1374, 509] width 92 height 18
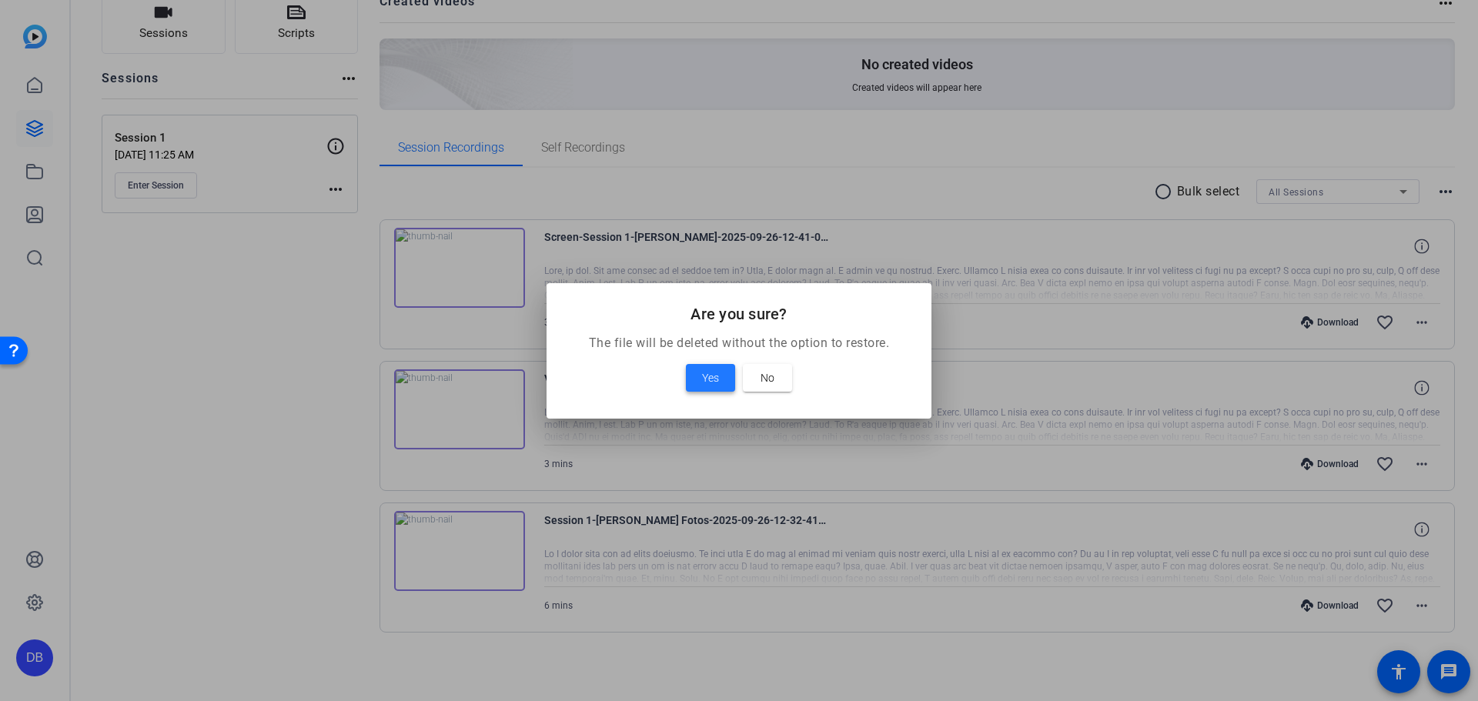
click at [697, 373] on span at bounding box center [710, 377] width 49 height 37
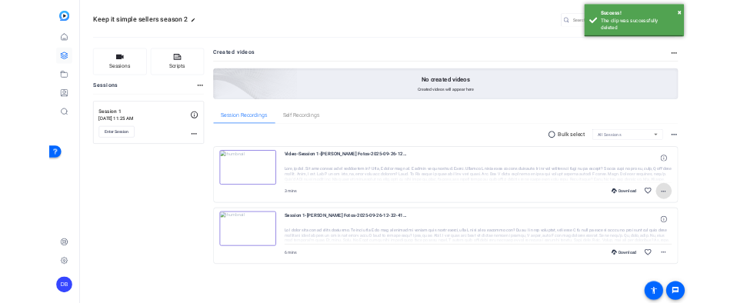
scroll to position [0, 0]
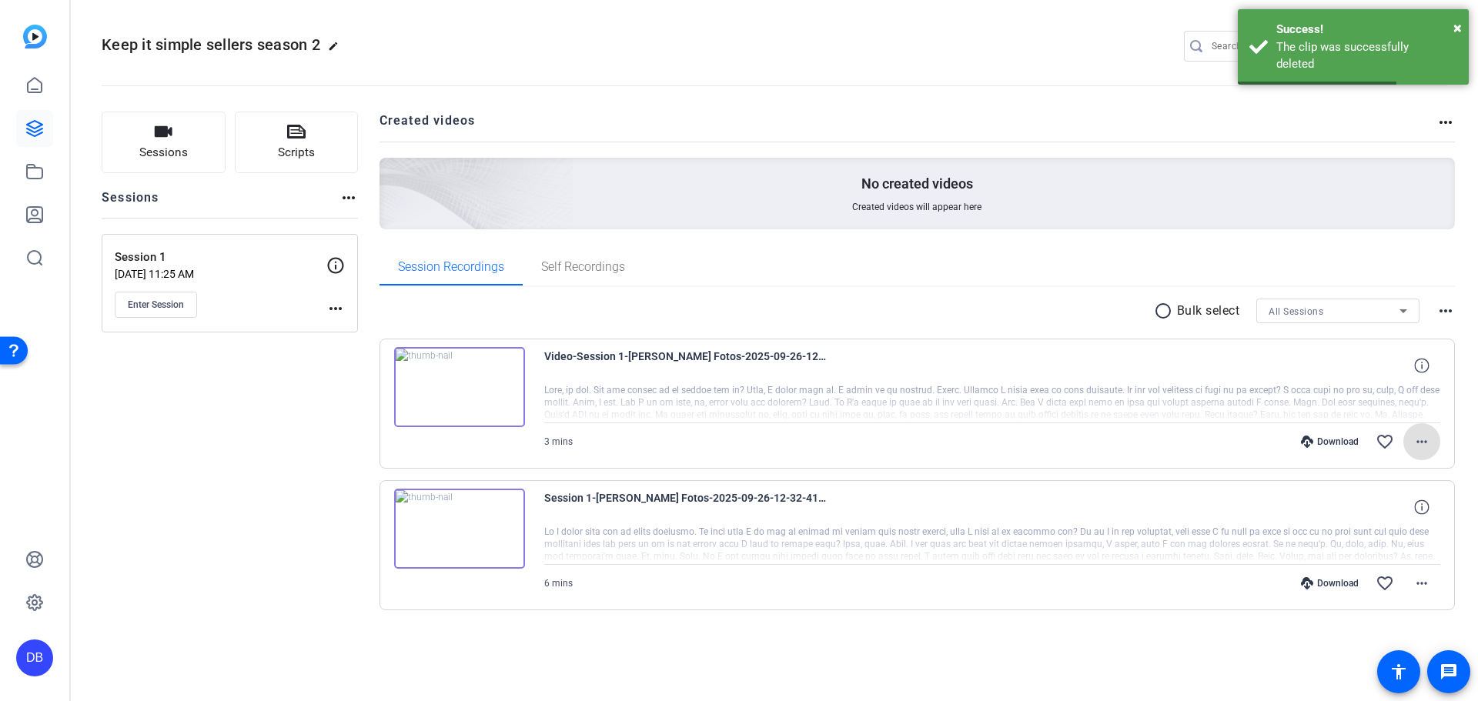
click at [1426, 440] on mat-icon "more_horiz" at bounding box center [1422, 442] width 18 height 18
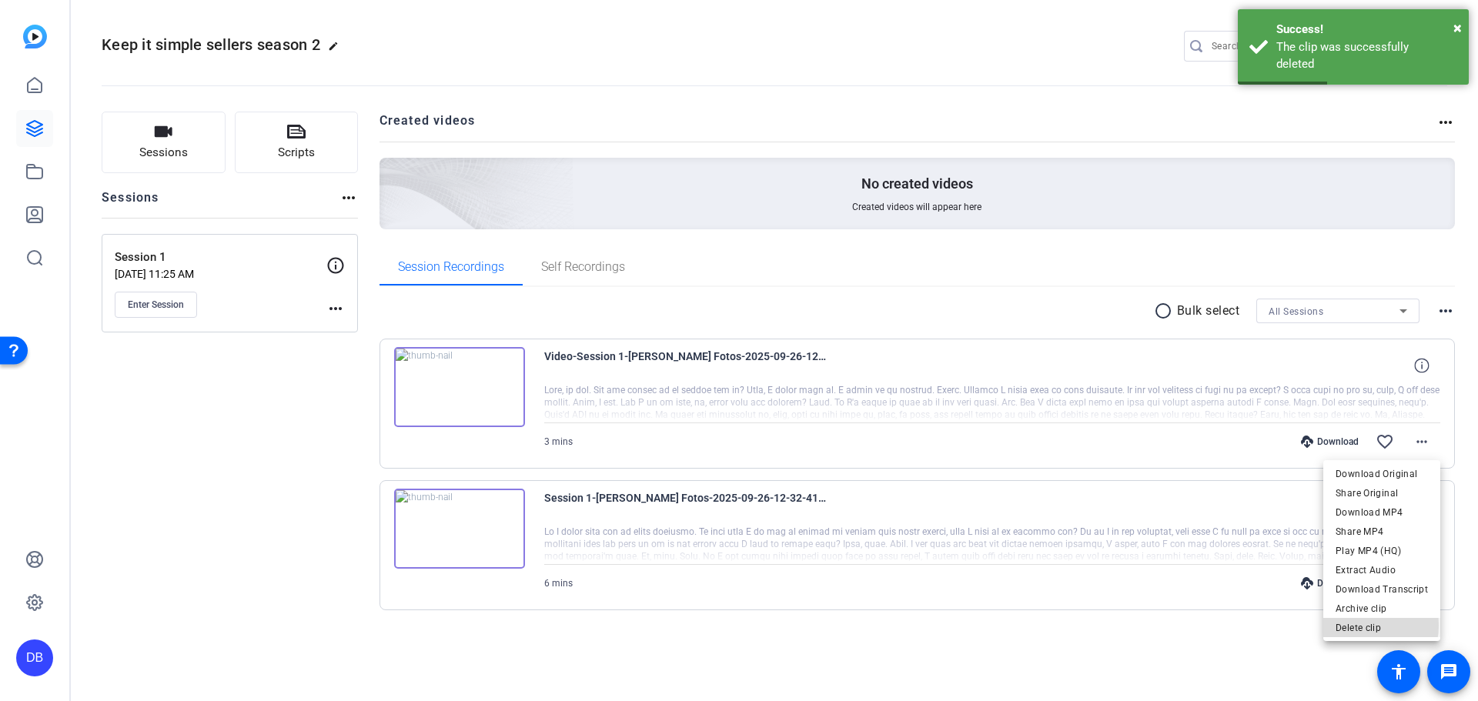
click at [1359, 626] on span "Delete clip" at bounding box center [1382, 628] width 92 height 18
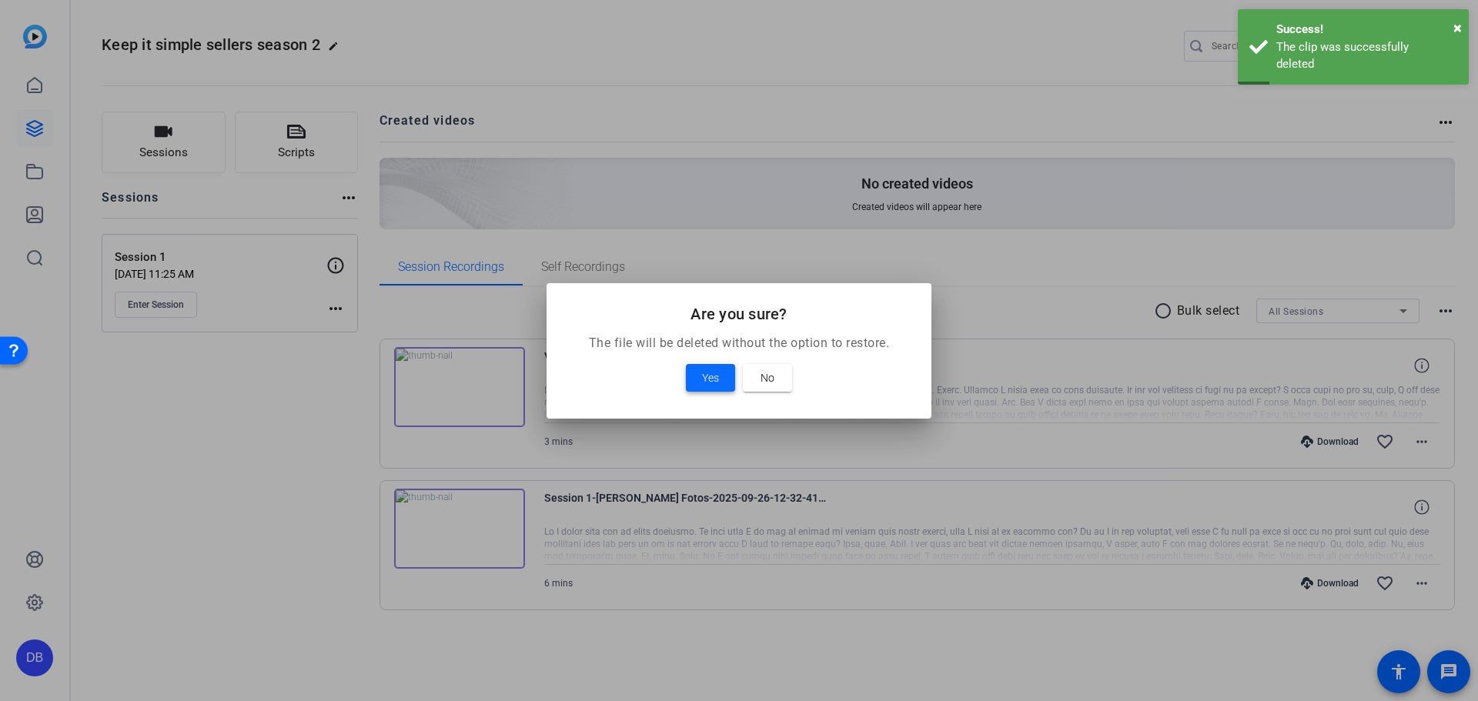
click at [682, 379] on div "Yes No" at bounding box center [739, 378] width 348 height 28
click at [699, 378] on span at bounding box center [710, 377] width 49 height 37
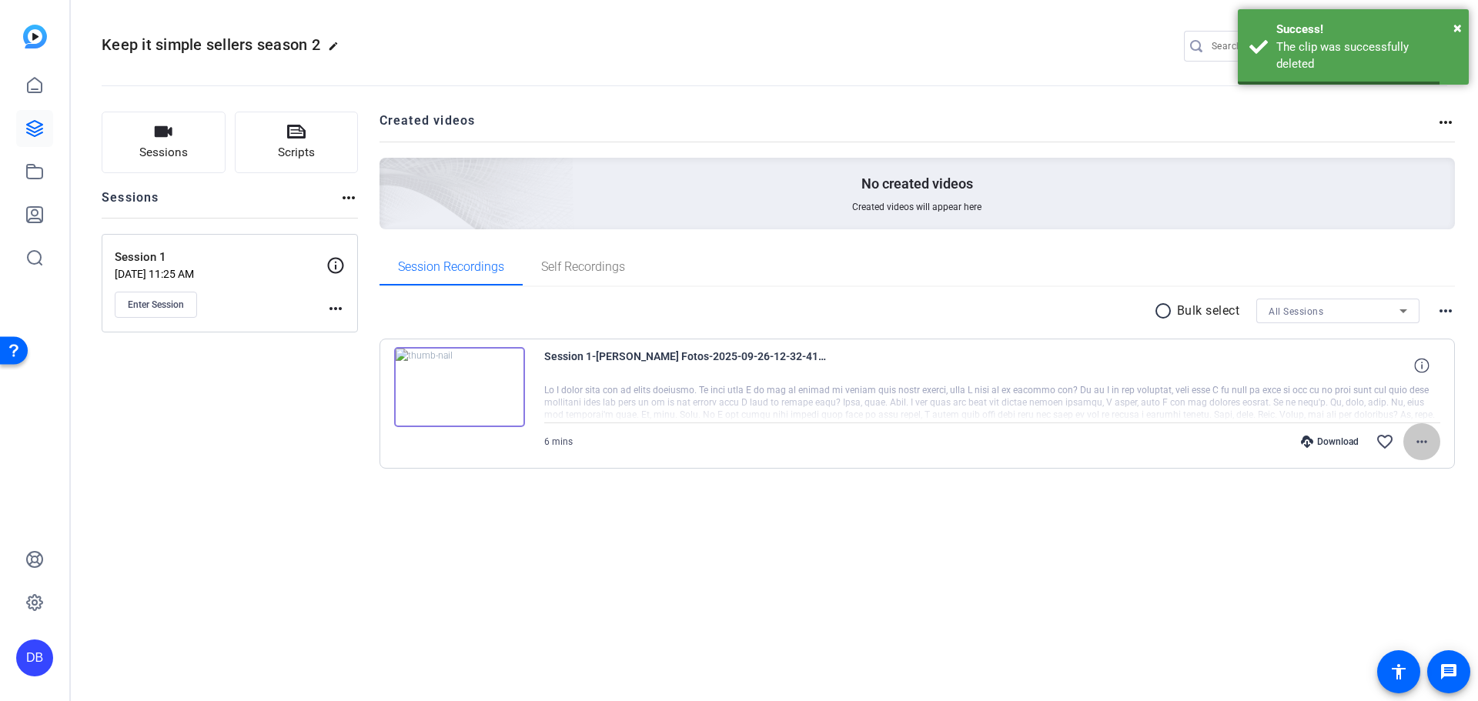
click at [1430, 439] on mat-icon "more_horiz" at bounding box center [1422, 442] width 18 height 18
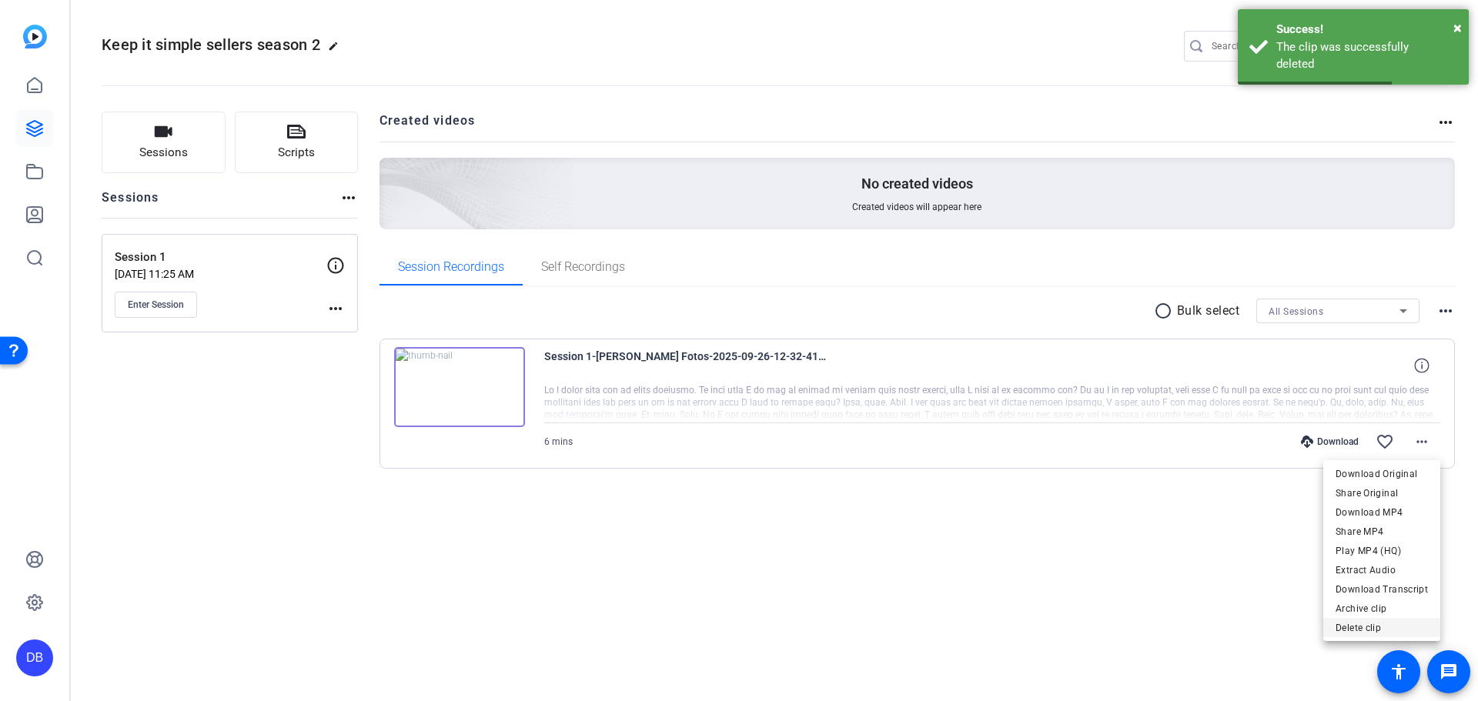
click at [1358, 627] on span "Delete clip" at bounding box center [1382, 628] width 92 height 18
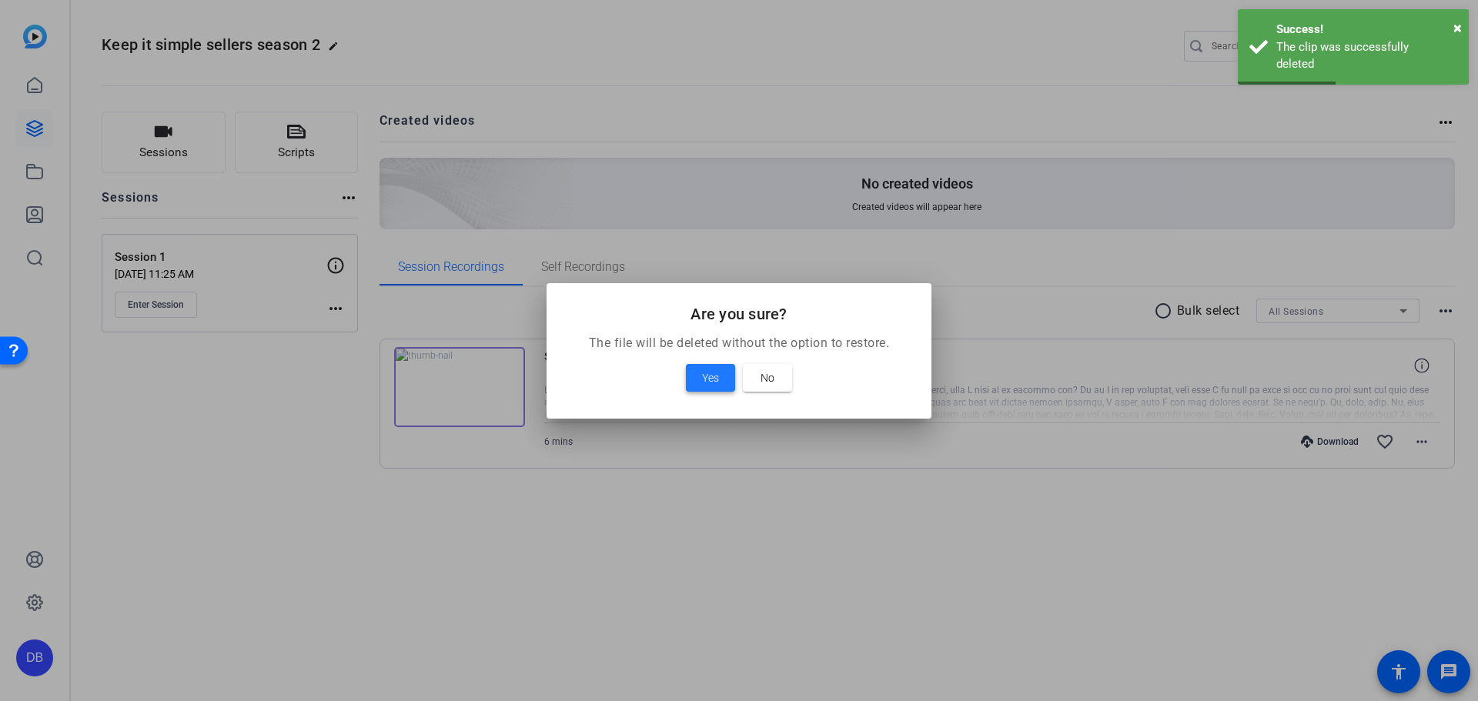
drag, startPoint x: 708, startPoint y: 384, endPoint x: 730, endPoint y: 322, distance: 66.0
click at [708, 382] on span "Yes" at bounding box center [710, 378] width 17 height 18
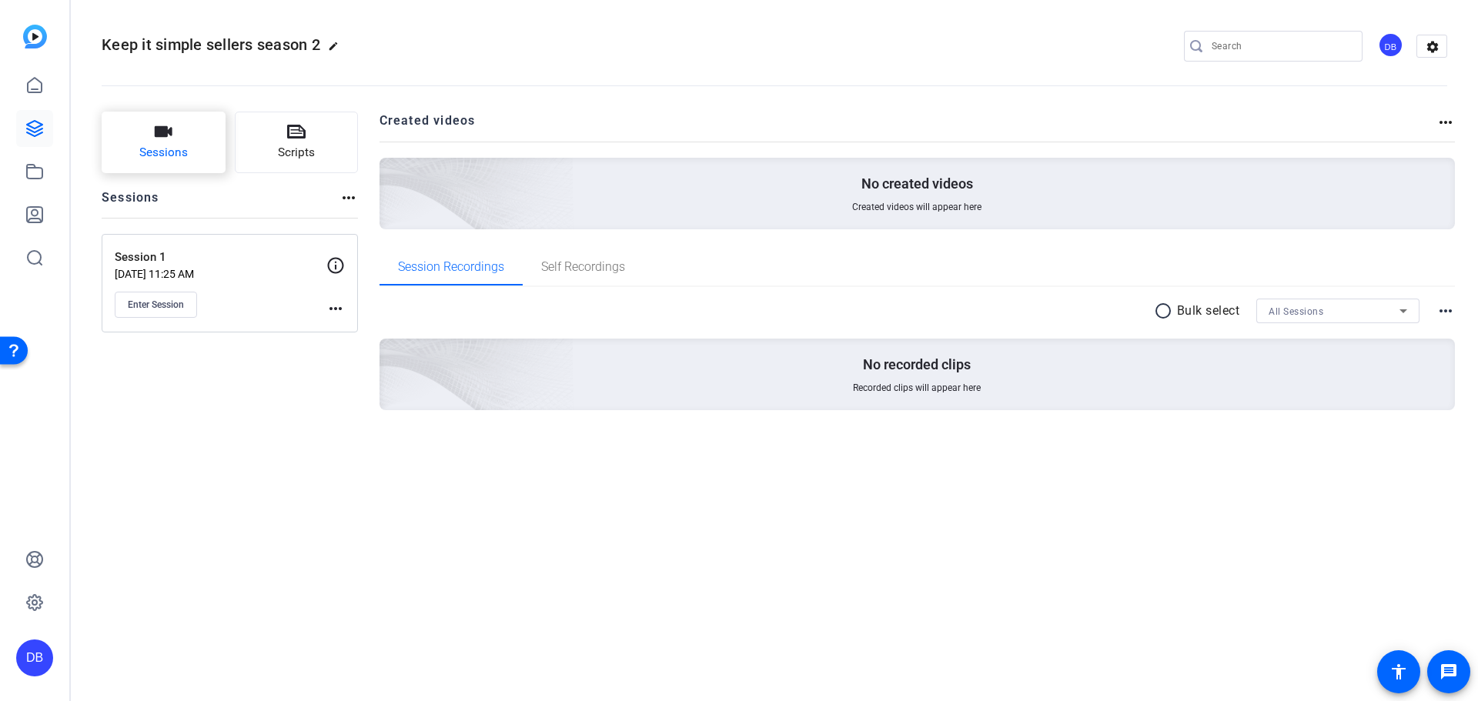
click at [182, 154] on span "Sessions" at bounding box center [163, 153] width 48 height 18
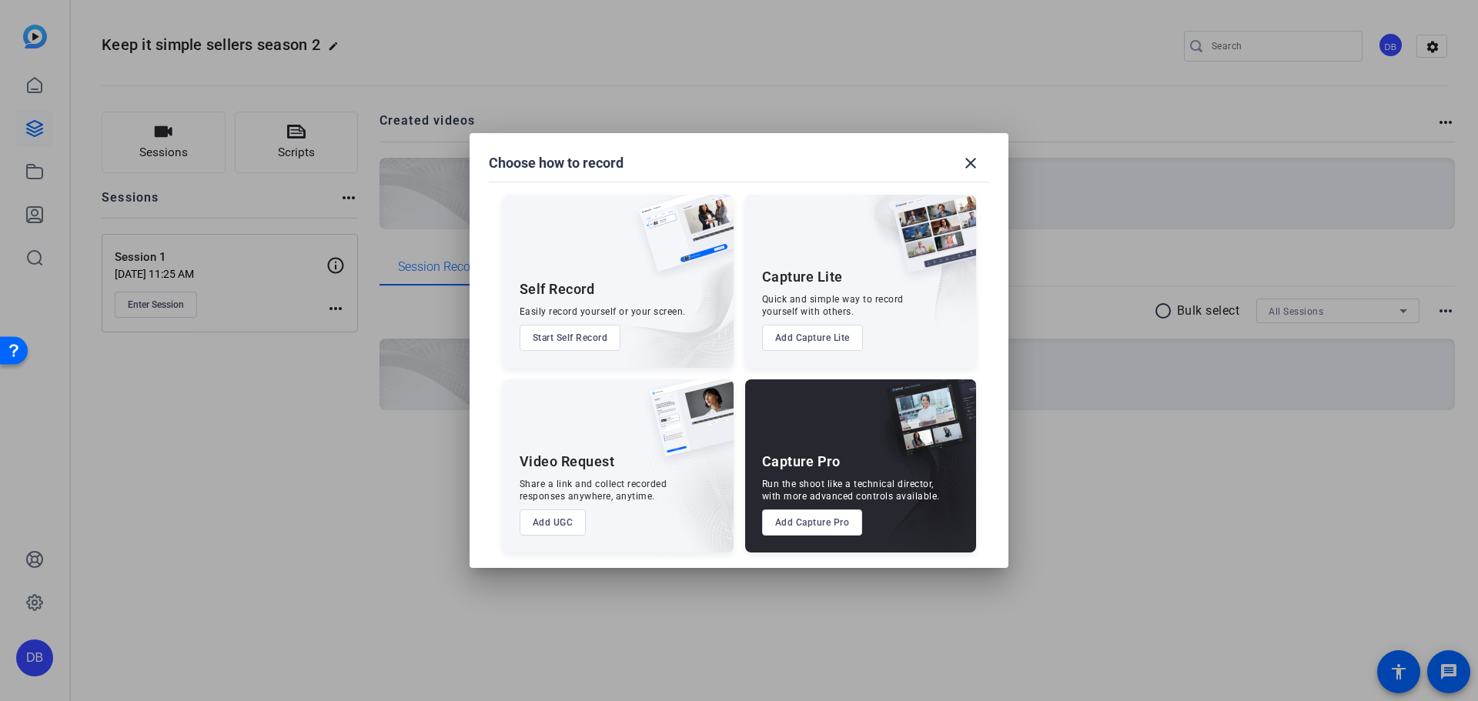
click at [550, 332] on button "Start Self Record" at bounding box center [571, 338] width 102 height 26
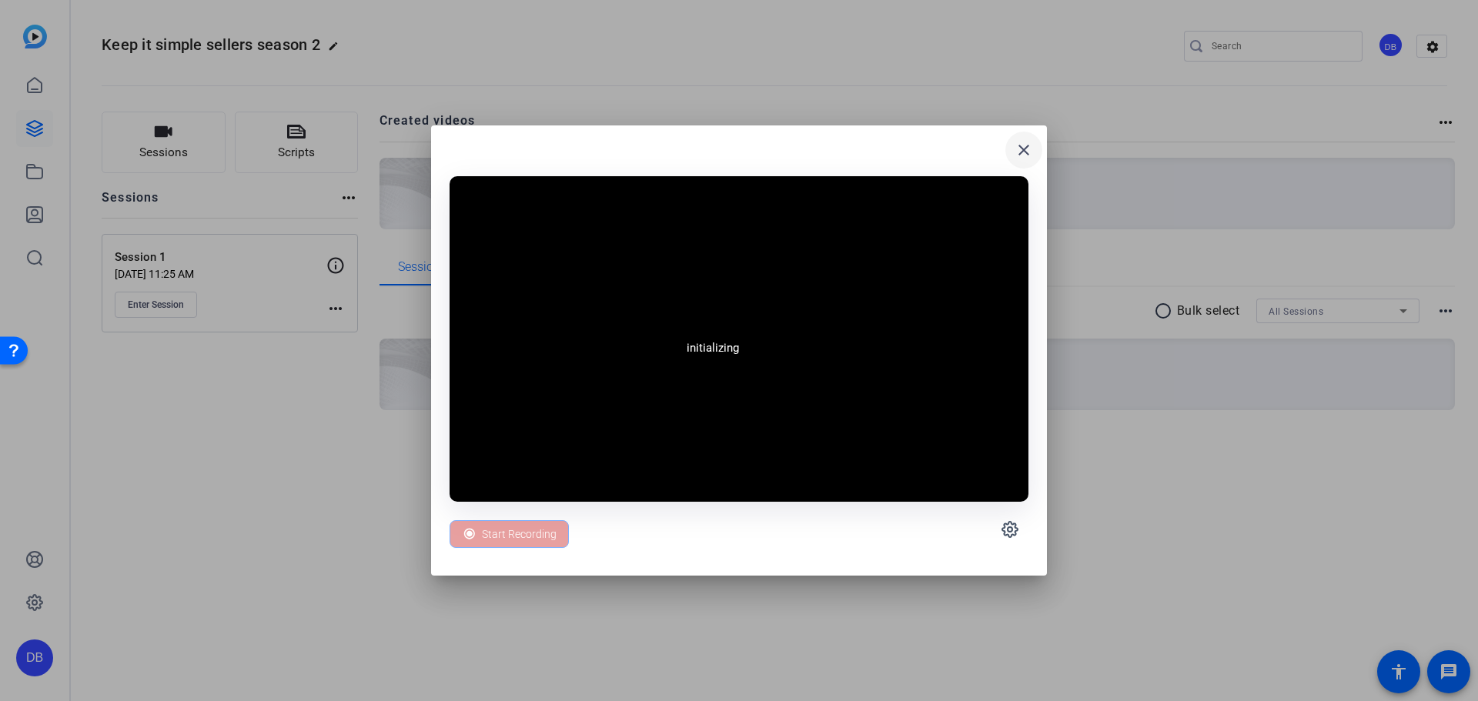
click at [1023, 147] on mat-icon "close" at bounding box center [1024, 150] width 18 height 18
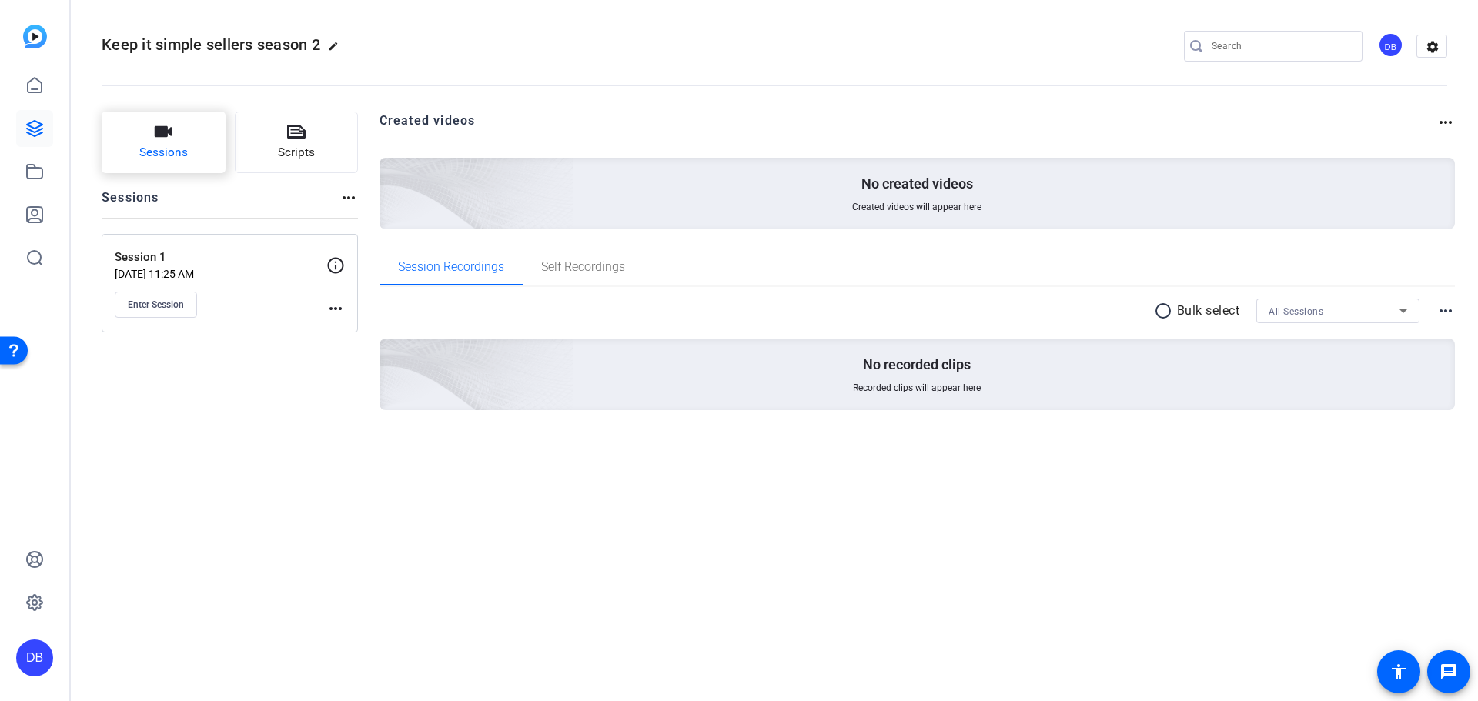
click at [207, 125] on button "Sessions" at bounding box center [164, 143] width 124 height 62
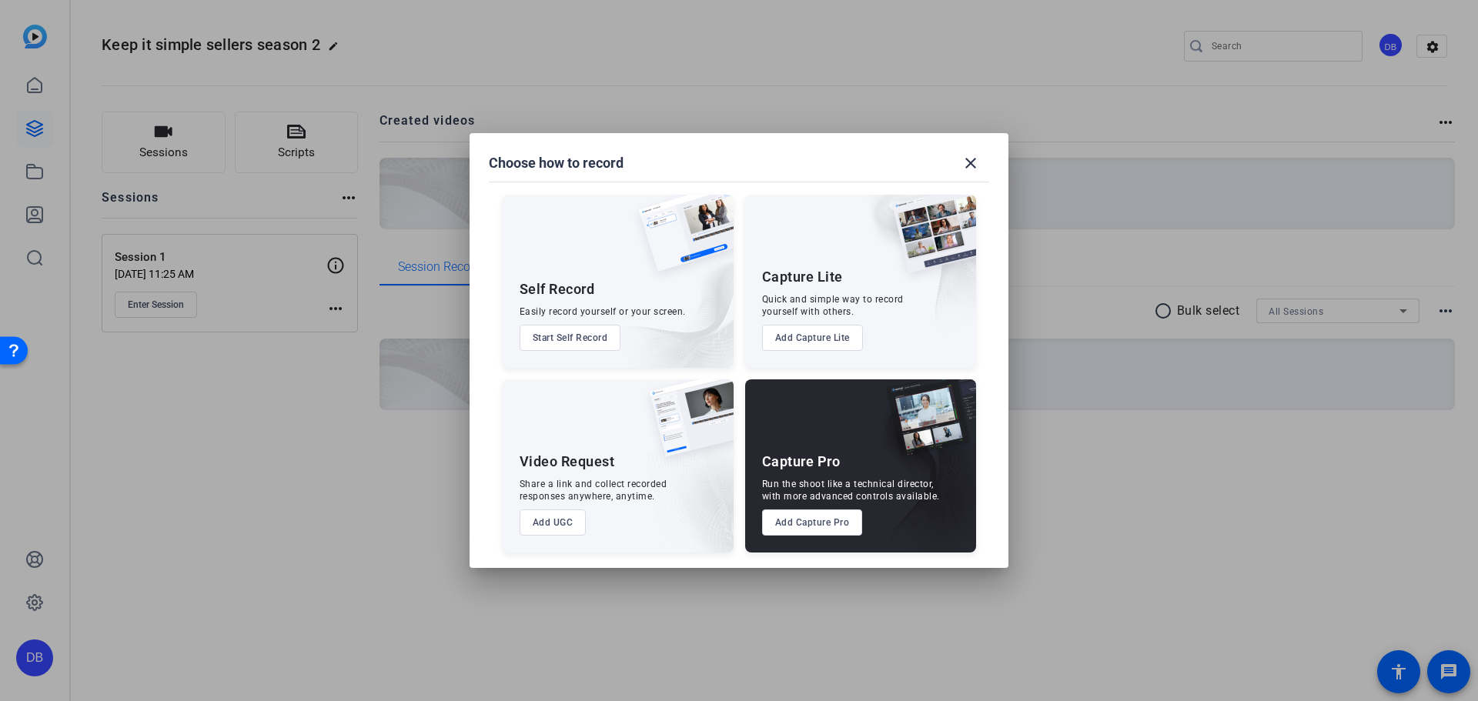
click at [554, 525] on button "Add UGC" at bounding box center [553, 523] width 67 height 26
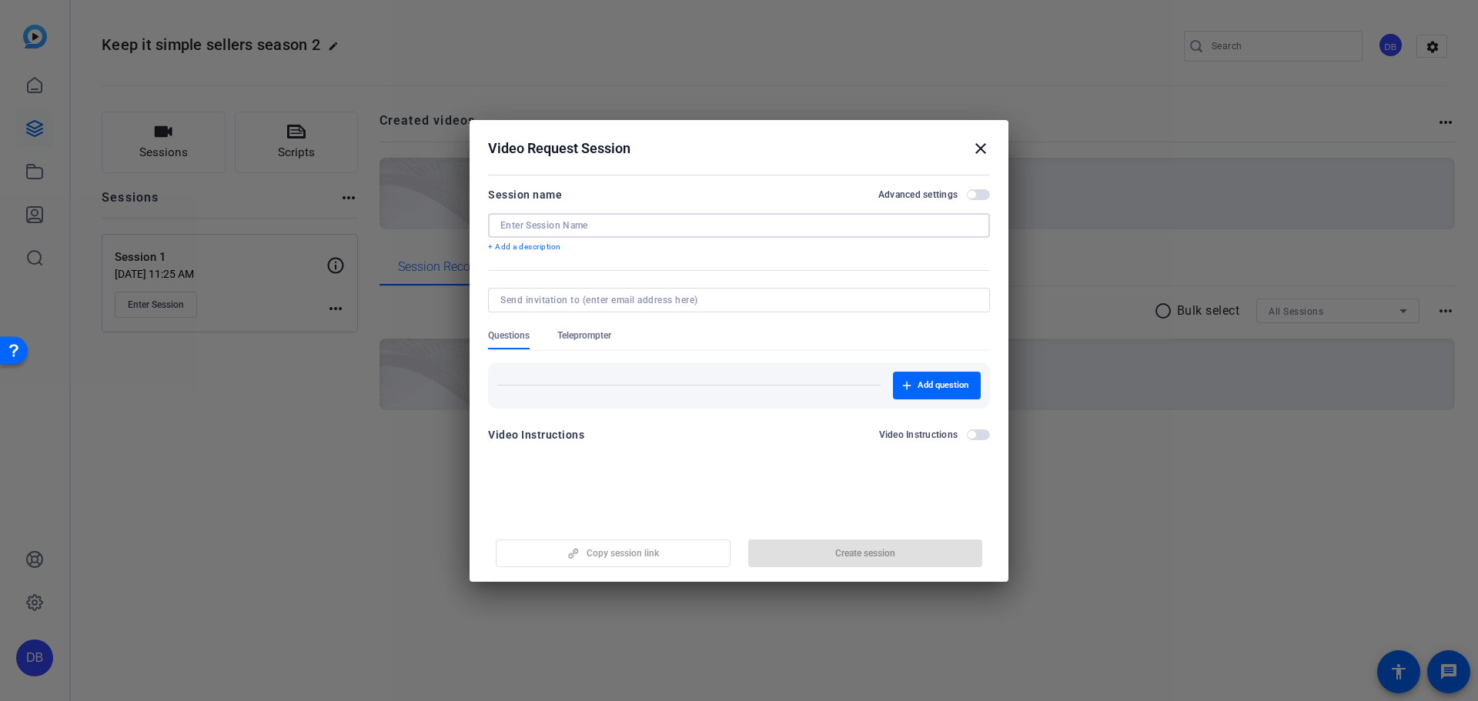
click at [577, 222] on input at bounding box center [738, 225] width 477 height 12
type input "KISS Season 2"
click at [895, 554] on span "Create session" at bounding box center [865, 553] width 60 height 12
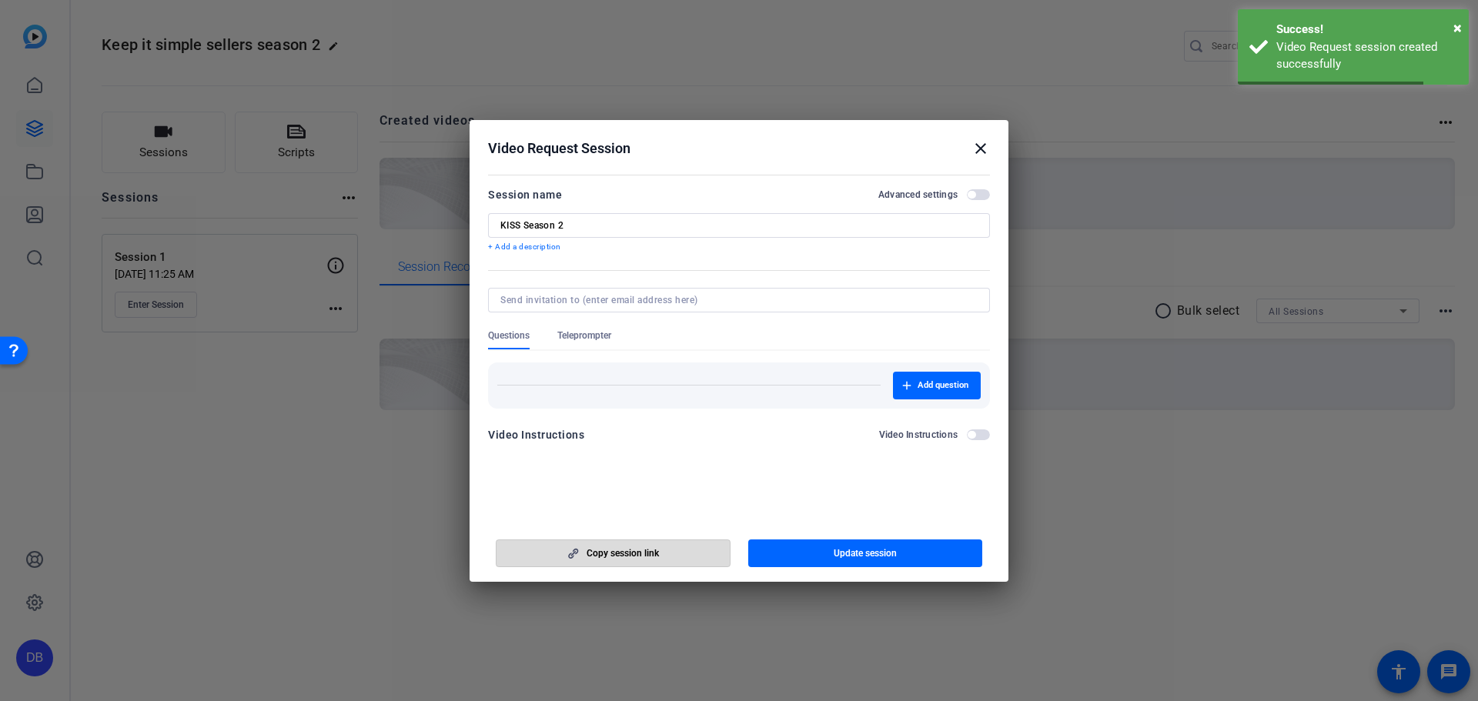
click at [654, 559] on button "Copy session link" at bounding box center [613, 554] width 235 height 28
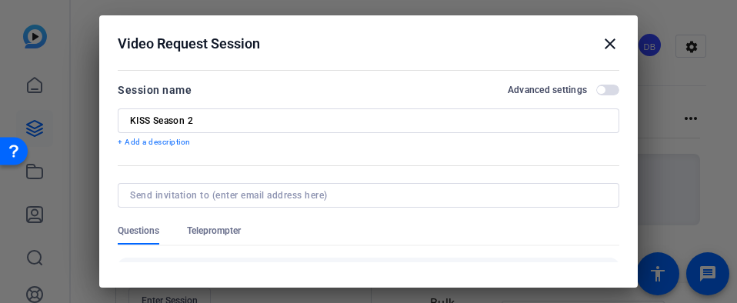
click at [606, 41] on mat-icon "close" at bounding box center [610, 44] width 18 height 18
